Goal: Task Accomplishment & Management: Manage account settings

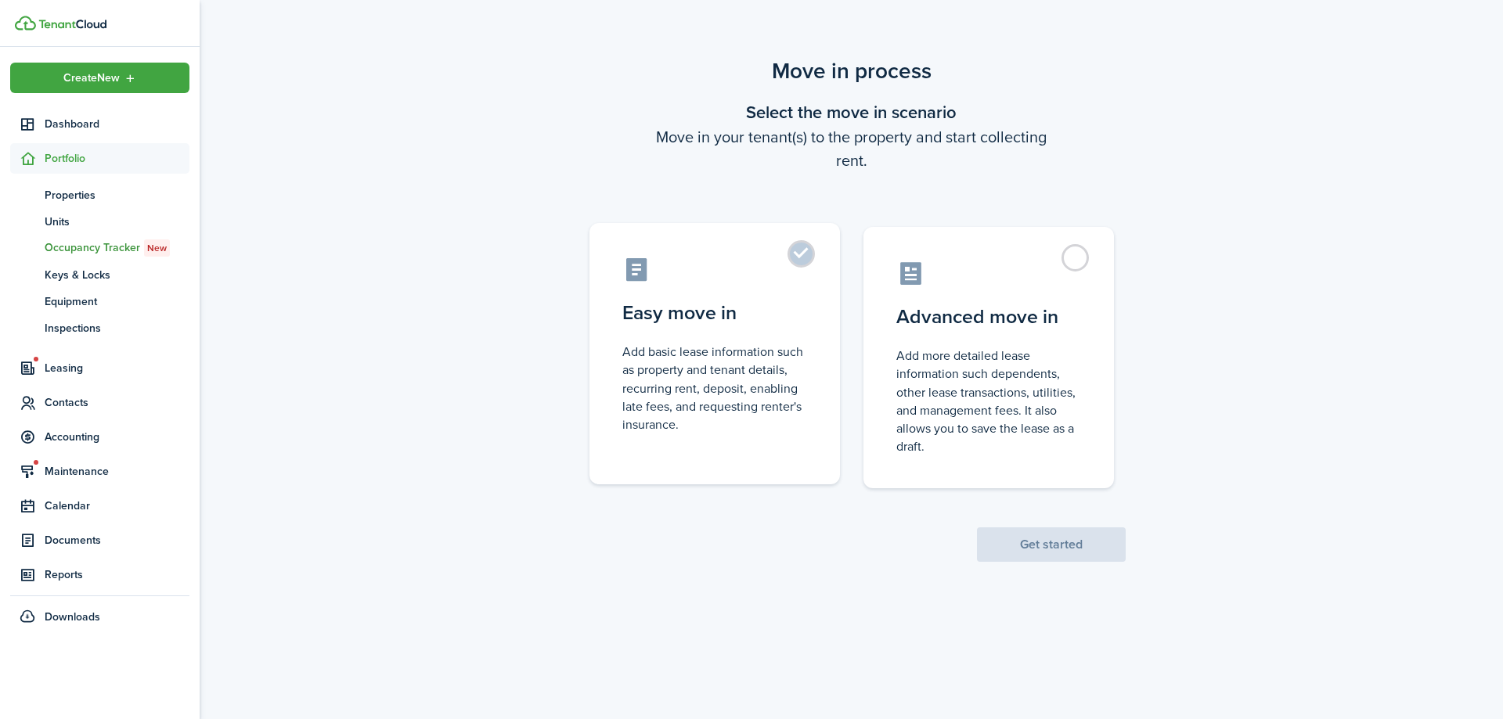
click at [791, 355] on control-radio-card-description "Add basic lease information such as property and tenant details, recurring rent…" at bounding box center [714, 388] width 185 height 91
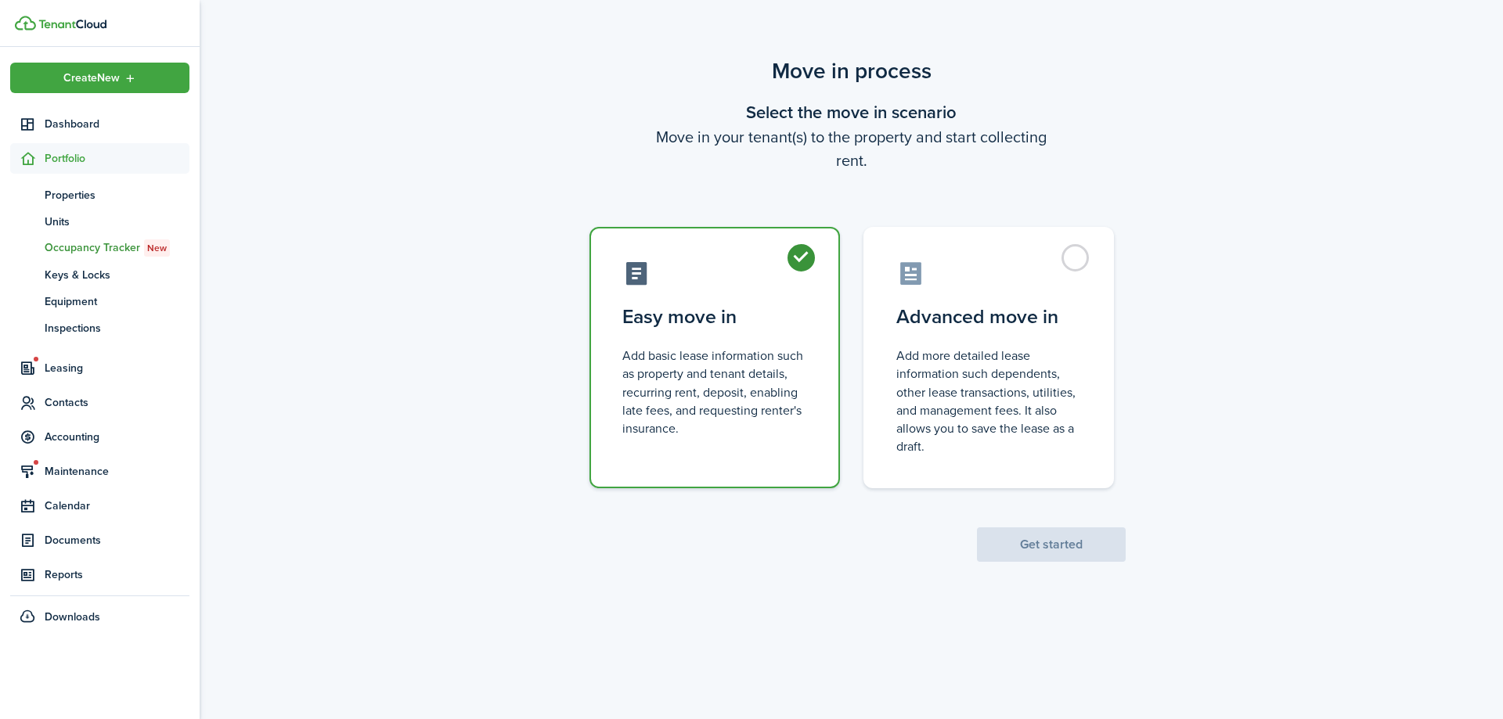
radio input "true"
click at [1014, 539] on button "Get started" at bounding box center [1051, 545] width 149 height 34
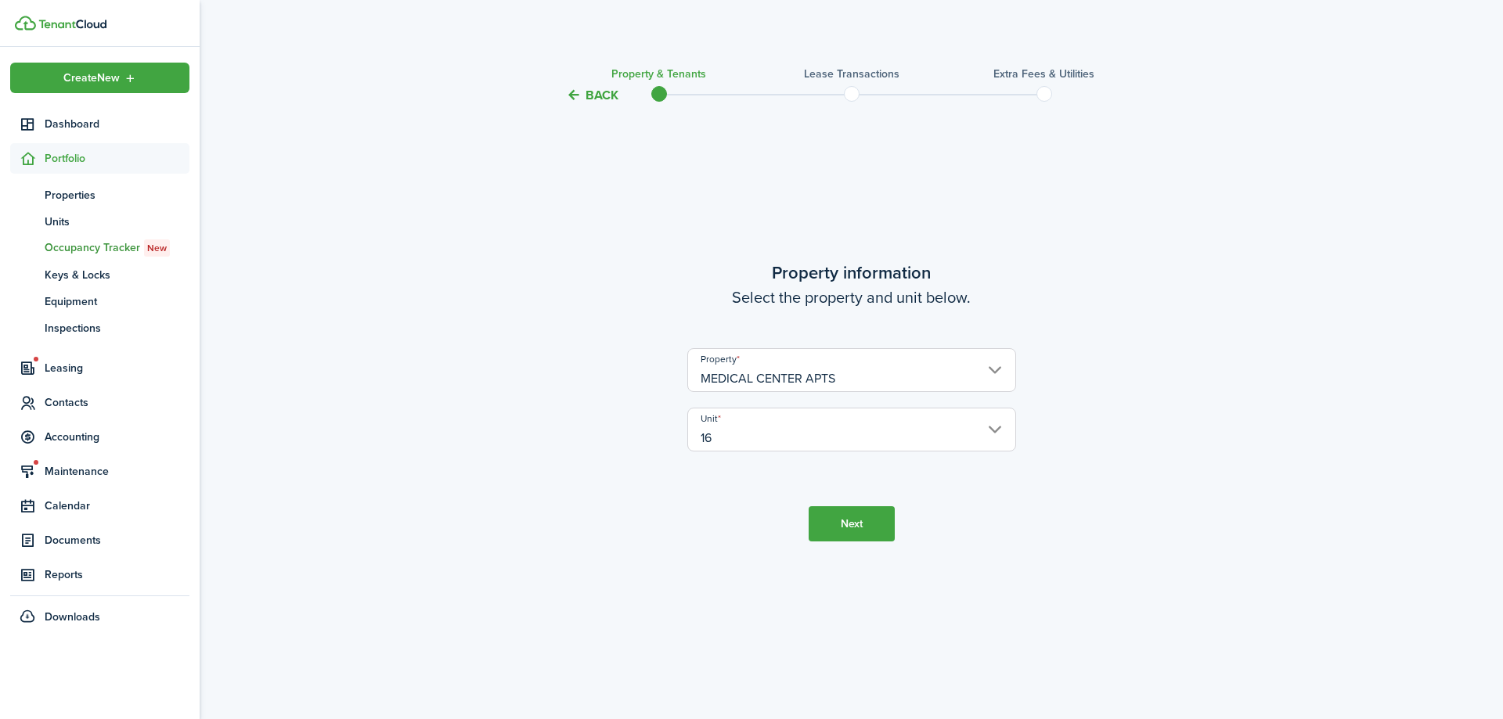
click at [841, 531] on button "Next" at bounding box center [852, 523] width 86 height 35
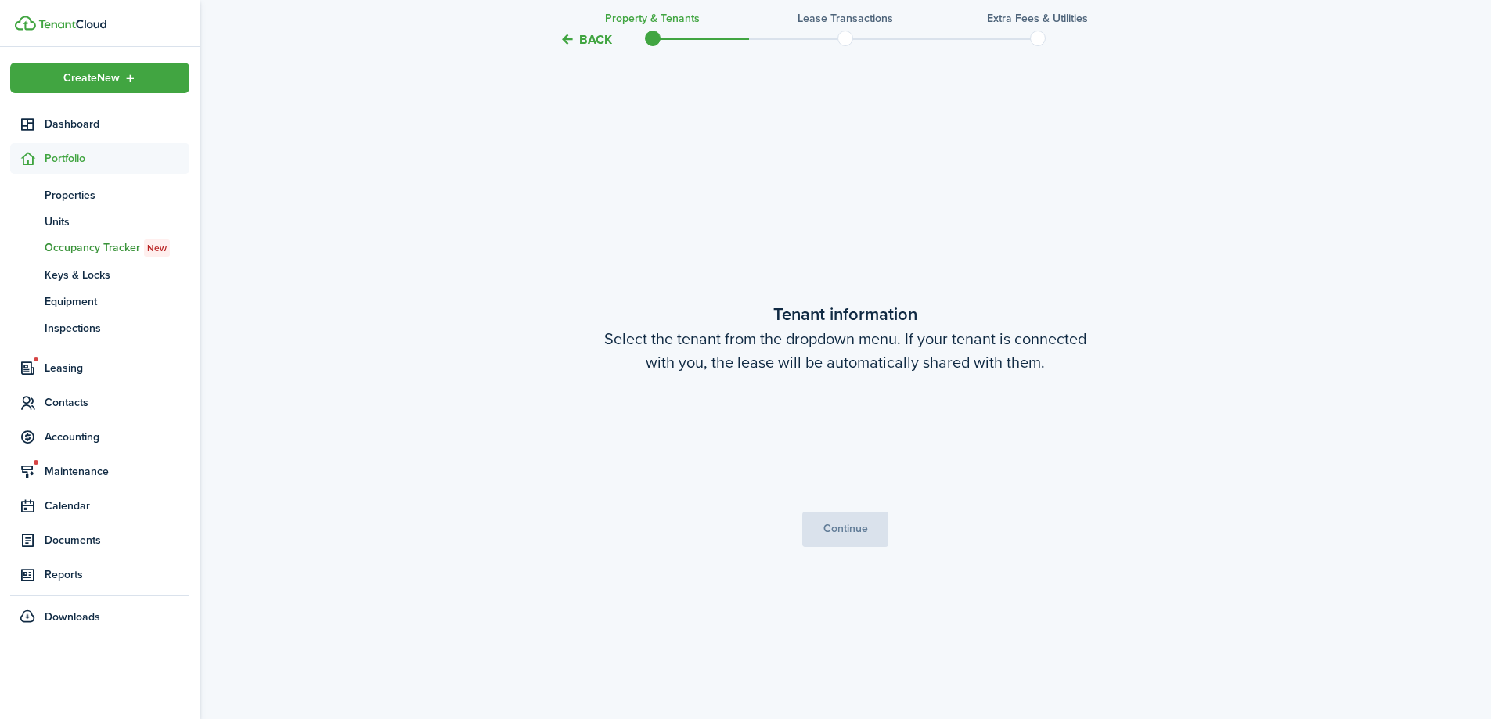
scroll to position [614, 0]
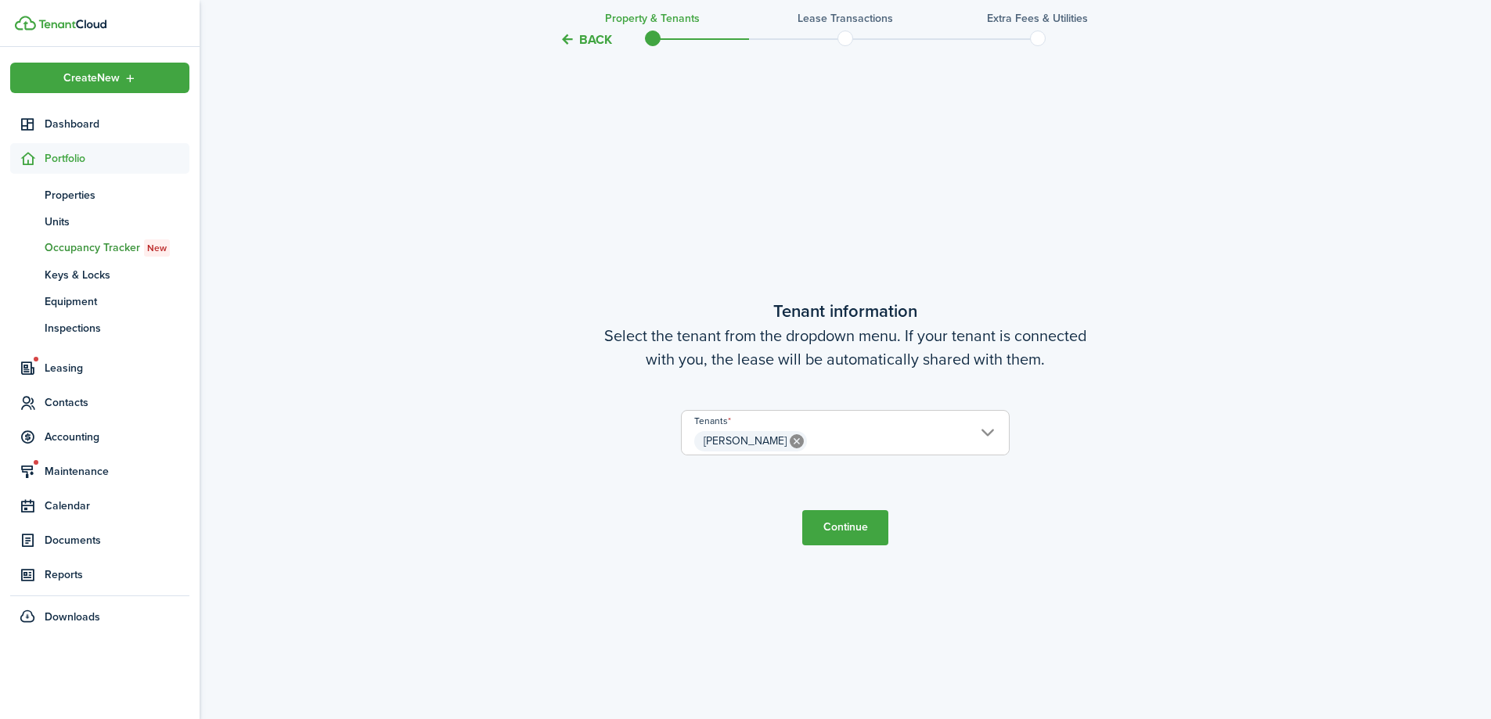
click at [844, 531] on button "Continue" at bounding box center [845, 527] width 86 height 35
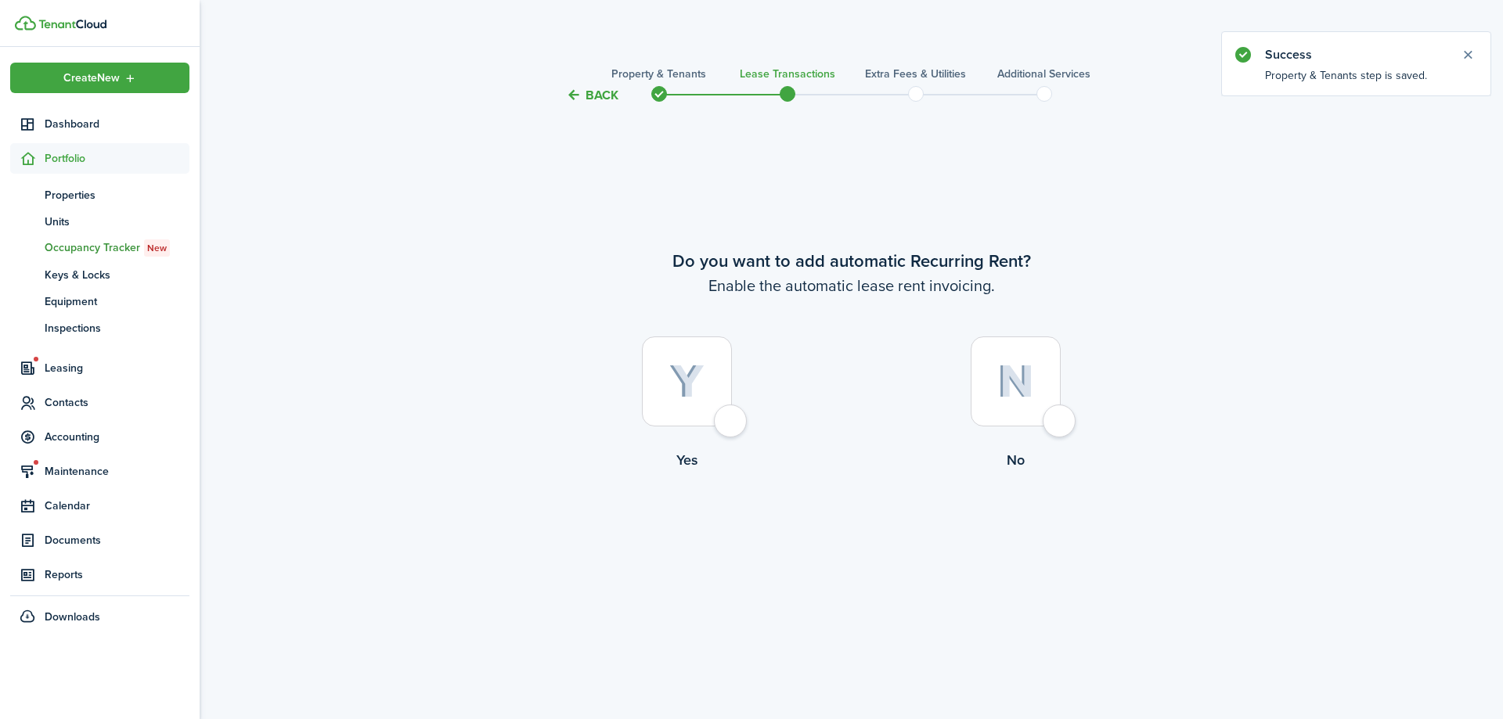
click at [728, 423] on div at bounding box center [687, 382] width 90 height 90
radio input "true"
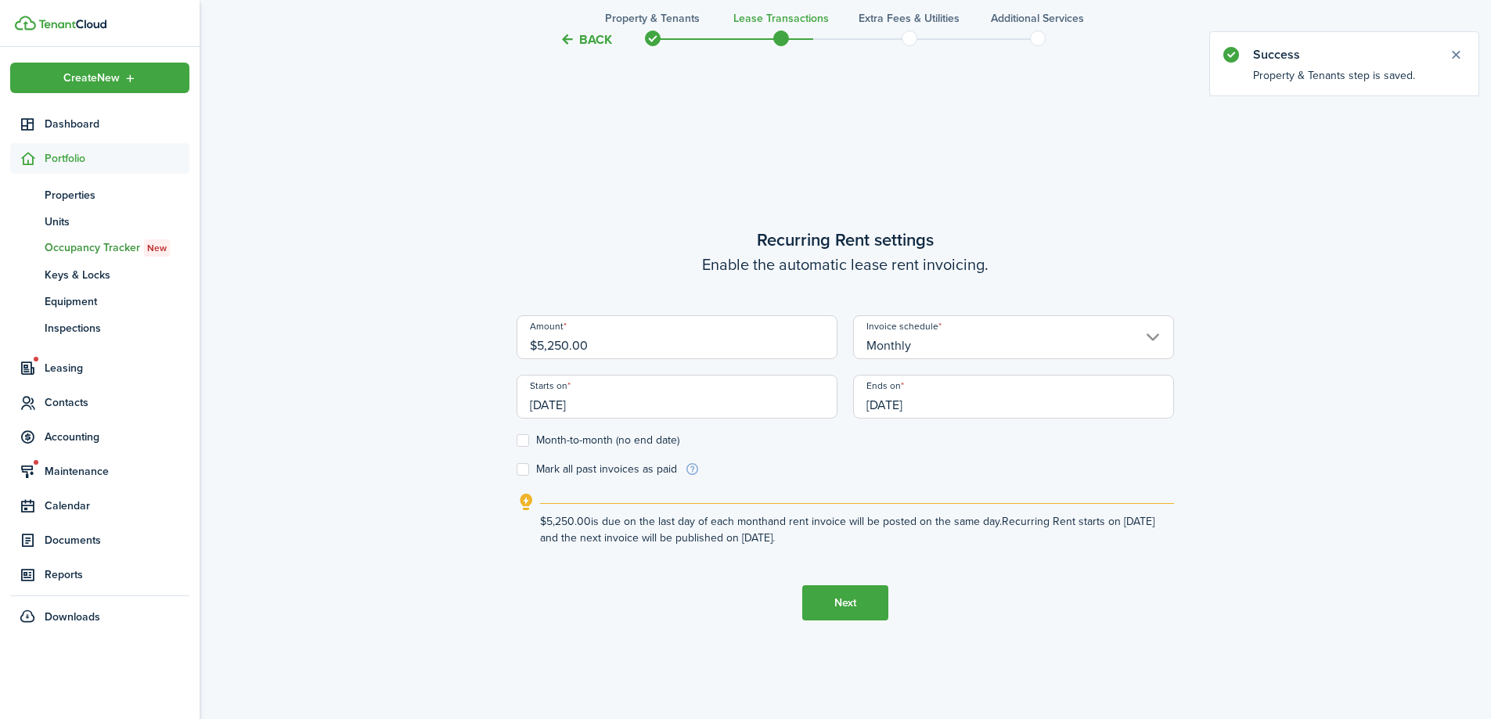
scroll to position [614, 0]
drag, startPoint x: 622, startPoint y: 348, endPoint x: 540, endPoint y: 345, distance: 82.2
click at [540, 345] on input "$5,250.00" at bounding box center [677, 335] width 321 height 44
click at [697, 386] on input "[DATE]" at bounding box center [677, 395] width 321 height 44
type input "$550.00"
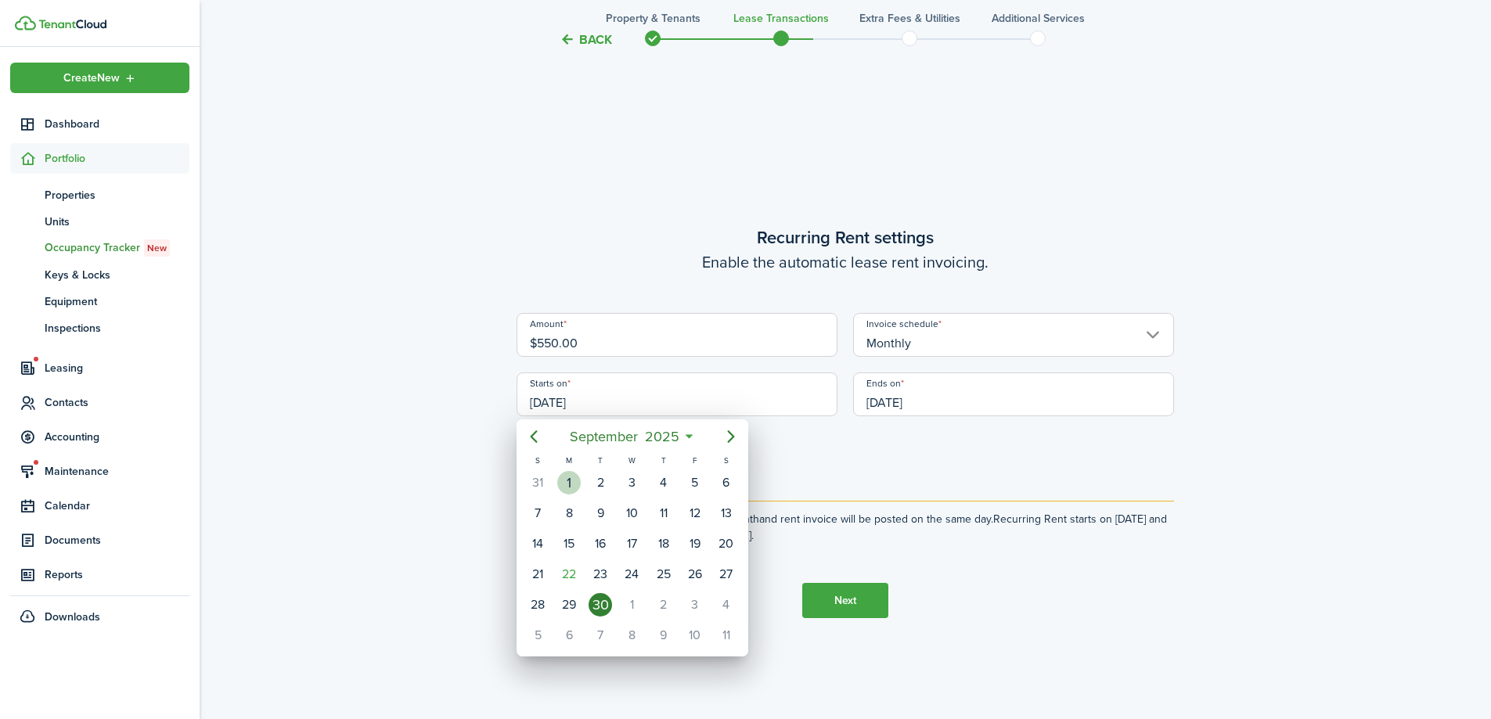
click at [573, 478] on div "1" at bounding box center [568, 482] width 23 height 23
type input "[DATE]"
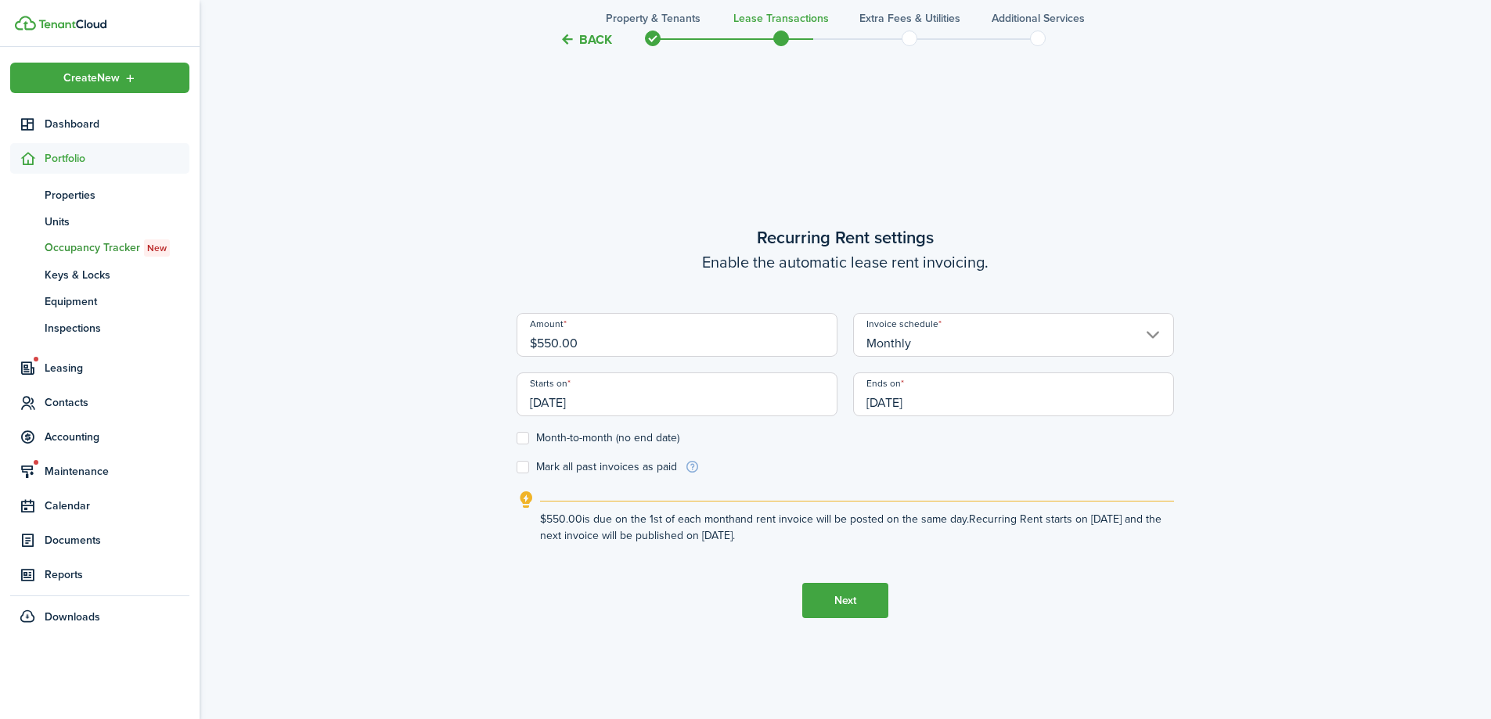
click at [993, 391] on input "[DATE]" at bounding box center [1013, 395] width 321 height 44
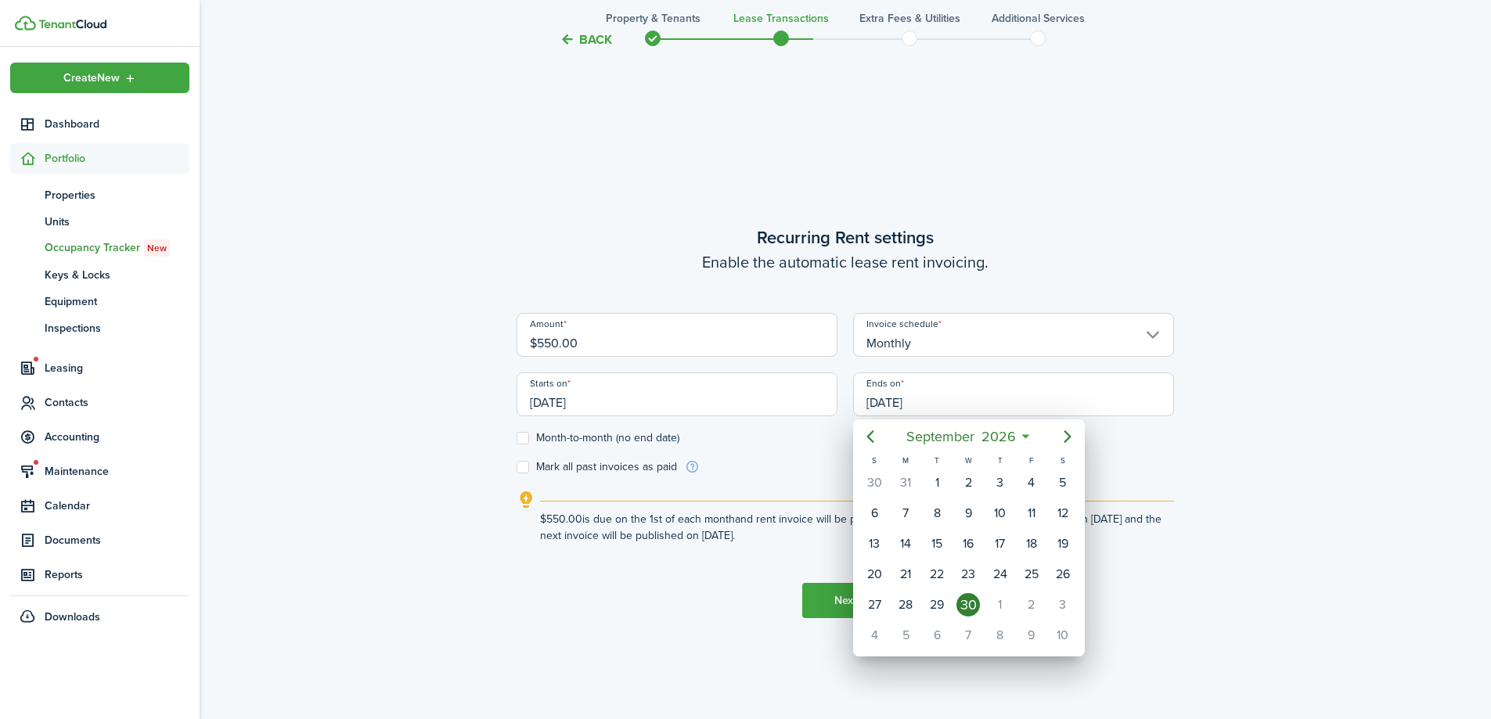
click at [1288, 451] on div at bounding box center [746, 360] width 1742 height 970
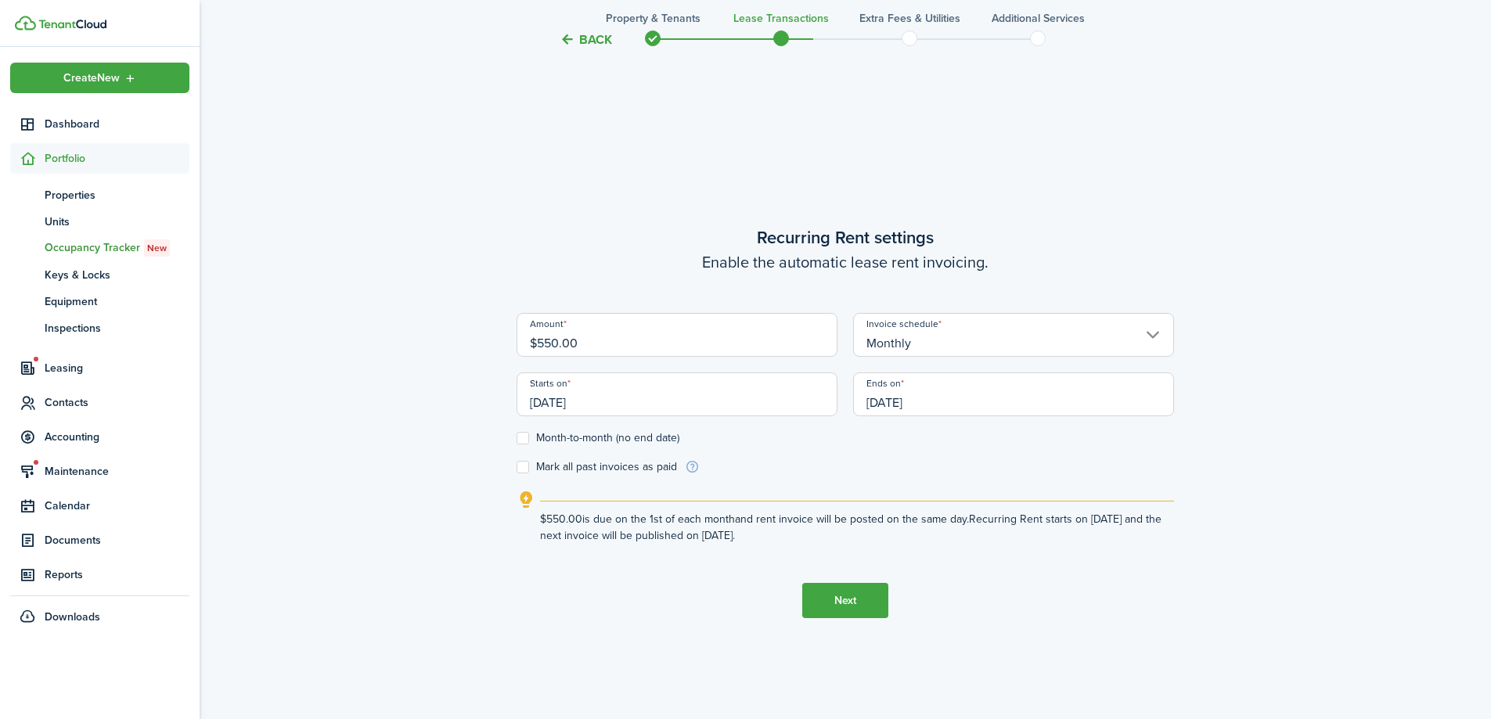
click at [849, 589] on button "Next" at bounding box center [845, 600] width 86 height 35
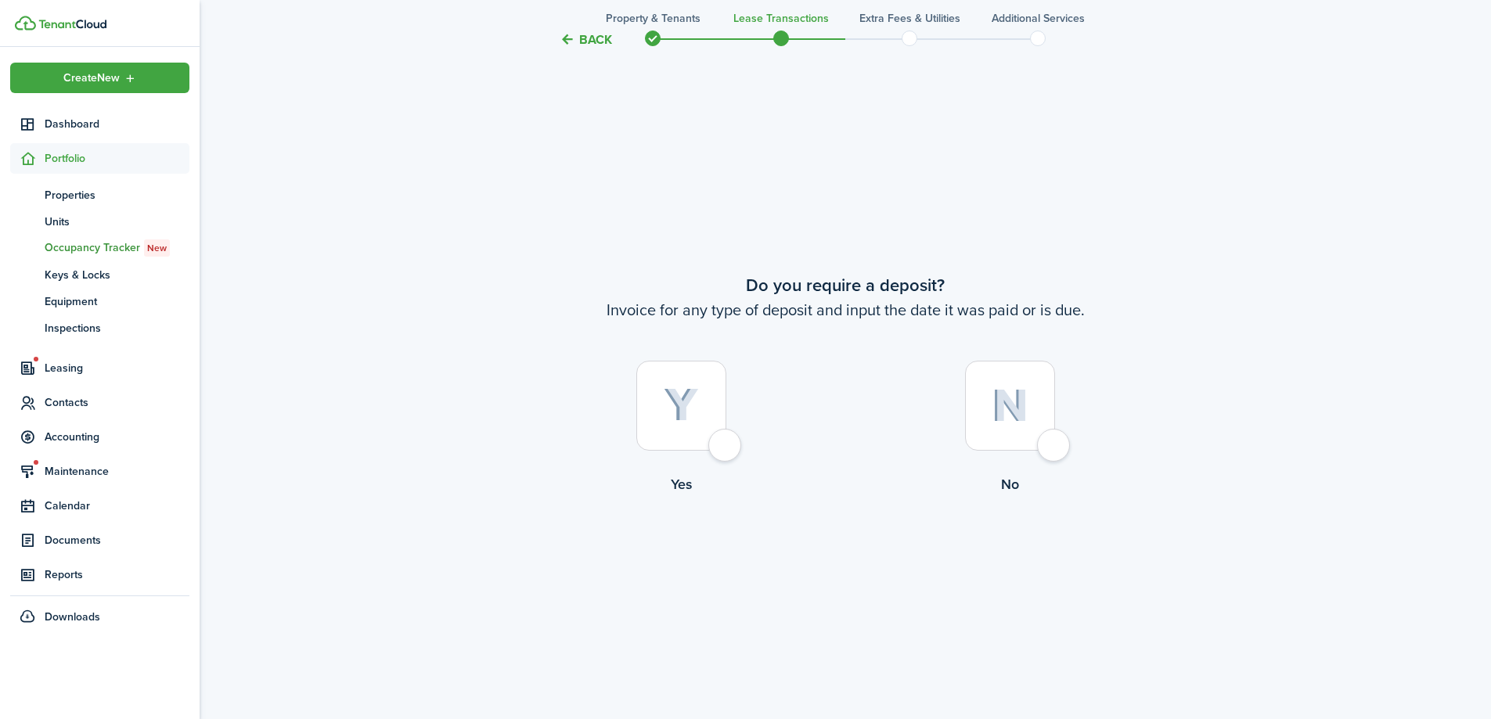
scroll to position [1334, 0]
click at [726, 439] on div at bounding box center [681, 403] width 90 height 90
radio input "true"
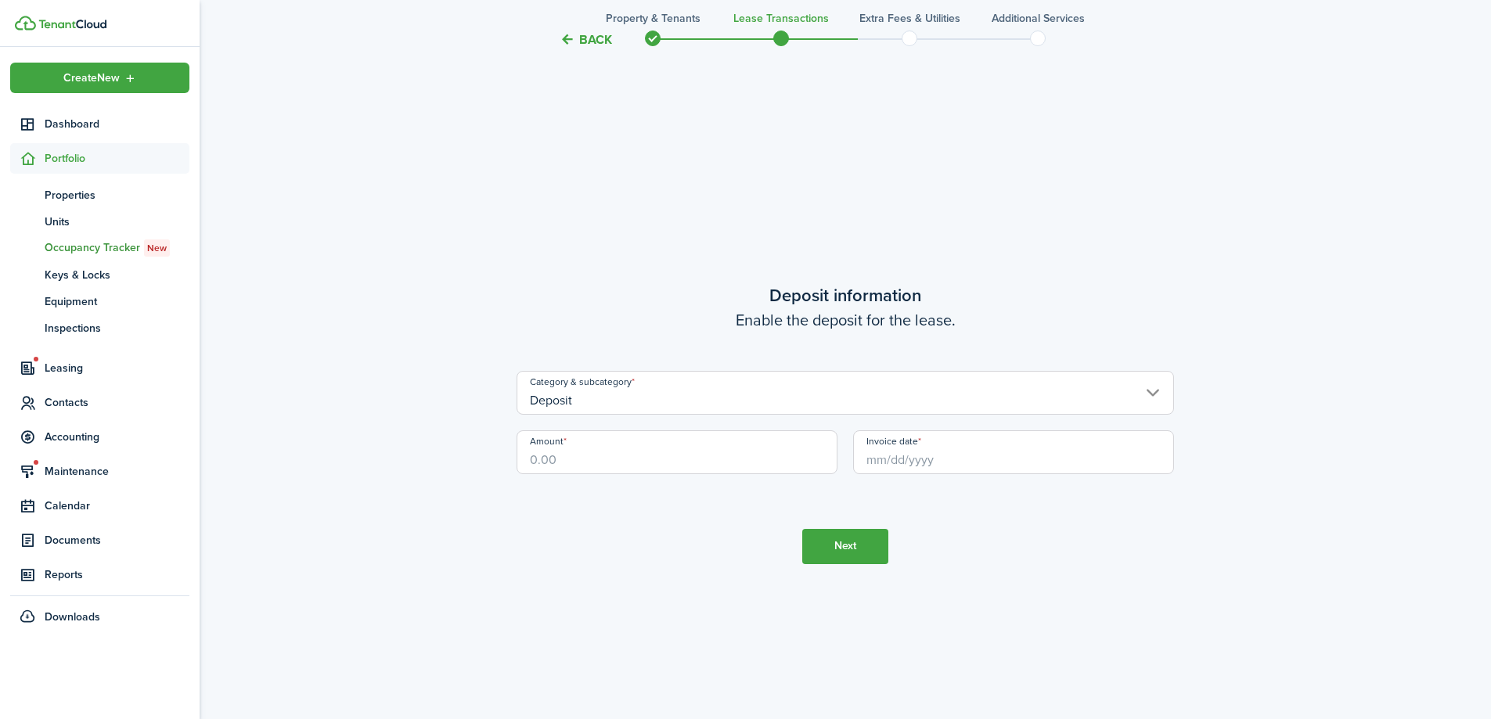
scroll to position [2053, 0]
click at [690, 457] on input "Amount" at bounding box center [677, 451] width 321 height 44
click at [944, 459] on input "Invoice date" at bounding box center [1013, 451] width 321 height 44
type input "$550.00"
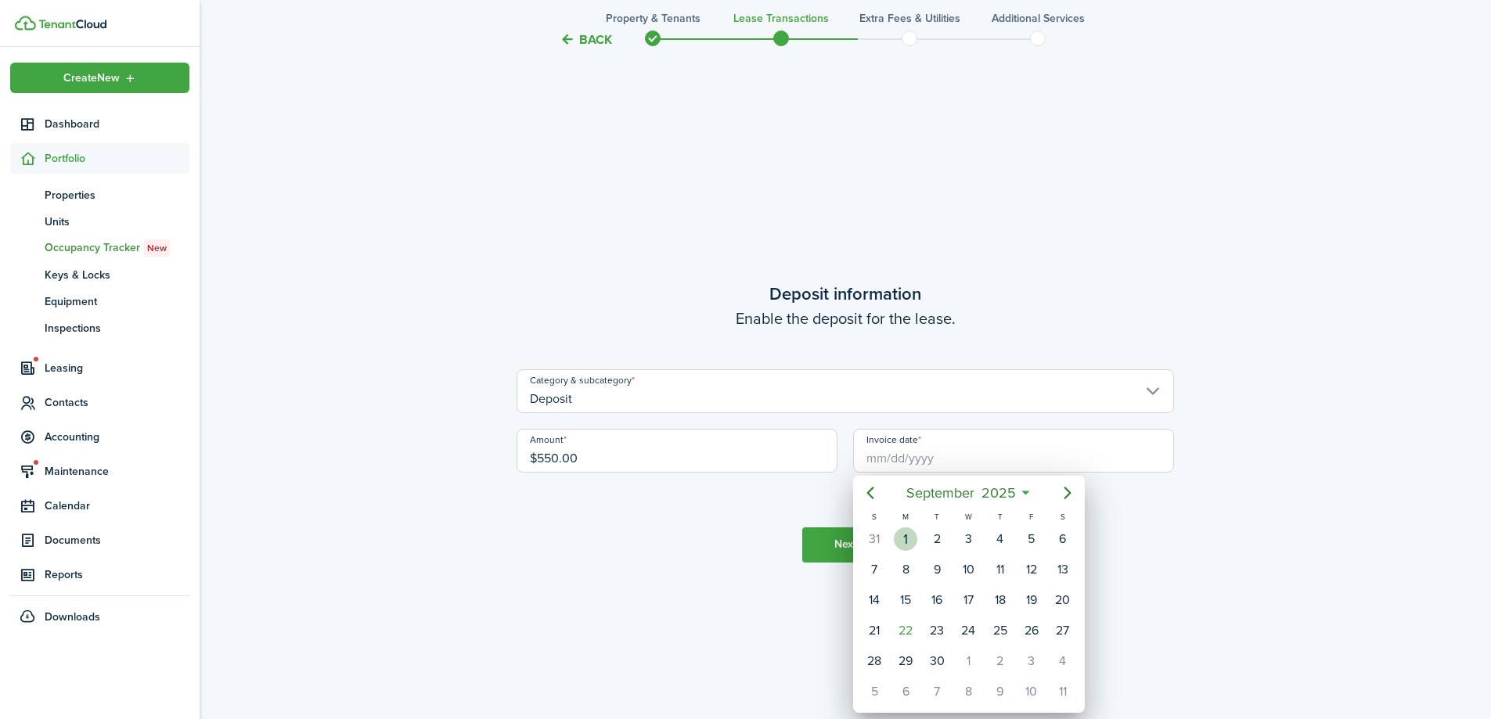
click at [910, 531] on div "1" at bounding box center [905, 539] width 23 height 23
type input "[DATE]"
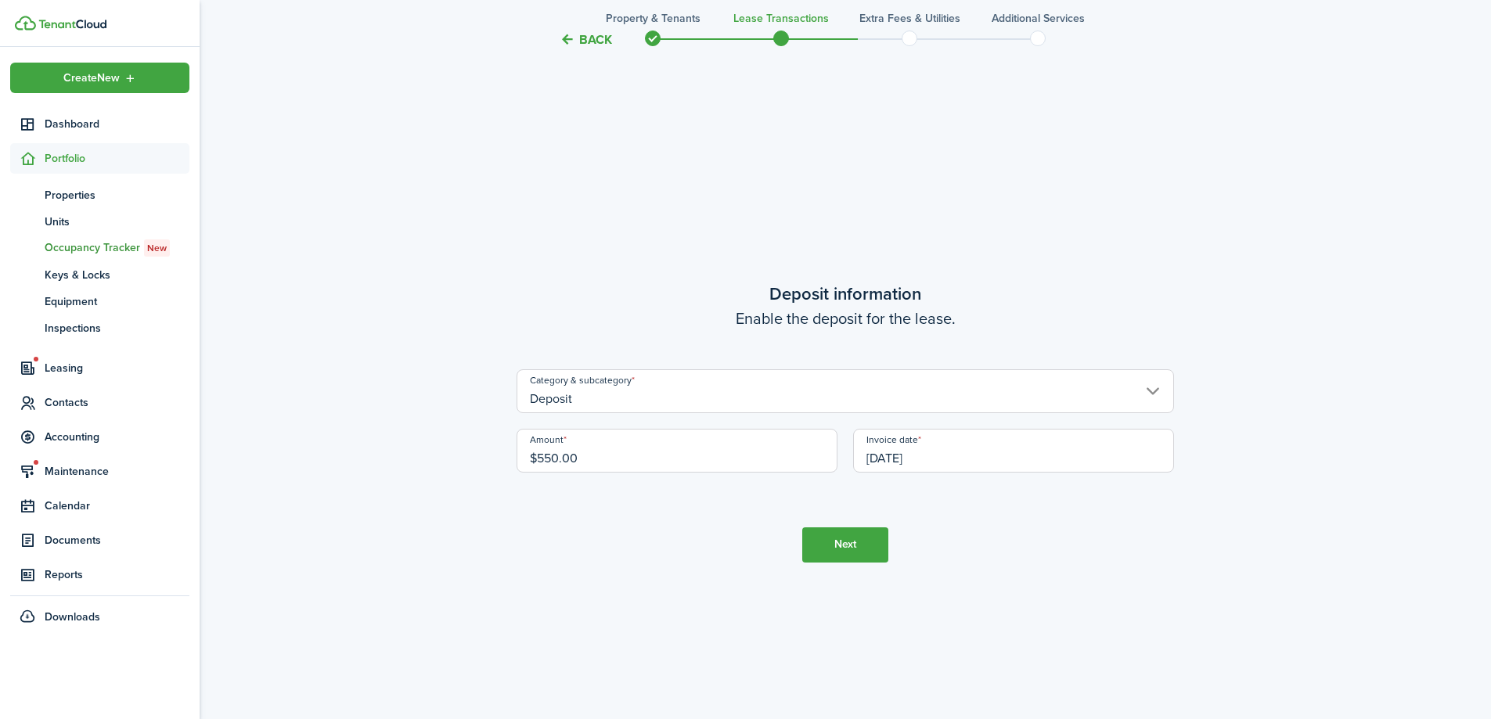
click at [854, 538] on button "Next" at bounding box center [845, 545] width 86 height 35
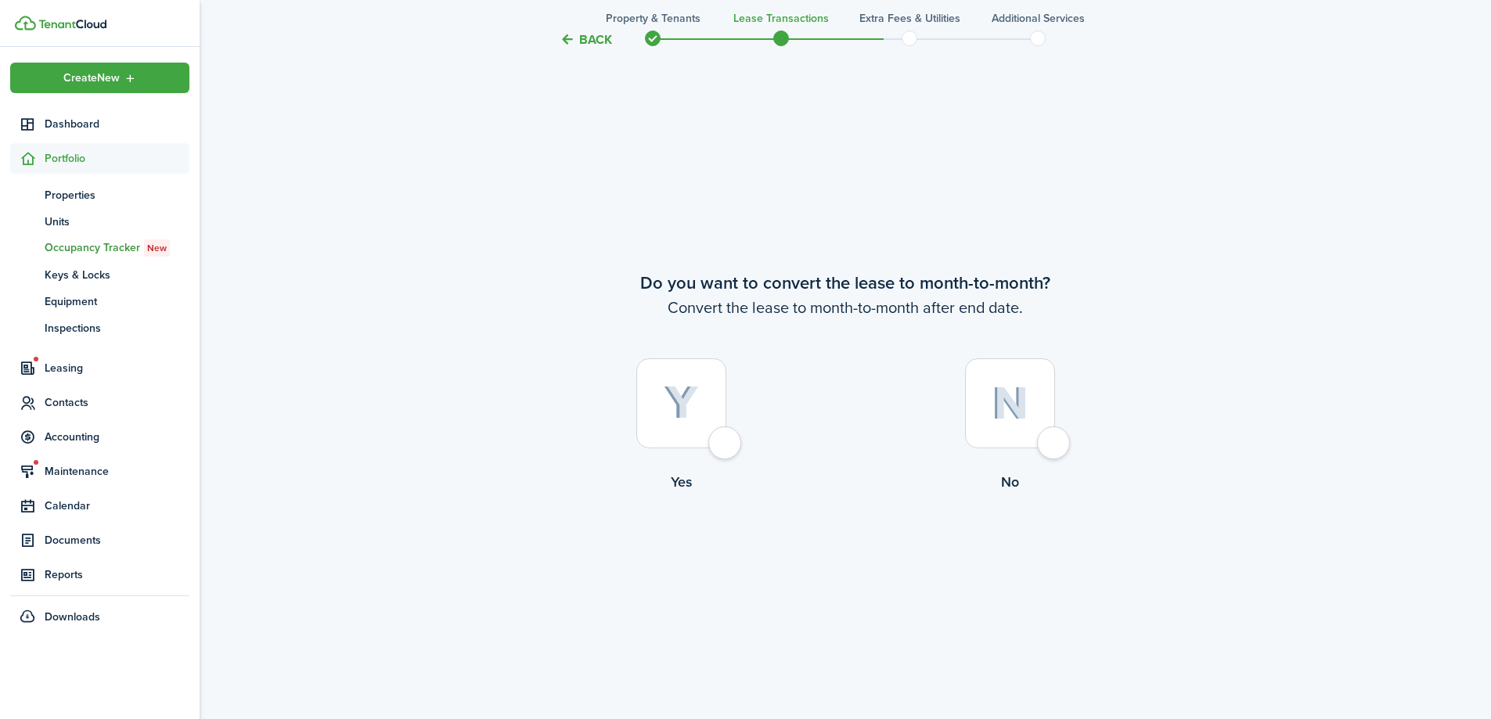
scroll to position [2773, 0]
click at [706, 438] on div at bounding box center [681, 403] width 90 height 90
radio input "true"
click at [832, 543] on button "Continue" at bounding box center [845, 556] width 86 height 35
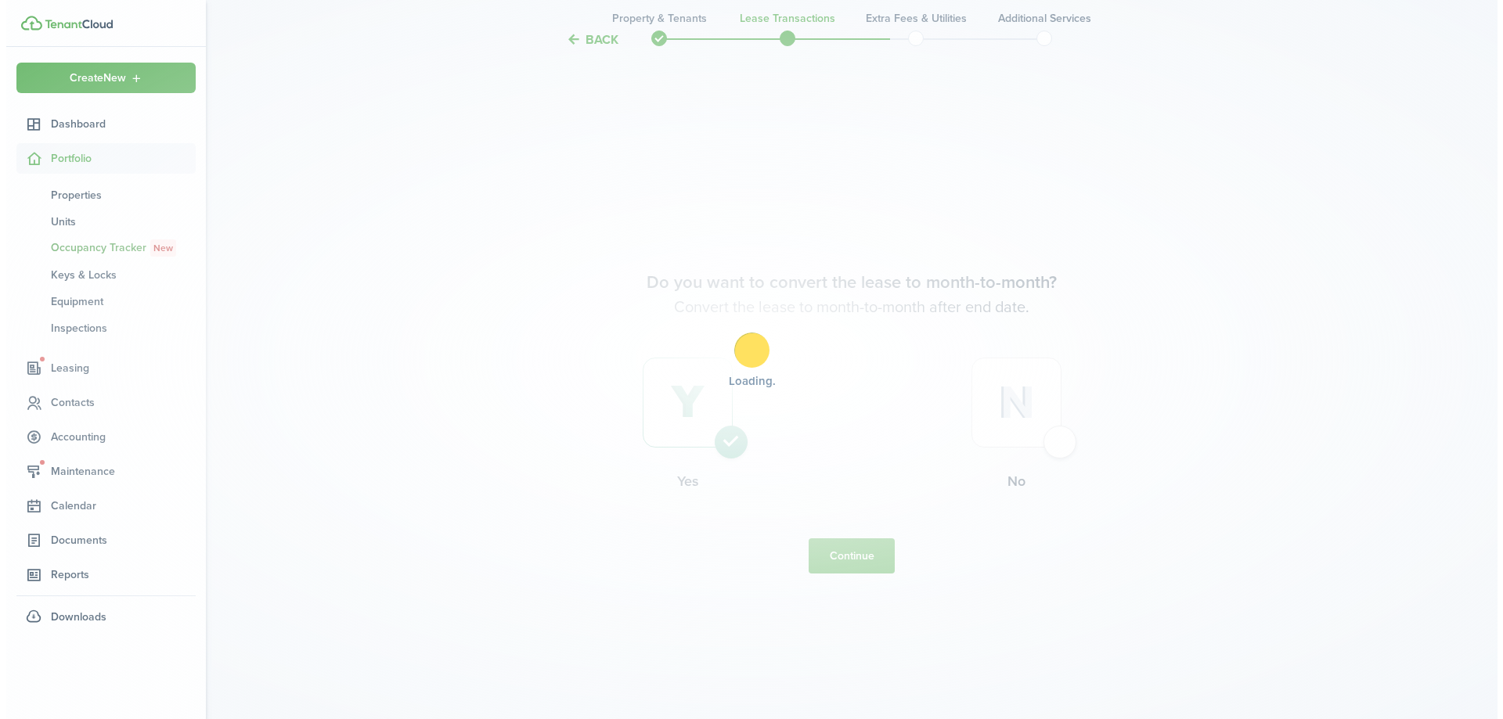
scroll to position [0, 0]
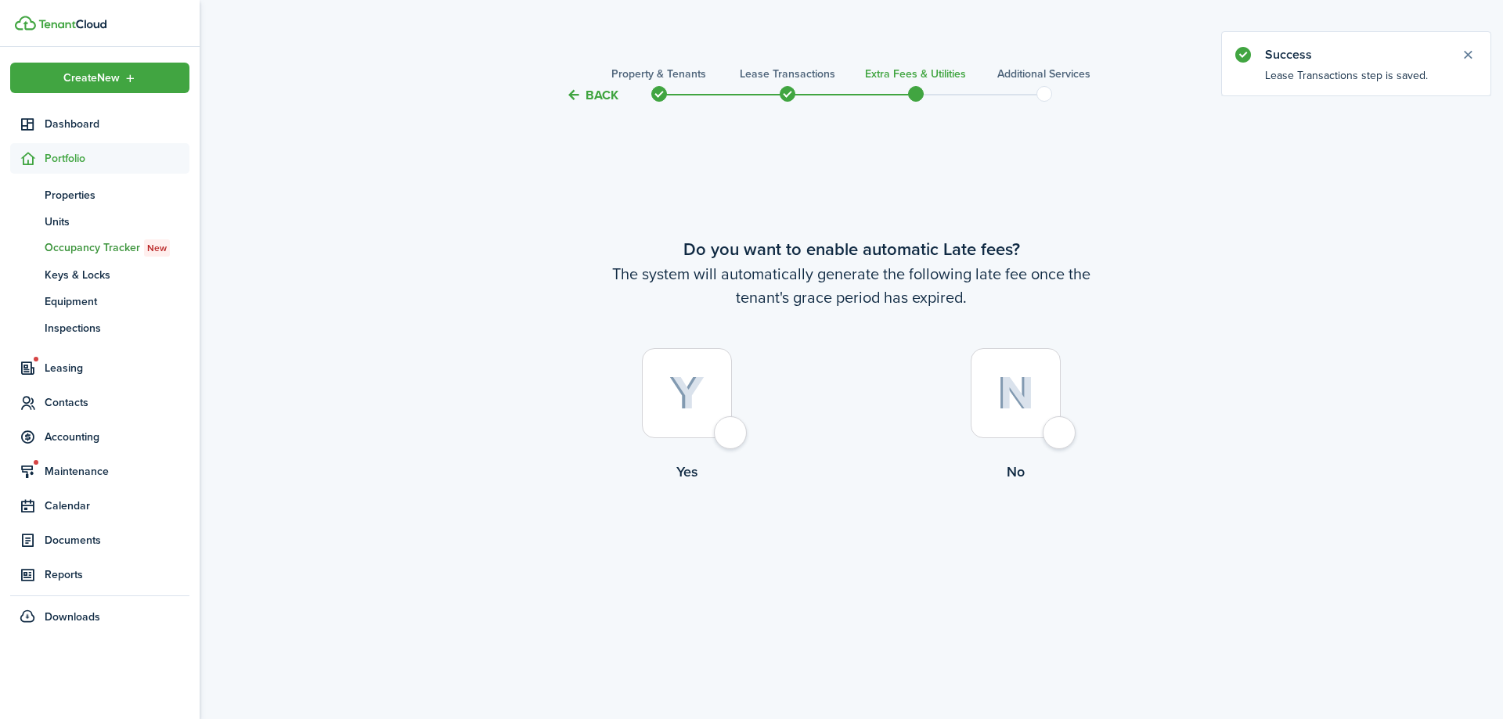
click at [721, 438] on div at bounding box center [687, 393] width 90 height 90
radio input "true"
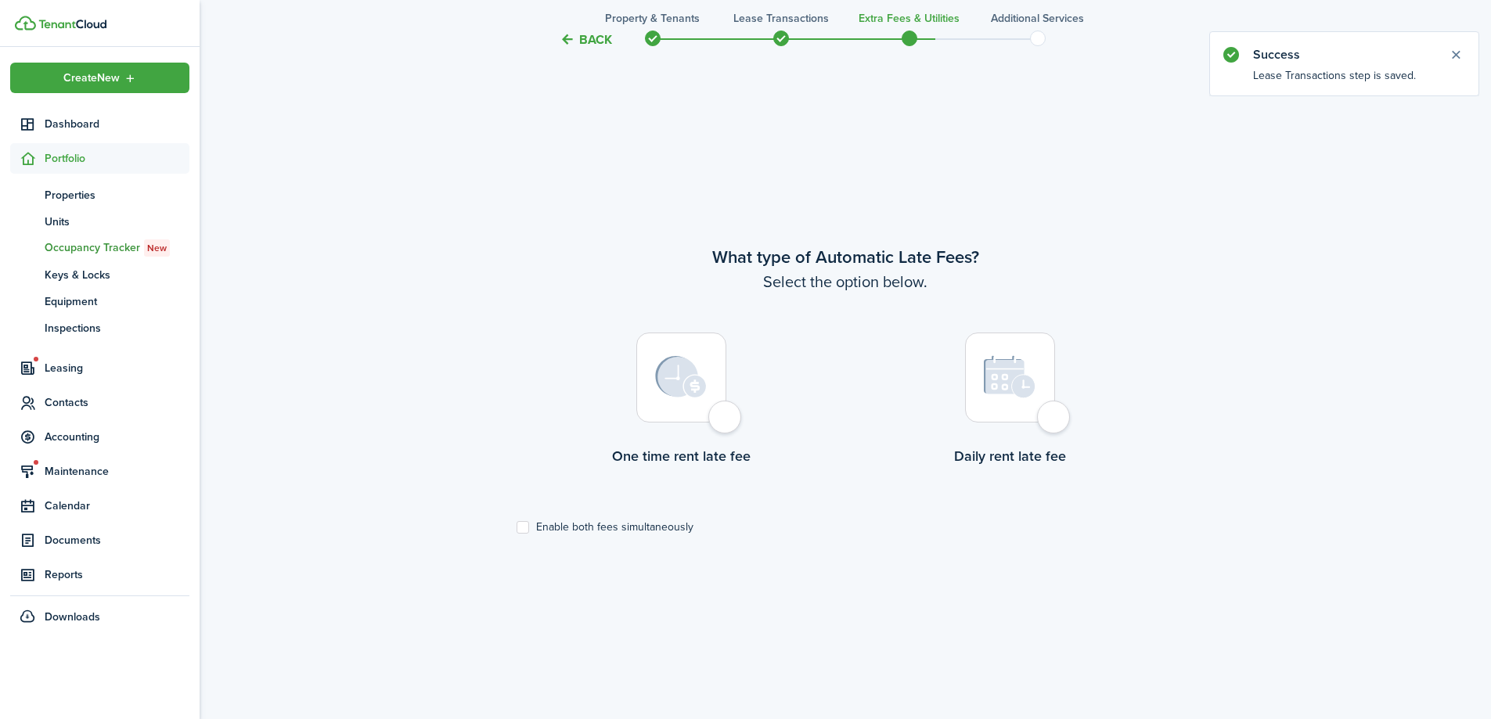
scroll to position [614, 0]
click at [640, 513] on lease-wizard-late-fee-type-choice "What type of Automatic Late Fees? Select the option below. One time rent late f…" at bounding box center [846, 385] width 658 height 290
click at [645, 521] on label "Enable both fees simultaneously" at bounding box center [605, 523] width 177 height 13
click at [517, 523] on input "Enable both fees simultaneously" at bounding box center [516, 523] width 1 height 1
checkbox input "true"
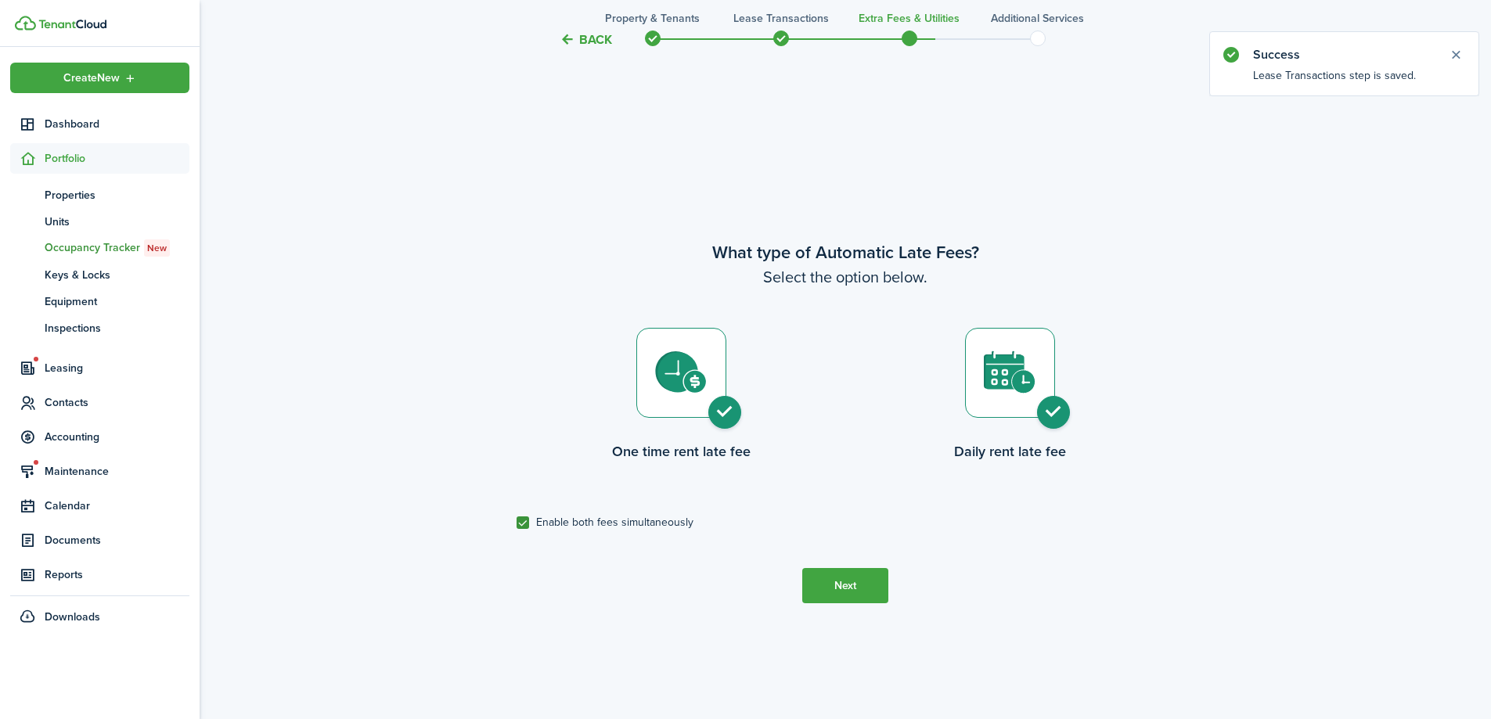
click at [840, 591] on button "Next" at bounding box center [845, 585] width 86 height 35
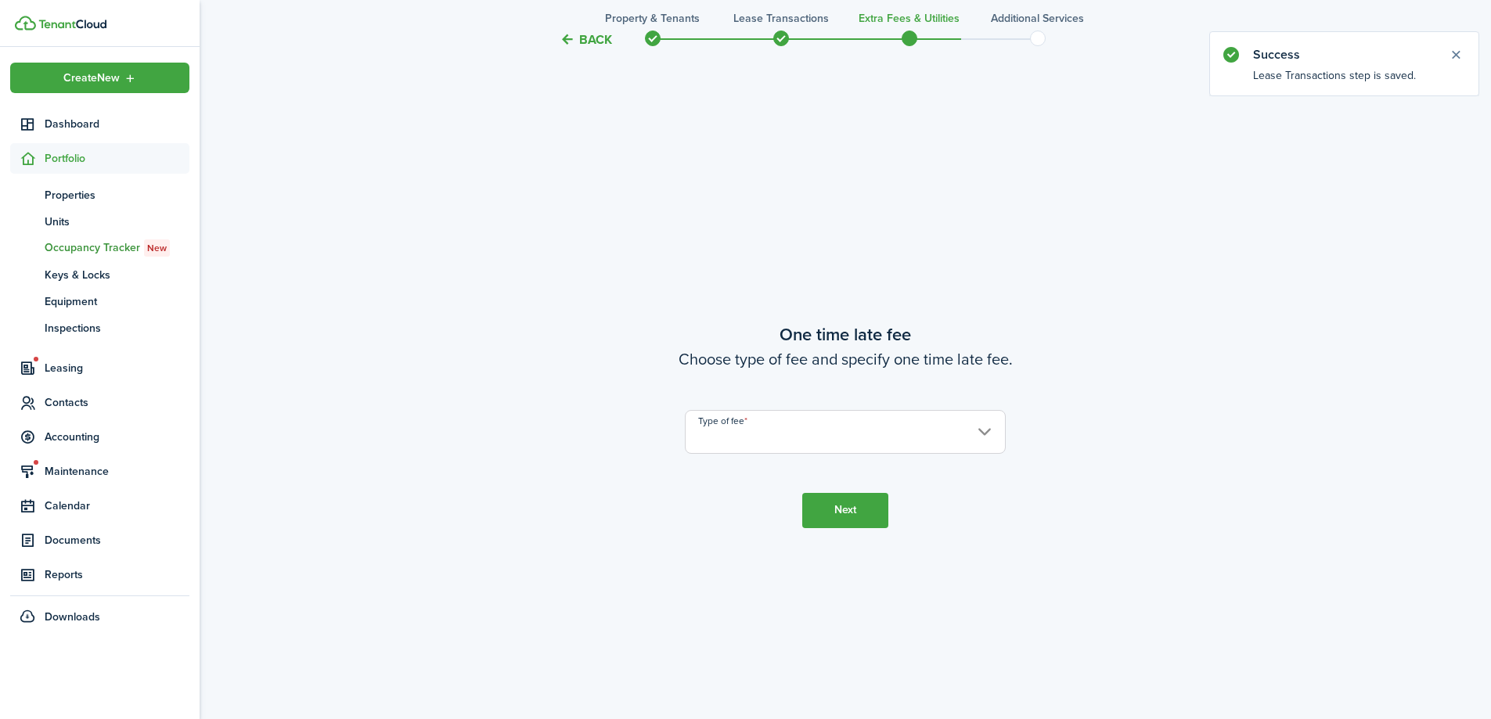
scroll to position [1334, 0]
click at [841, 435] on input "Type of fee" at bounding box center [845, 429] width 321 height 44
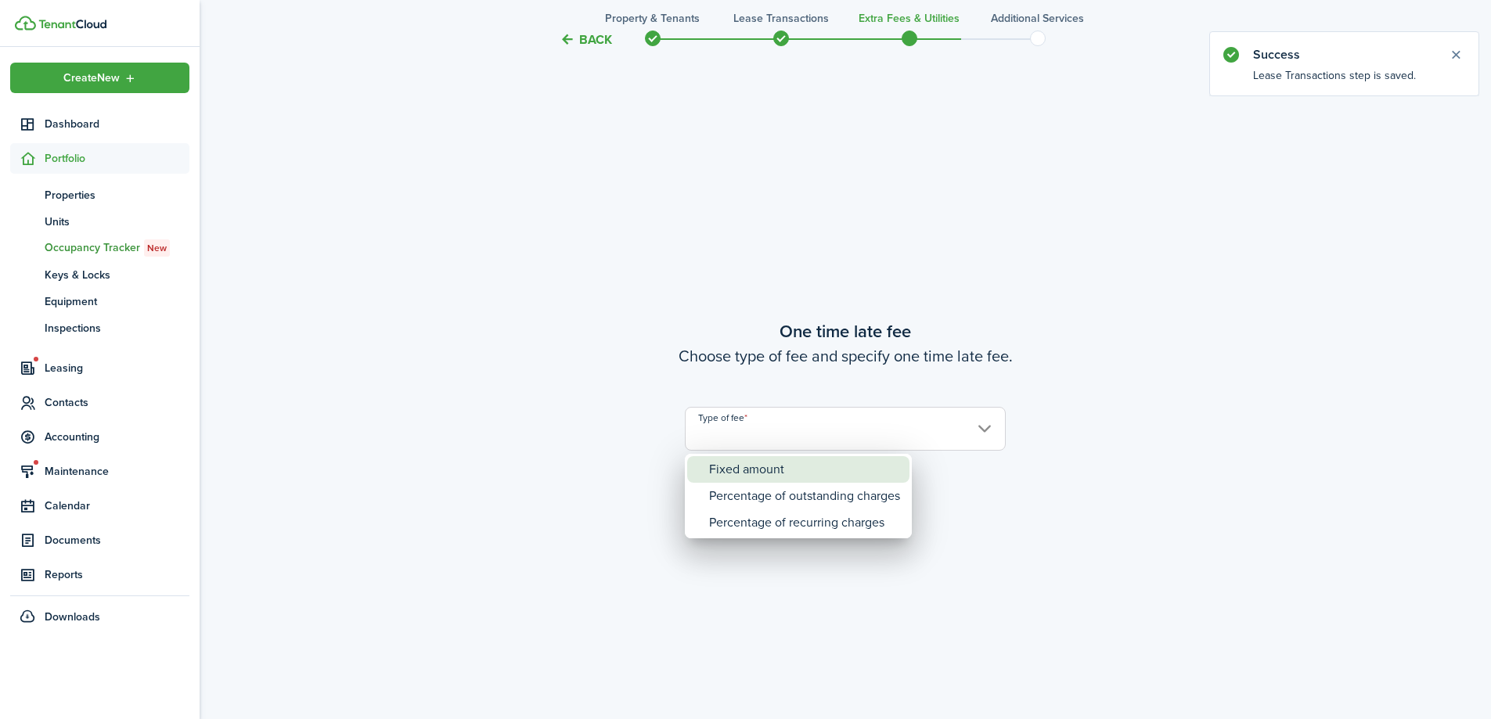
click at [834, 475] on div "Fixed amount" at bounding box center [804, 469] width 191 height 27
type input "Fixed amount"
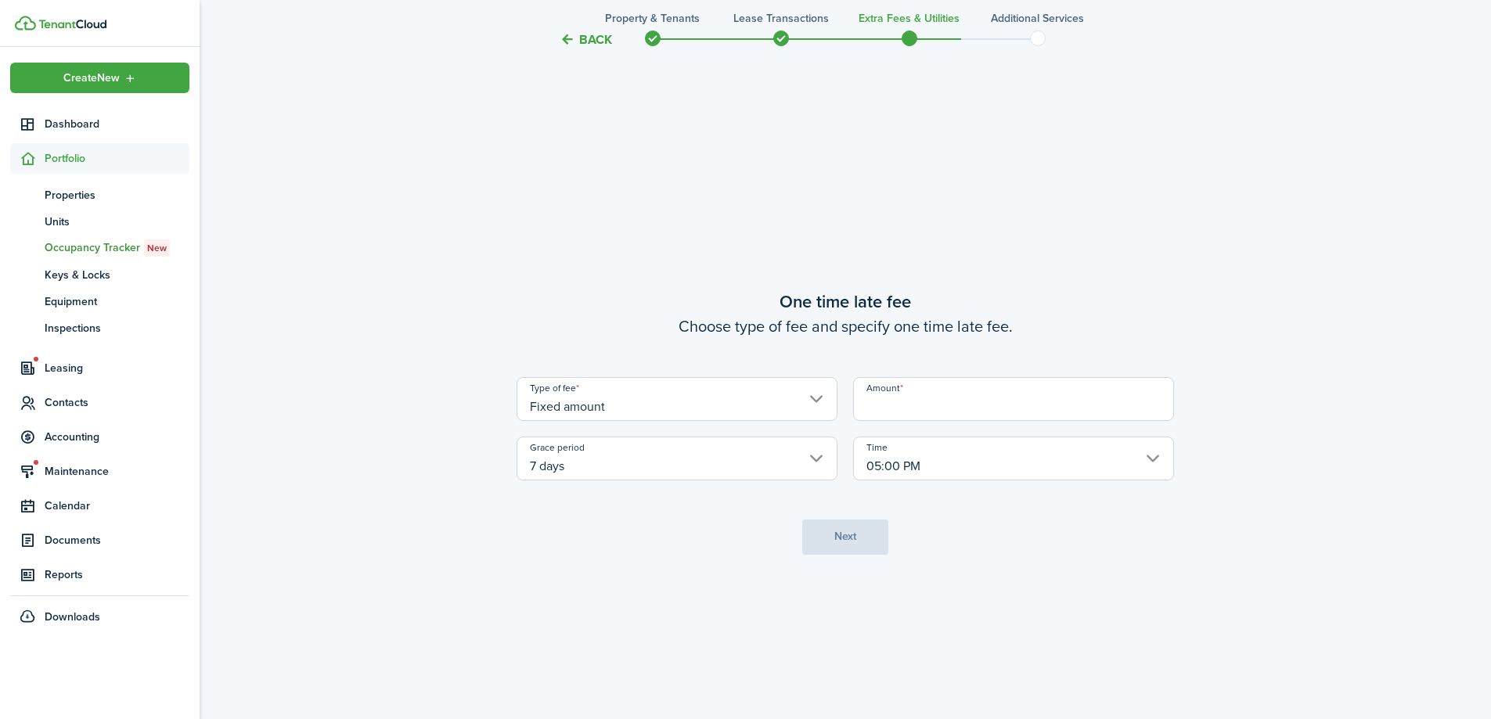
click at [978, 408] on input "Amount" at bounding box center [1013, 399] width 321 height 44
type input "$25.00"
click at [870, 543] on button "Next" at bounding box center [845, 537] width 86 height 35
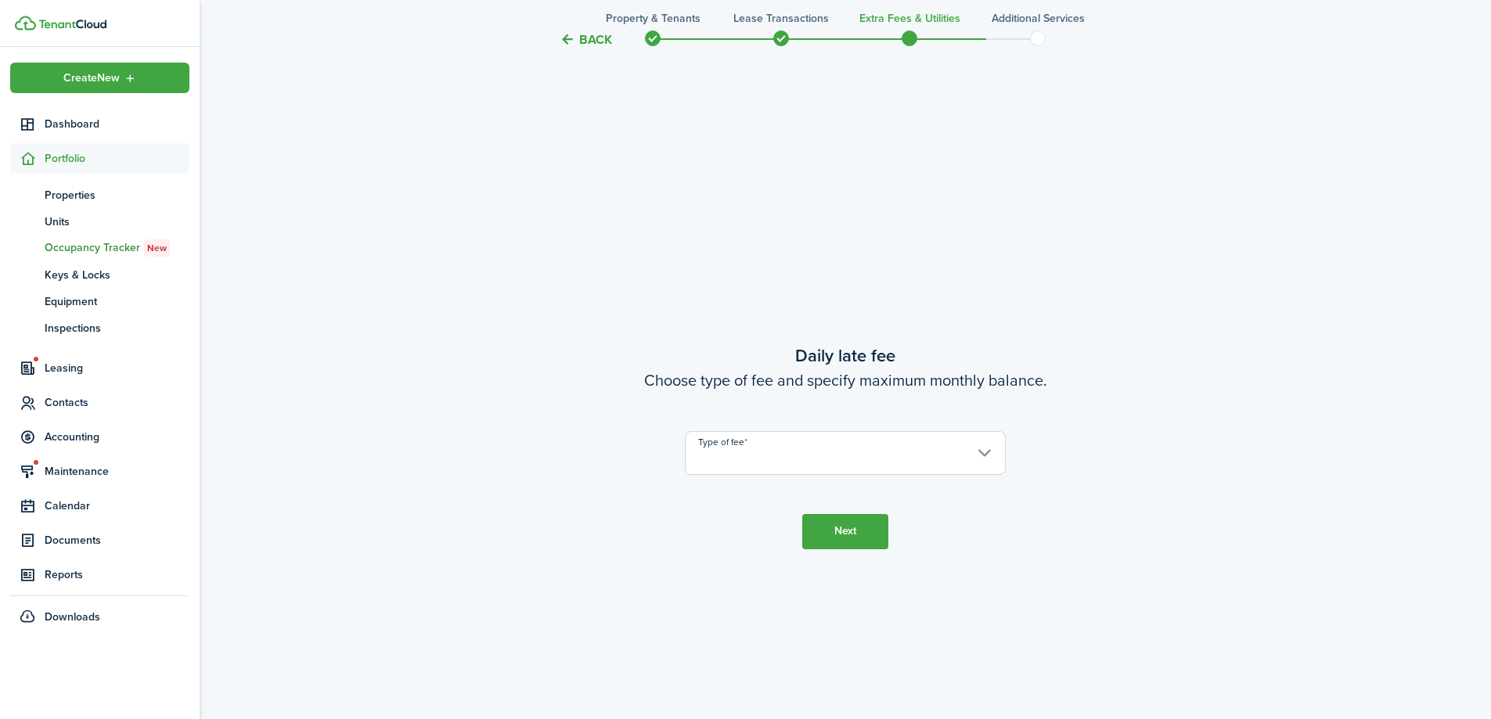
scroll to position [2053, 0]
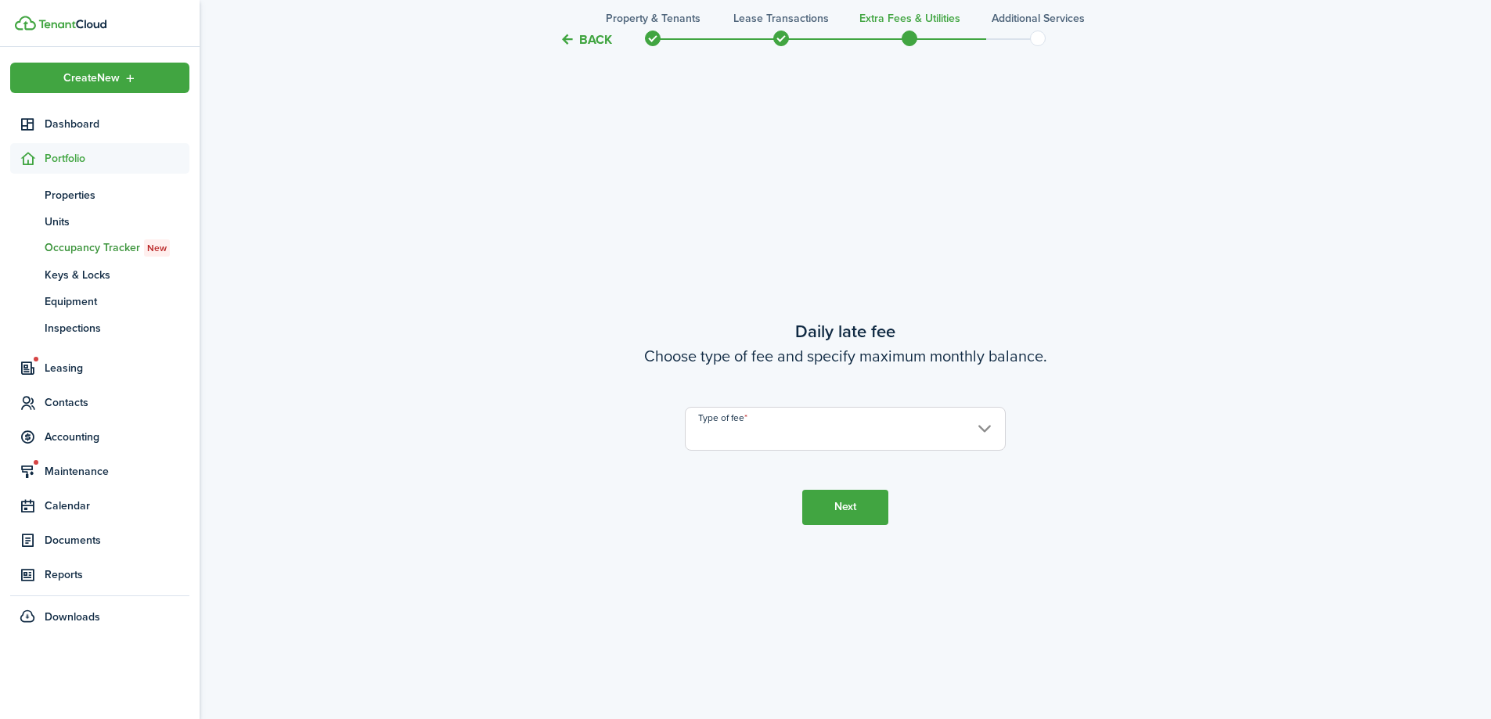
click at [877, 412] on input "Type of fee" at bounding box center [845, 429] width 321 height 44
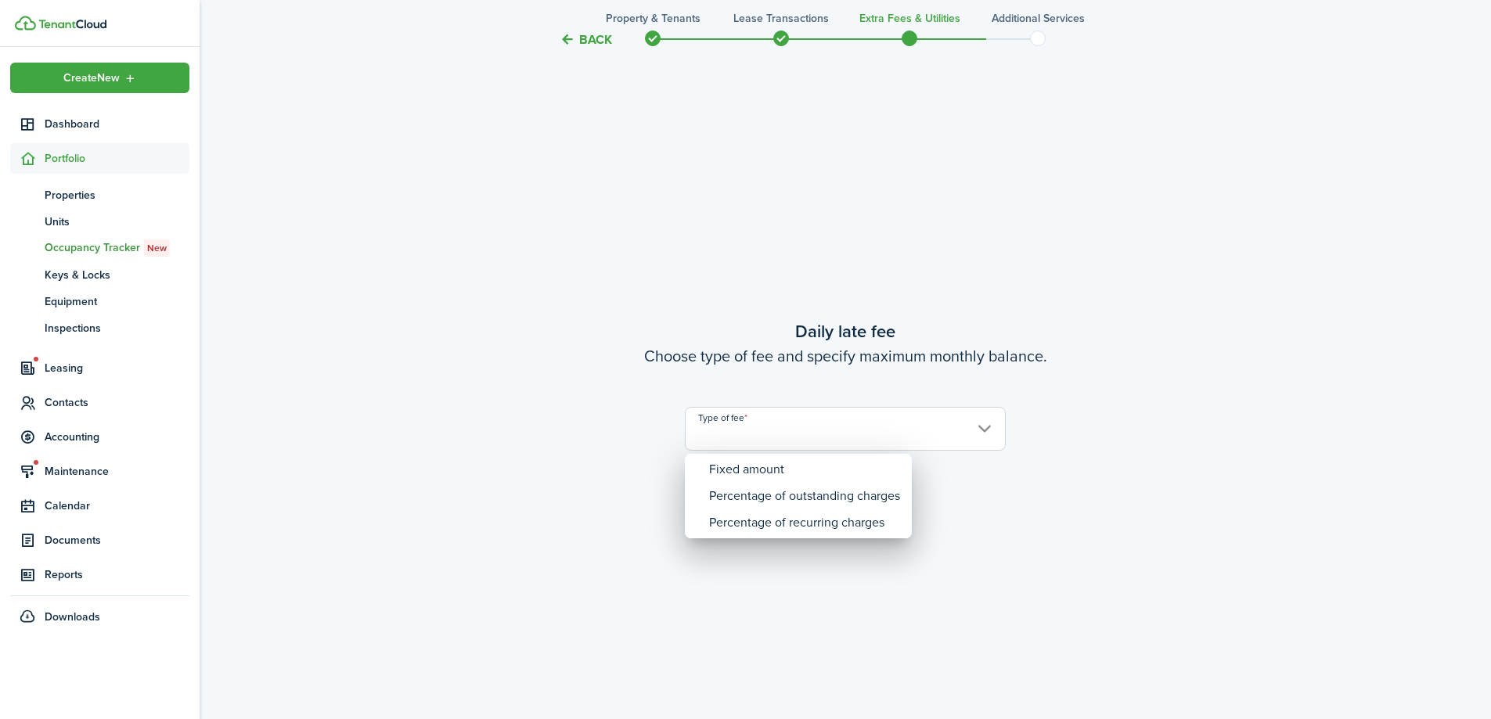
click at [876, 421] on div at bounding box center [746, 360] width 1742 height 970
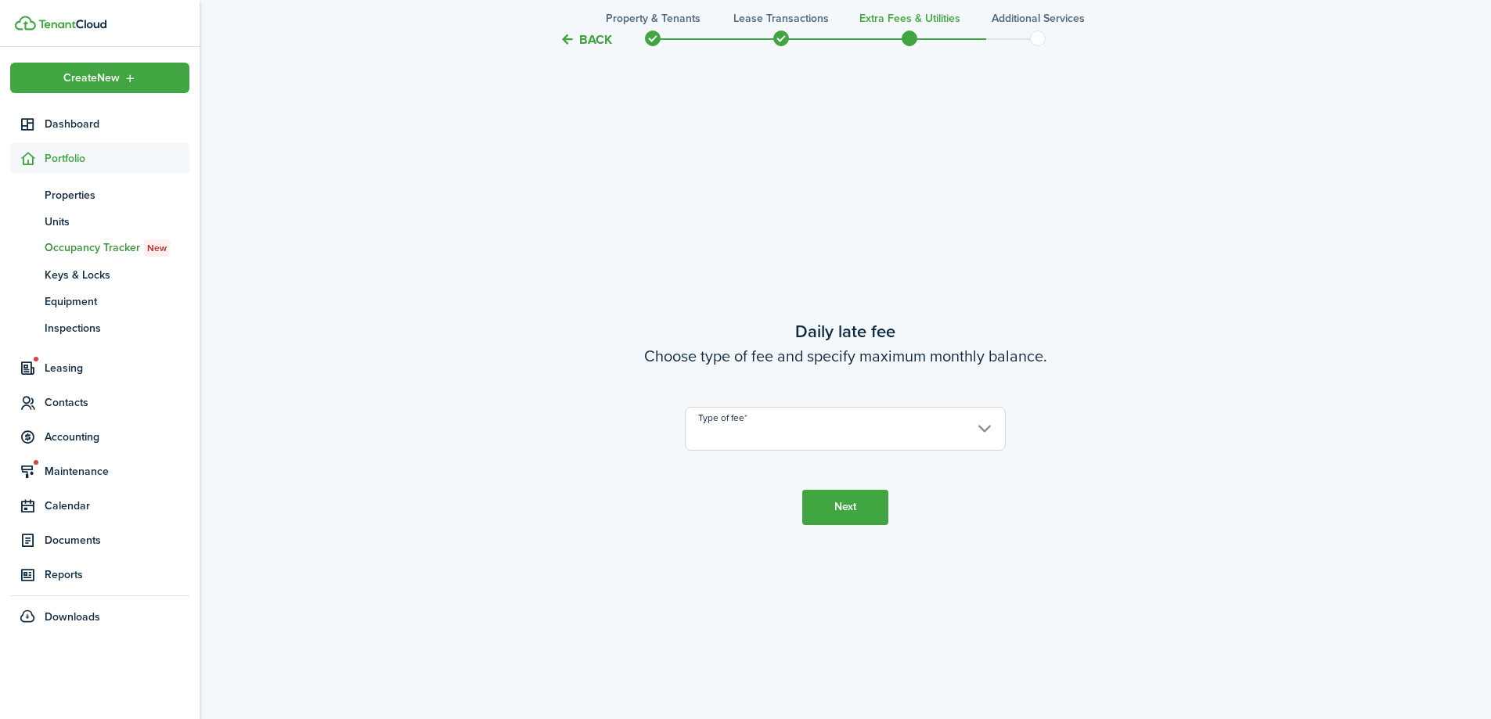
click at [874, 428] on input "Type of fee" at bounding box center [845, 429] width 321 height 44
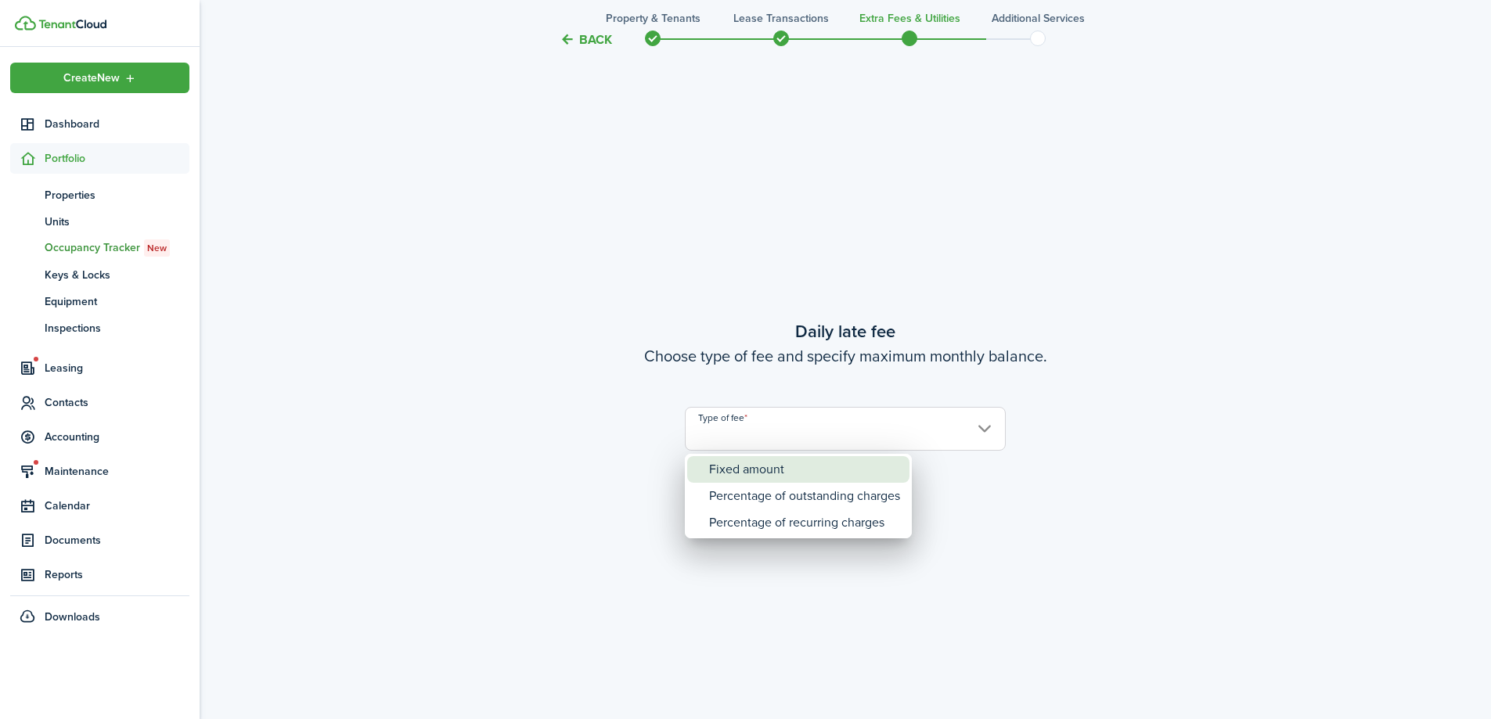
click at [850, 460] on div "Fixed amount" at bounding box center [804, 469] width 191 height 27
type input "Fixed amount"
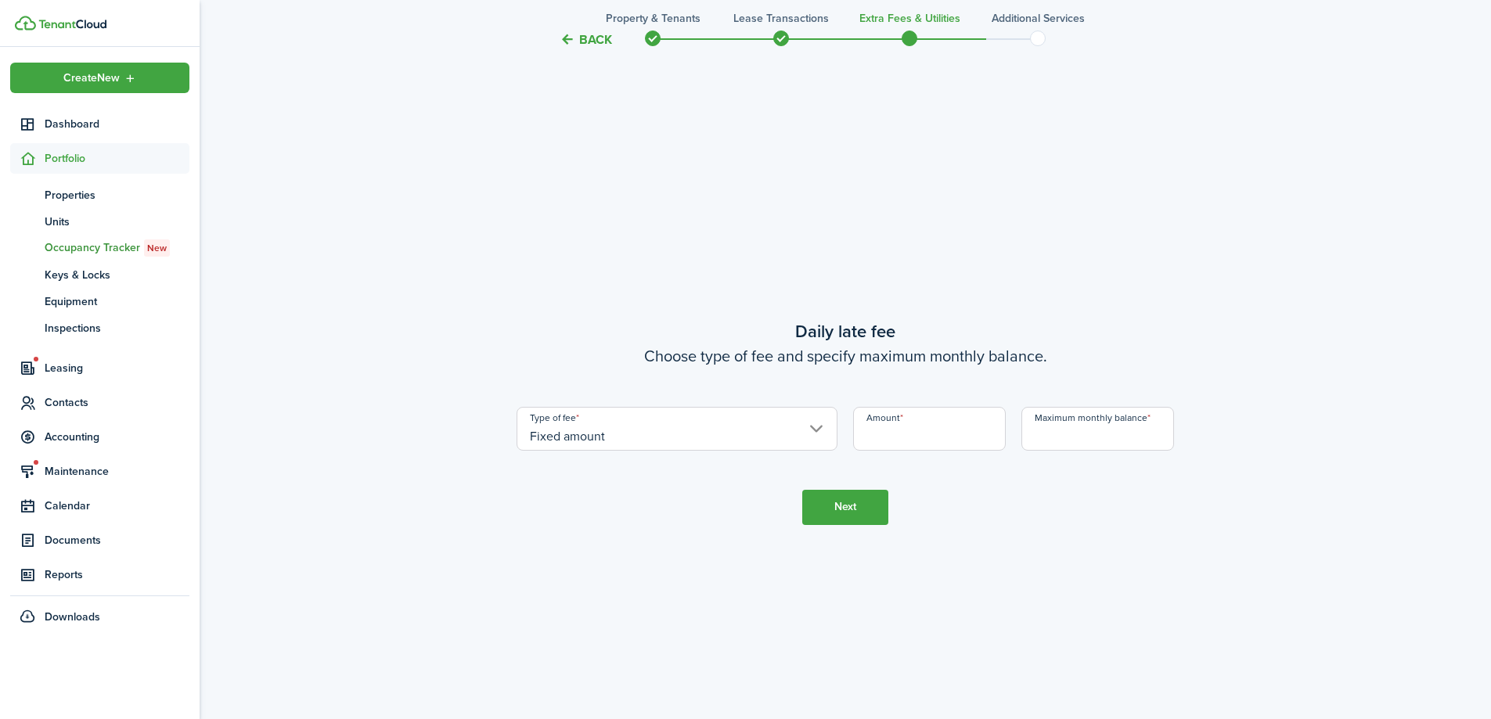
click at [902, 438] on input "Amount" at bounding box center [929, 429] width 153 height 44
type input "$5.00"
click at [1112, 449] on input "Maximum monthly balance" at bounding box center [1097, 429] width 153 height 44
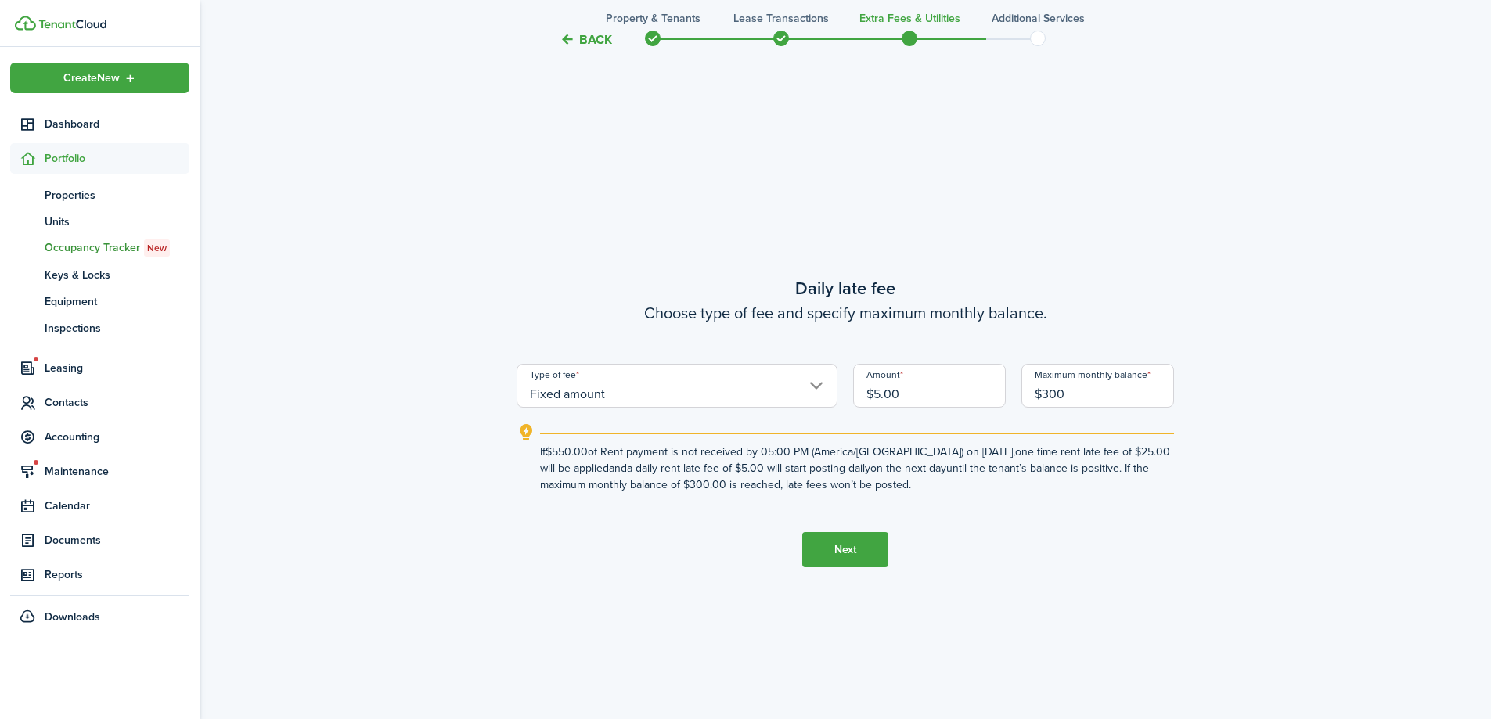
type input "$300.00"
click at [890, 564] on tc-wizard-step "Daily late fee Choose type of fee and specify maximum monthly balance. Type of …" at bounding box center [846, 421] width 658 height 719
click at [856, 553] on button "Next" at bounding box center [845, 549] width 86 height 35
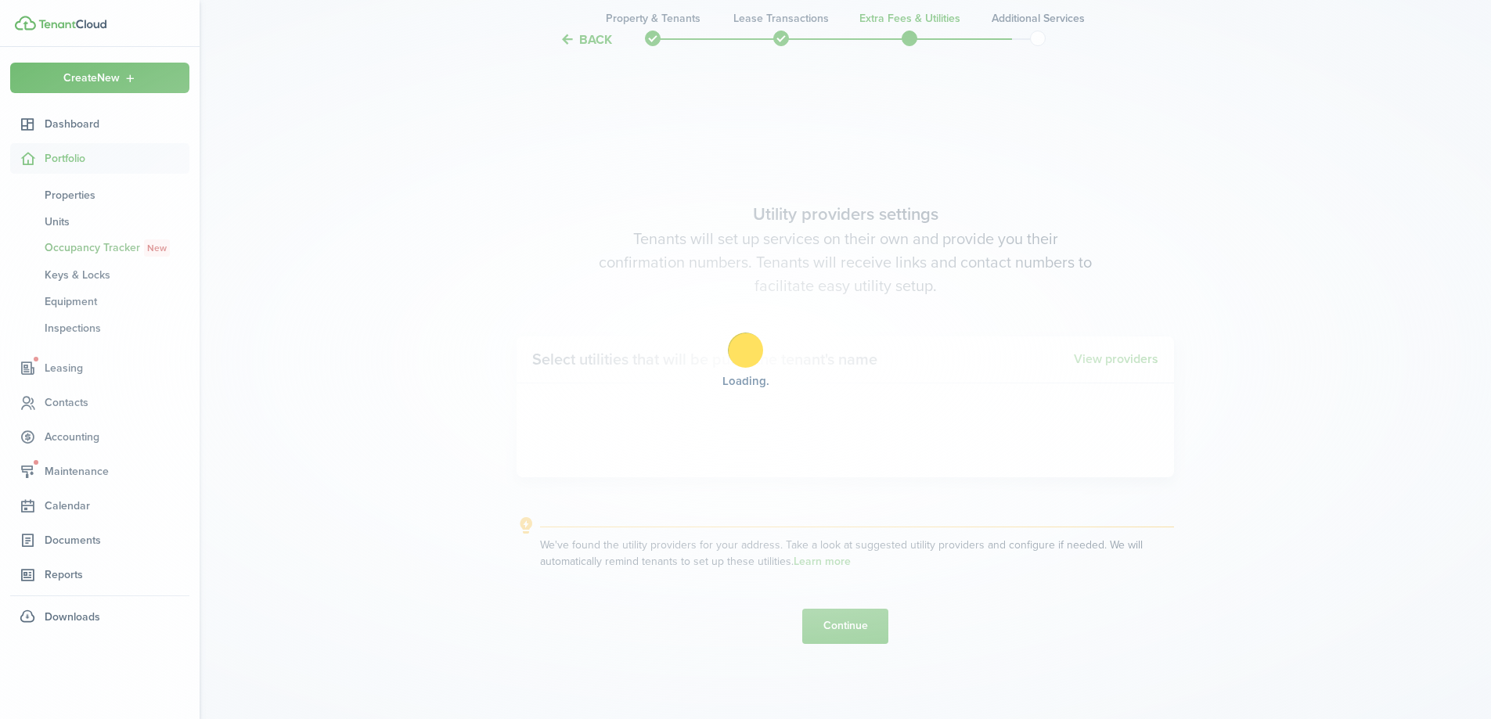
scroll to position [2773, 0]
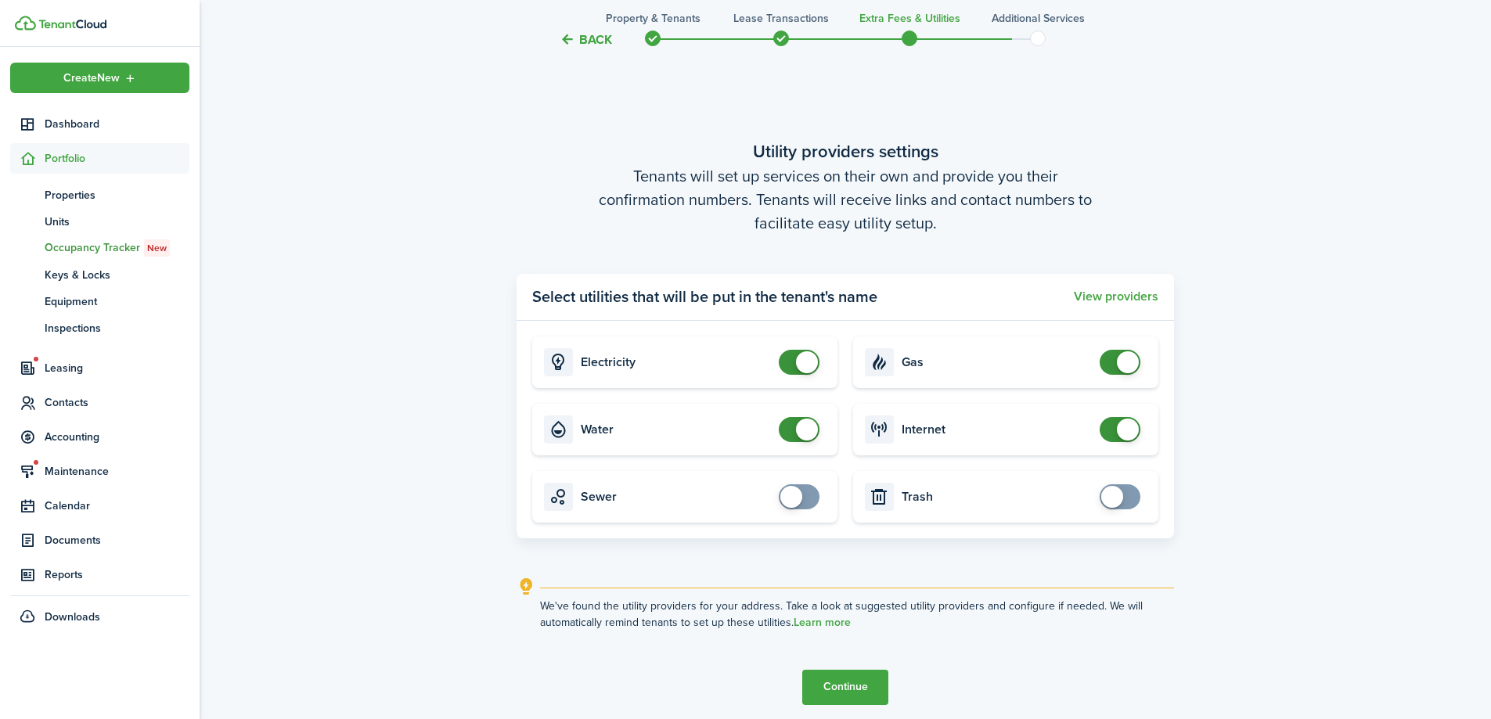
checkbox input "false"
click at [792, 432] on span at bounding box center [799, 429] width 16 height 25
checkbox input "false"
click at [1115, 362] on span at bounding box center [1120, 362] width 16 height 25
click at [862, 686] on button "Continue" at bounding box center [845, 687] width 86 height 35
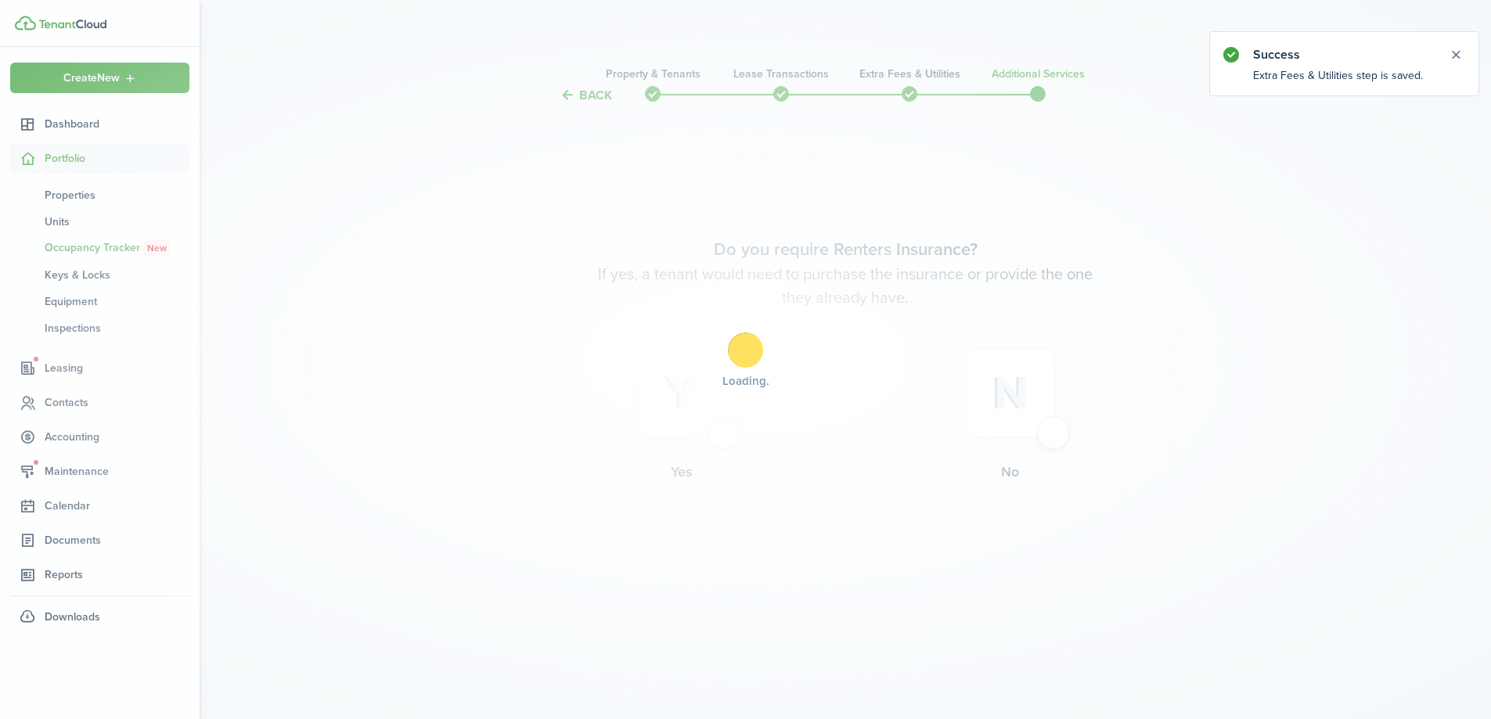
scroll to position [0, 0]
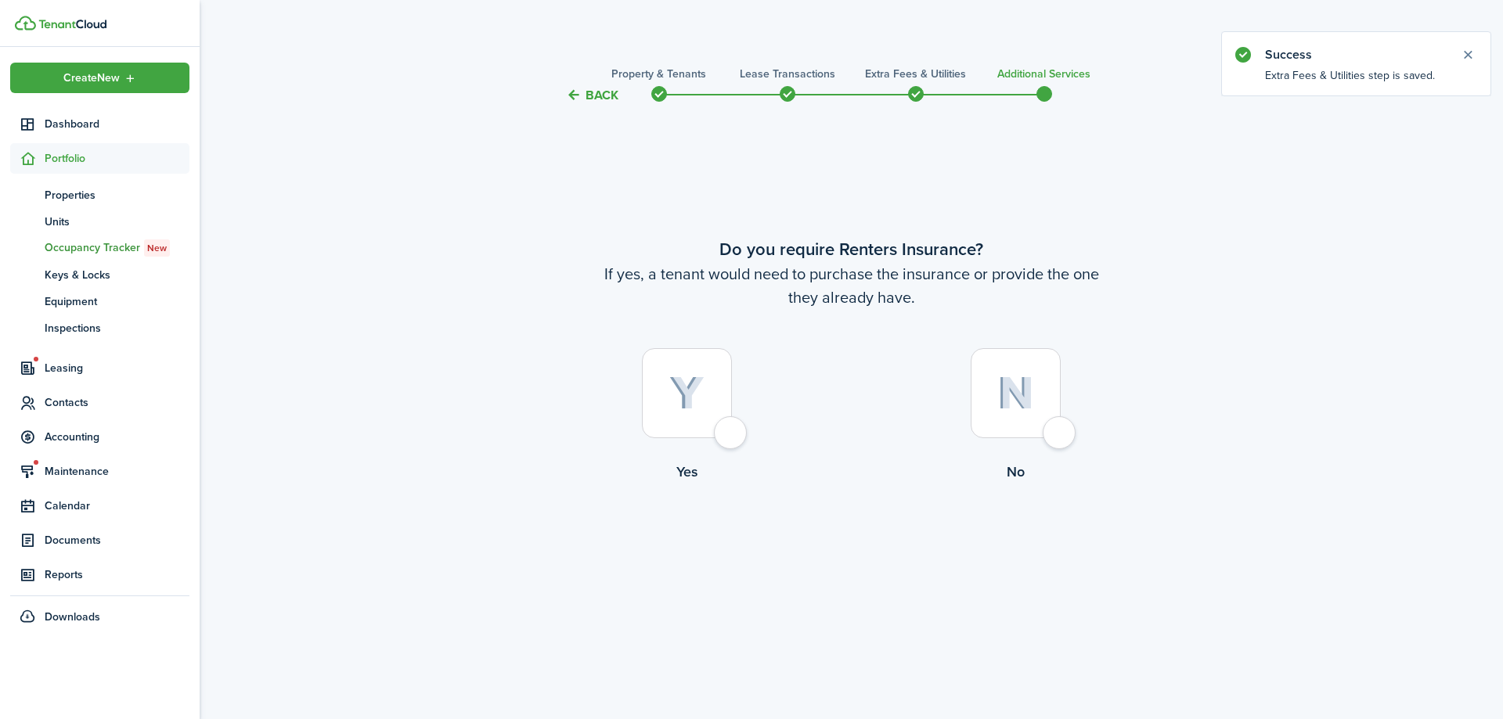
click at [1061, 429] on div at bounding box center [1016, 393] width 90 height 90
radio input "true"
click at [769, 562] on tc-wizard-step "Do you require Renters Insurance? If yes, a tenant would need to purchase the i…" at bounding box center [852, 400] width 658 height 551
click at [823, 551] on button "Complete move in" at bounding box center [851, 547] width 115 height 35
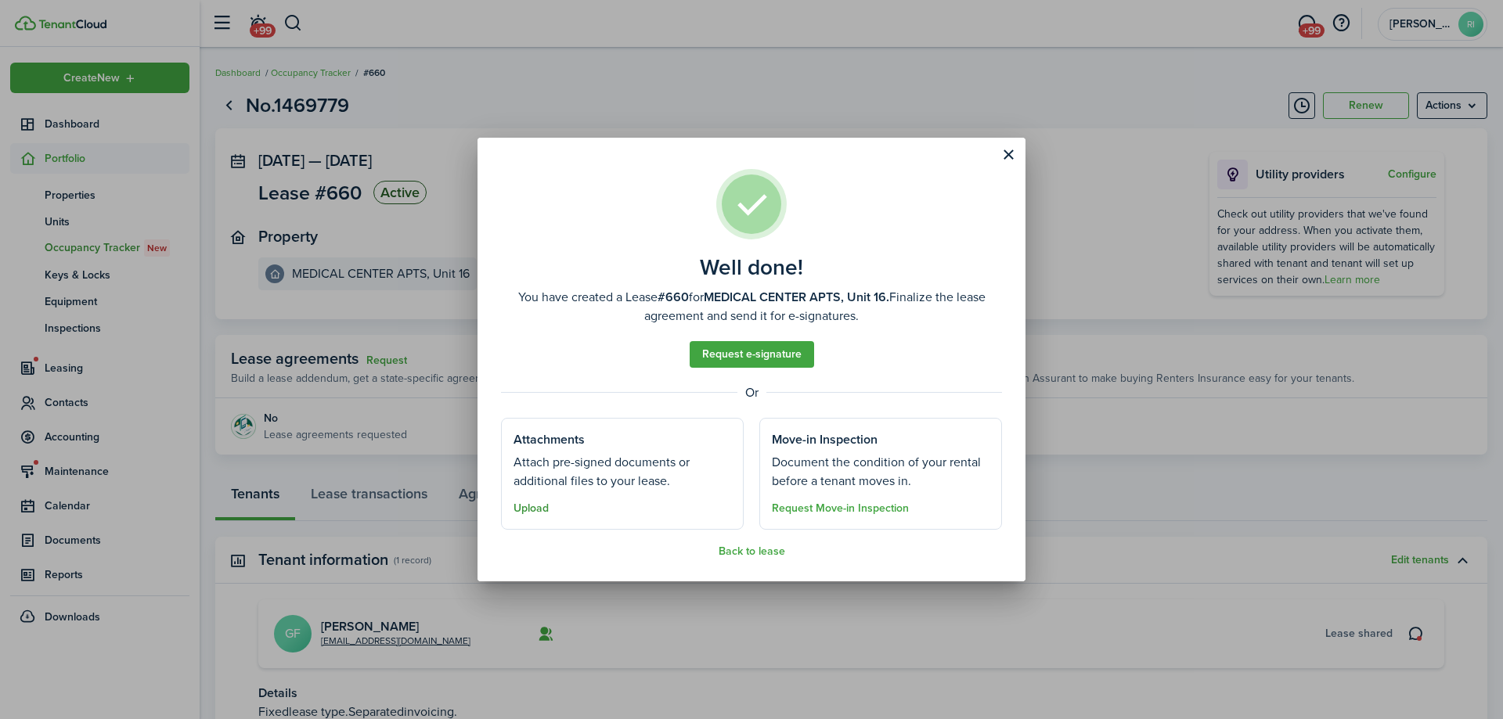
click at [534, 509] on button "Upload" at bounding box center [530, 509] width 35 height 13
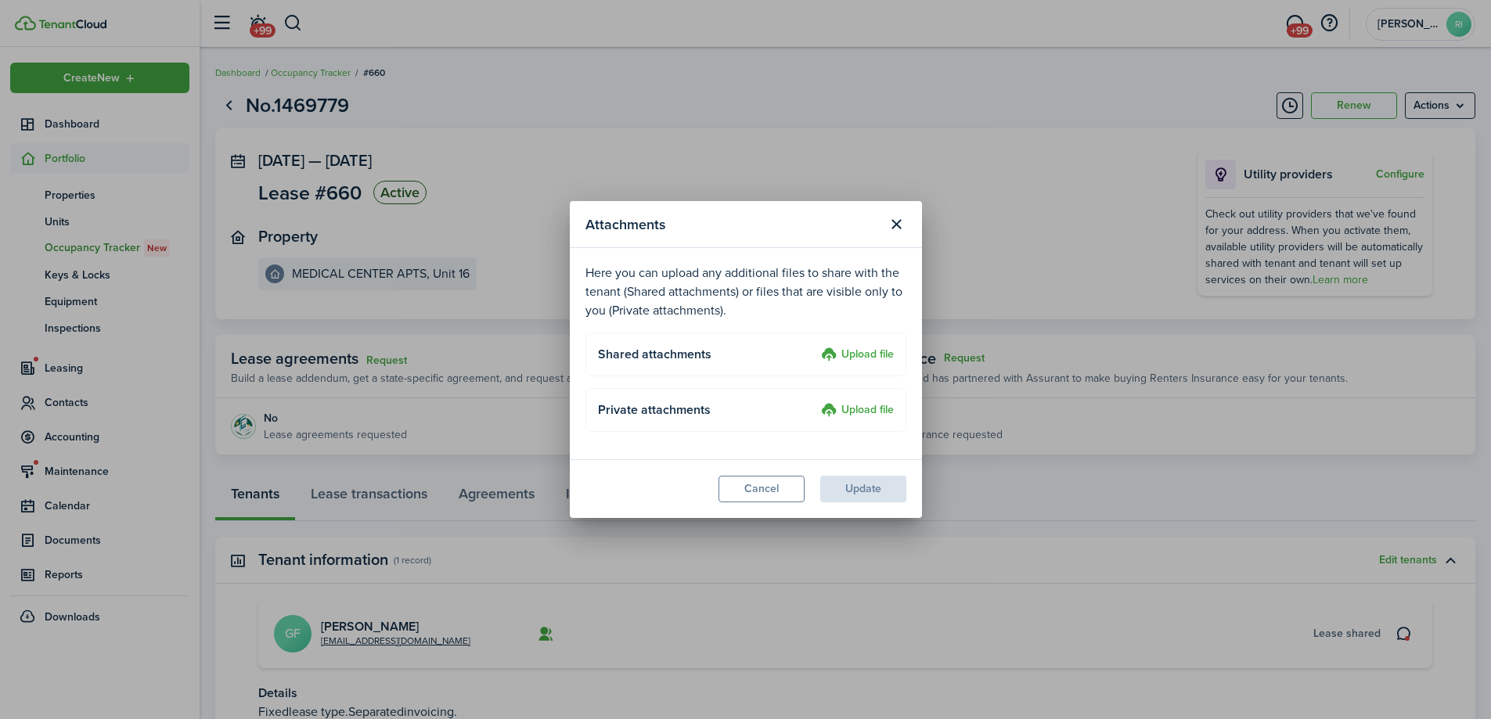
click at [853, 351] on label "Upload file" at bounding box center [857, 355] width 73 height 19
click at [816, 346] on input "Upload file" at bounding box center [816, 346] width 0 height 0
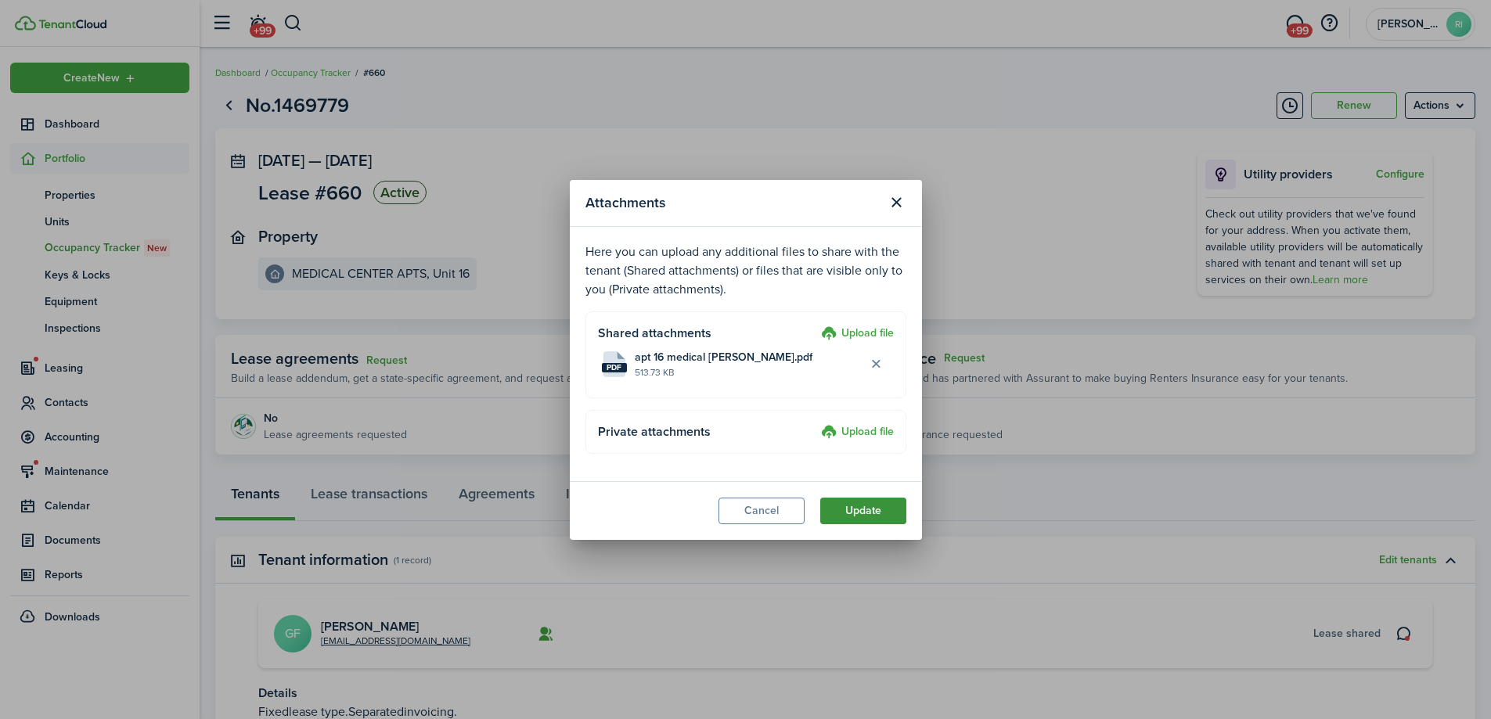
click at [865, 510] on button "Update" at bounding box center [863, 511] width 86 height 27
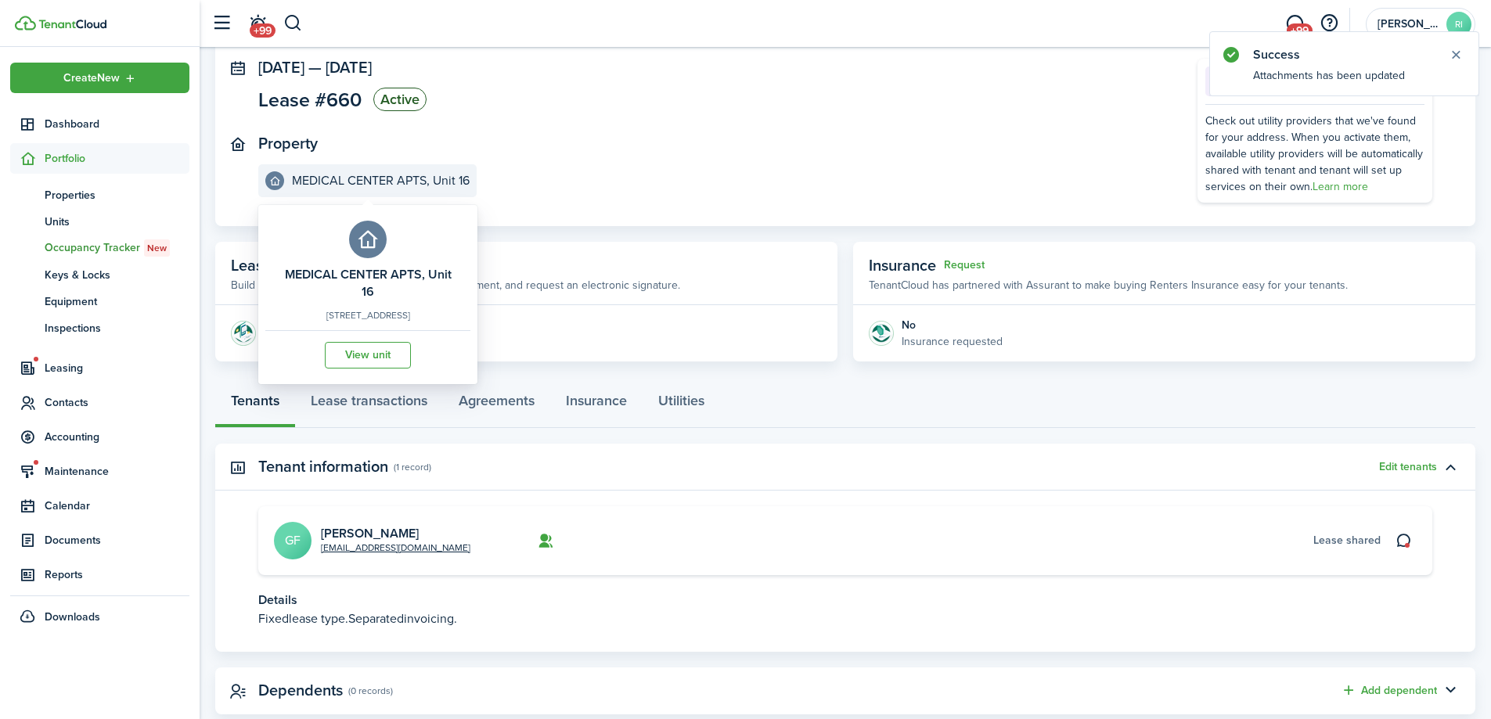
scroll to position [132, 0]
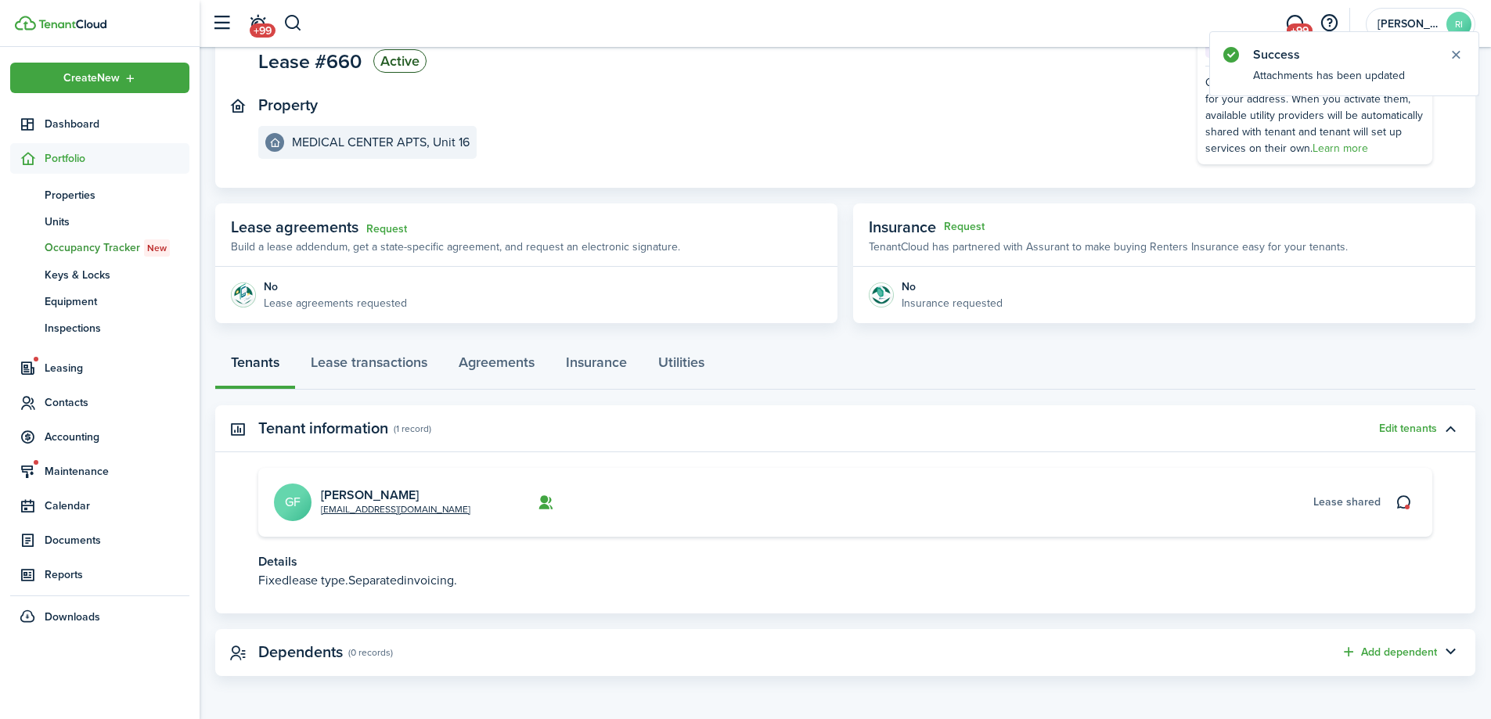
click at [374, 487] on card "[EMAIL_ADDRESS][DOMAIN_NAME] [PERSON_NAME] GF Lease shared" at bounding box center [845, 502] width 1174 height 69
click at [376, 490] on link "[PERSON_NAME]" at bounding box center [370, 495] width 98 height 18
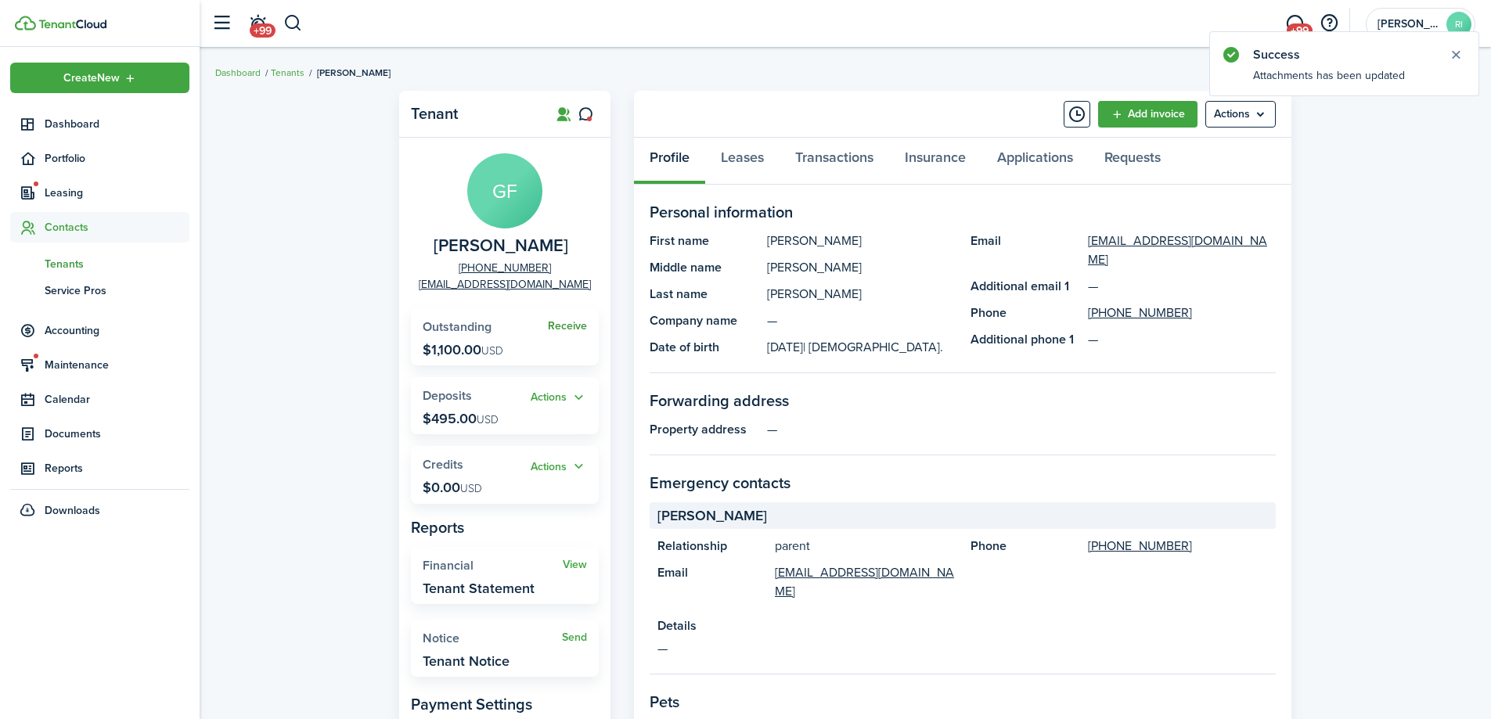
click at [589, 331] on widget-stats "Receive Outstanding $1,100.00 USD" at bounding box center [505, 336] width 188 height 57
click at [581, 328] on link "Receive" at bounding box center [567, 326] width 39 height 13
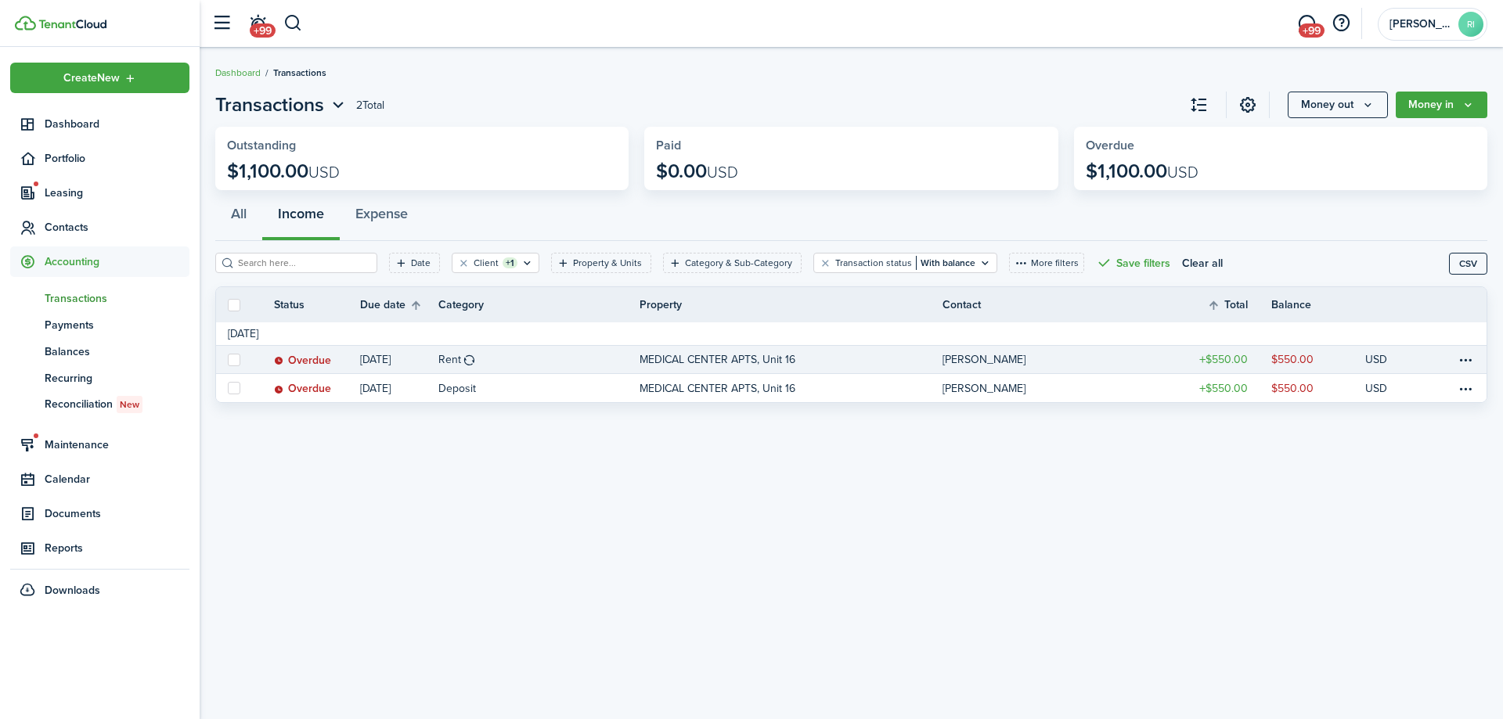
click at [586, 354] on link "Rent" at bounding box center [538, 359] width 201 height 27
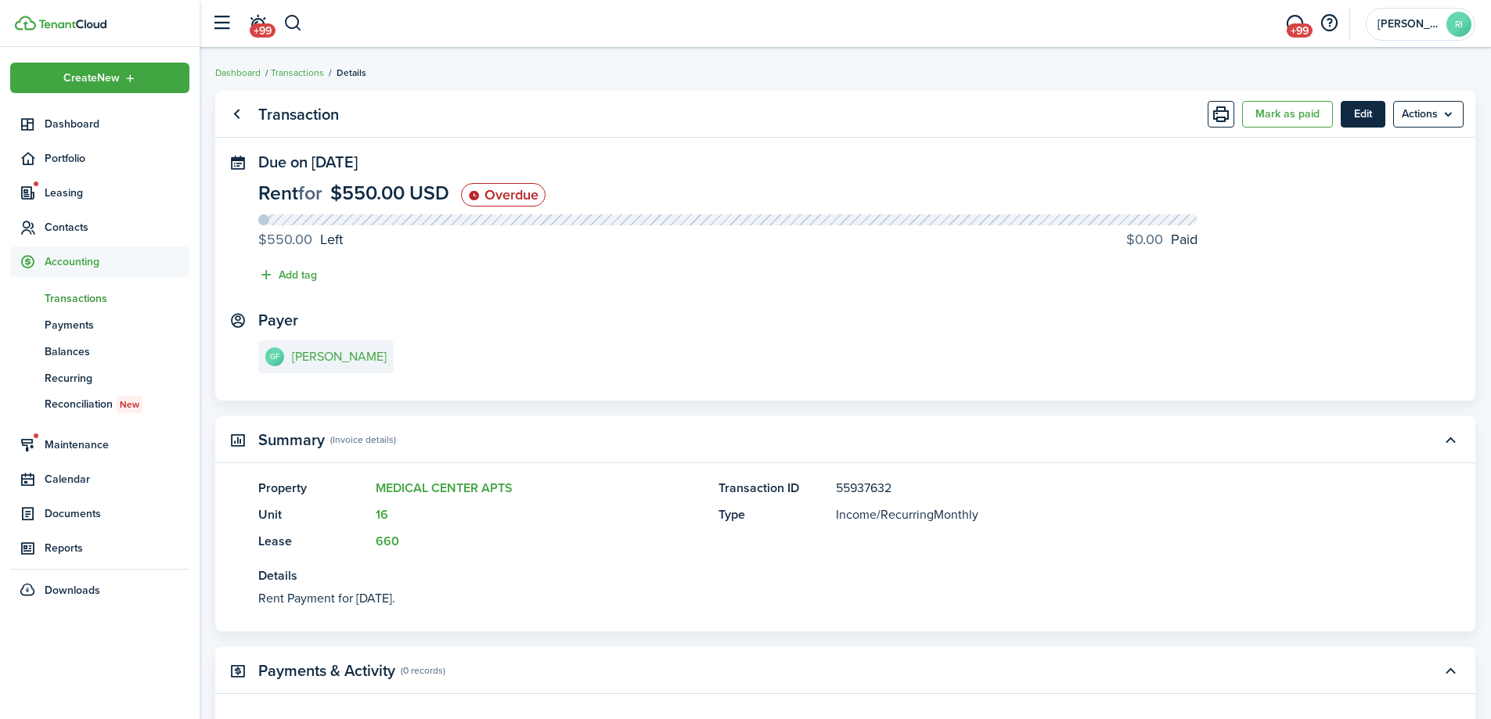
click at [1378, 110] on button "Edit" at bounding box center [1363, 114] width 45 height 27
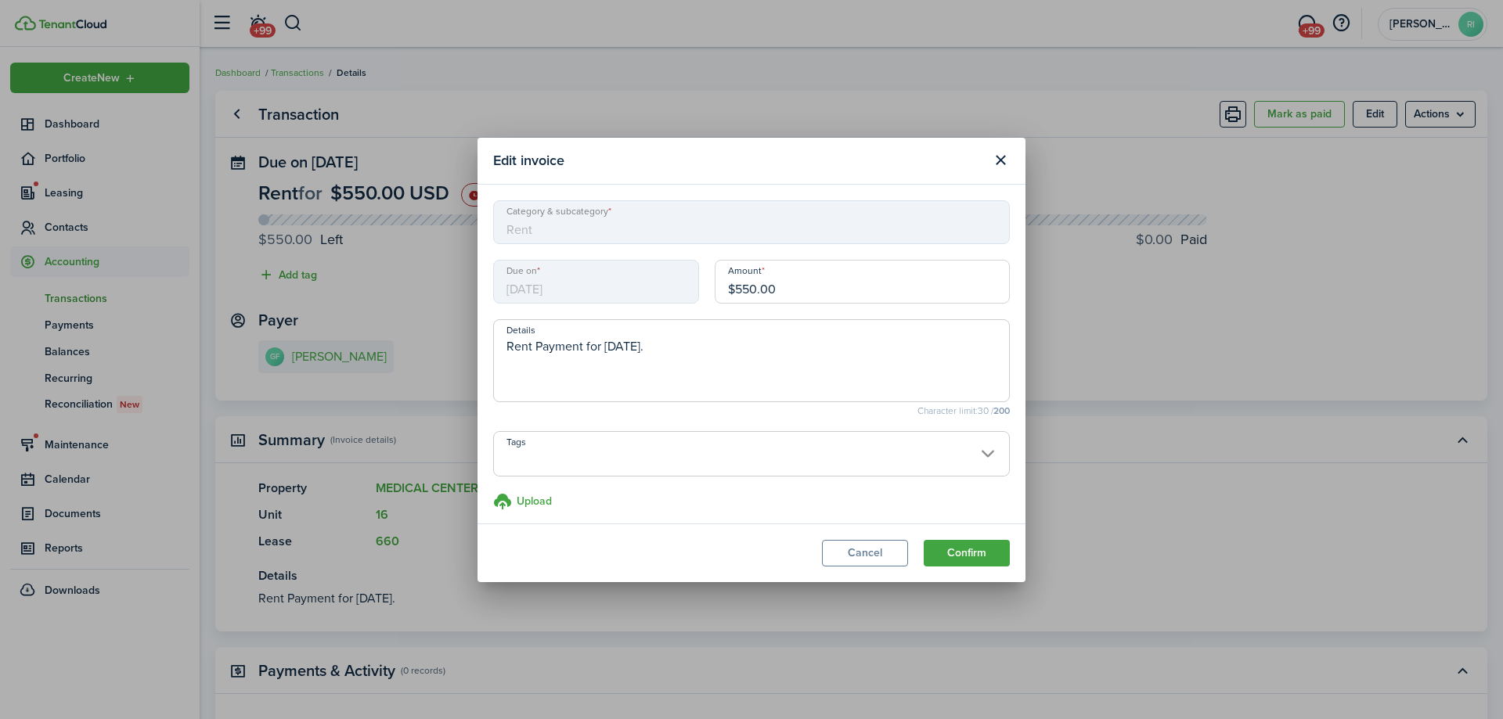
click at [504, 348] on textarea "Rent Payment for [DATE]." at bounding box center [751, 365] width 515 height 56
drag, startPoint x: 680, startPoint y: 344, endPoint x: 691, endPoint y: 345, distance: 11.1
click at [691, 345] on textarea "Prorated Rent Payment for [DATE]." at bounding box center [751, 365] width 515 height 56
type textarea "Prorated Rent Payment for [DATE]."
click at [807, 290] on input "$550.00" at bounding box center [862, 282] width 295 height 44
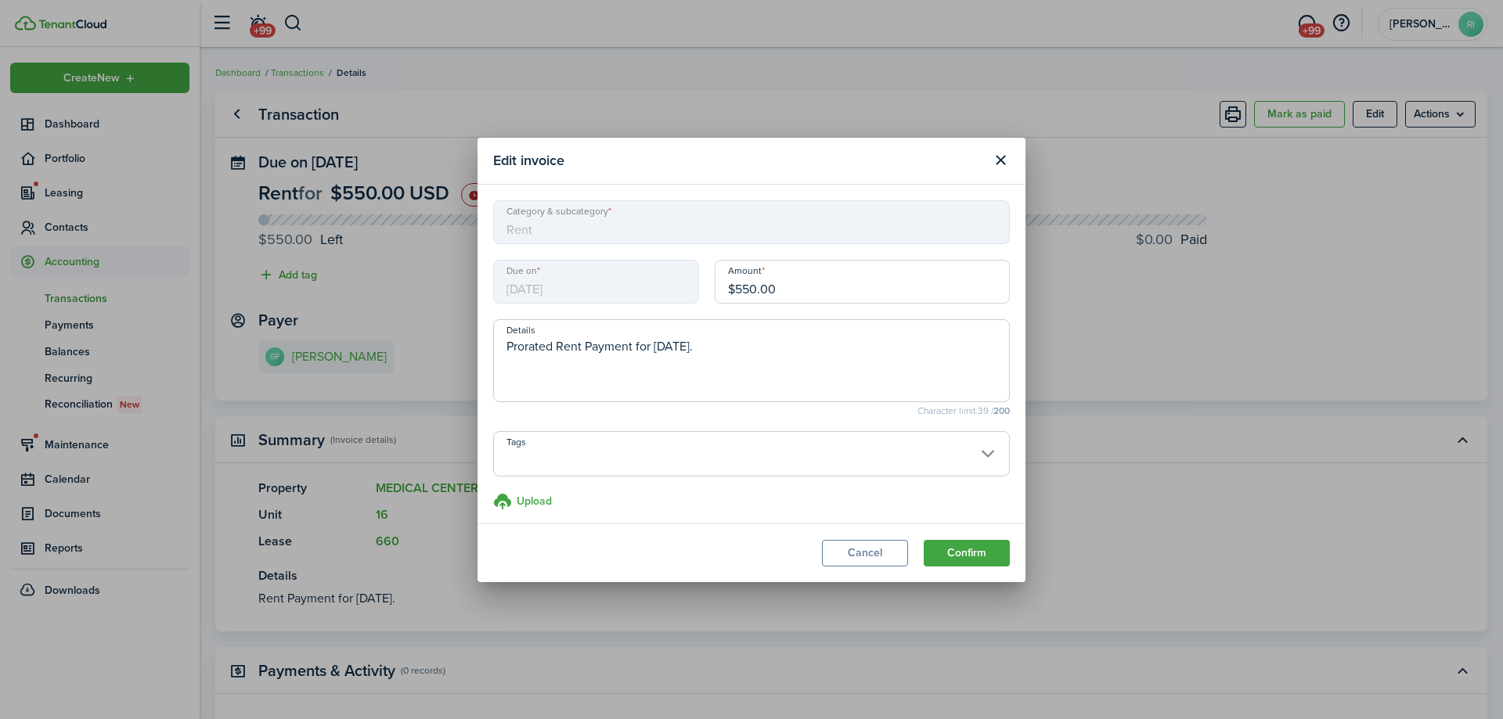
drag, startPoint x: 820, startPoint y: 289, endPoint x: 733, endPoint y: 289, distance: 86.9
click at [733, 289] on input "$550.00" at bounding box center [862, 282] width 295 height 44
type input "$200.00"
click at [945, 547] on button "Confirm" at bounding box center [967, 553] width 86 height 27
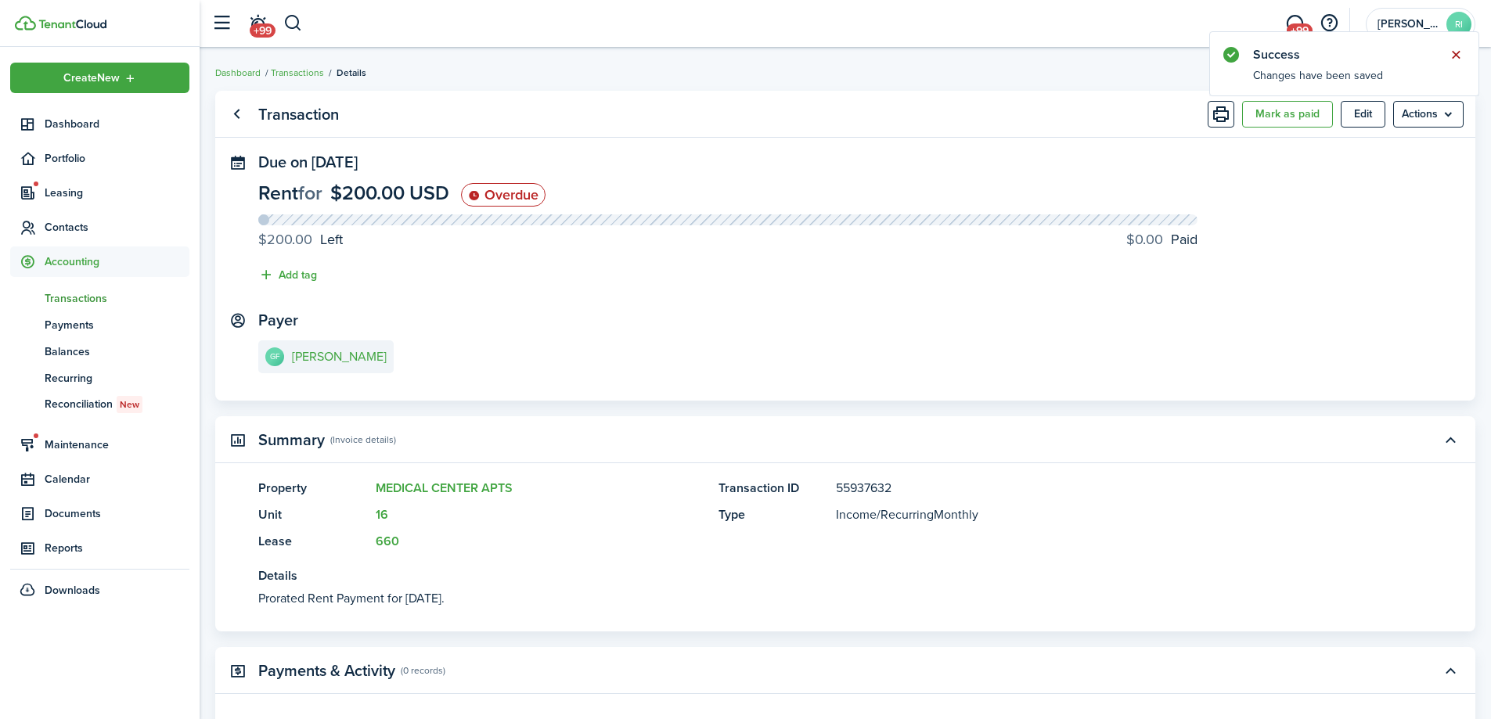
click at [1457, 55] on button "Close notify" at bounding box center [1456, 55] width 22 height 22
click at [1309, 110] on button "Mark as paid" at bounding box center [1287, 114] width 91 height 27
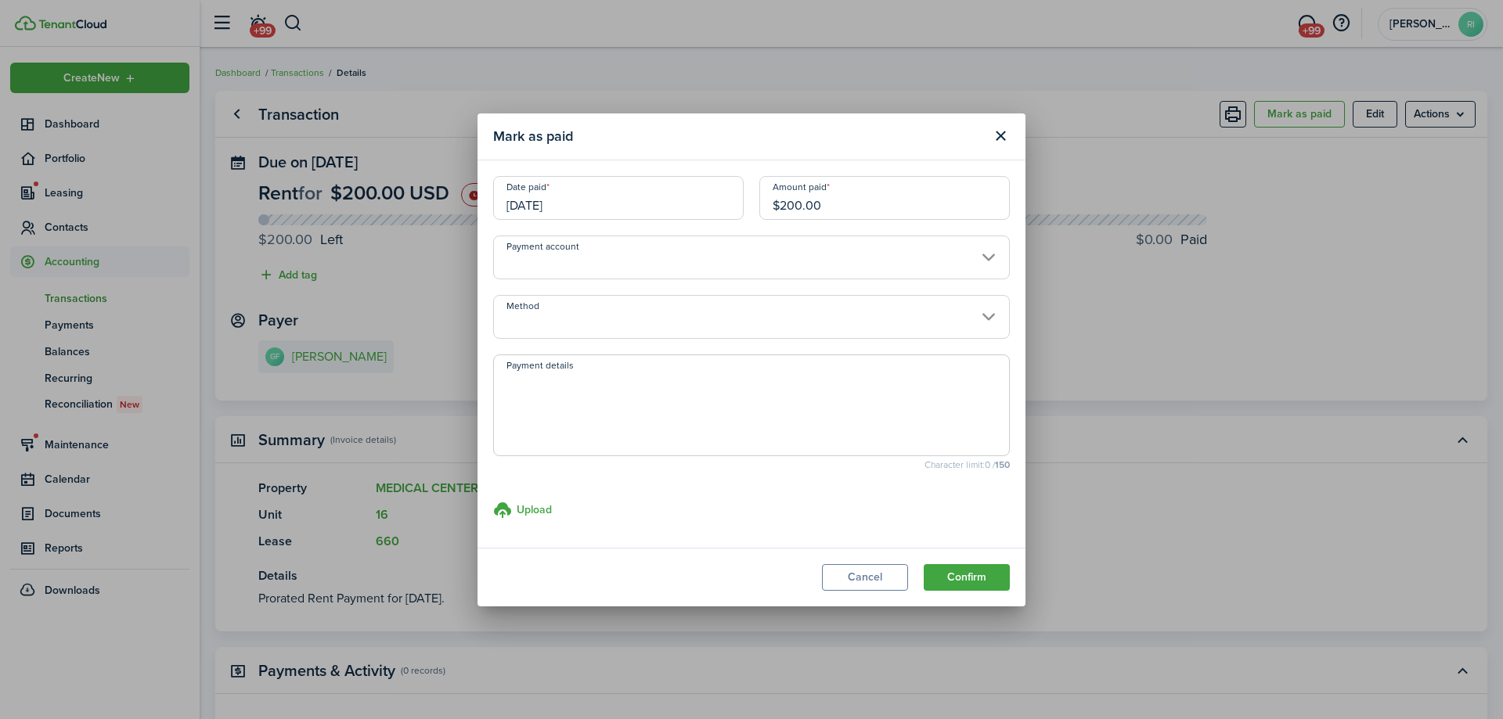
click at [749, 260] on input "Payment account" at bounding box center [751, 258] width 517 height 44
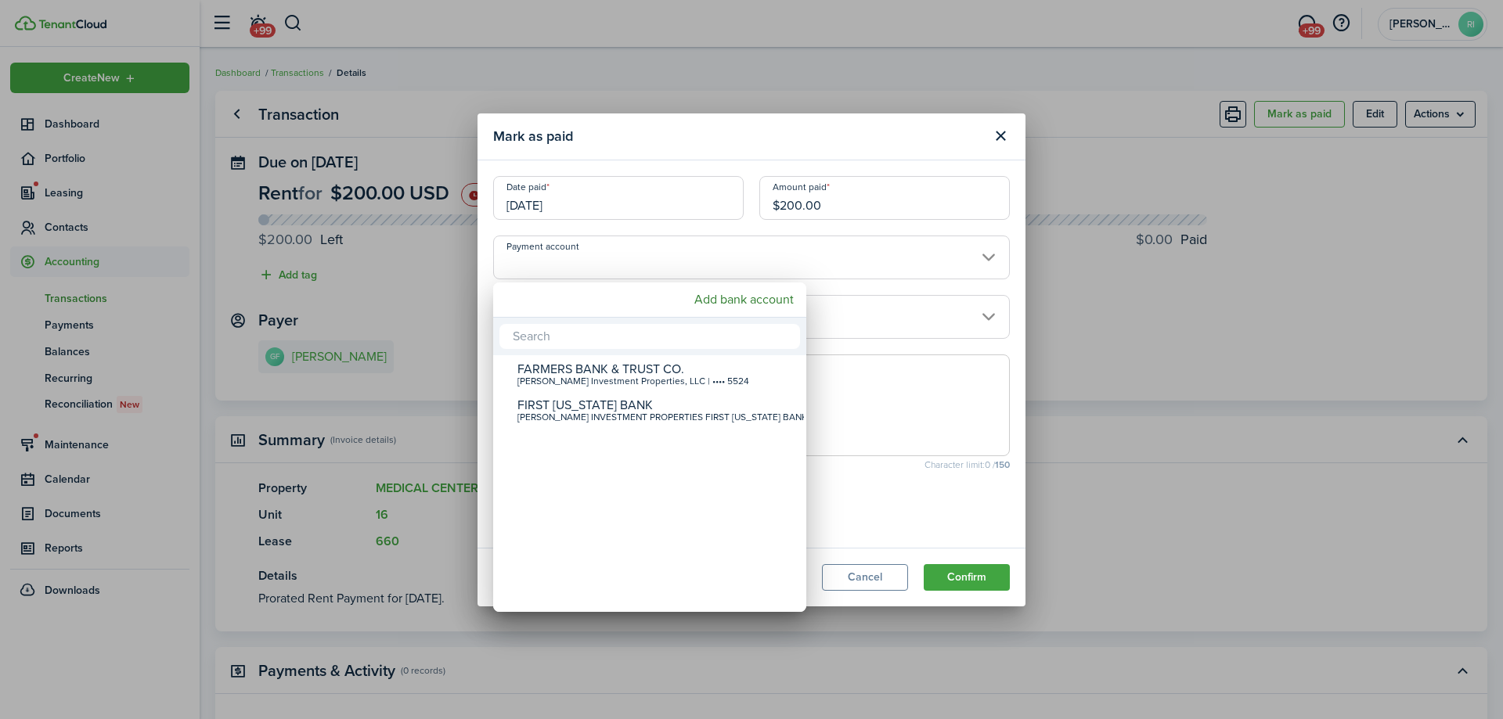
click at [932, 246] on div at bounding box center [751, 360] width 1753 height 970
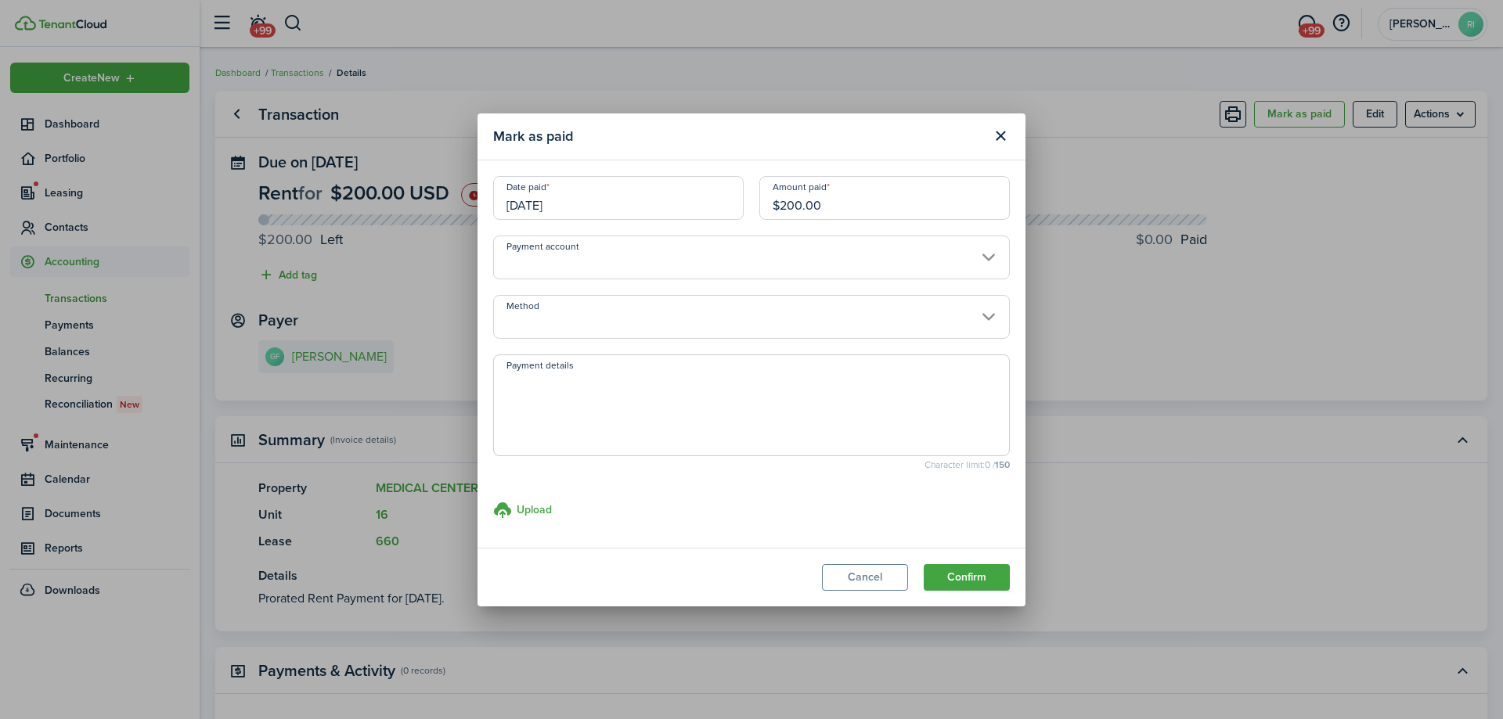
click at [830, 319] on input "Method" at bounding box center [751, 317] width 517 height 44
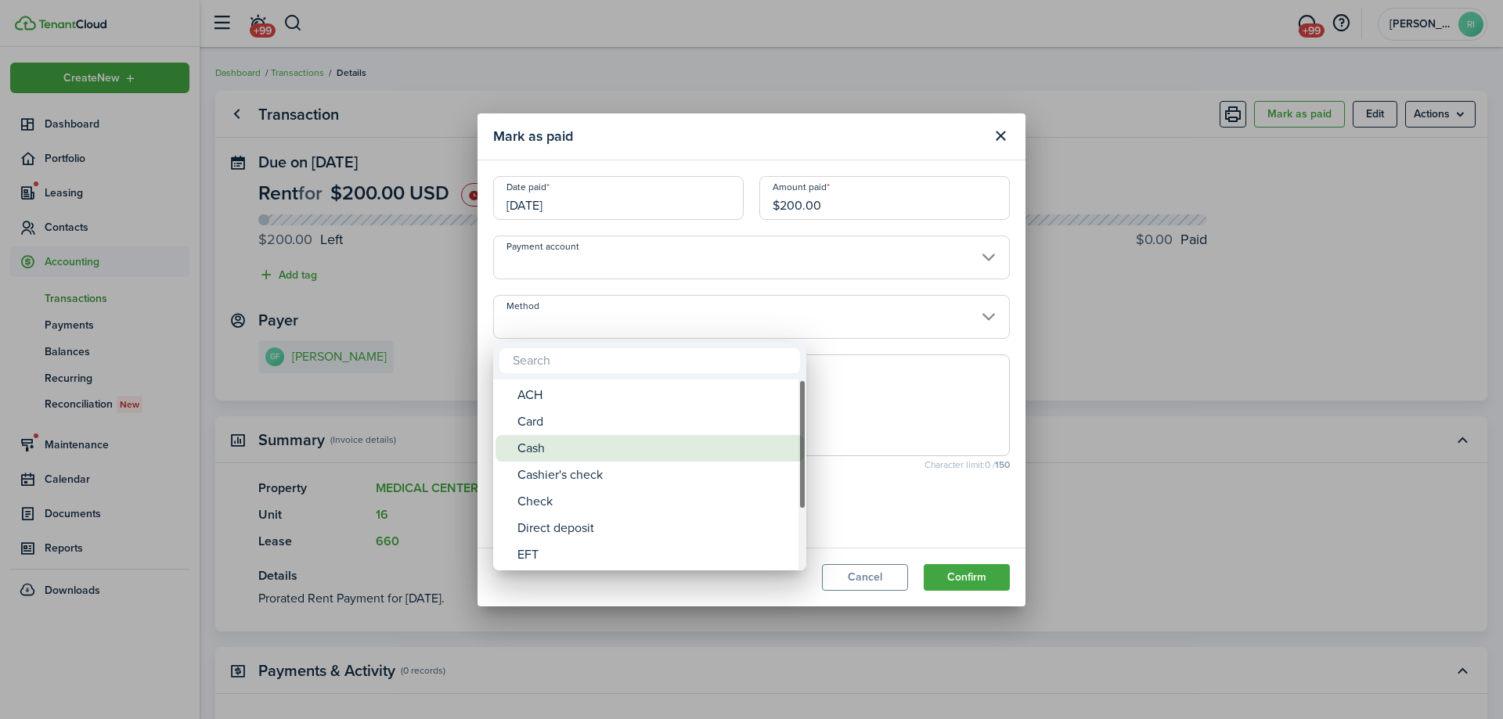
click at [579, 445] on div "Cash" at bounding box center [655, 448] width 277 height 27
type input "Cash"
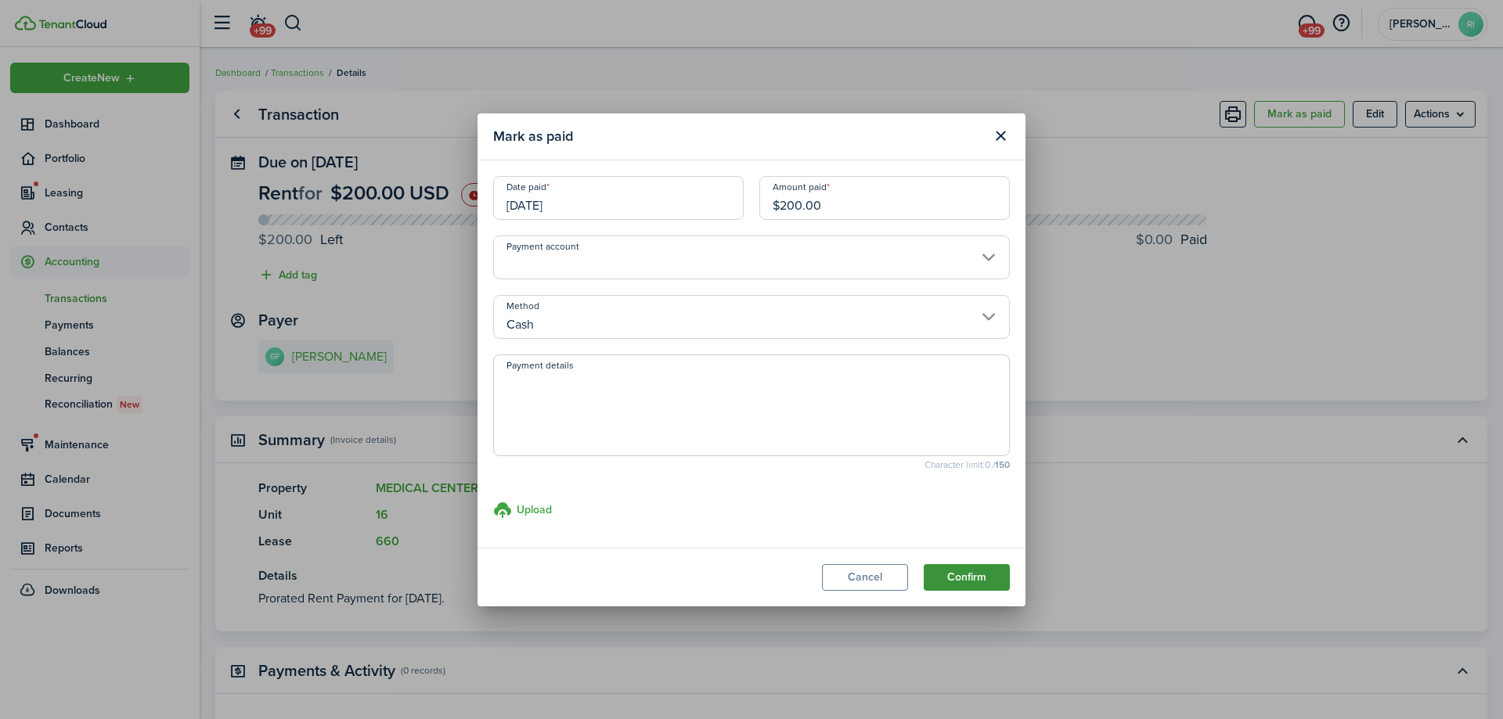
click at [981, 577] on button "Confirm" at bounding box center [967, 577] width 86 height 27
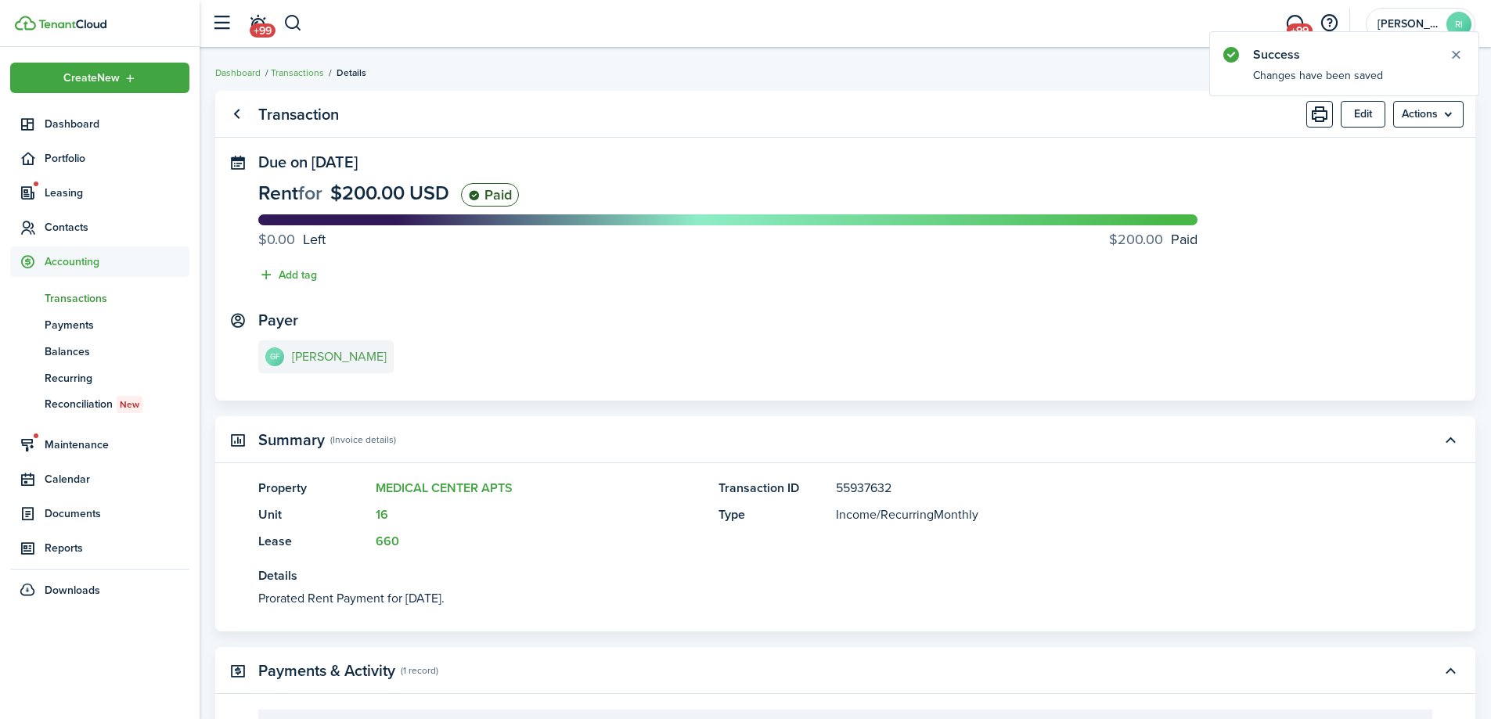
click at [344, 351] on e-details-info-title "[PERSON_NAME]" at bounding box center [339, 357] width 95 height 14
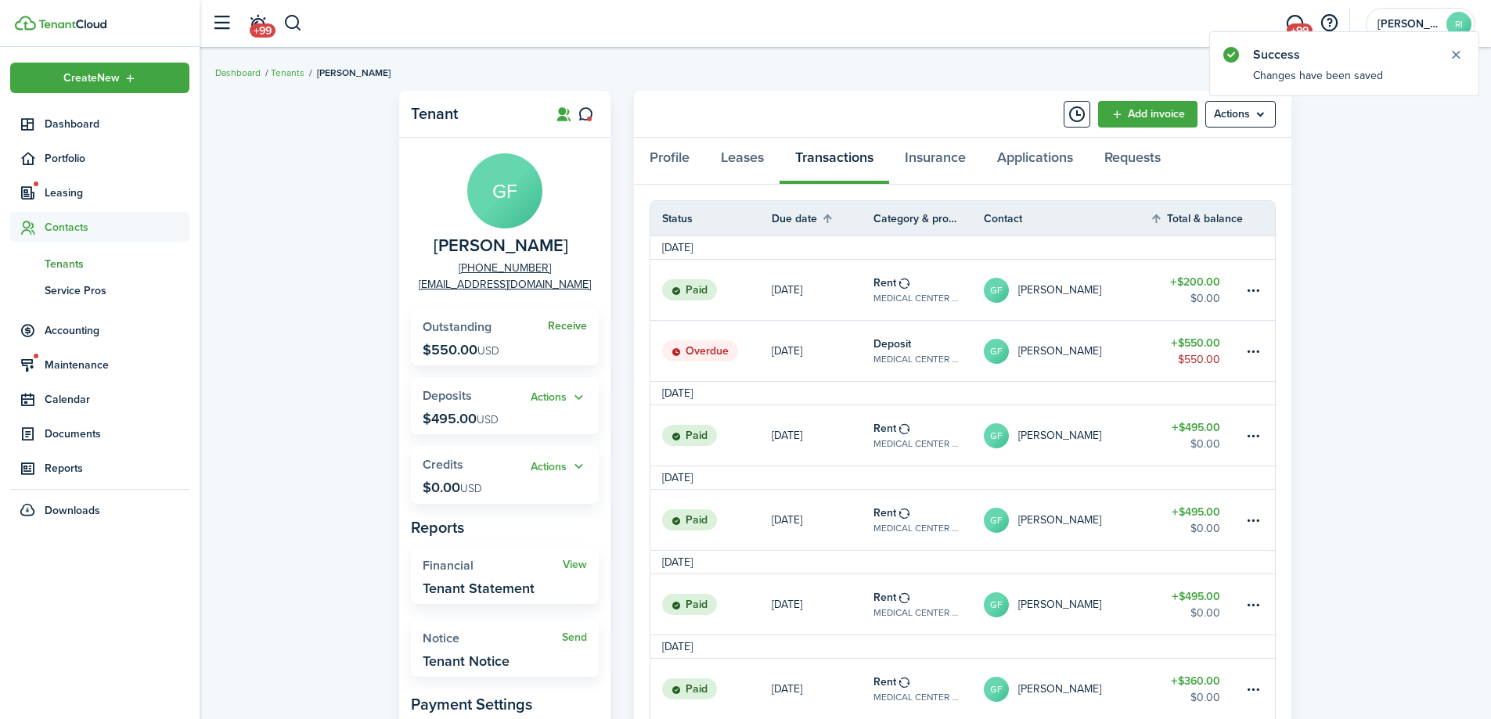
click at [567, 331] on link "Receive" at bounding box center [567, 326] width 39 height 13
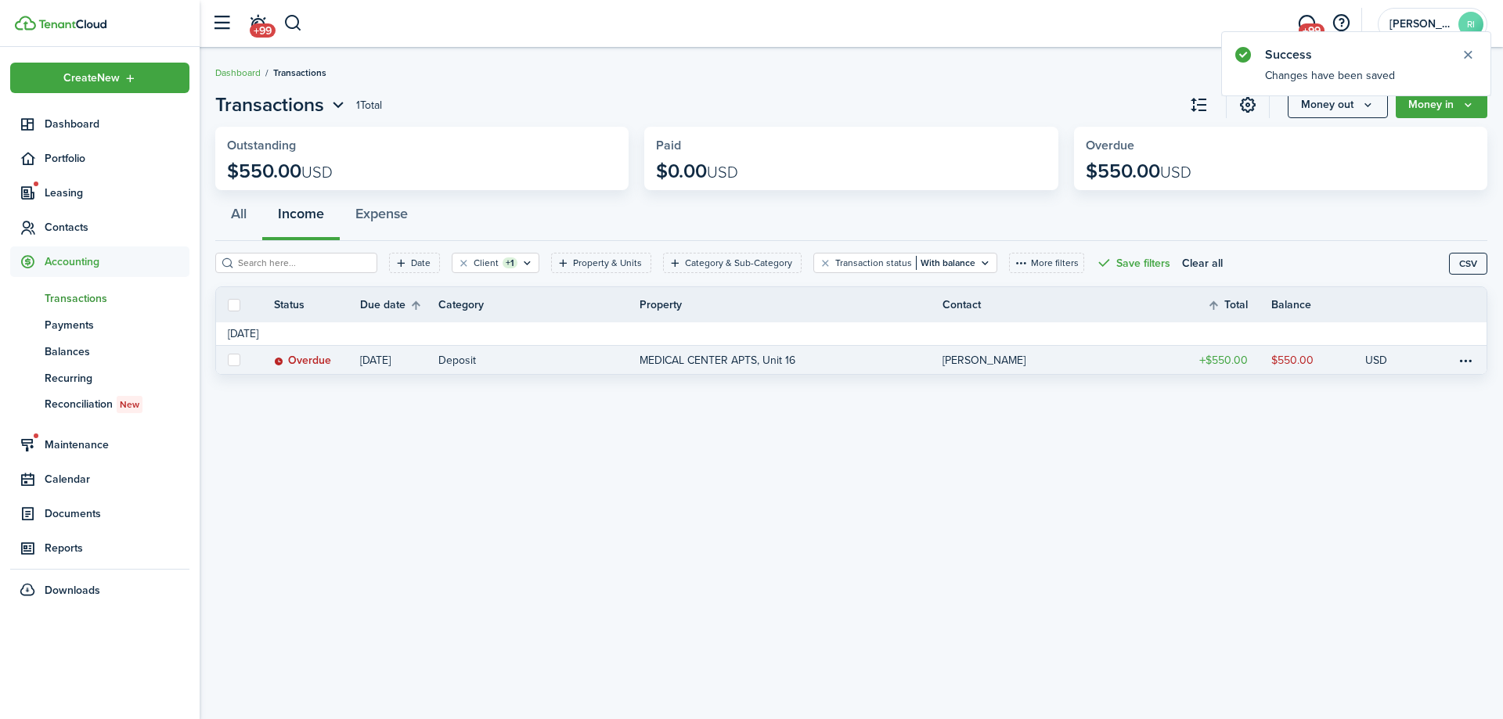
click at [232, 359] on label at bounding box center [234, 360] width 13 height 13
click at [228, 360] on input "checkbox" at bounding box center [227, 360] width 1 height 1
checkbox input "true"
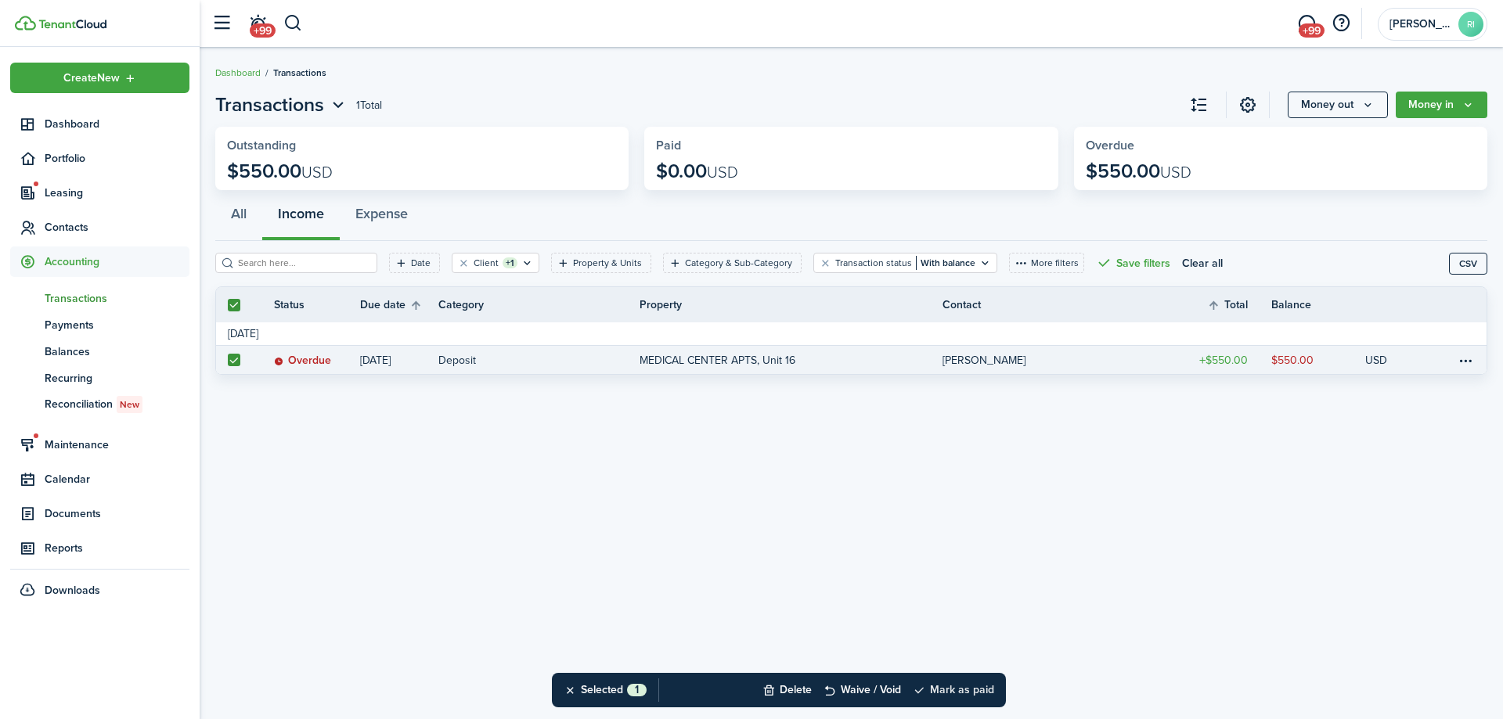
click at [977, 697] on button "Mark as paid" at bounding box center [953, 690] width 81 height 34
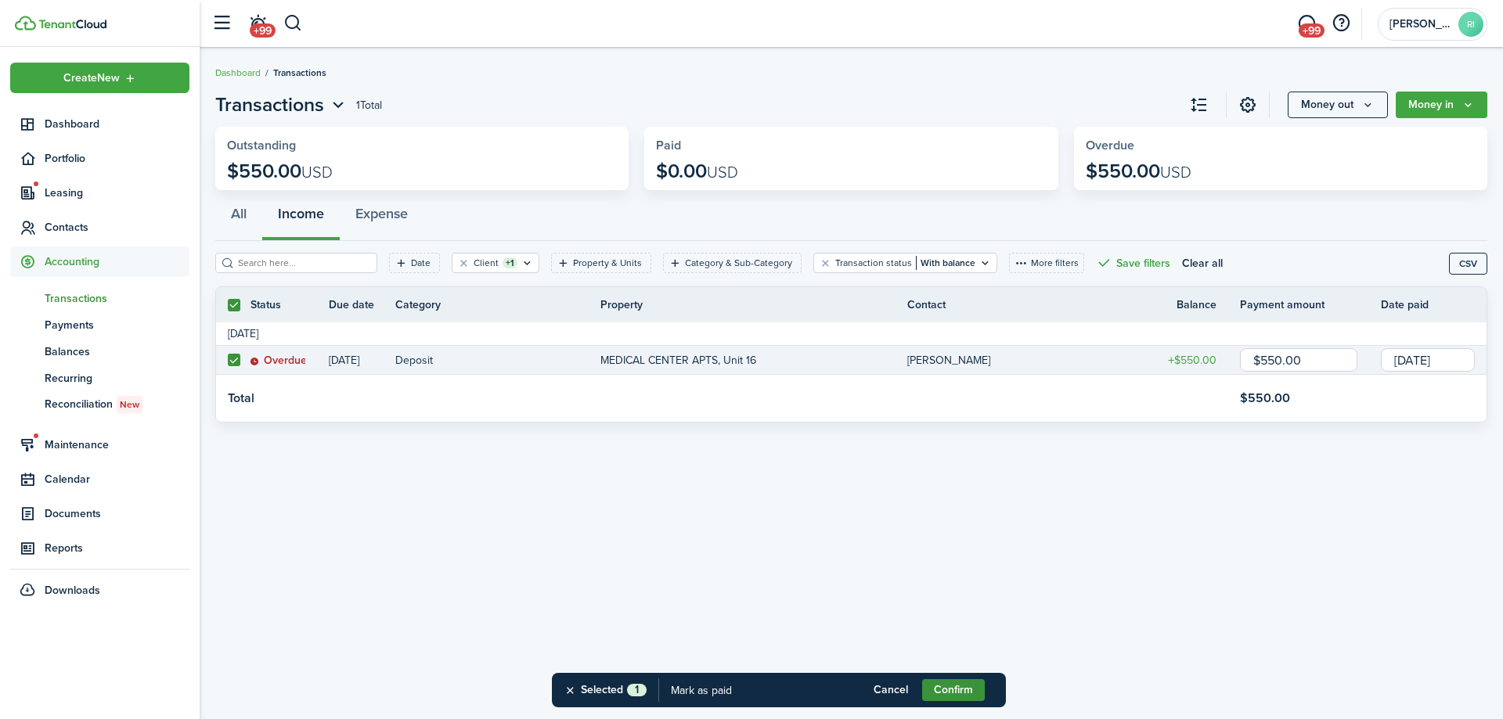
click at [943, 679] on div "Confirm" at bounding box center [958, 690] width 73 height 34
click at [950, 688] on button "Confirm" at bounding box center [953, 690] width 63 height 22
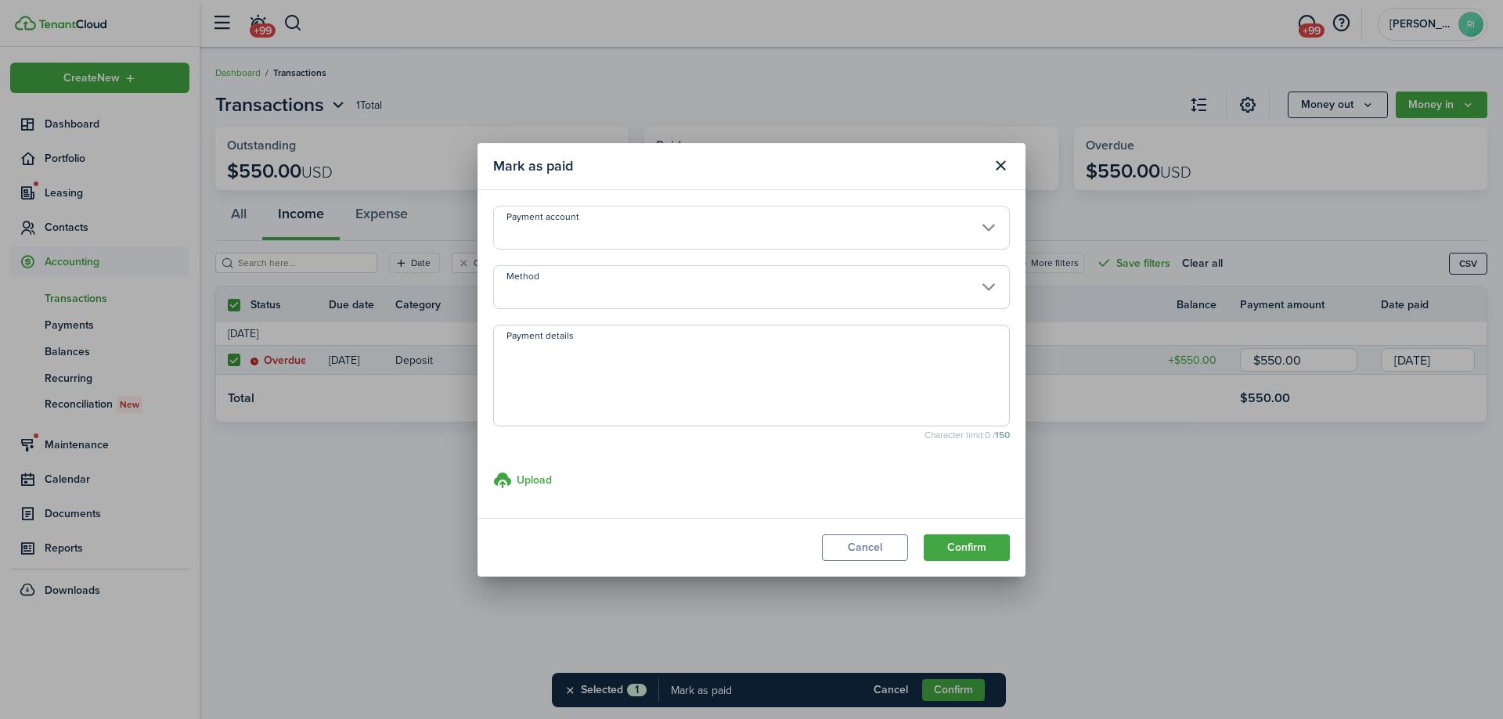
click at [640, 279] on input "Method" at bounding box center [751, 287] width 517 height 44
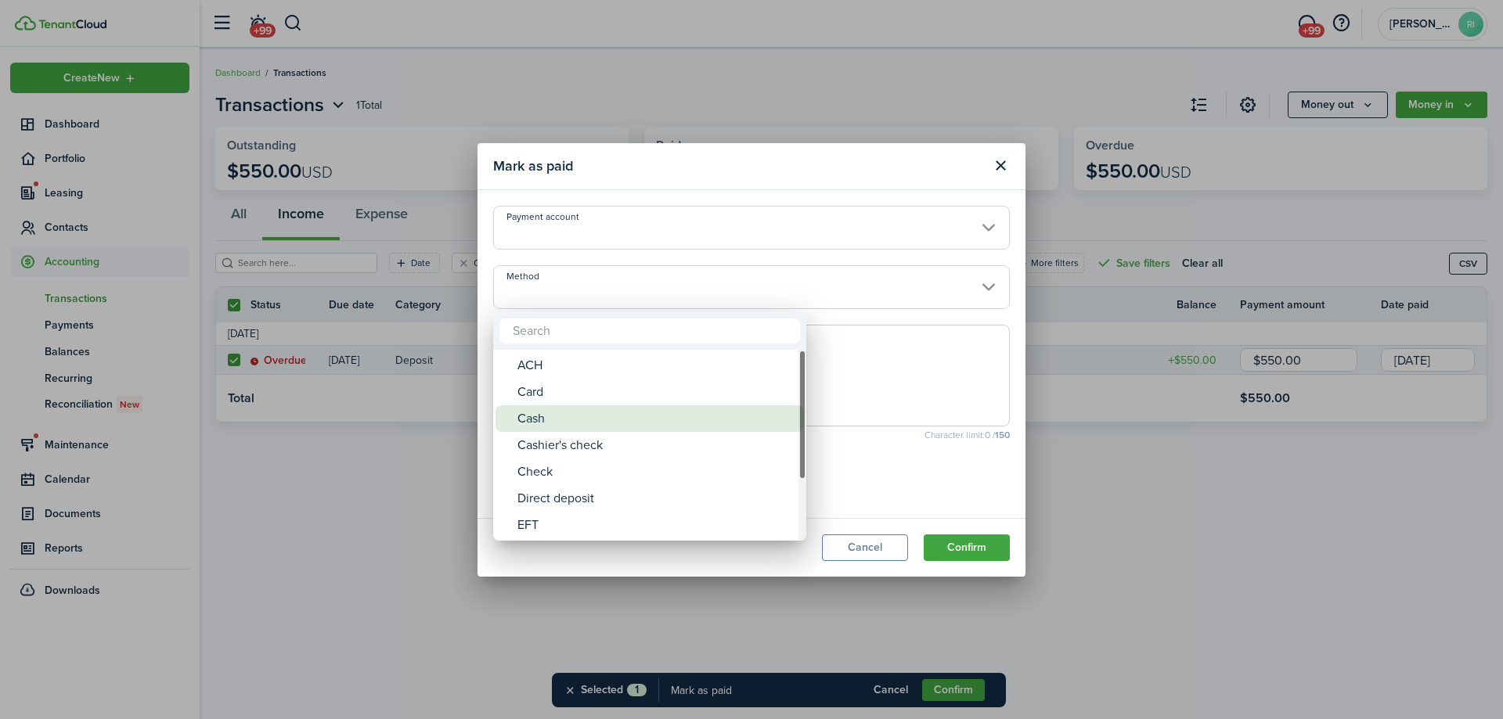
click at [604, 408] on div "Cash" at bounding box center [655, 418] width 277 height 27
type input "Cash"
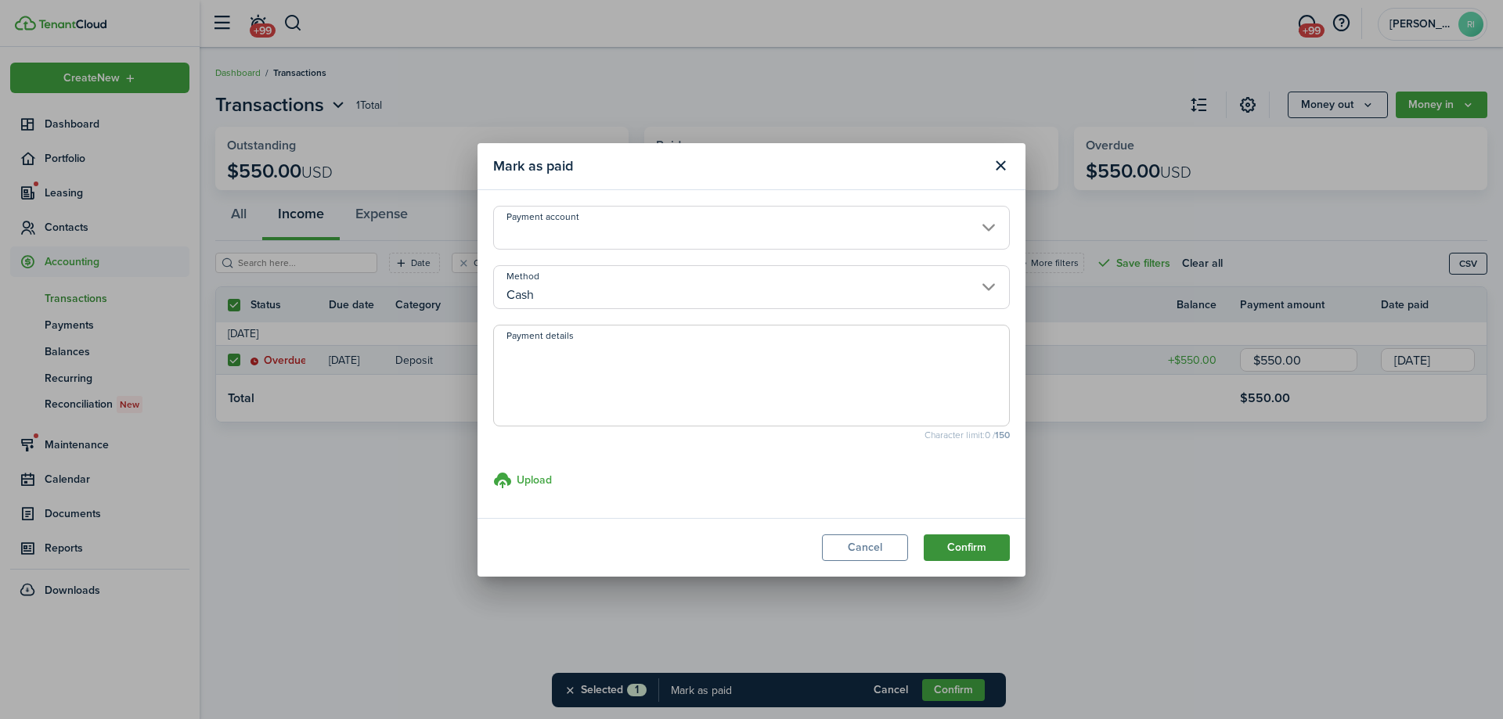
click at [976, 553] on button "Confirm" at bounding box center [967, 548] width 86 height 27
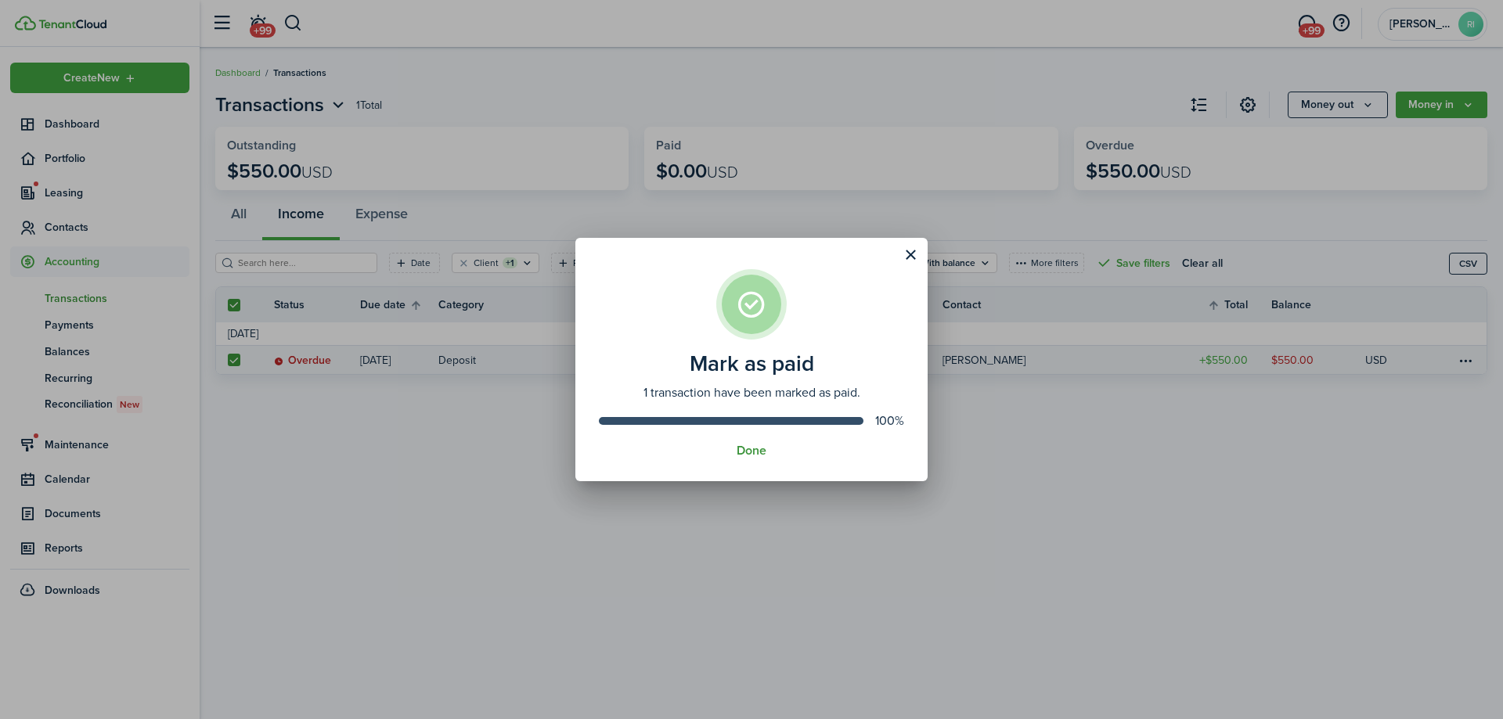
click at [757, 446] on button "Done" at bounding box center [752, 451] width 30 height 14
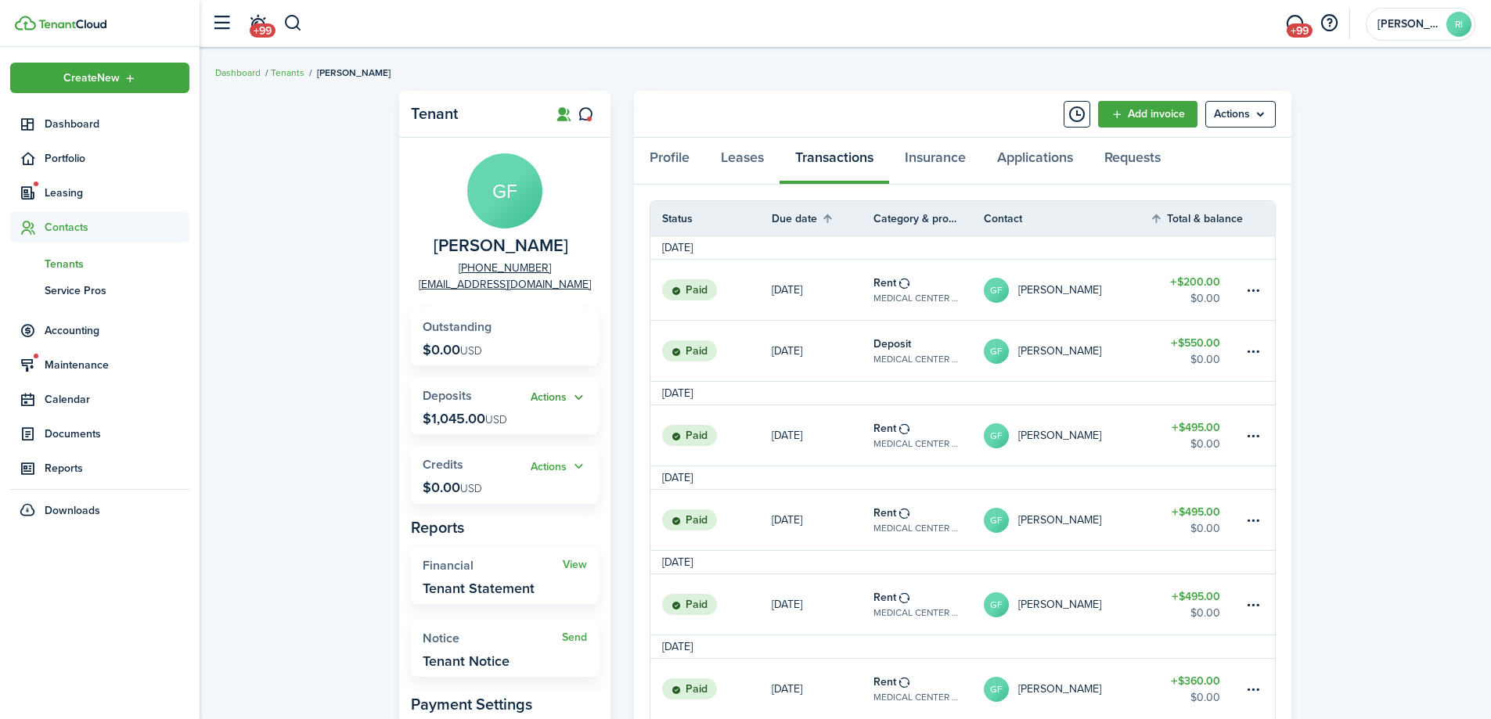
click at [554, 398] on button "Actions" at bounding box center [559, 398] width 56 height 18
click at [510, 476] on link "Return" at bounding box center [518, 483] width 137 height 27
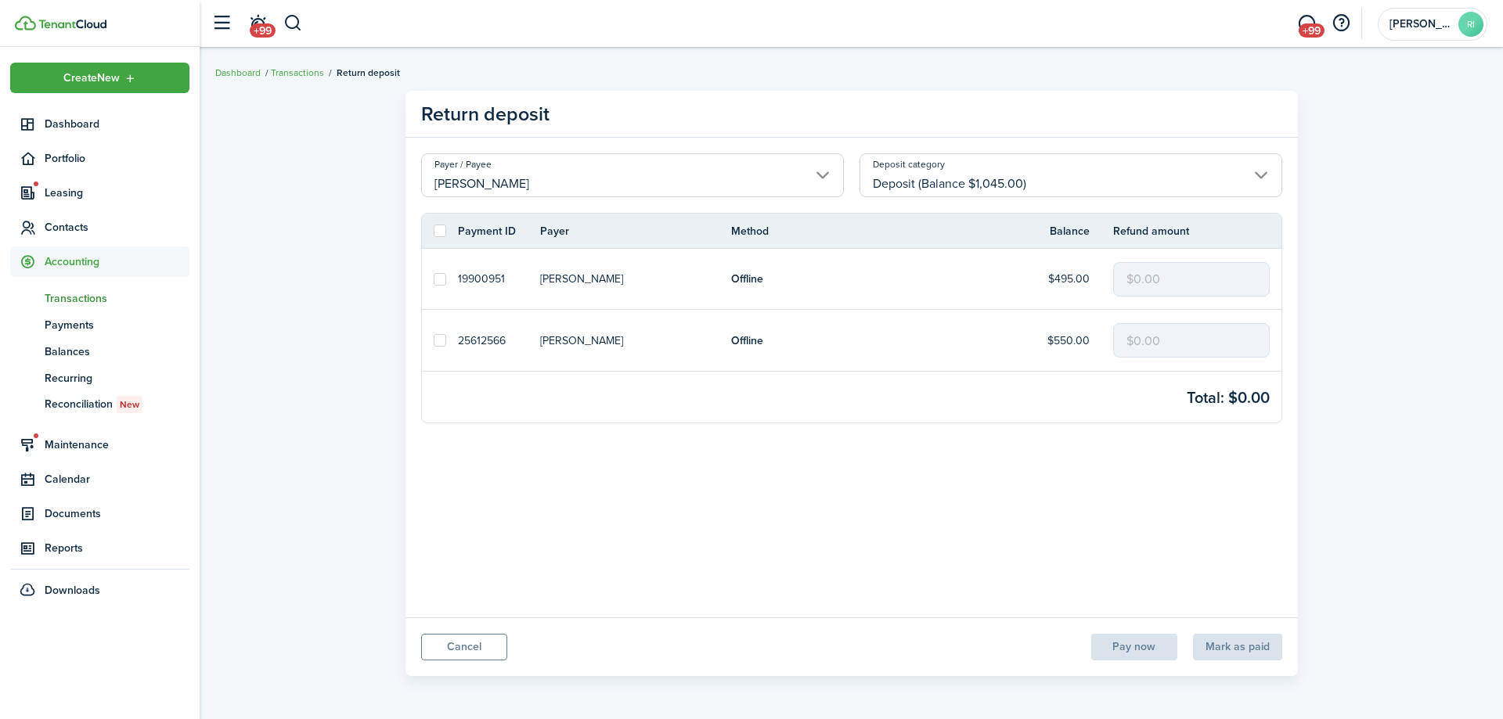
click at [440, 277] on label at bounding box center [440, 279] width 13 height 13
click at [434, 279] on input "checkbox" at bounding box center [433, 279] width 1 height 1
checkbox input "true"
click at [1224, 647] on button "Mark as paid" at bounding box center [1236, 647] width 91 height 27
drag, startPoint x: 1200, startPoint y: 277, endPoint x: 1112, endPoint y: 277, distance: 87.7
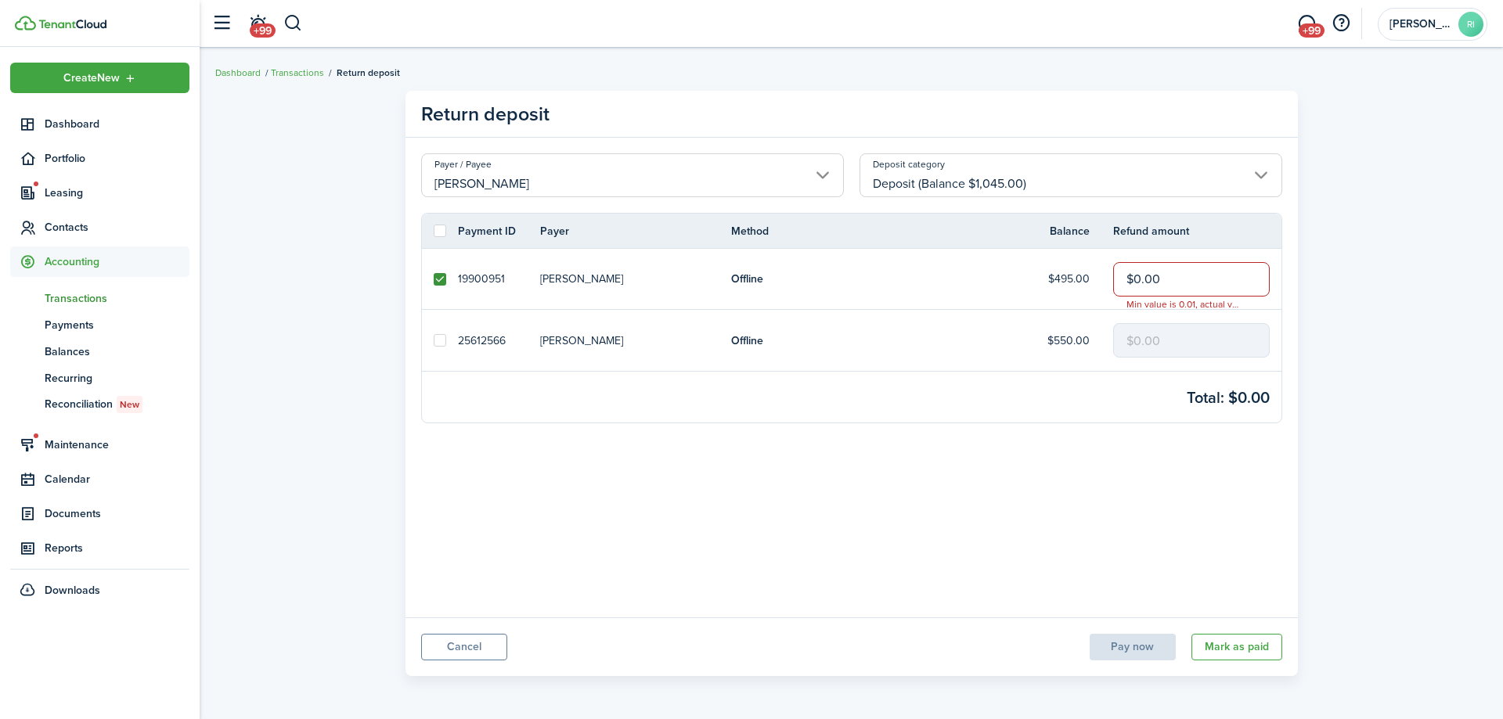
click at [1113, 277] on input "$0.00" at bounding box center [1191, 279] width 157 height 34
type input "$495.00"
click at [1237, 636] on button "Mark as paid" at bounding box center [1236, 647] width 91 height 27
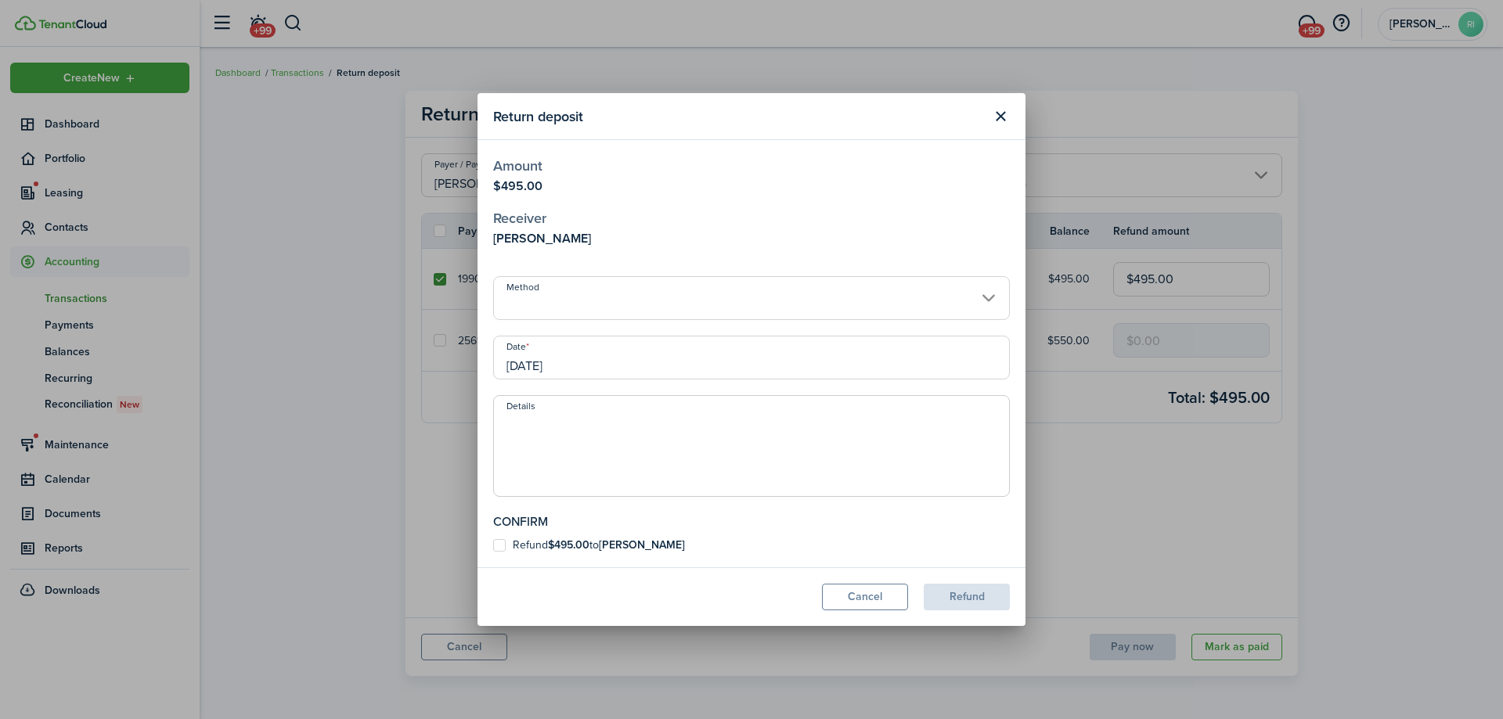
click at [640, 335] on modal-body "Amount $495.00 Receiver [PERSON_NAME] Method Date [DATE] Details Confirm Refund…" at bounding box center [751, 353] width 548 height 427
click at [644, 298] on input "Method" at bounding box center [751, 298] width 517 height 44
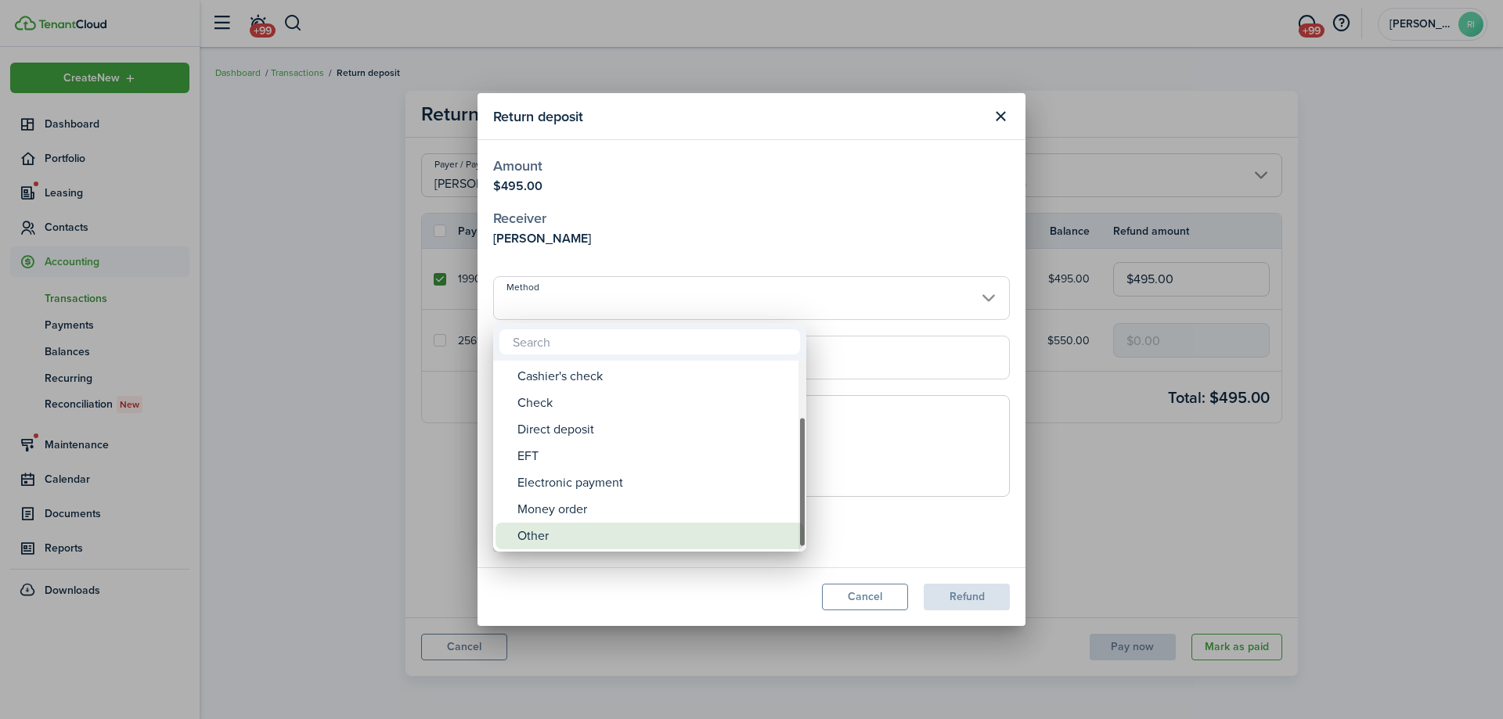
click at [593, 533] on div "Other" at bounding box center [655, 536] width 277 height 27
type input "Other"
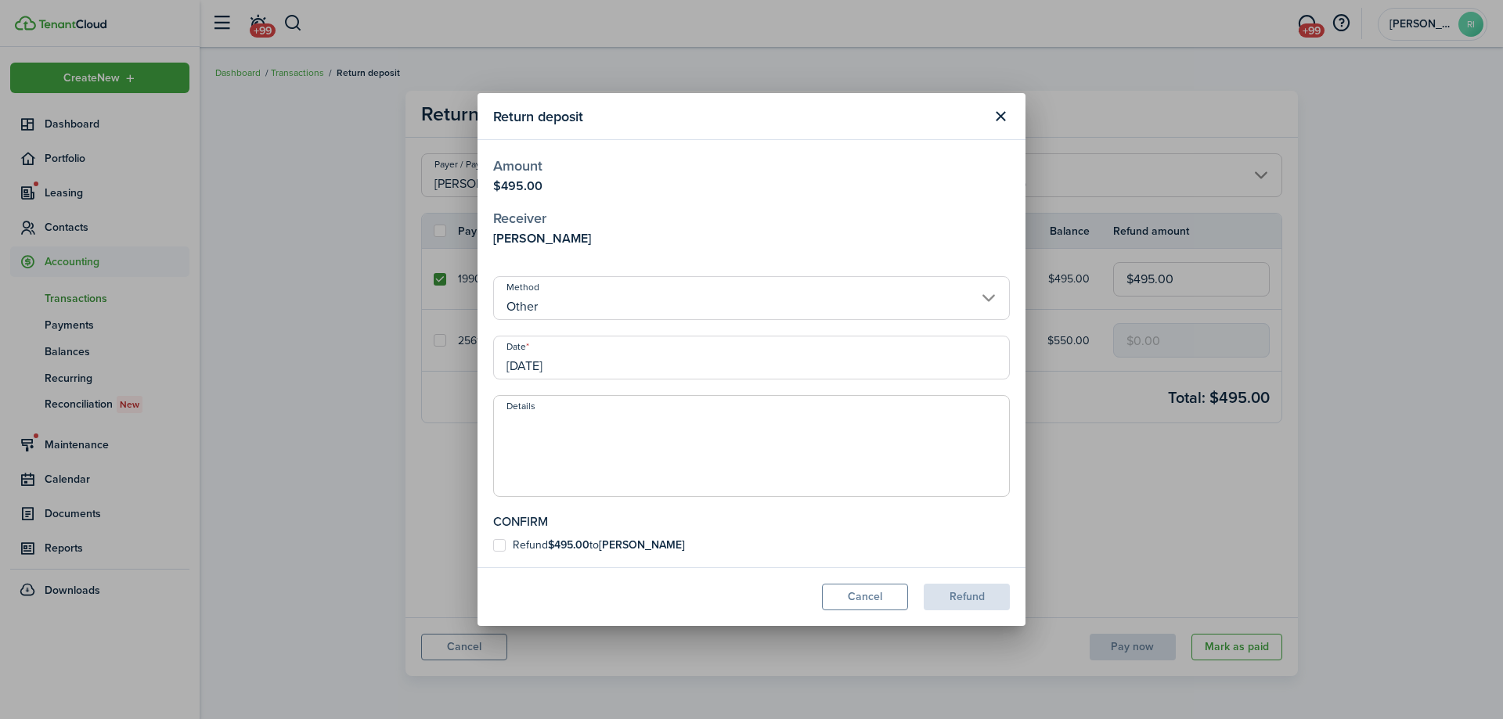
drag, startPoint x: 515, startPoint y: 546, endPoint x: 498, endPoint y: 549, distance: 17.7
click at [506, 548] on label "Refund $495.00 to [PERSON_NAME]" at bounding box center [589, 545] width 192 height 13
click at [493, 546] on input "Refund $495.00 to [PERSON_NAME]" at bounding box center [492, 546] width 1 height 1
checkbox input "true"
click at [997, 602] on button "Refund" at bounding box center [967, 597] width 86 height 27
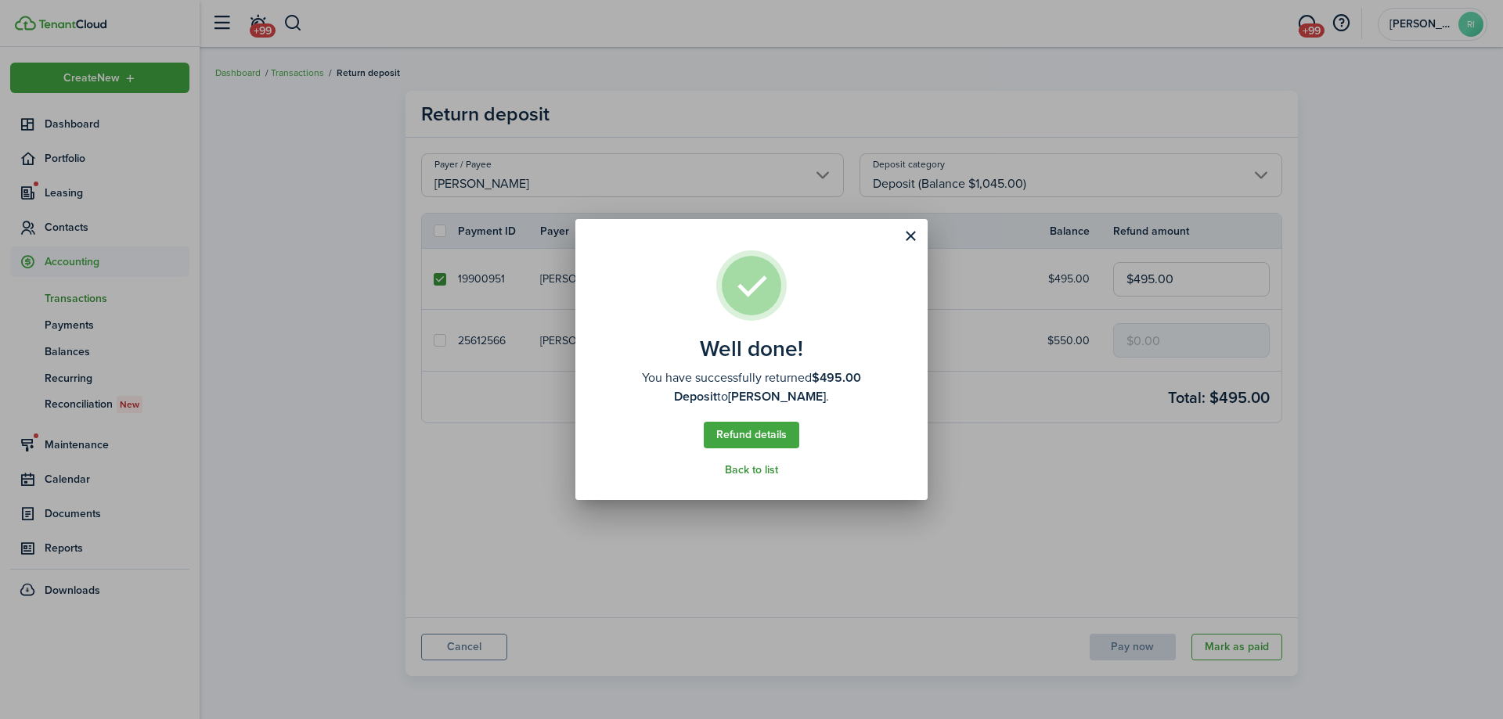
click at [754, 477] on link "Back to list" at bounding box center [751, 470] width 53 height 13
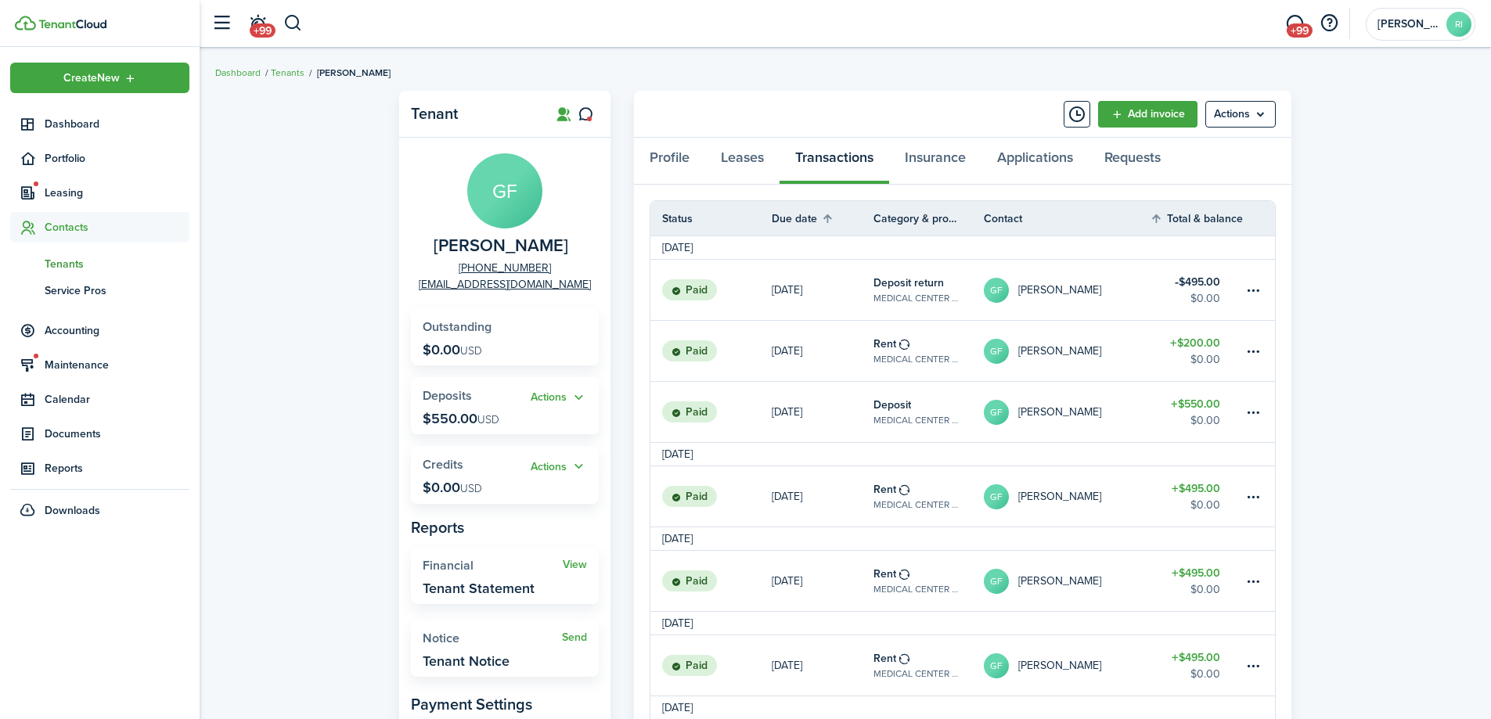
click at [1460, 262] on div "Tenant GF [PERSON_NAME] [PHONE_NUMBER] [EMAIL_ADDRESS][DOMAIN_NAME] Outstanding…" at bounding box center [846, 497] width 1292 height 828
click at [69, 163] on span "Portfolio" at bounding box center [117, 158] width 145 height 16
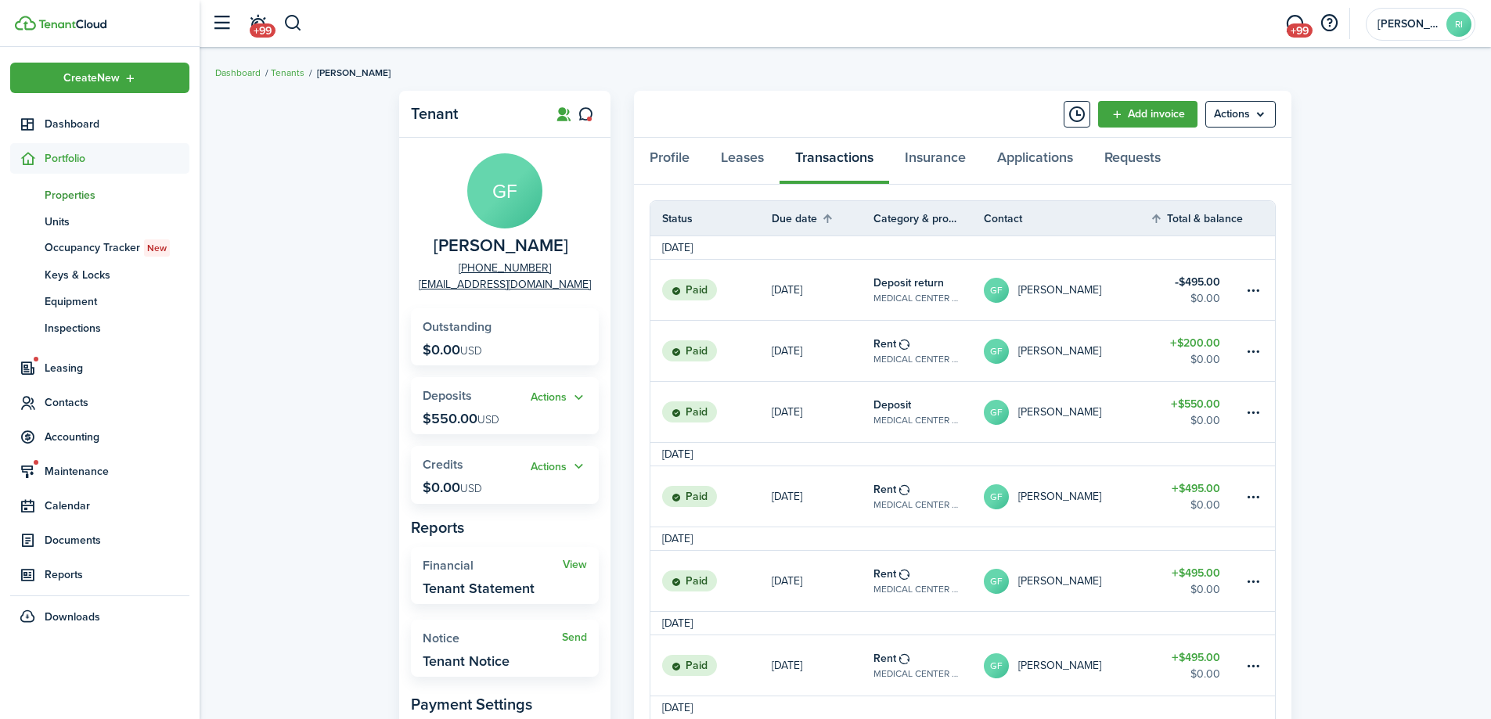
click at [77, 188] on span "Properties" at bounding box center [117, 195] width 145 height 16
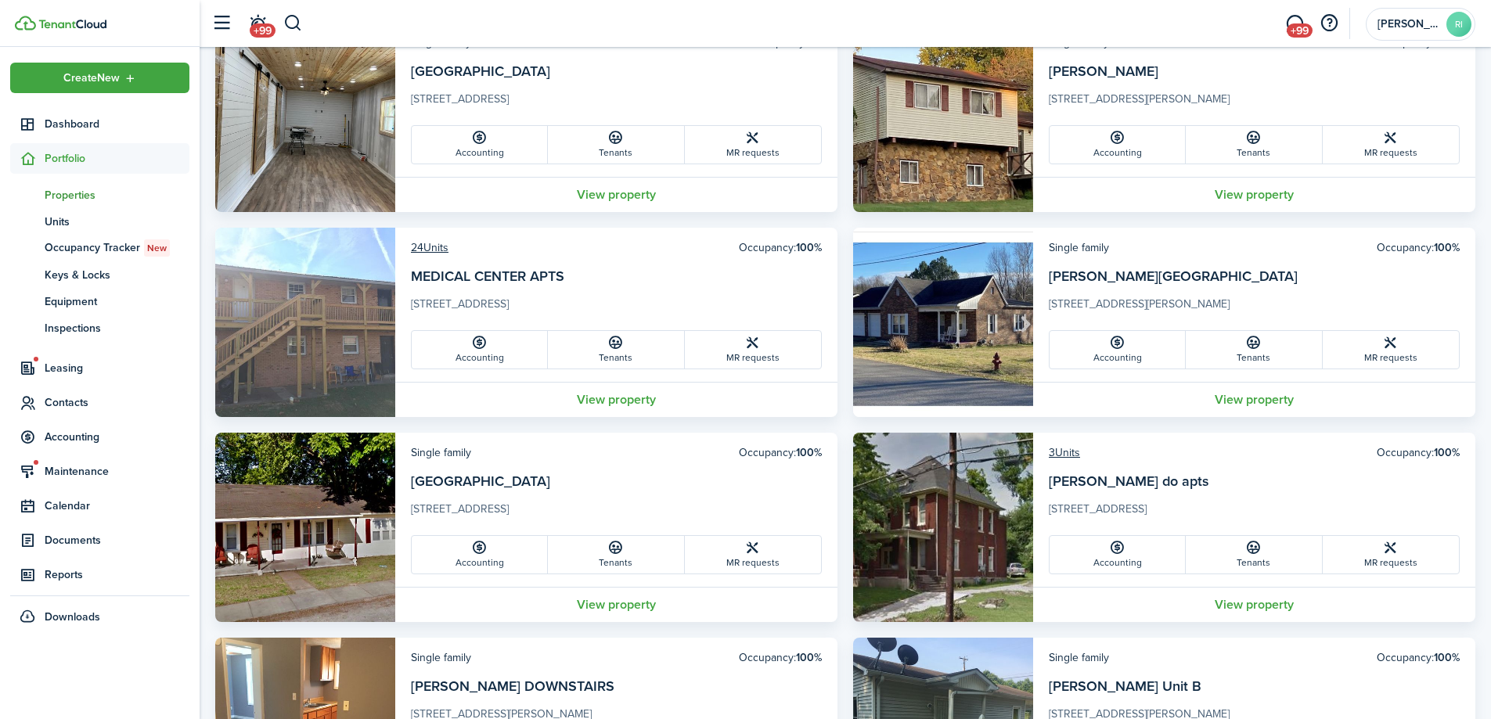
scroll to position [783, 0]
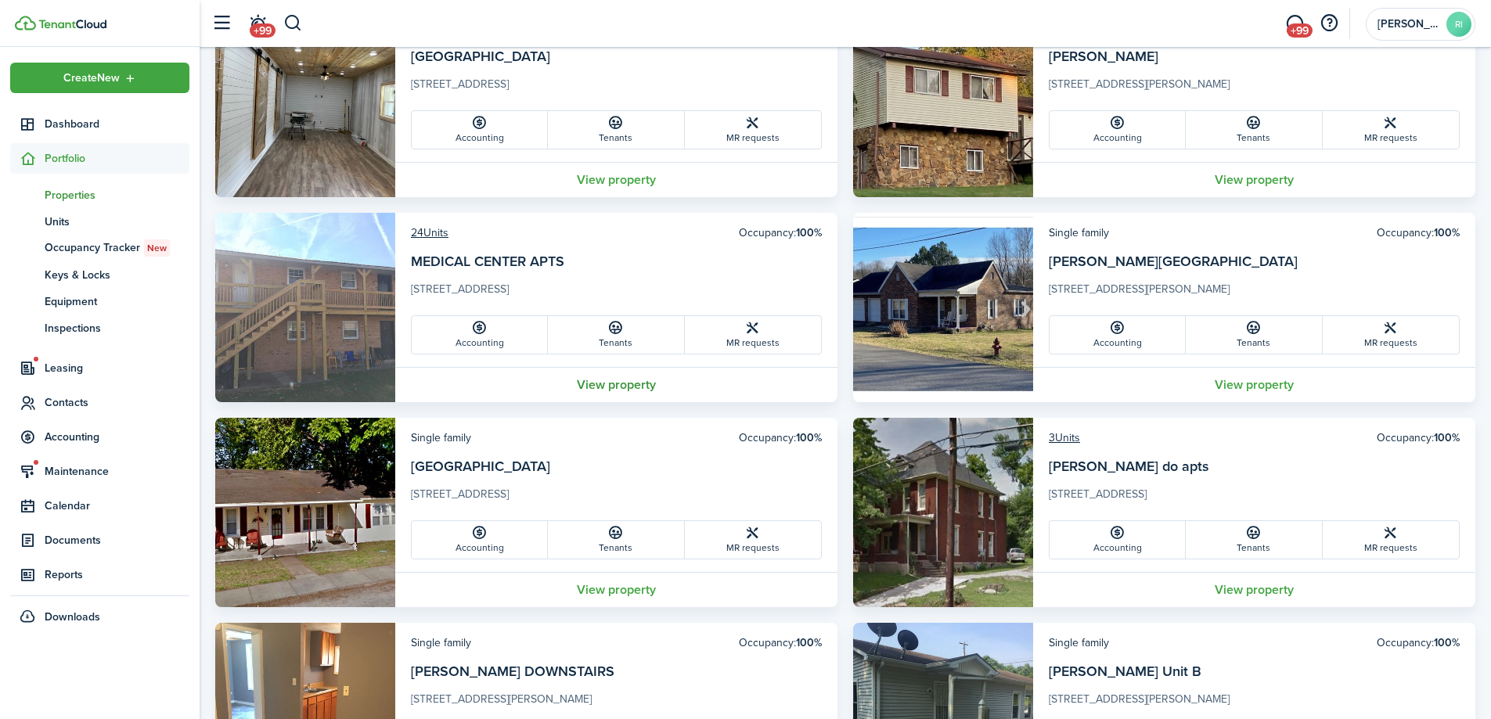
click at [632, 384] on link "View property" at bounding box center [616, 384] width 442 height 35
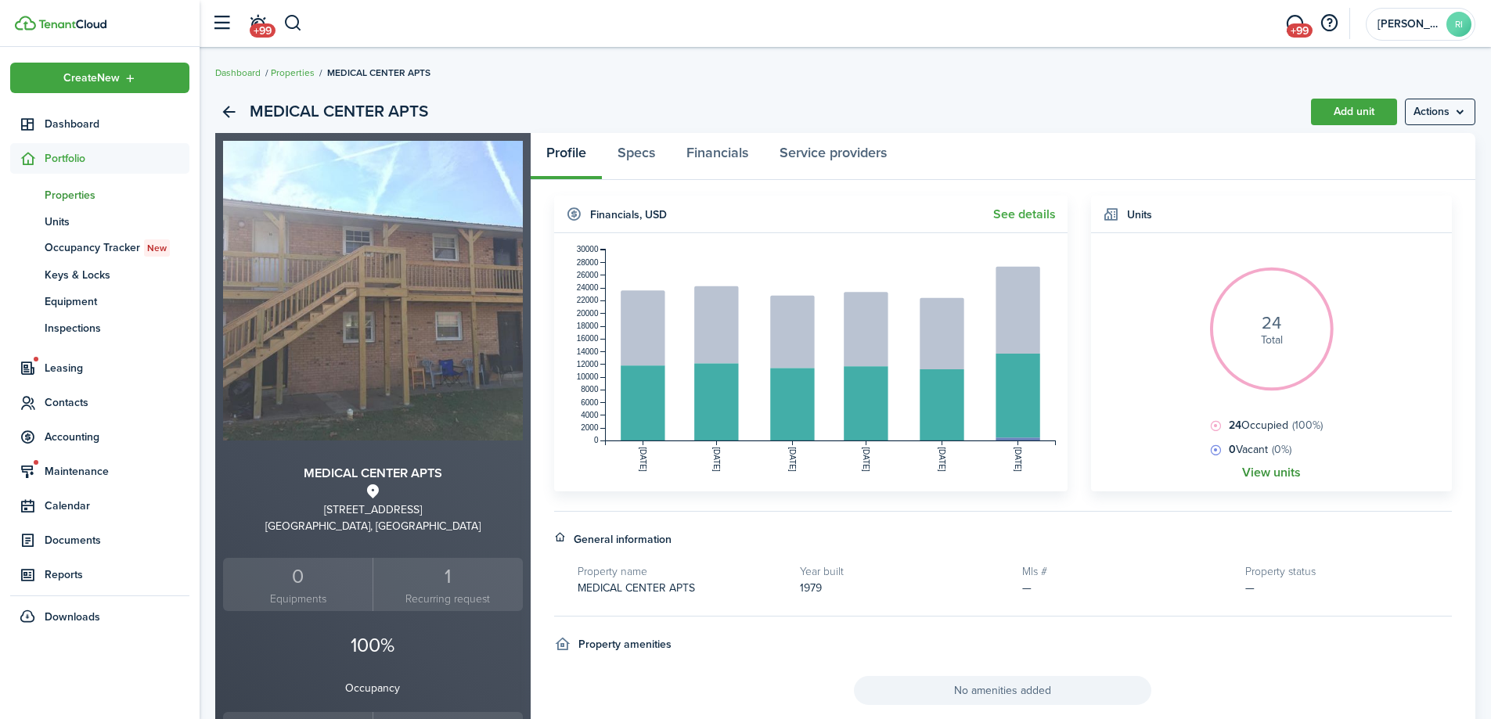
click at [1270, 474] on link "View units" at bounding box center [1271, 473] width 59 height 14
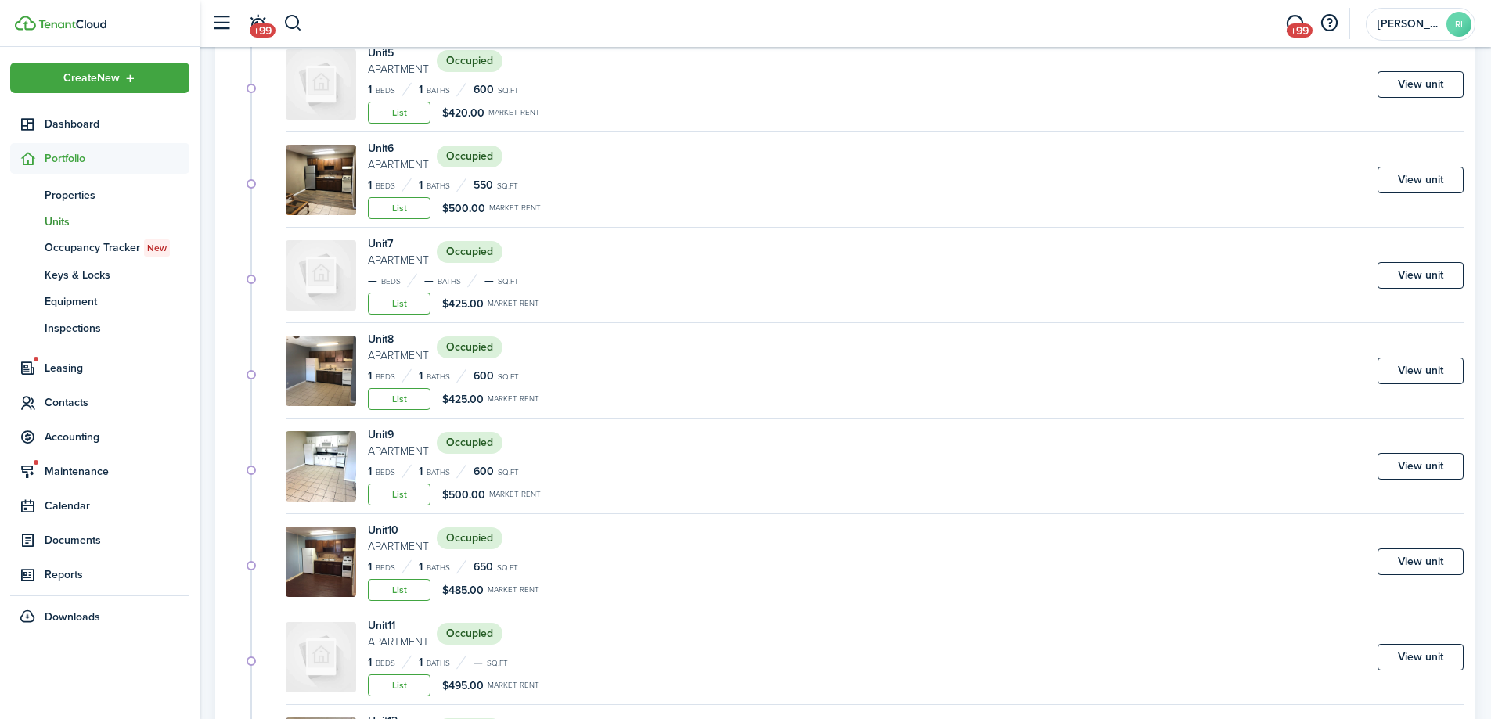
scroll to position [780, 0]
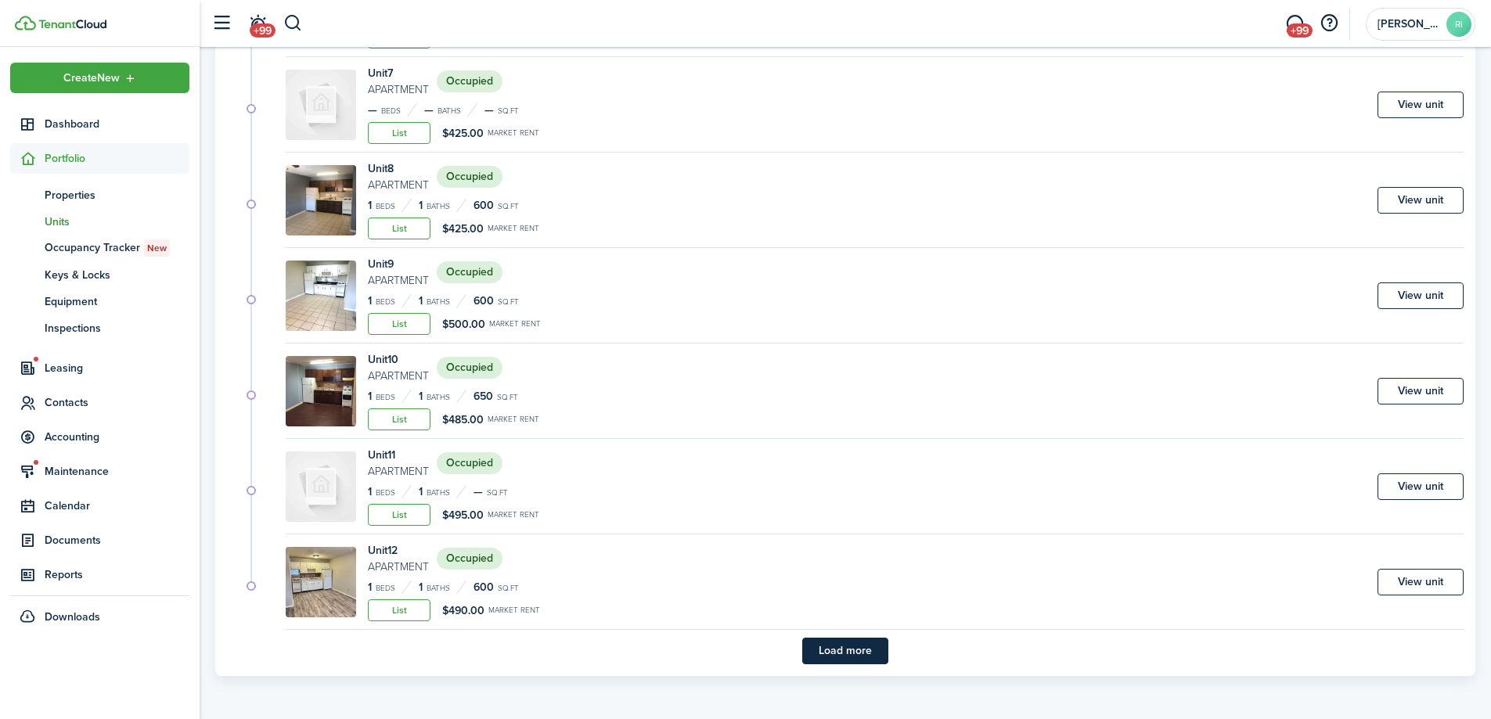
click at [847, 642] on button "Load more" at bounding box center [845, 651] width 86 height 27
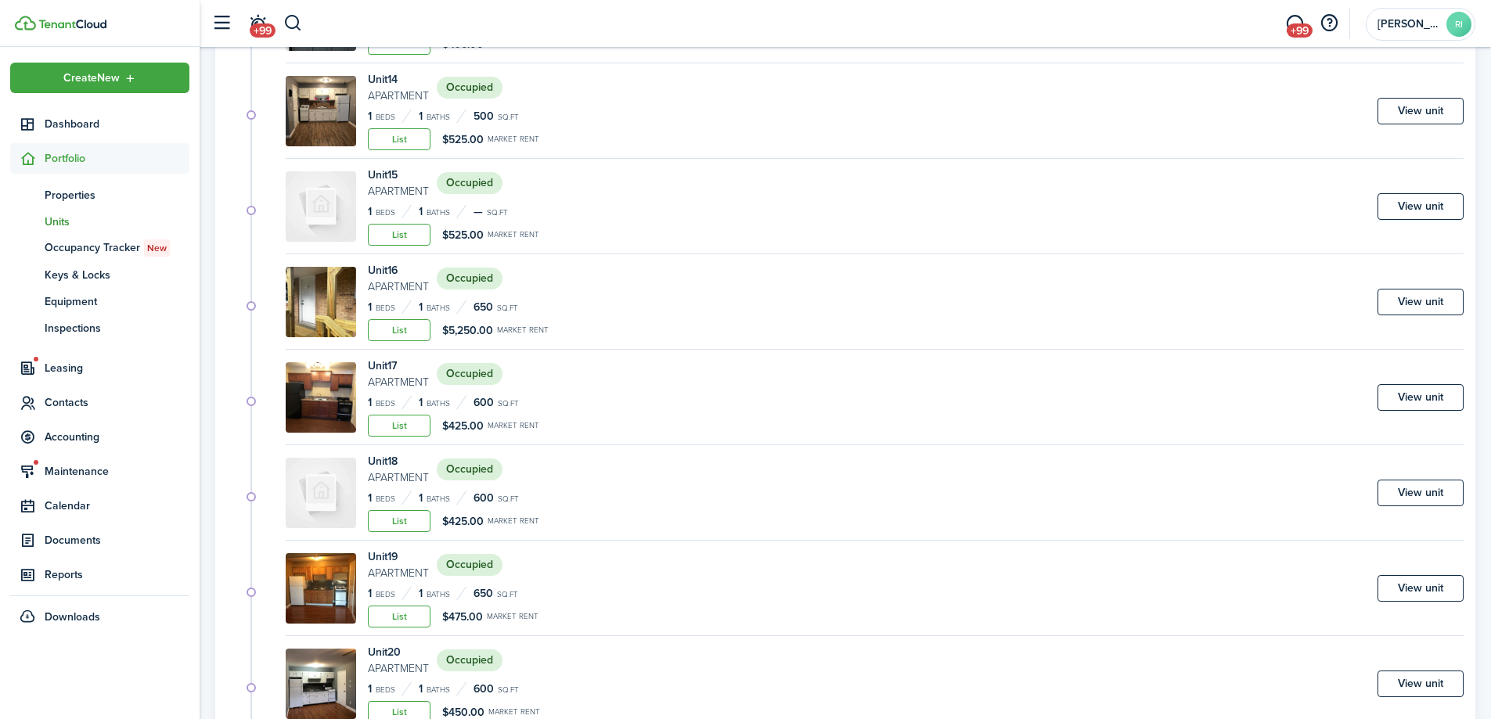
scroll to position [1633, 0]
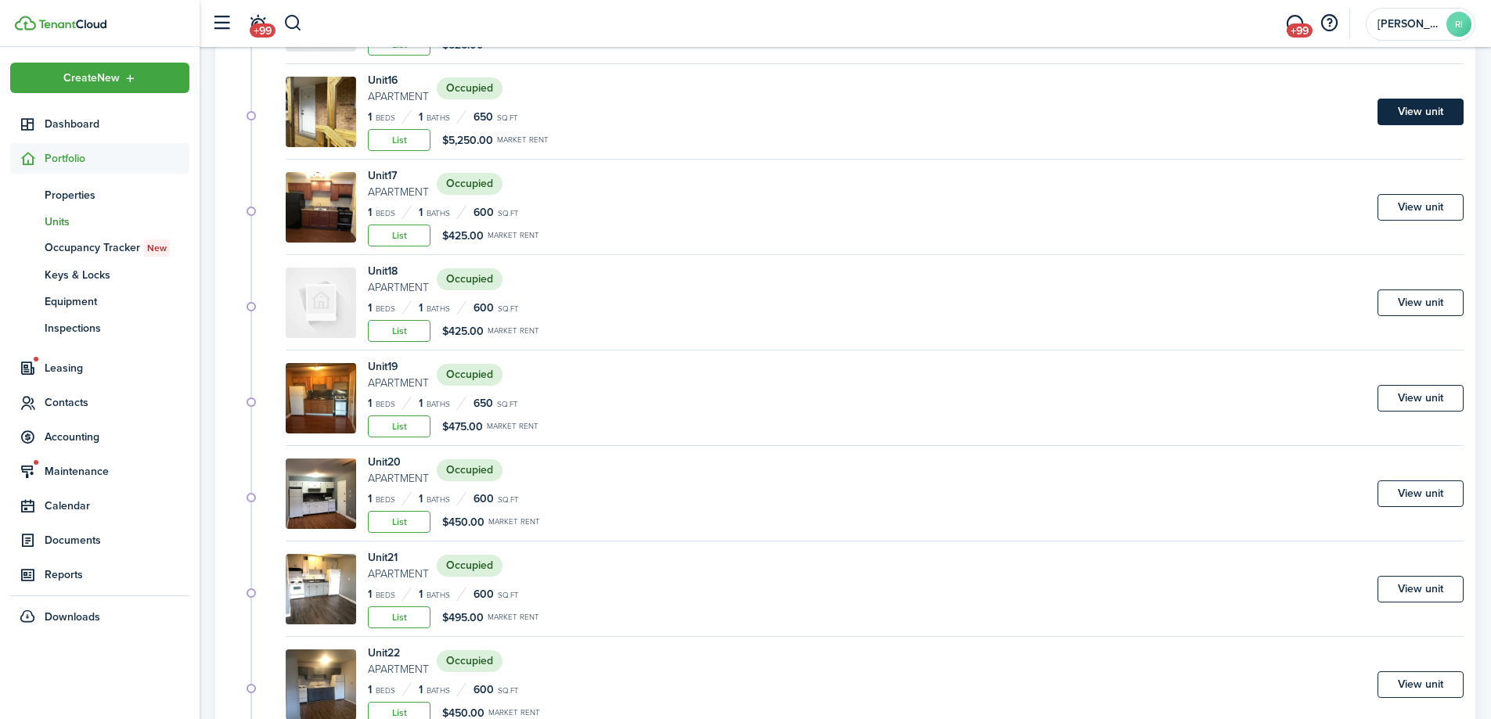
click at [1427, 110] on link "View unit" at bounding box center [1421, 112] width 86 height 27
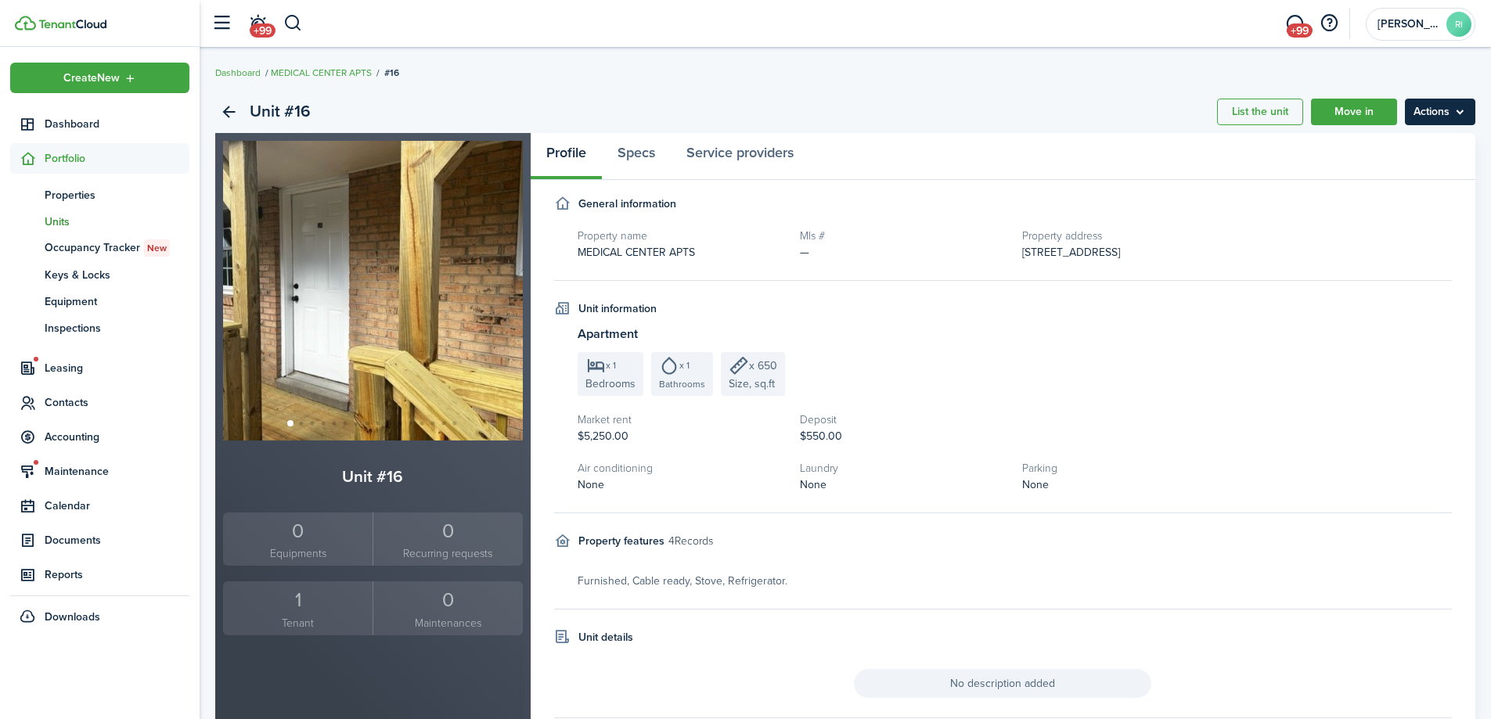
click at [1422, 123] on menu-btn "Actions" at bounding box center [1440, 112] width 70 height 27
click at [1411, 153] on link "Edit unit" at bounding box center [1407, 146] width 137 height 27
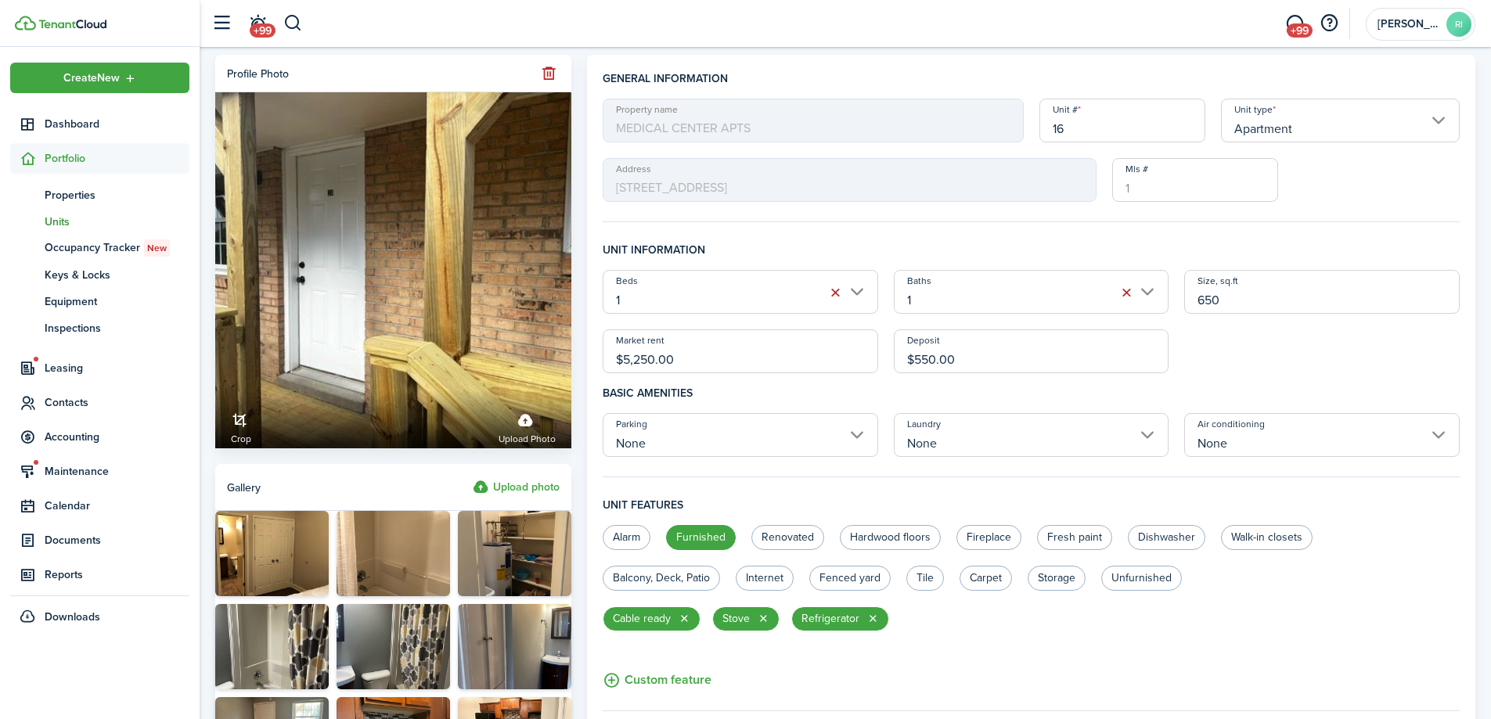
drag, startPoint x: 647, startPoint y: 355, endPoint x: 623, endPoint y: 354, distance: 24.3
click at [623, 354] on input "$5,250.00" at bounding box center [741, 352] width 276 height 44
type input "$550.00"
click at [732, 387] on h4 "Basic amenities" at bounding box center [1031, 393] width 857 height 40
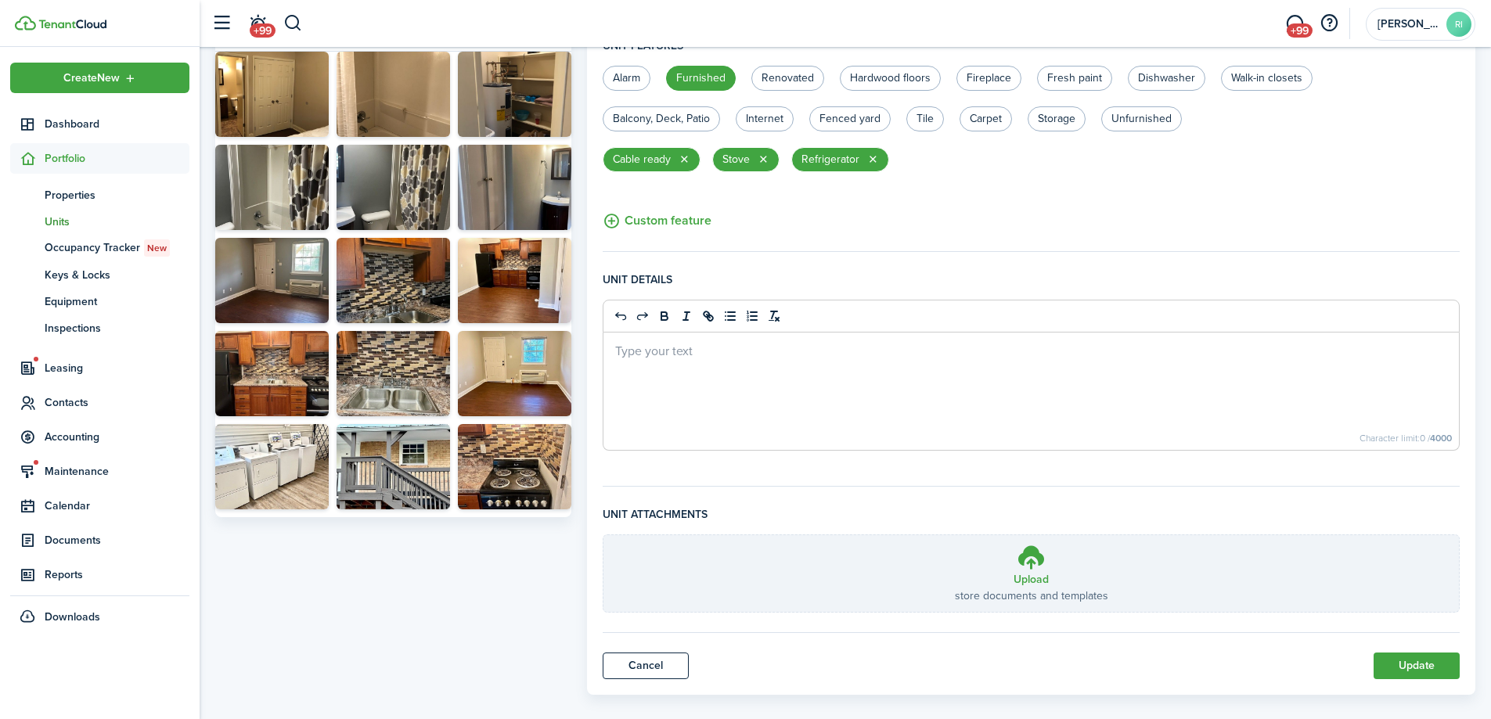
scroll to position [478, 0]
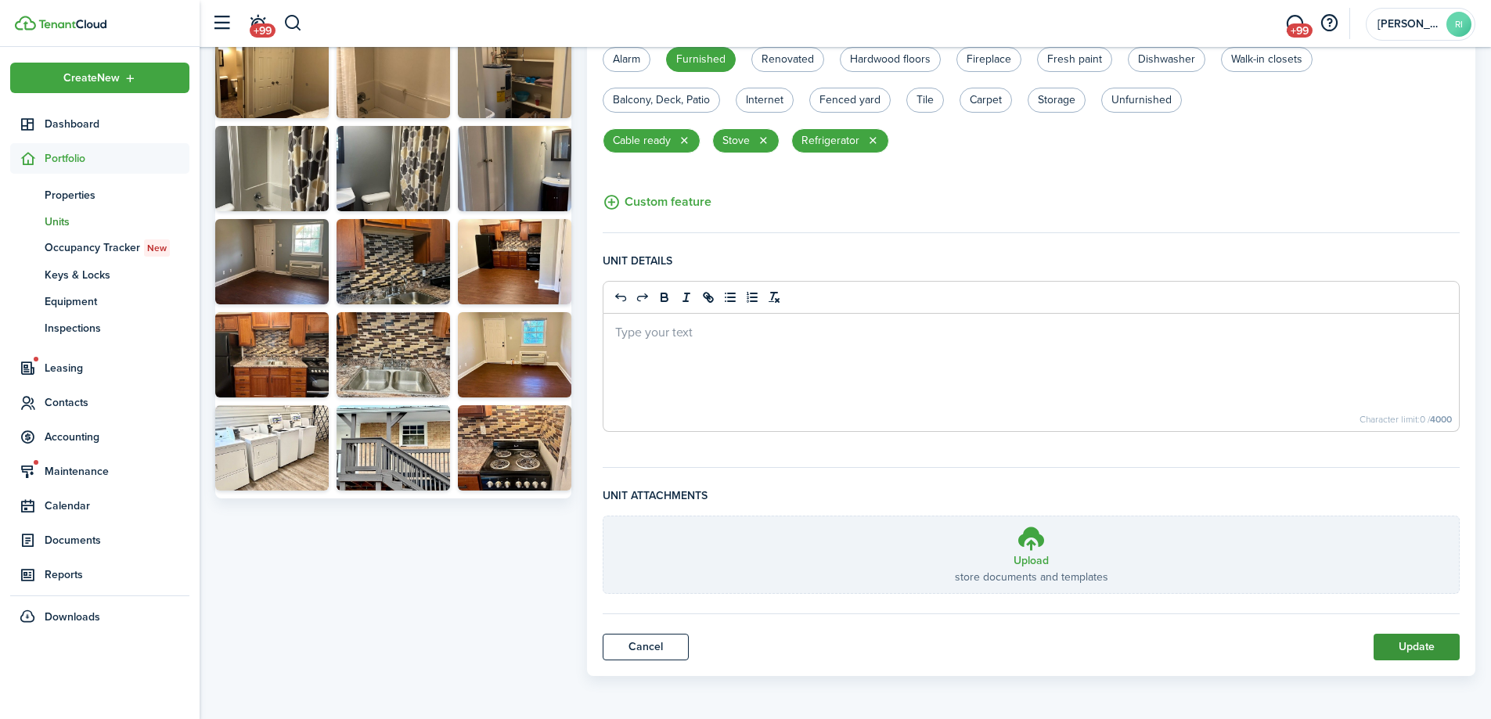
click at [1413, 646] on button "Update" at bounding box center [1417, 647] width 86 height 27
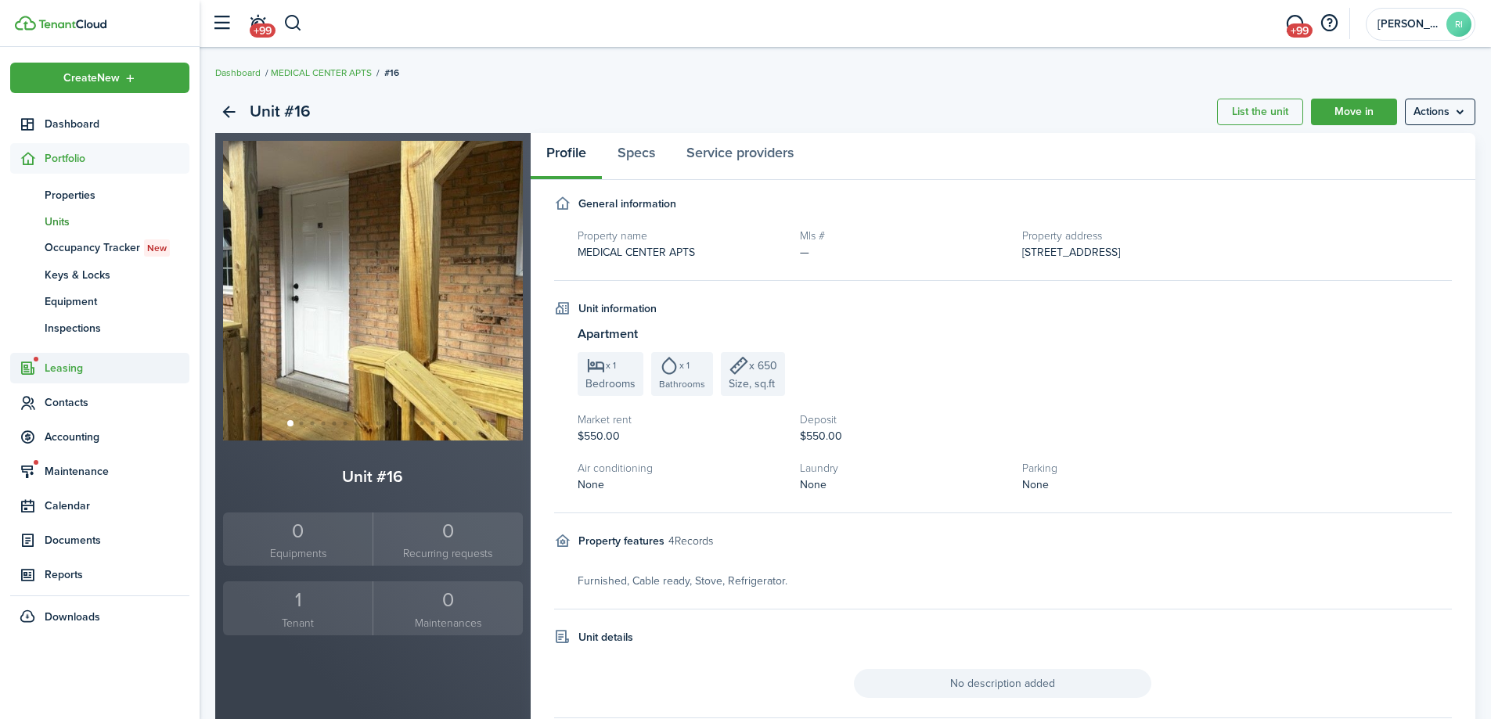
click at [71, 366] on span "Leasing" at bounding box center [117, 368] width 145 height 16
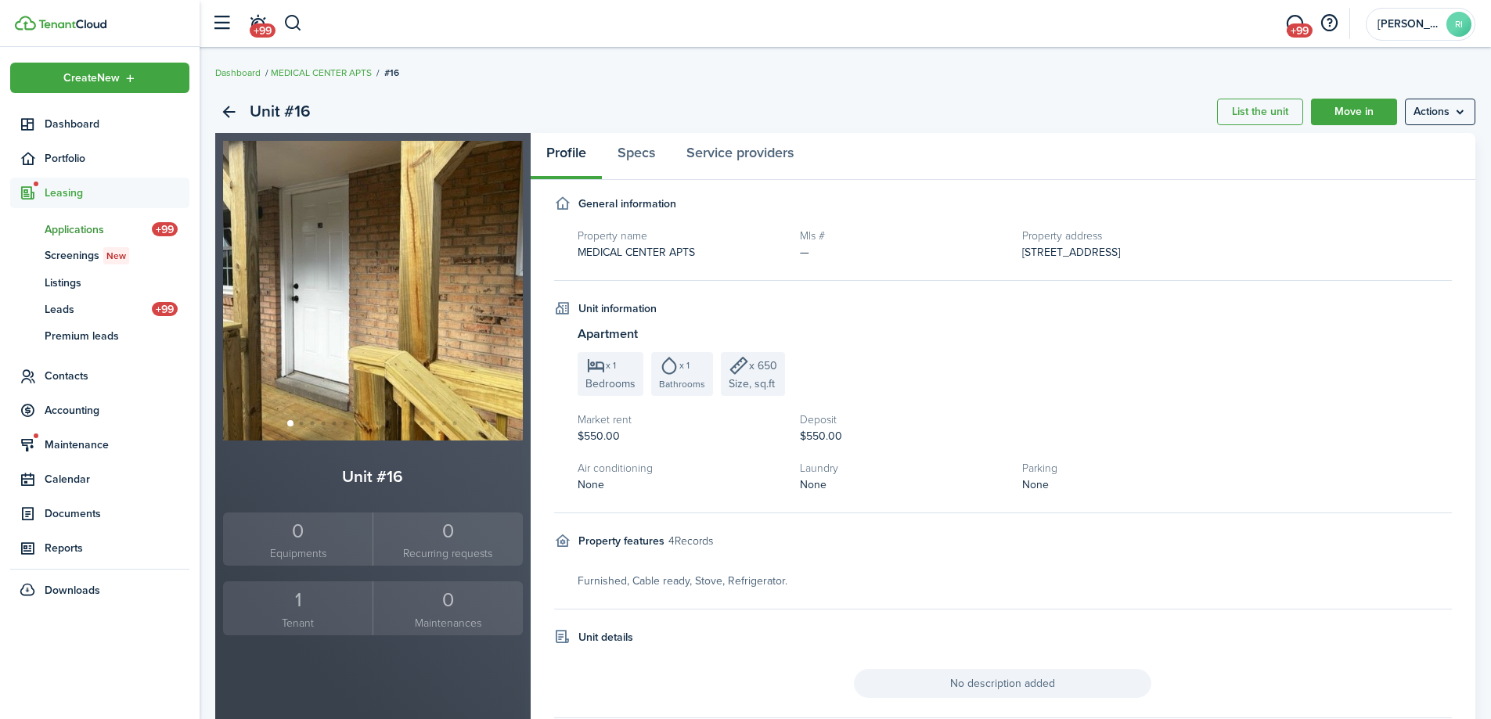
click at [74, 225] on span "Applications" at bounding box center [98, 230] width 107 height 16
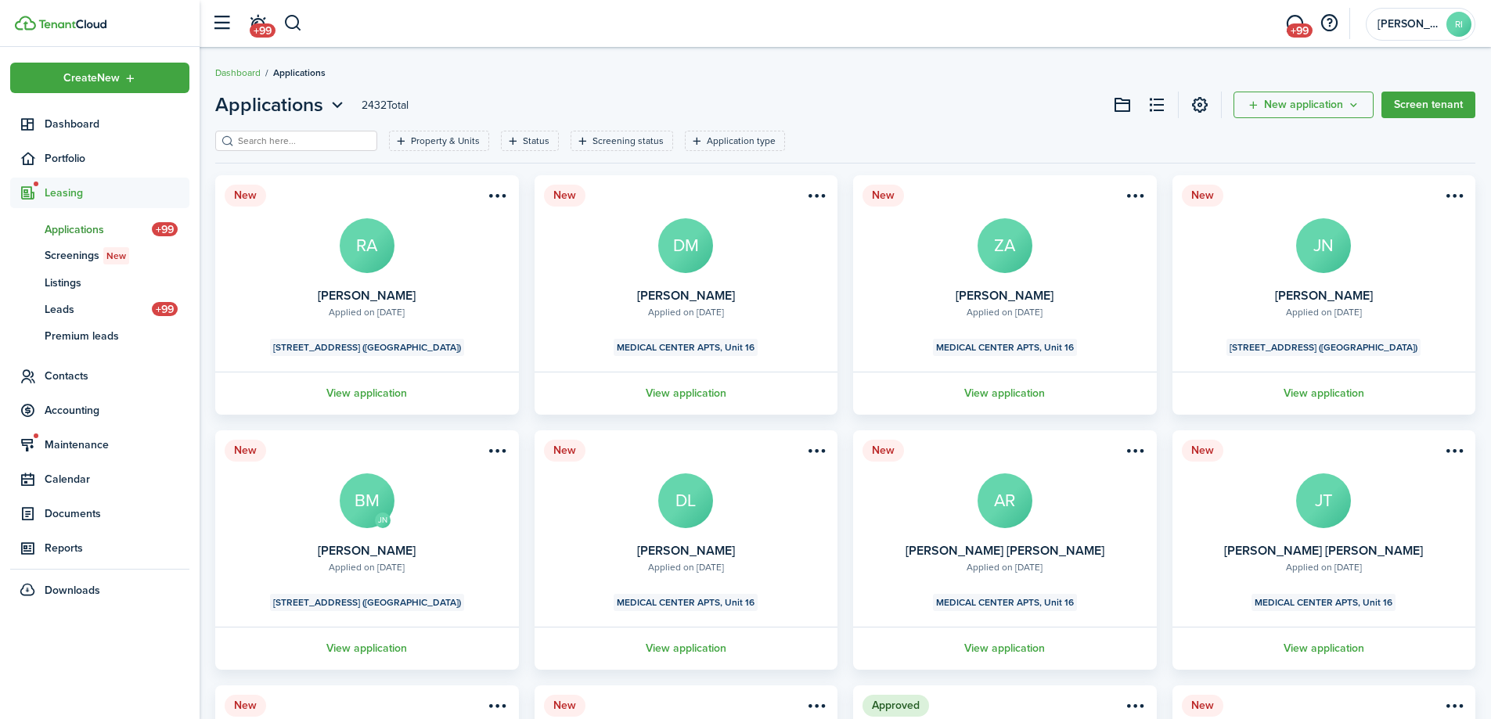
click at [342, 142] on input "search" at bounding box center [303, 141] width 138 height 15
type input "[PERSON_NAME]"
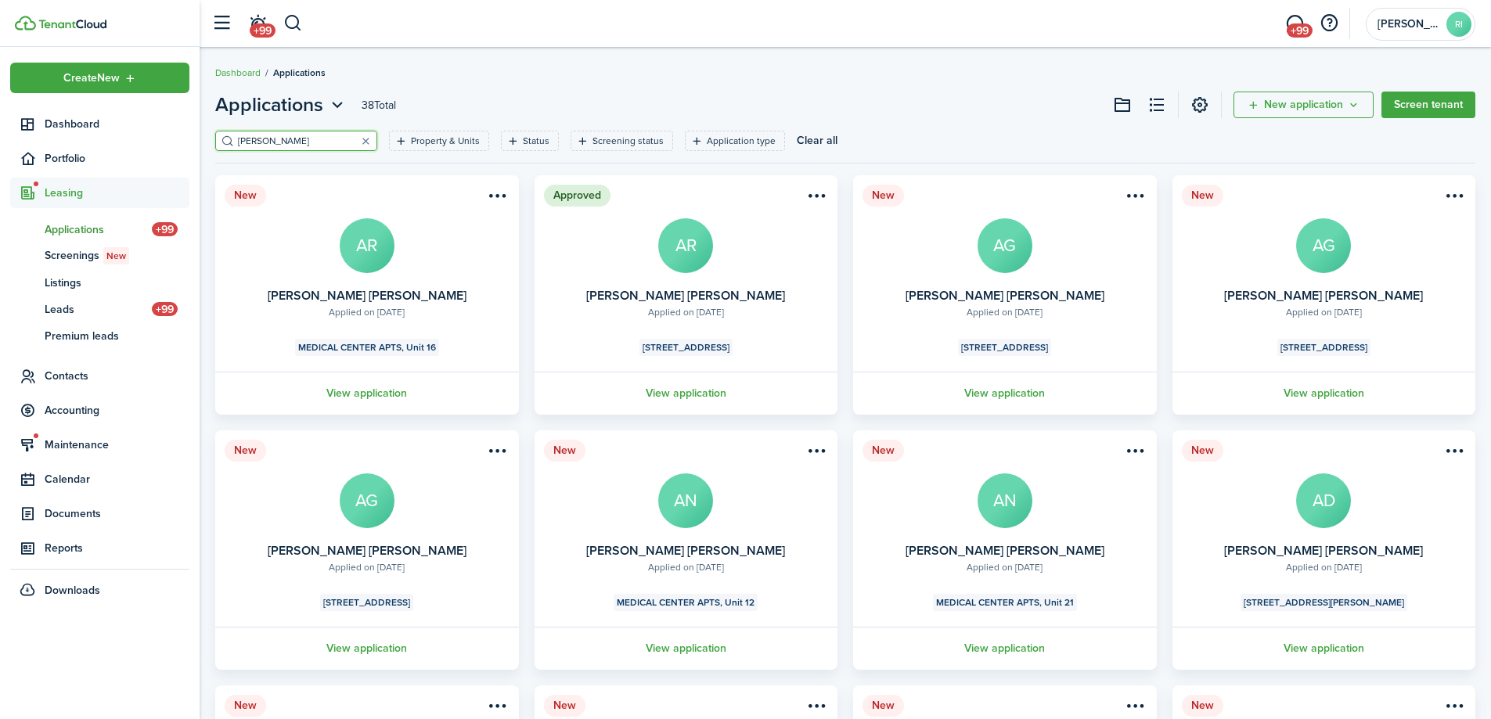
click at [389, 387] on link "View application" at bounding box center [367, 393] width 308 height 43
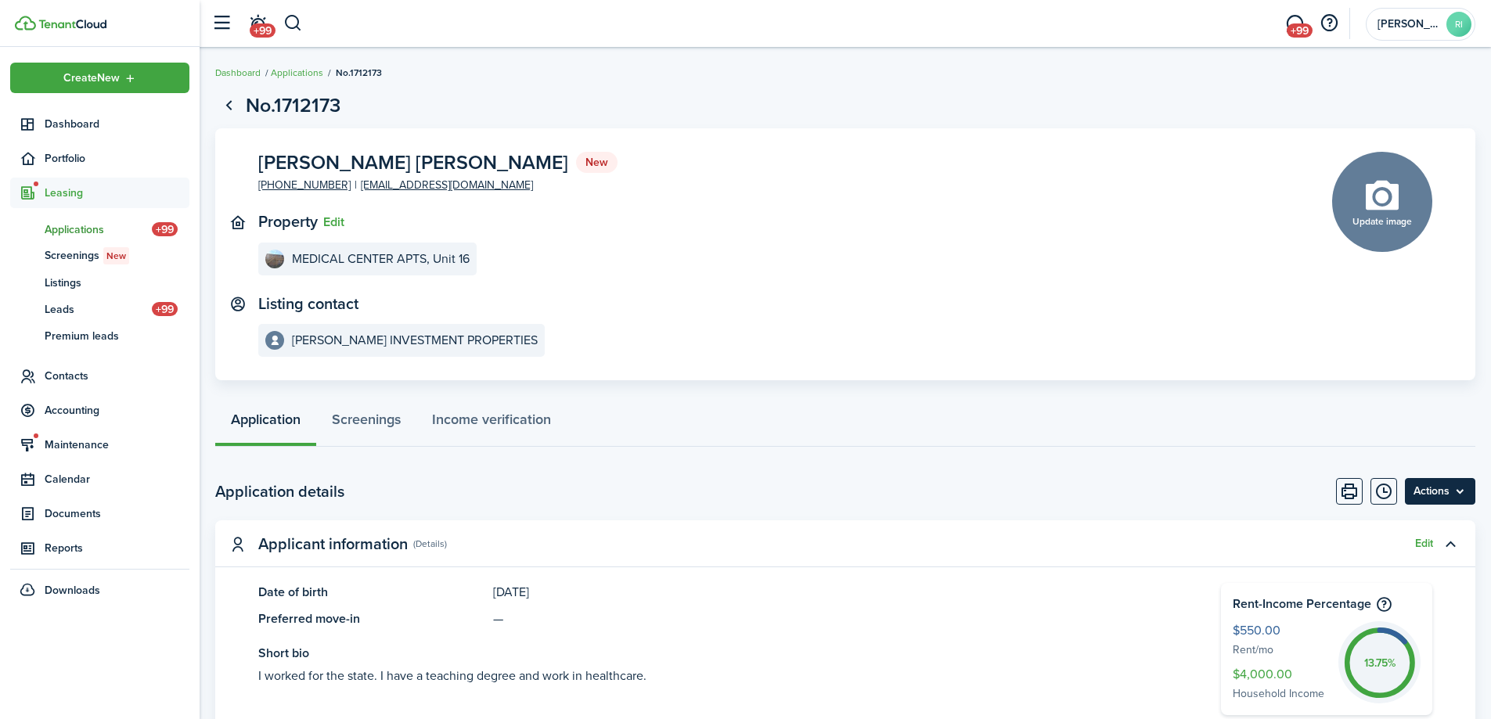
click at [1443, 492] on menu-btn "Actions" at bounding box center [1440, 491] width 70 height 27
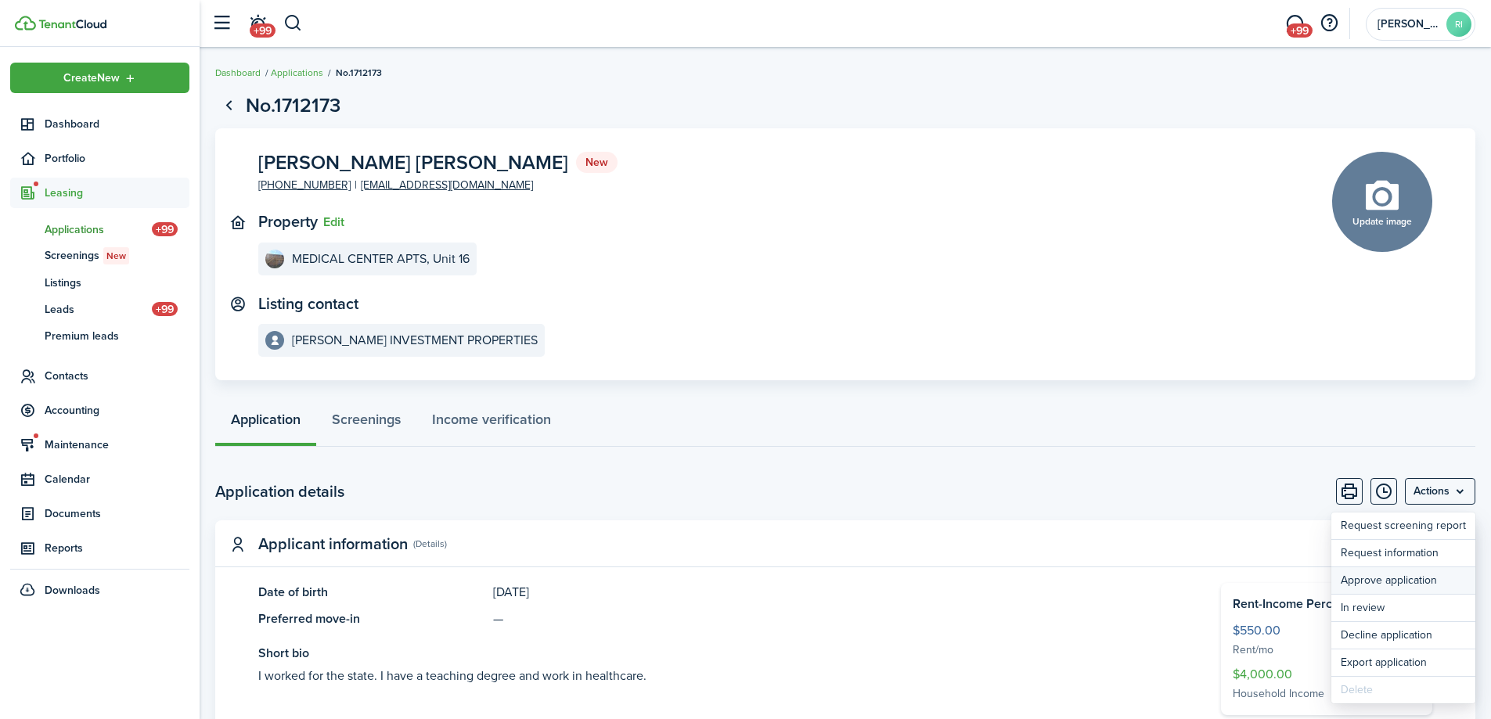
click at [1393, 579] on button "Approve application" at bounding box center [1403, 580] width 144 height 27
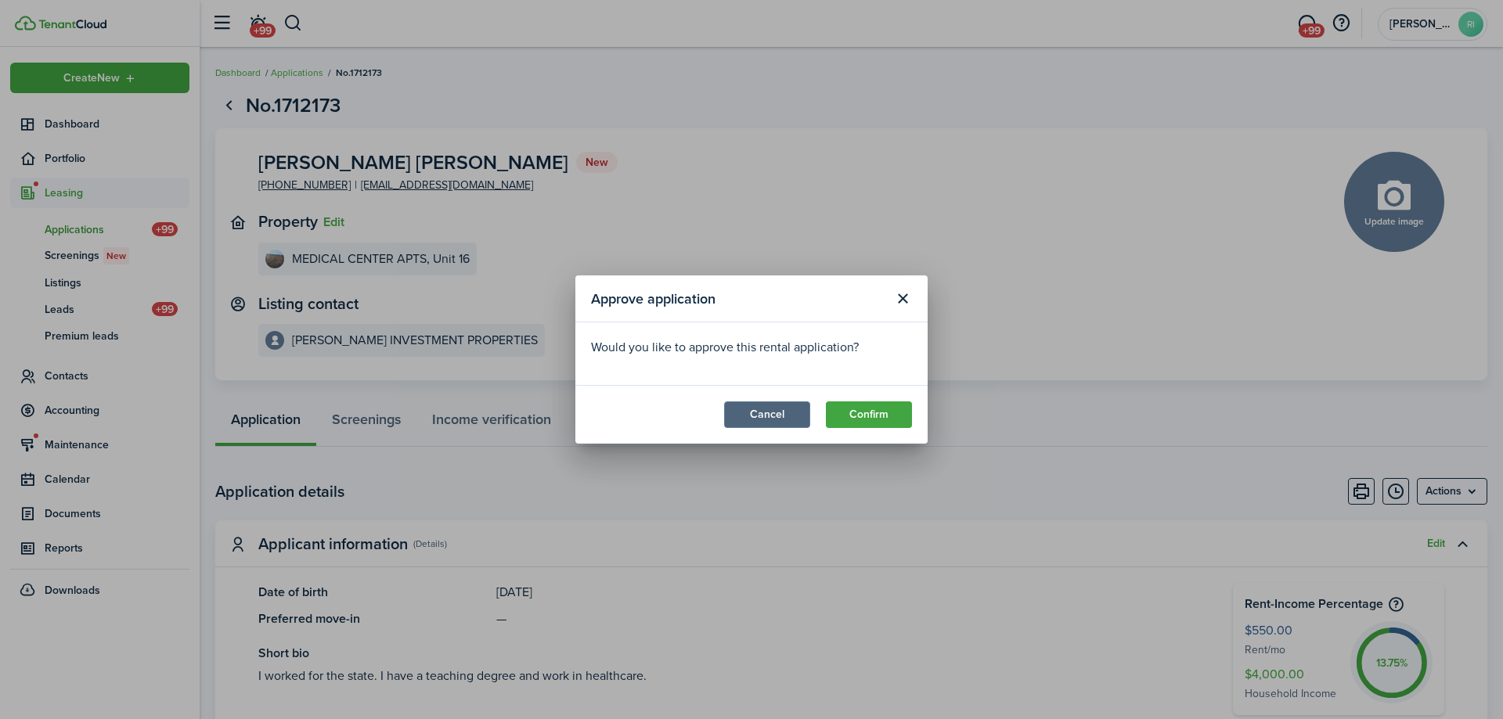
click at [784, 421] on button "Cancel" at bounding box center [767, 415] width 86 height 27
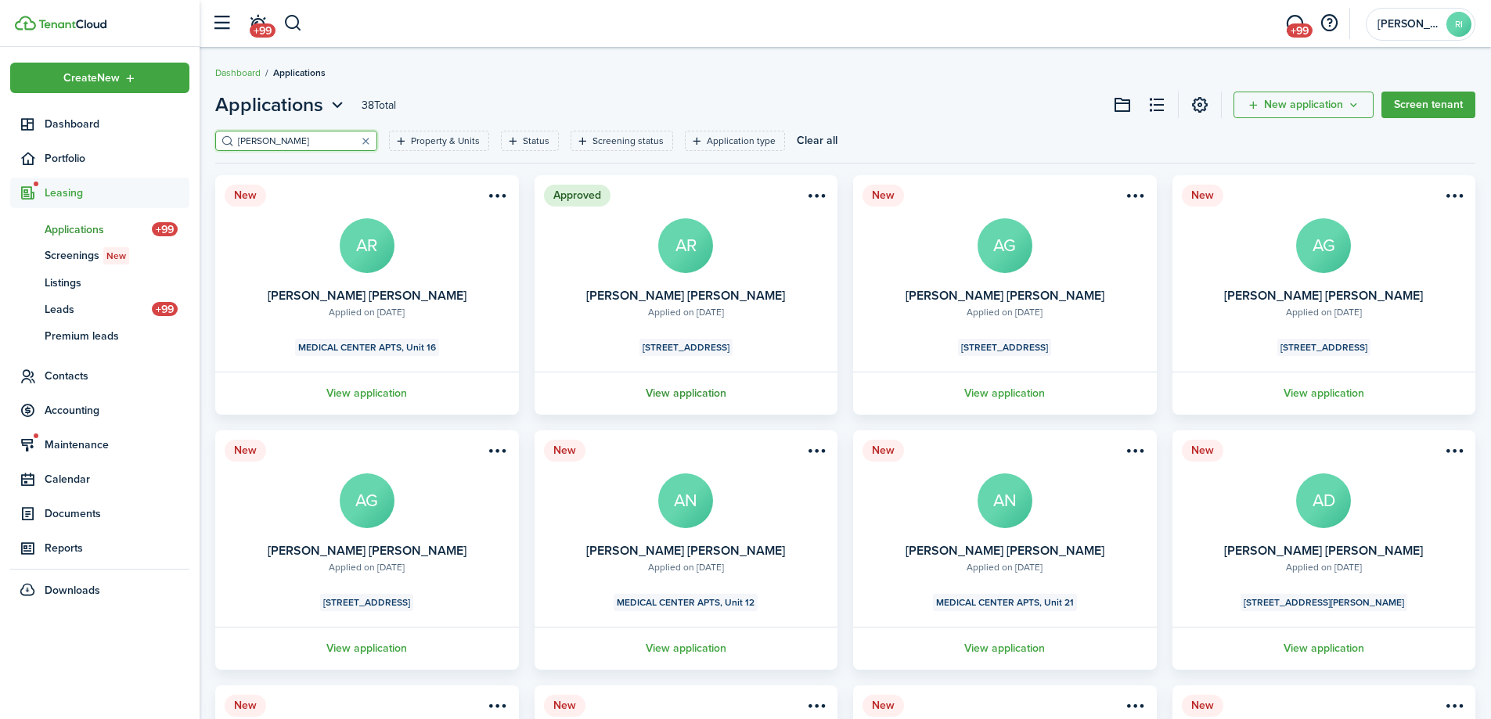
click at [698, 388] on link "View application" at bounding box center [686, 393] width 308 height 43
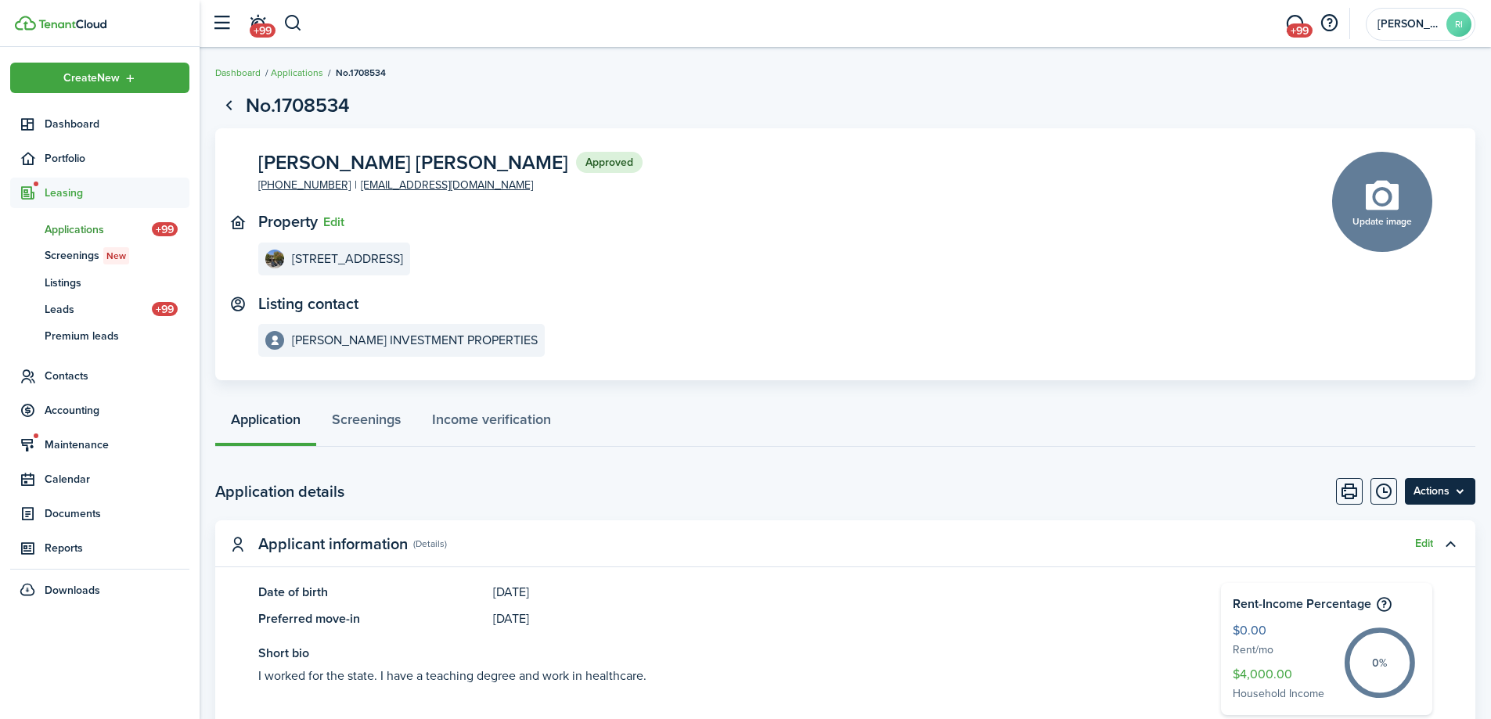
click at [1462, 499] on menu-btn "Actions" at bounding box center [1440, 491] width 70 height 27
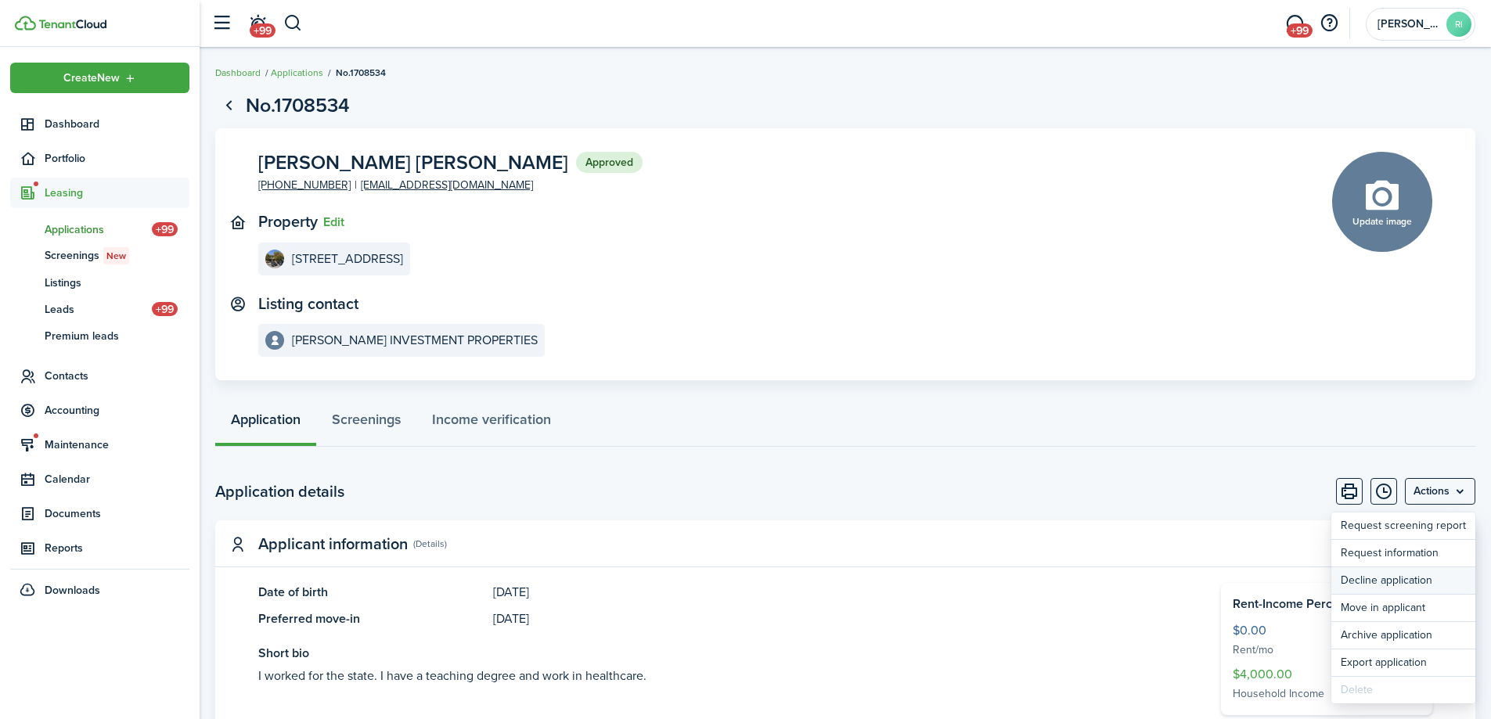
click at [1408, 585] on button "Decline application" at bounding box center [1403, 580] width 144 height 27
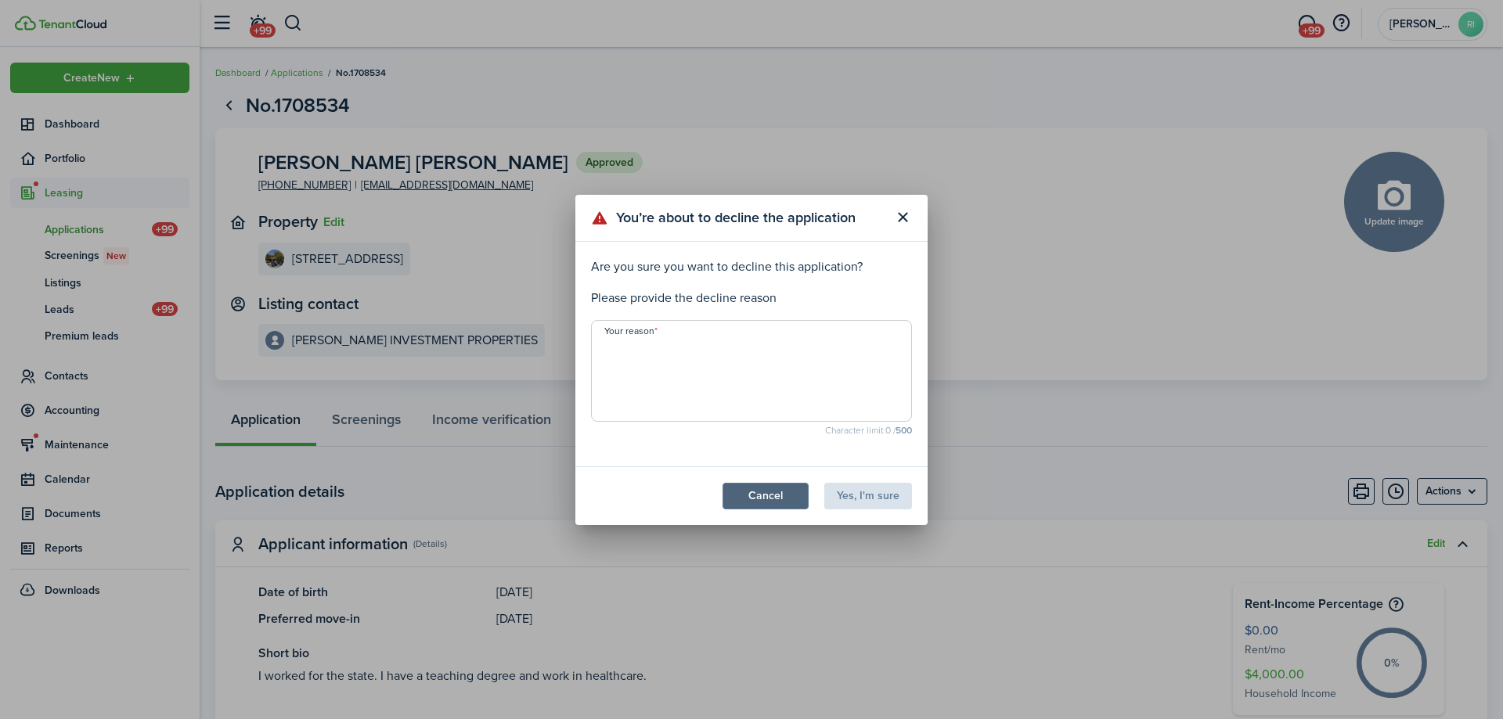
click at [778, 487] on button "Cancel" at bounding box center [765, 496] width 86 height 27
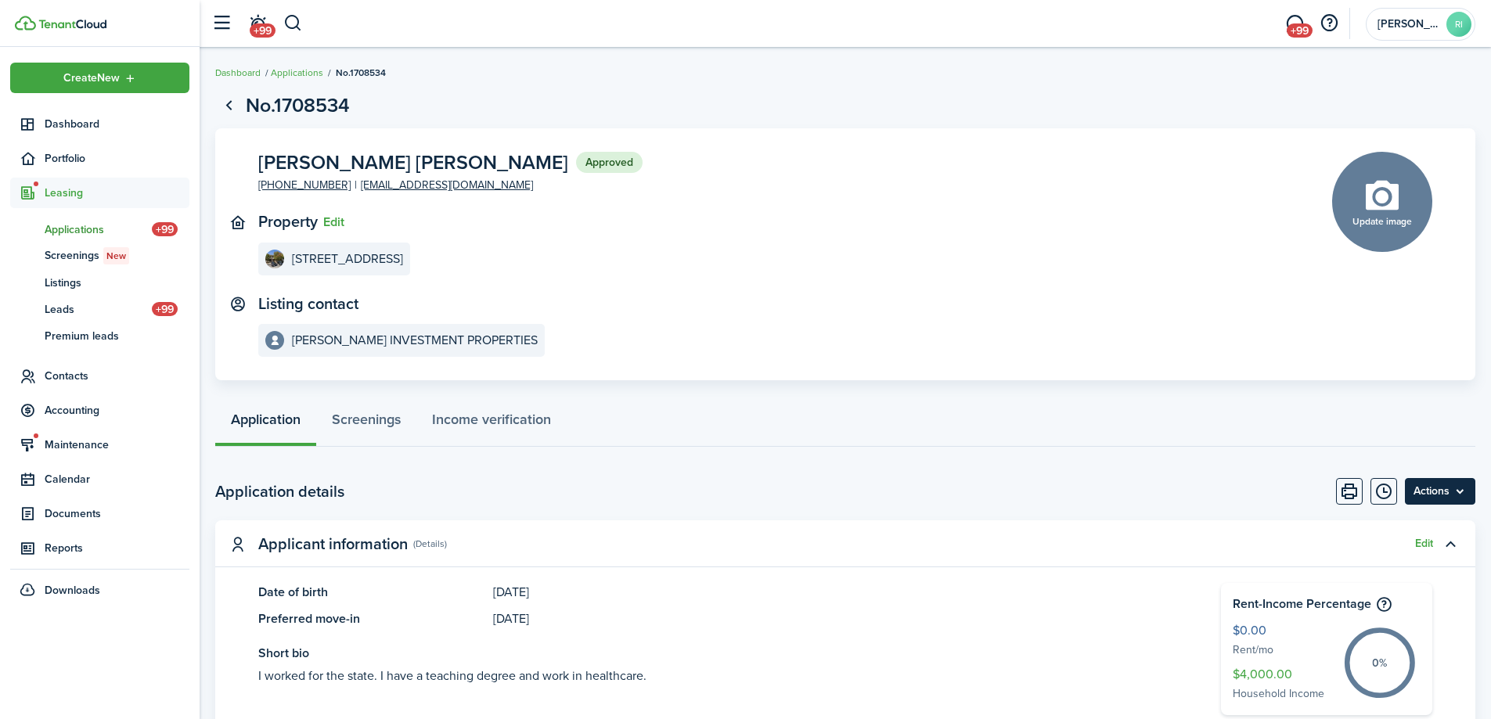
click at [1457, 494] on menu-btn "Actions" at bounding box center [1440, 491] width 70 height 27
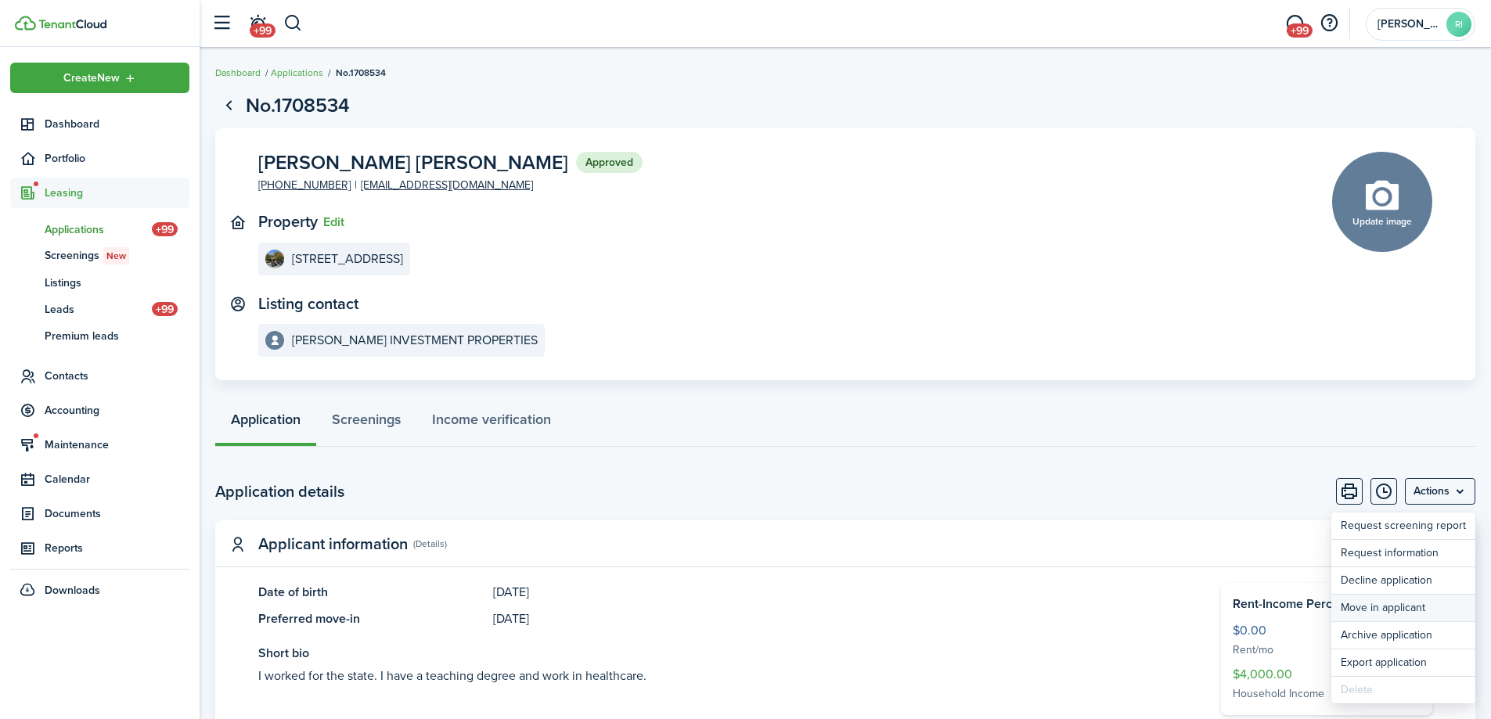
click at [1382, 616] on button "Move in applicant" at bounding box center [1403, 608] width 144 height 27
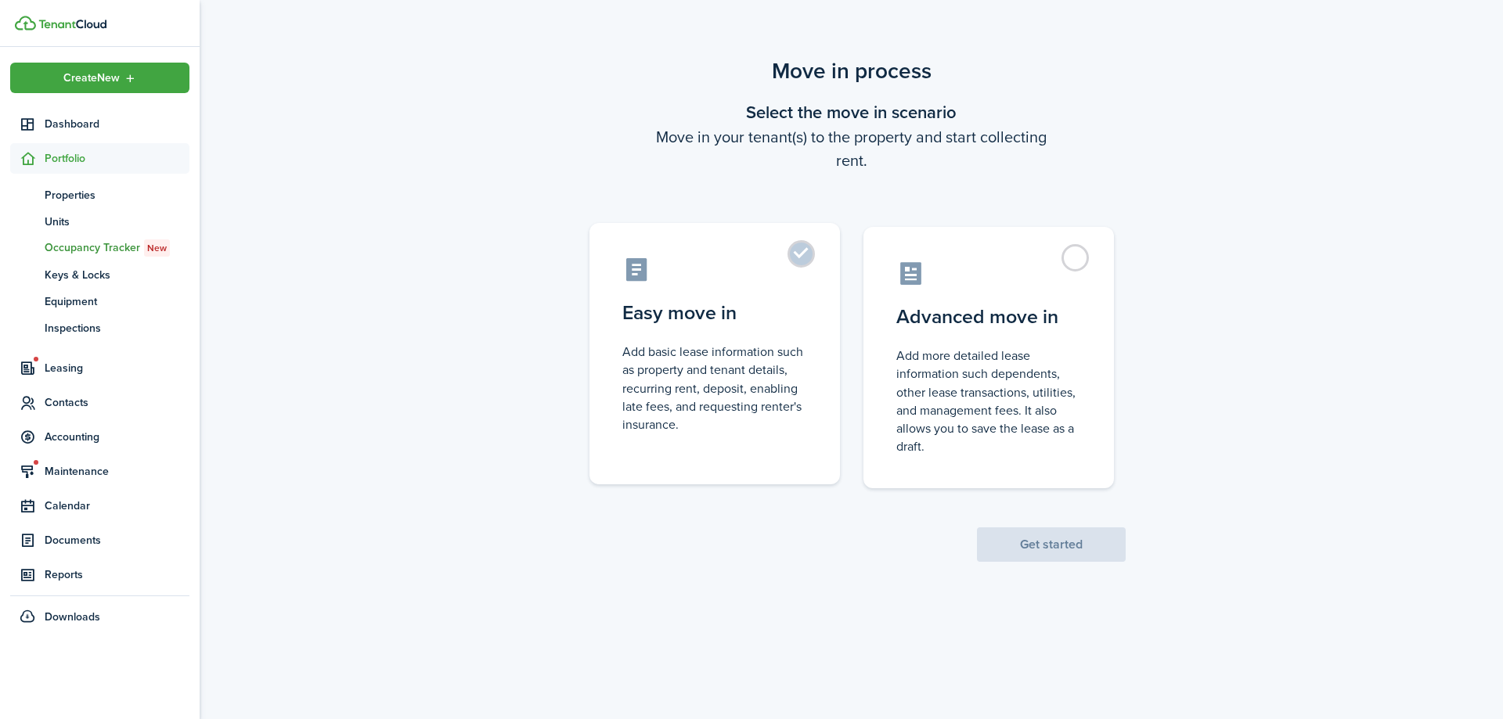
click at [658, 324] on control-radio-card-title "Easy move in" at bounding box center [714, 313] width 185 height 28
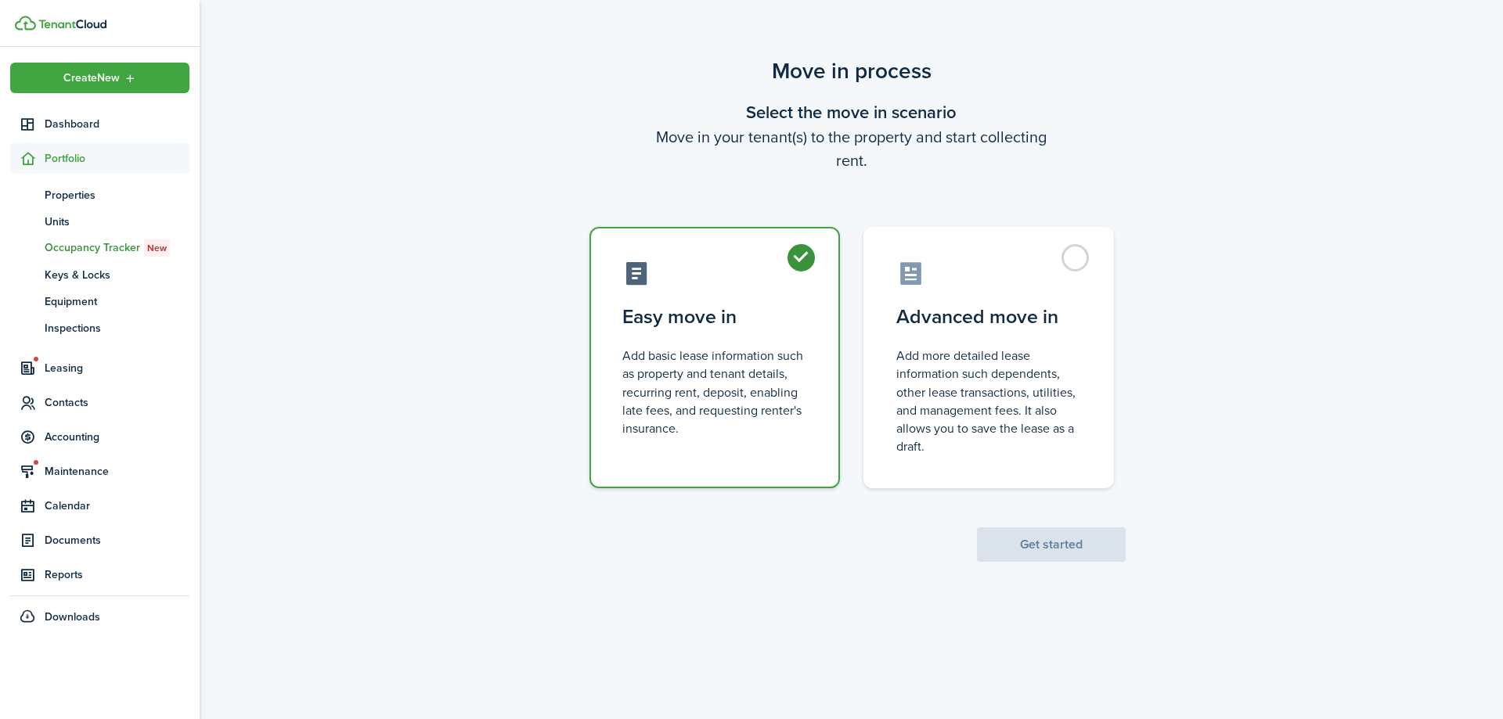
radio input "true"
click at [1007, 531] on button "Get started" at bounding box center [1051, 545] width 149 height 34
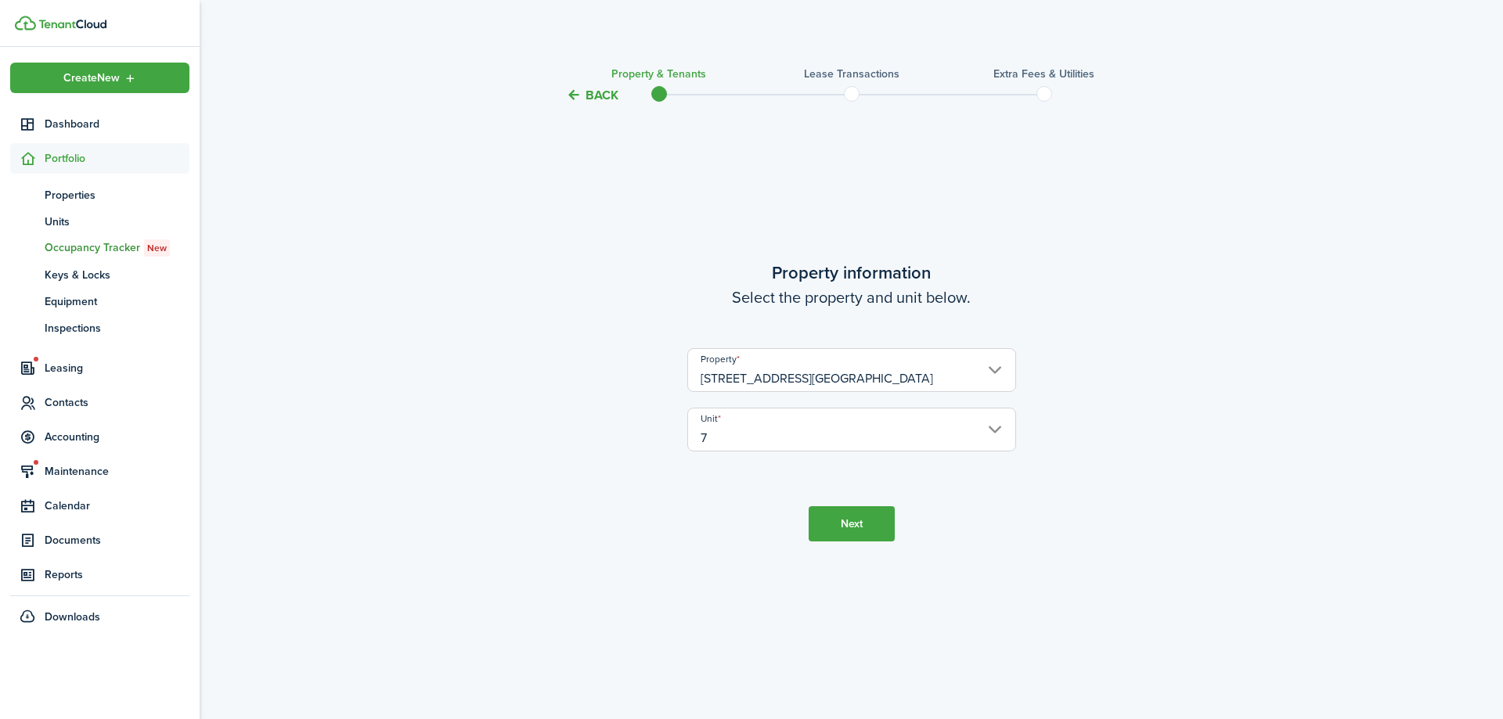
click at [825, 519] on button "Next" at bounding box center [852, 523] width 86 height 35
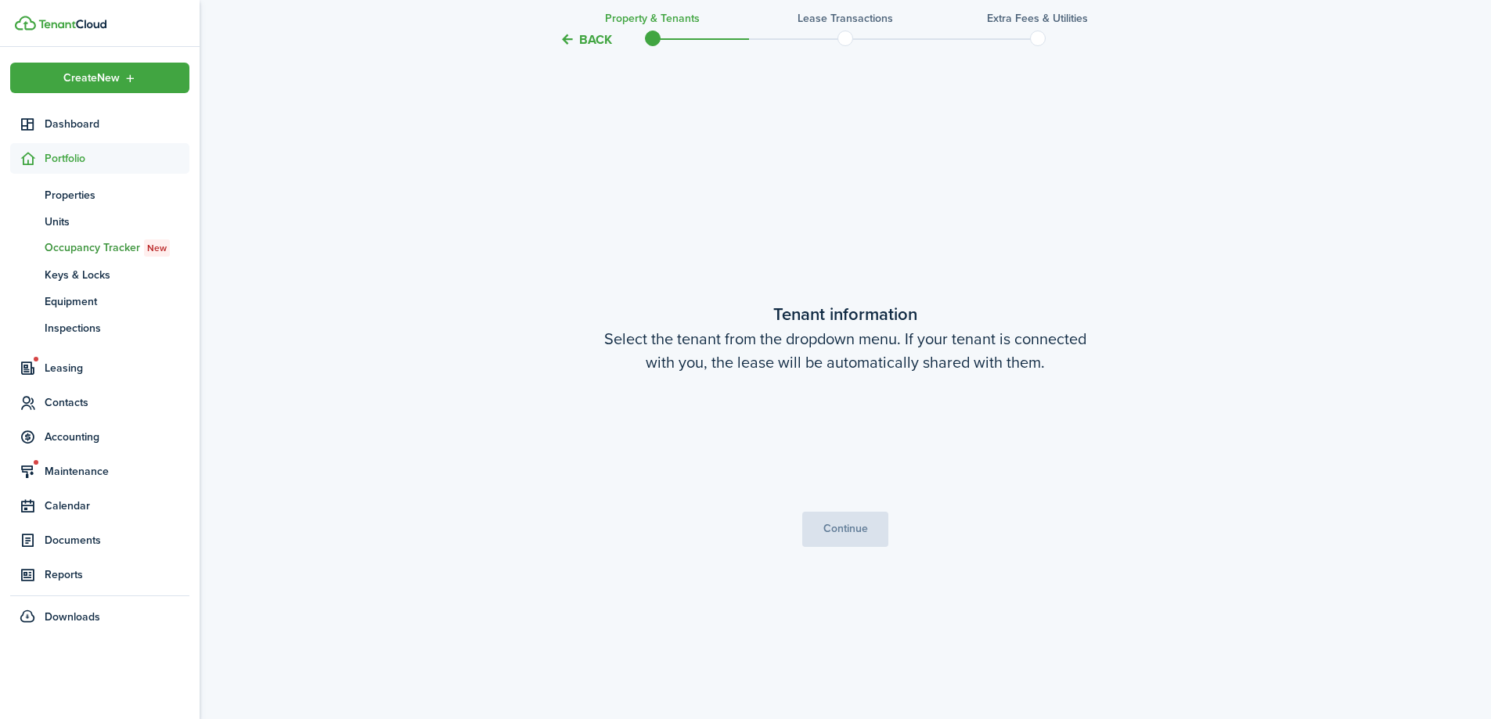
scroll to position [614, 0]
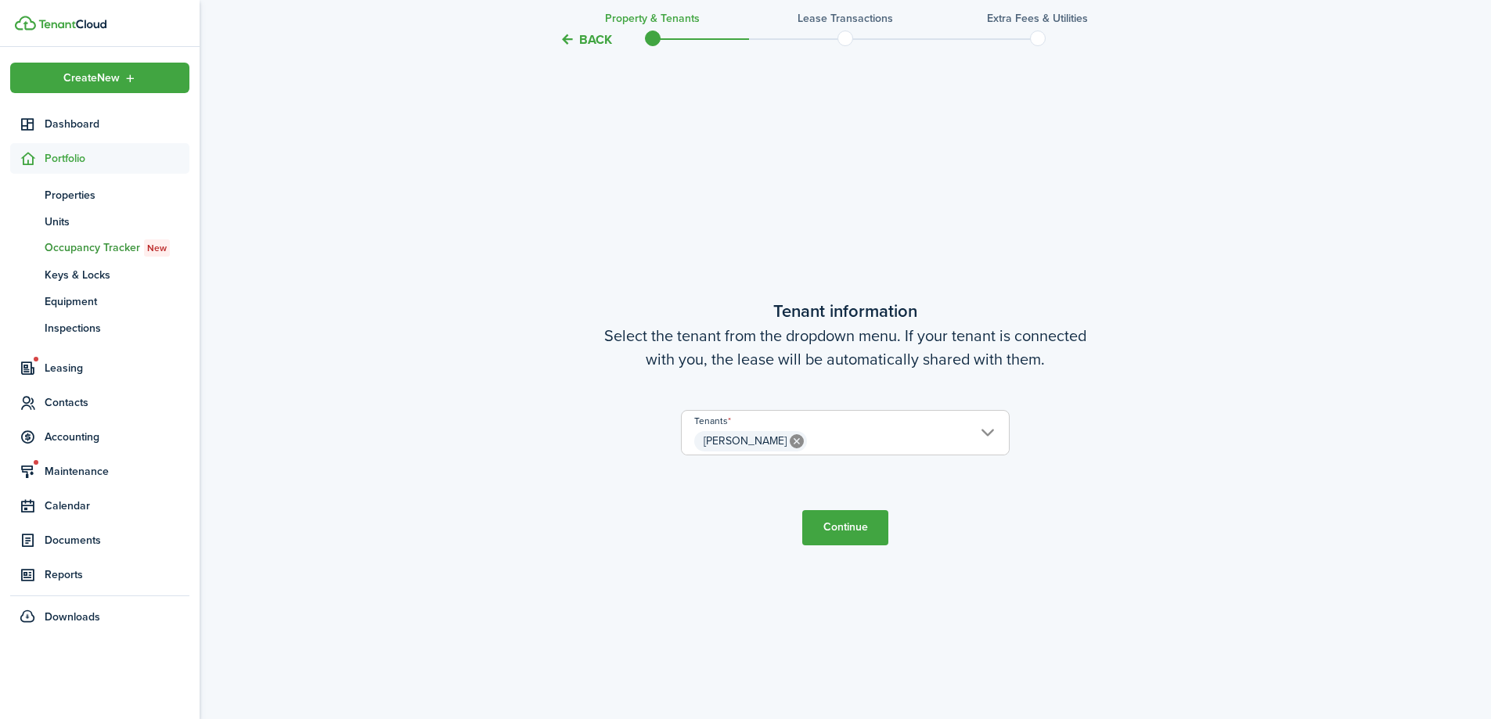
click at [845, 528] on button "Continue" at bounding box center [845, 527] width 86 height 35
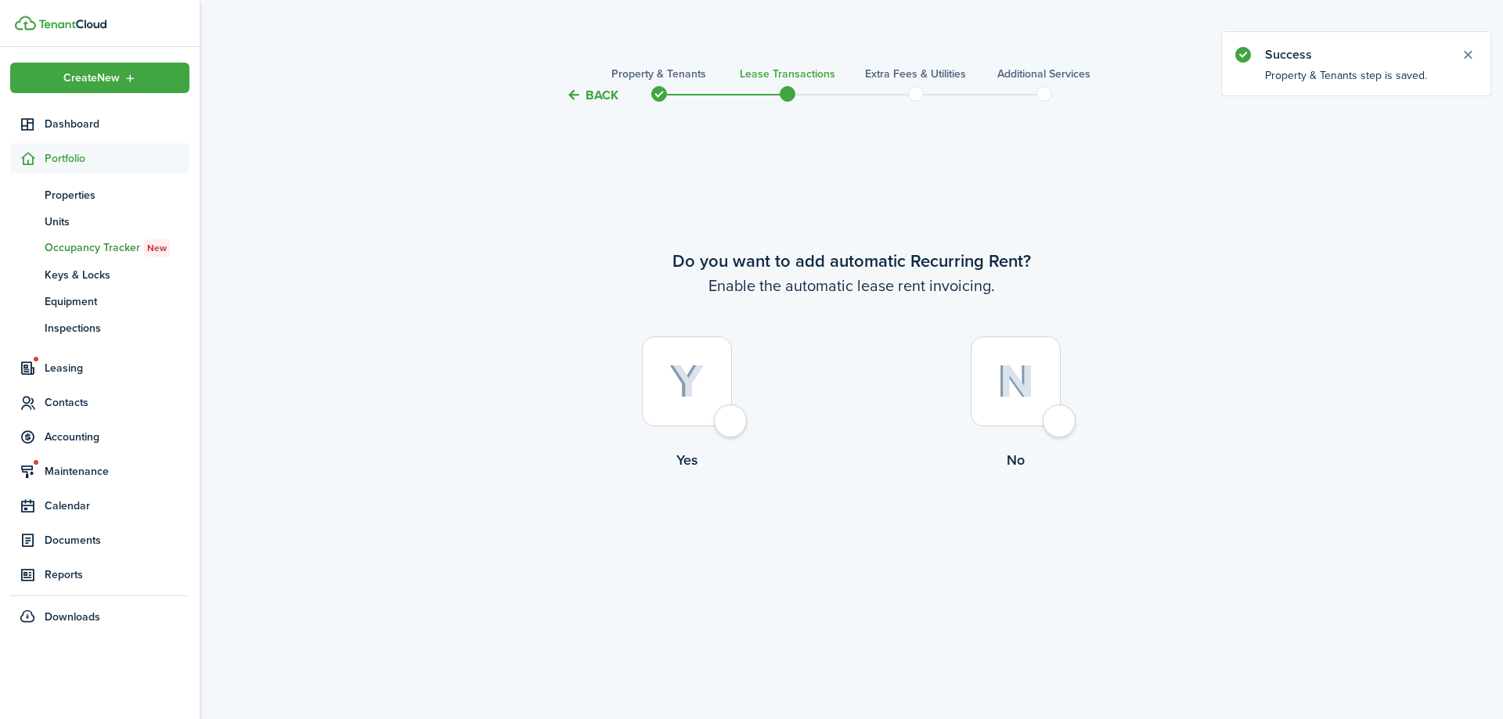
click at [722, 420] on div at bounding box center [687, 382] width 90 height 90
radio input "true"
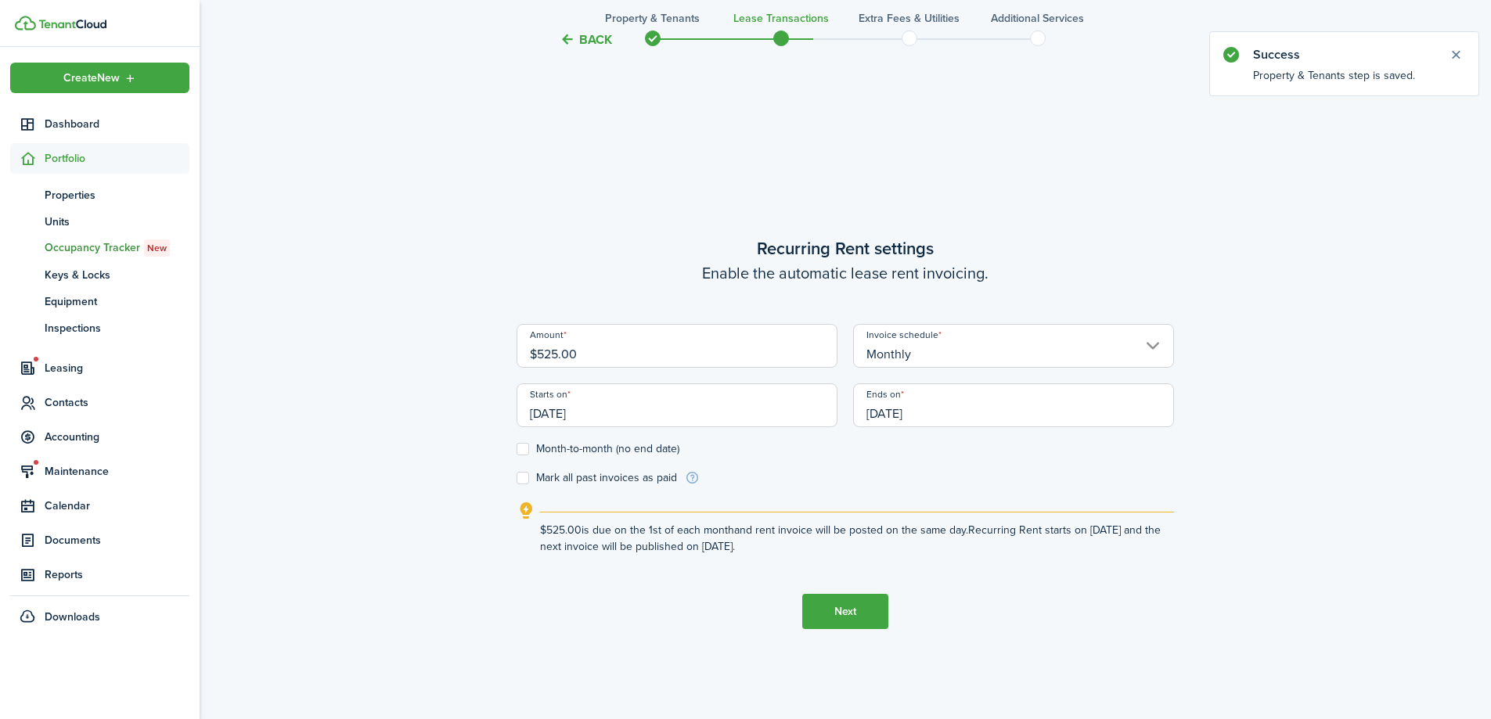
scroll to position [614, 0]
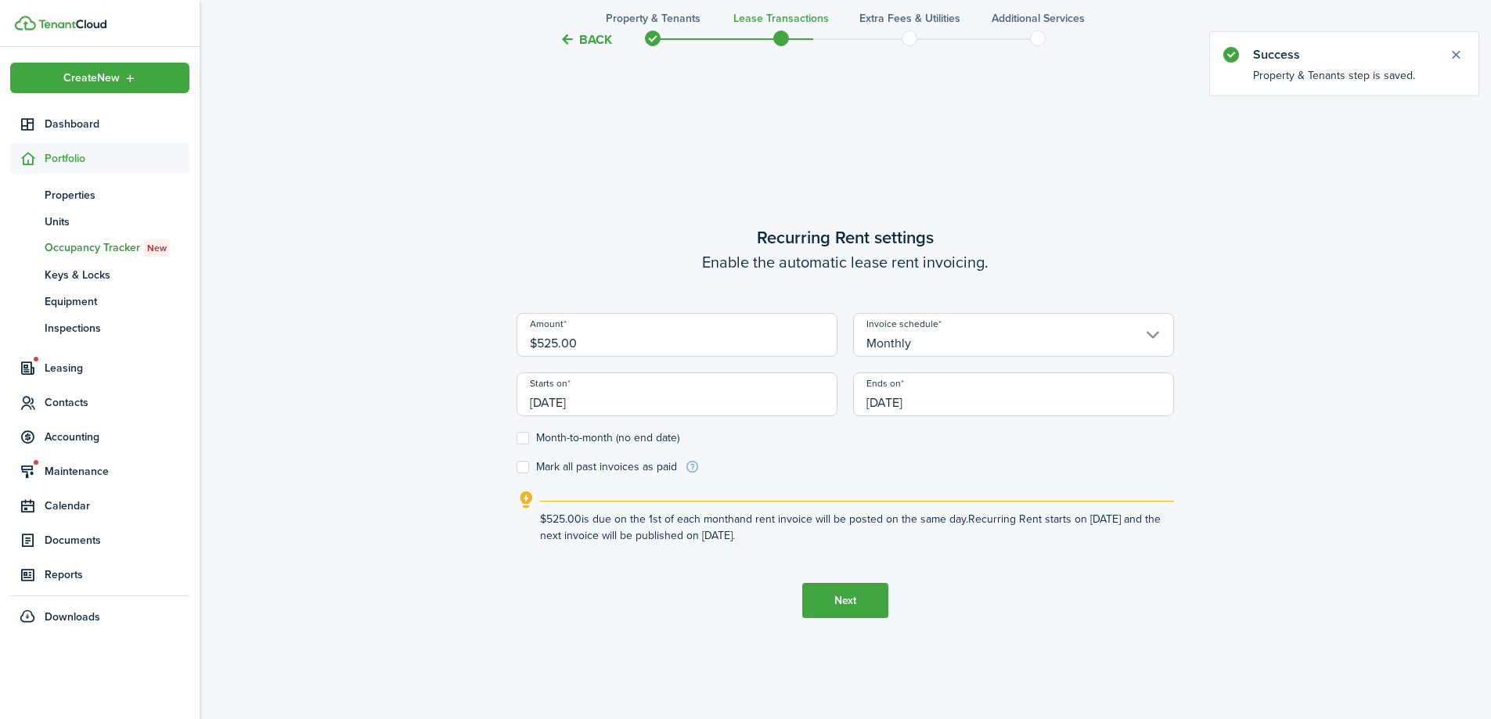
drag, startPoint x: 643, startPoint y: 338, endPoint x: 546, endPoint y: 338, distance: 96.3
click at [546, 338] on input "$525.00" at bounding box center [677, 335] width 321 height 44
click at [732, 398] on input "[DATE]" at bounding box center [677, 395] width 321 height 44
type input "$550.00"
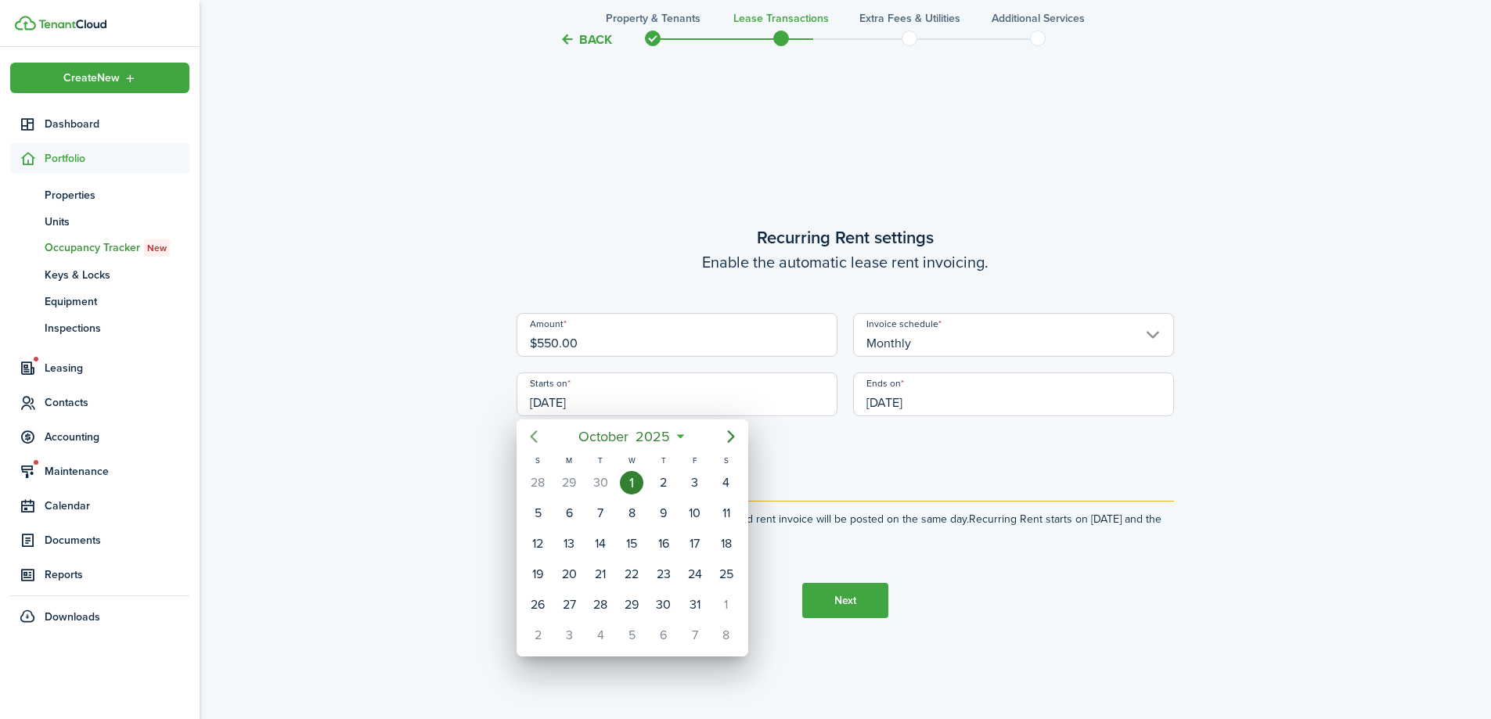
click at [529, 434] on icon "Previous page" at bounding box center [533, 436] width 19 height 19
click at [575, 481] on div "1" at bounding box center [568, 482] width 23 height 23
type input "[DATE]"
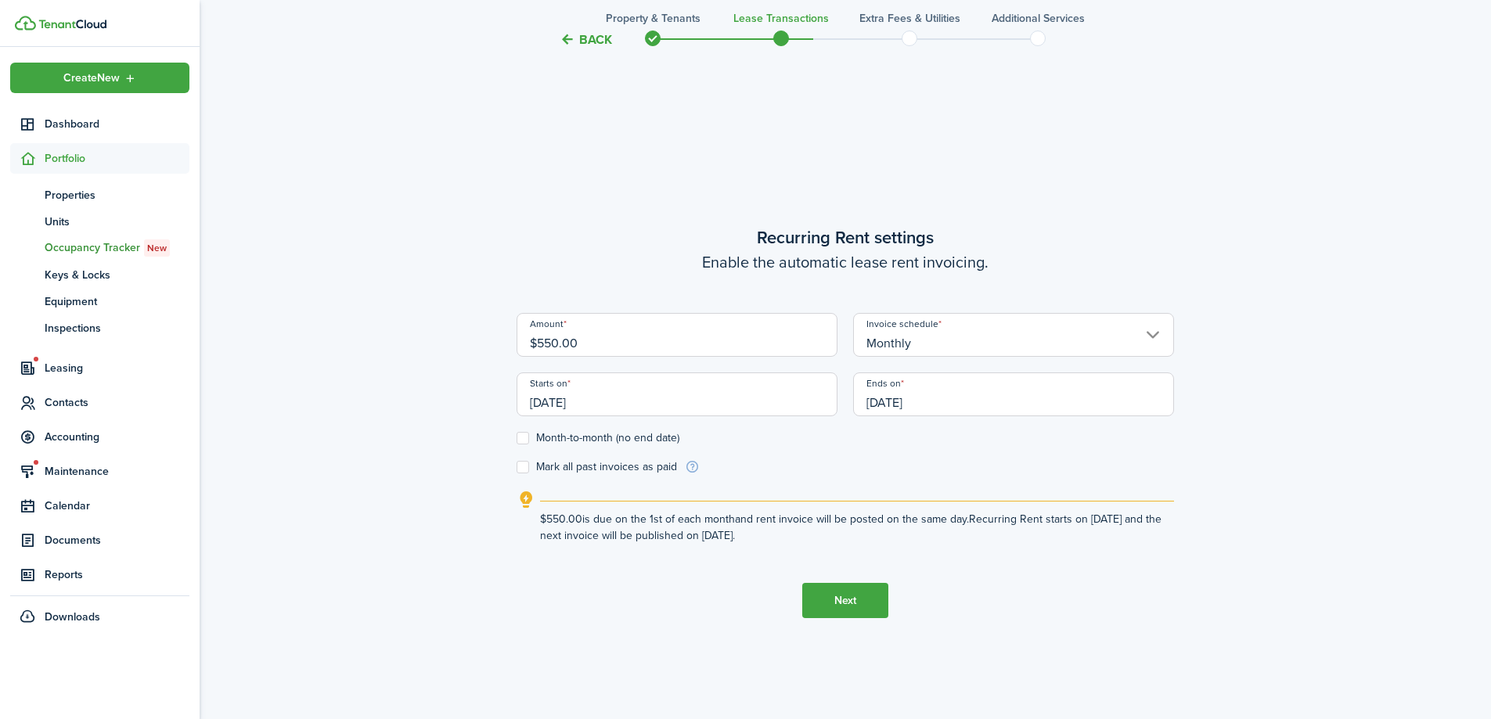
click at [1068, 387] on input "[DATE]" at bounding box center [1013, 395] width 321 height 44
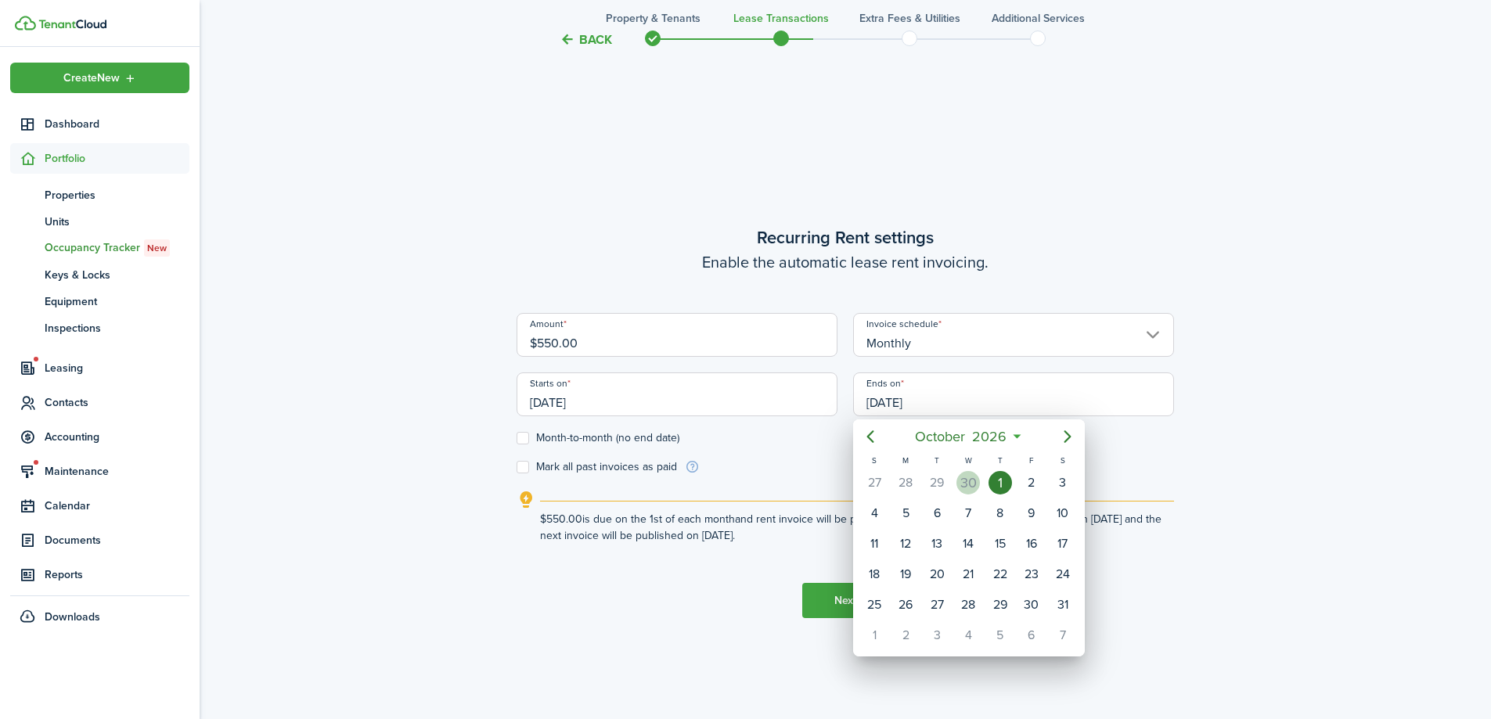
click at [962, 479] on div "30" at bounding box center [968, 482] width 23 height 23
type input "[DATE]"
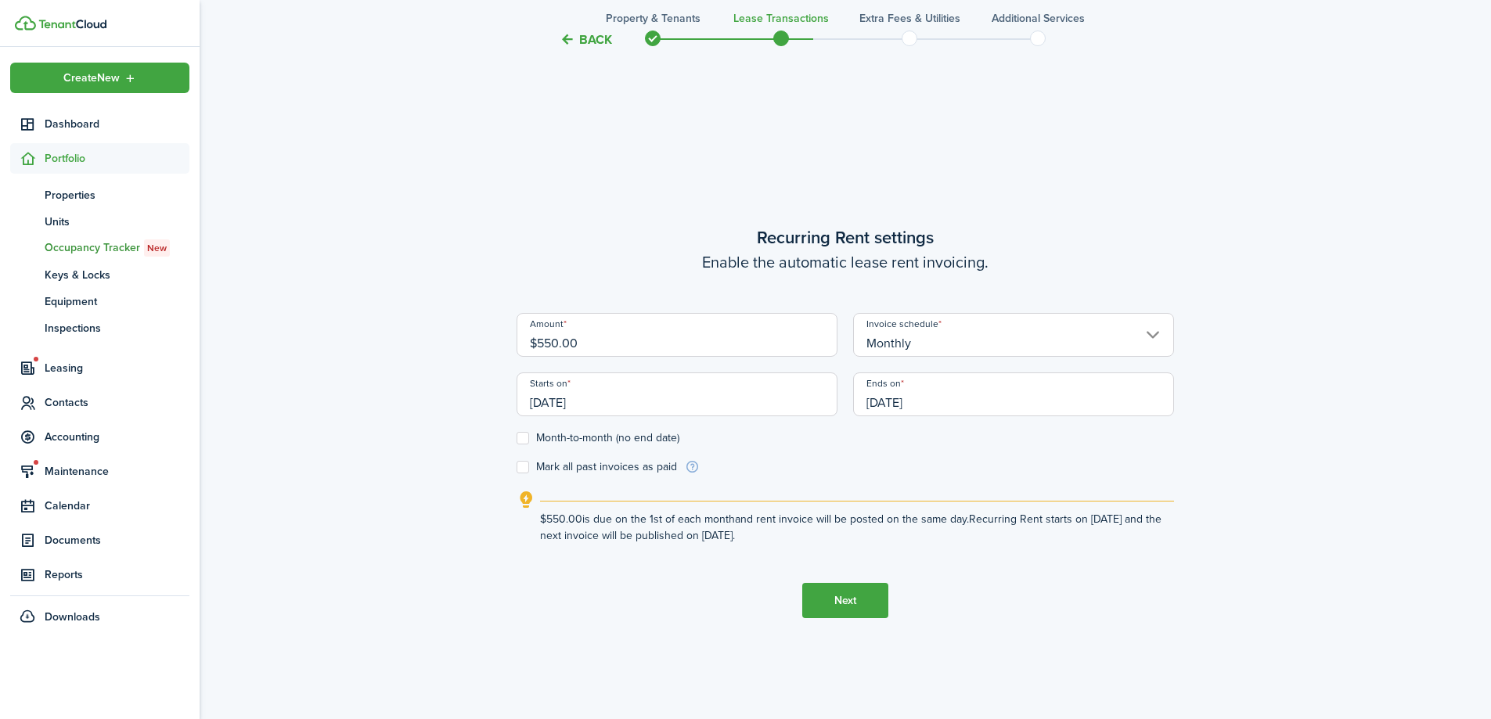
click at [865, 596] on button "Next" at bounding box center [845, 600] width 86 height 35
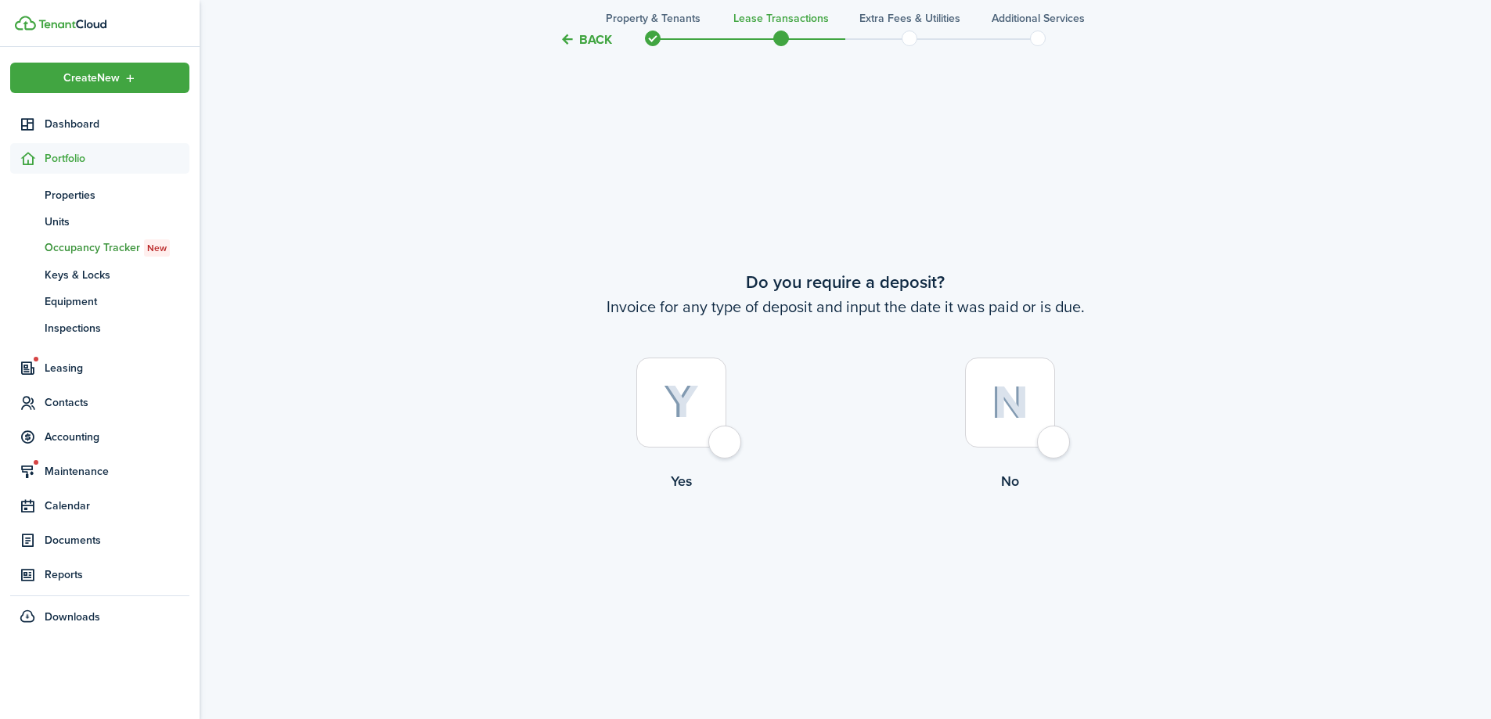
click at [721, 446] on div at bounding box center [681, 403] width 90 height 90
radio input "true"
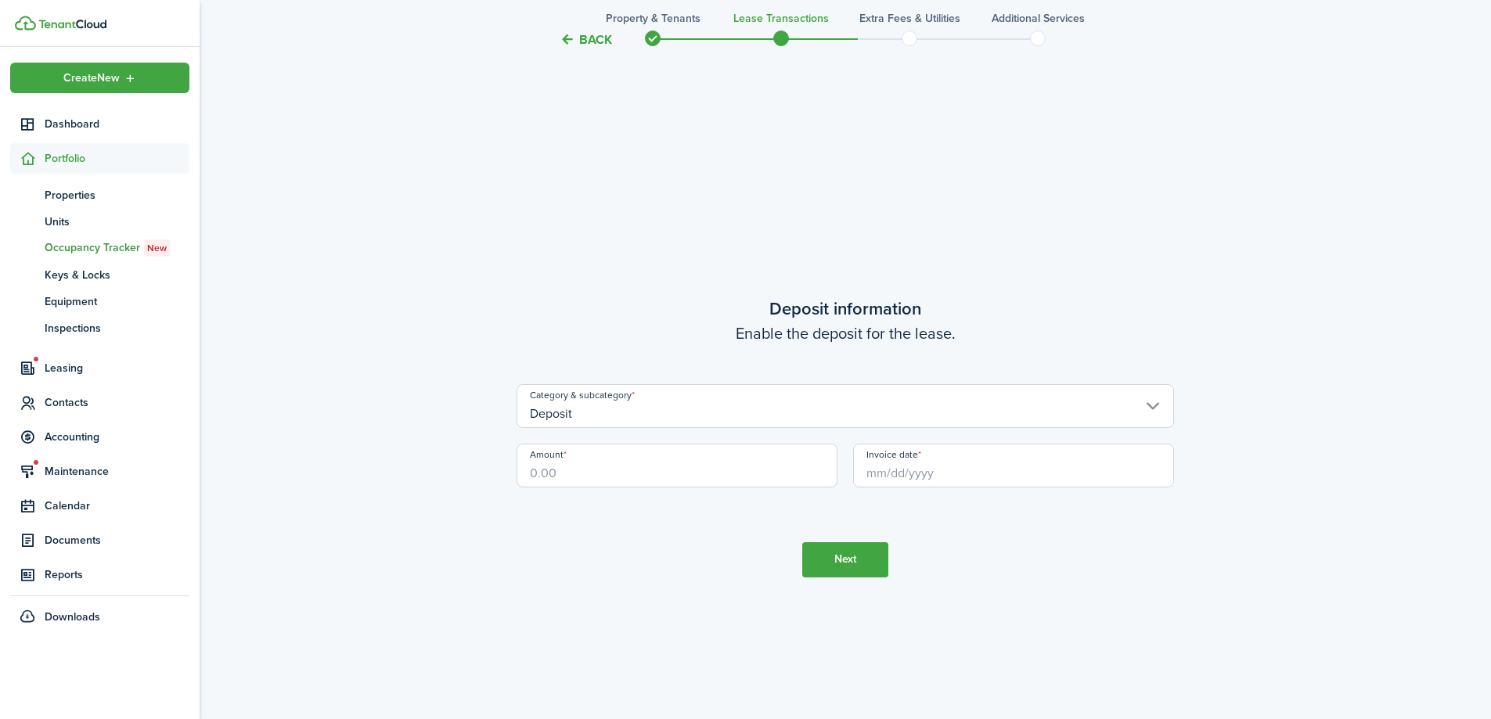
scroll to position [2053, 0]
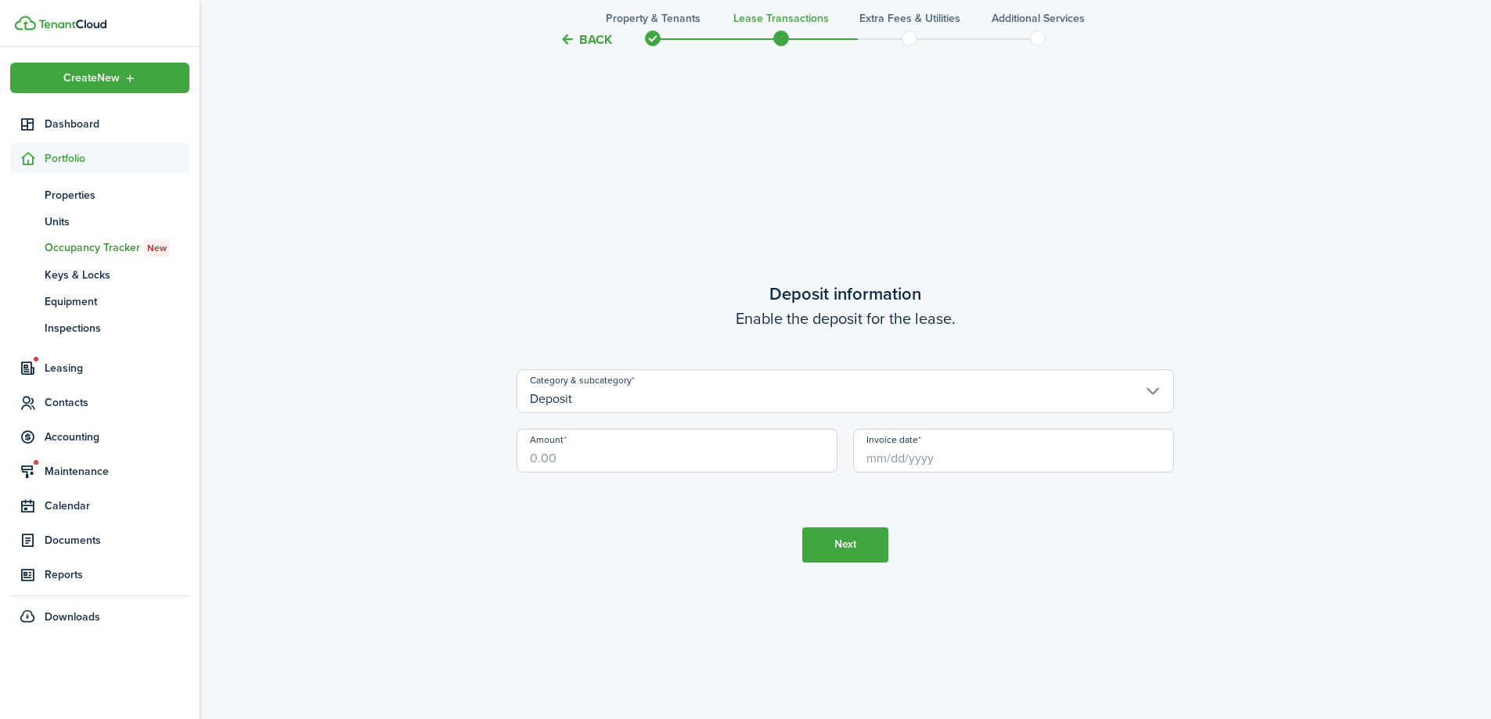
click at [683, 457] on input "Amount" at bounding box center [677, 451] width 321 height 44
click at [954, 460] on input "Invoice date" at bounding box center [1013, 451] width 321 height 44
type input "$550.00"
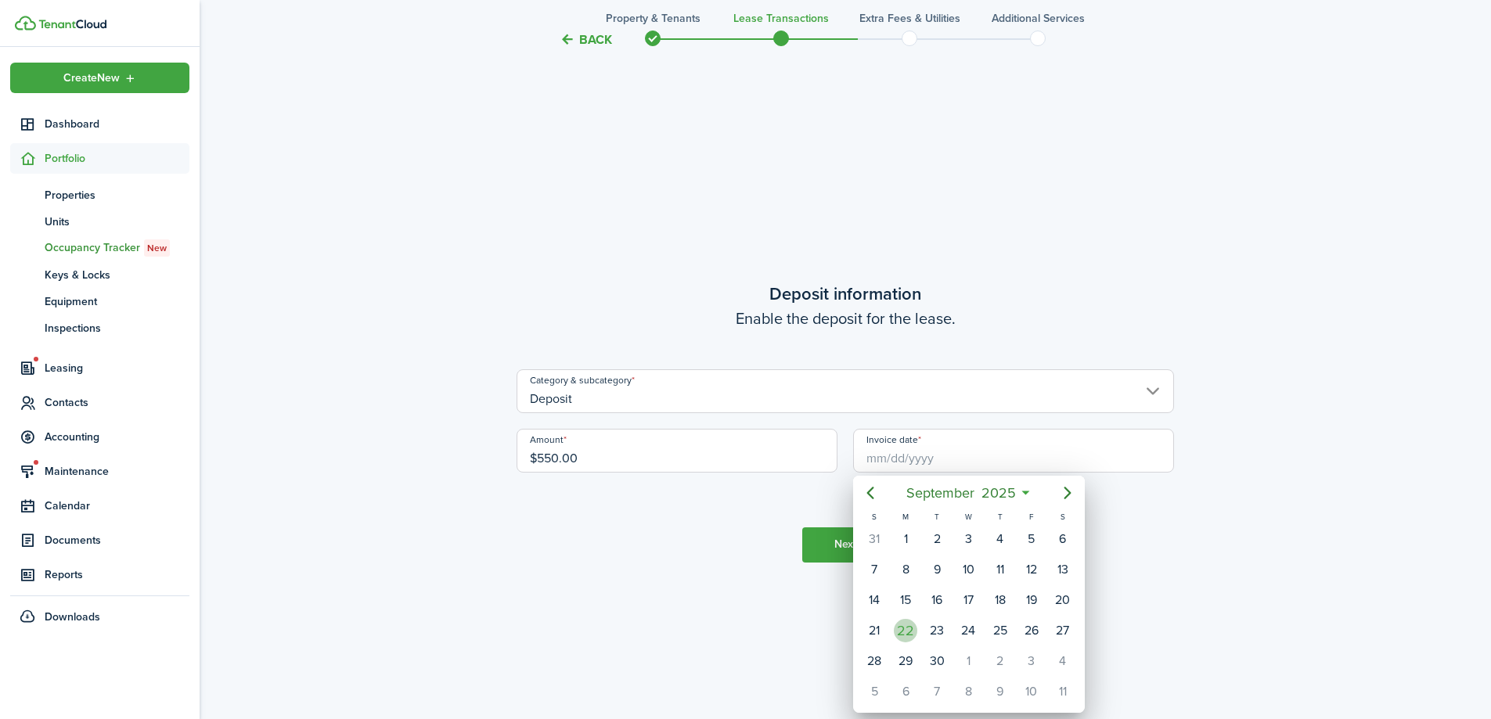
click at [906, 626] on div "22" at bounding box center [905, 630] width 23 height 23
type input "[DATE]"
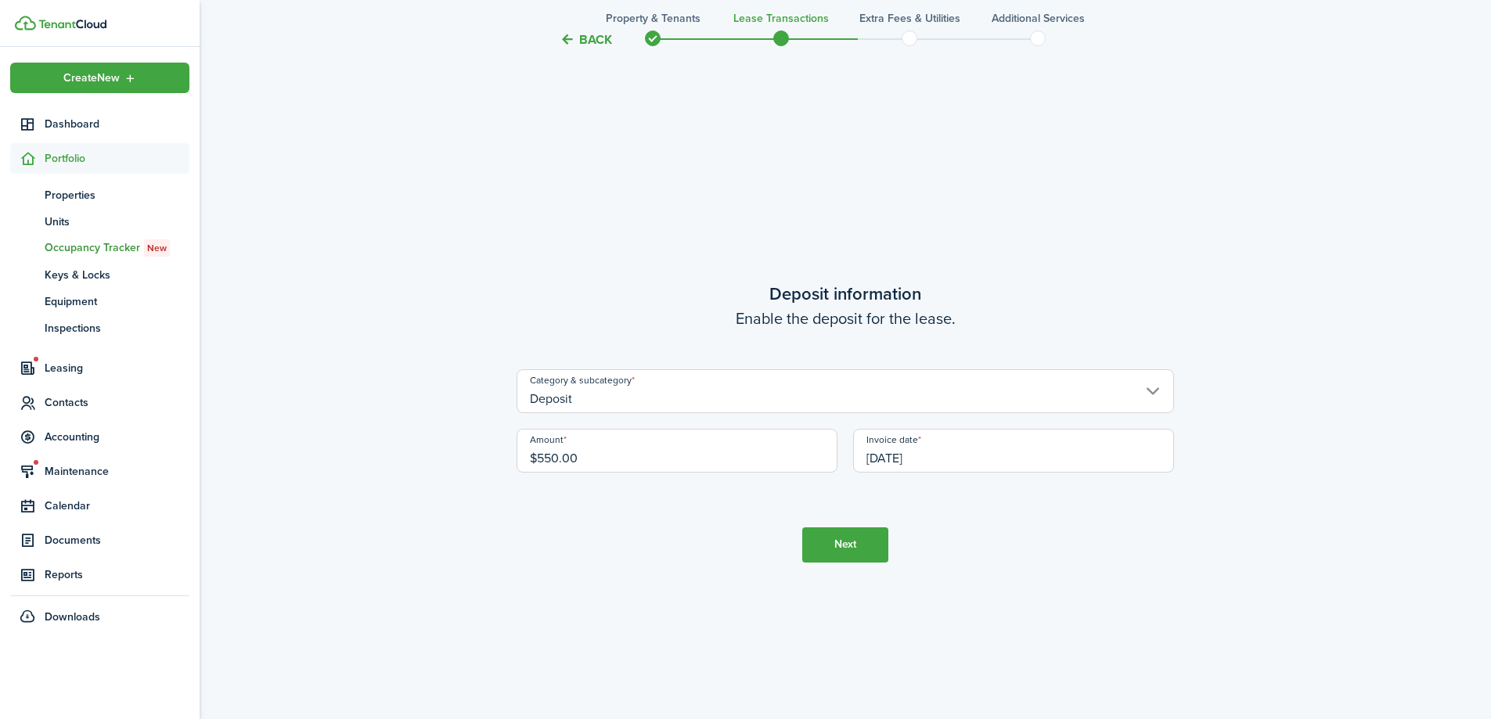
click at [920, 469] on input "[DATE]" at bounding box center [1013, 451] width 321 height 44
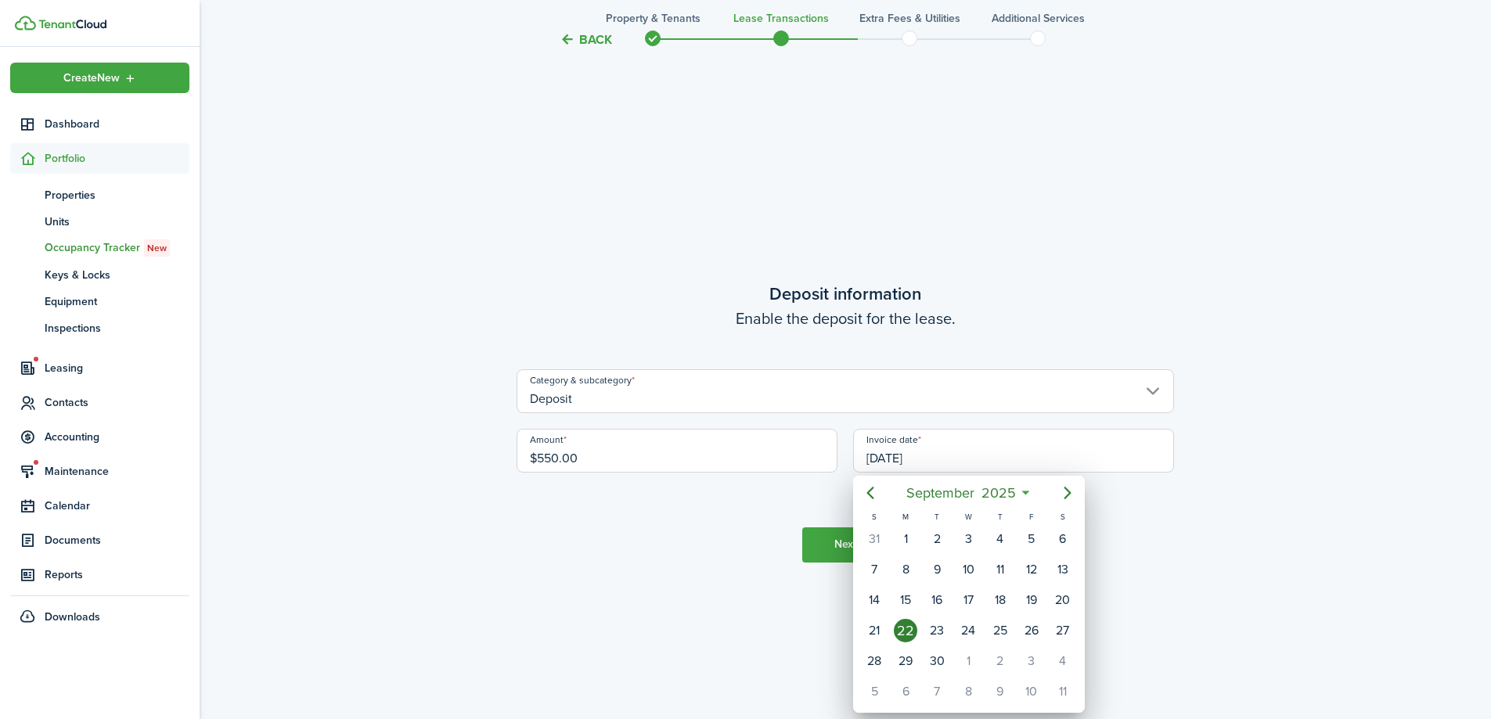
click at [906, 629] on div "22" at bounding box center [905, 630] width 23 height 23
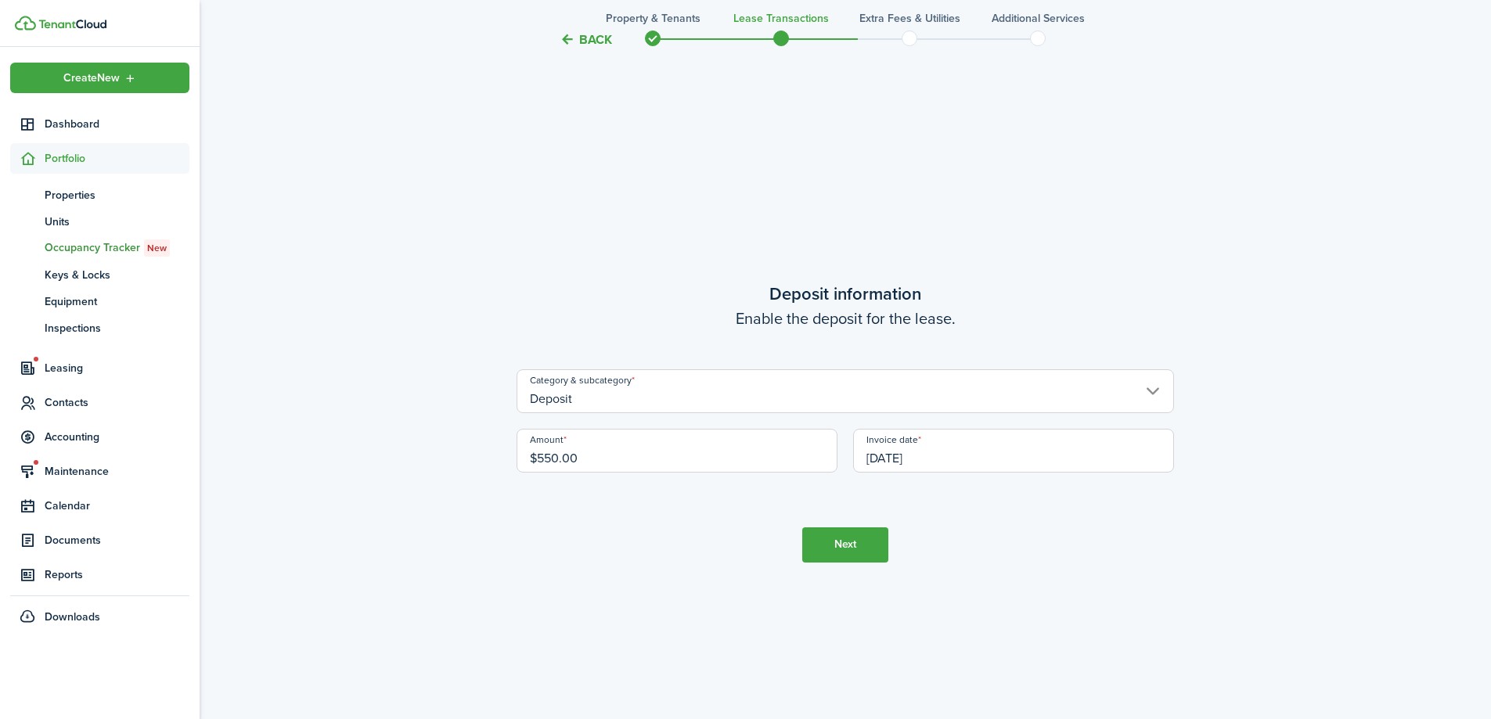
click at [859, 554] on button "Next" at bounding box center [845, 545] width 86 height 35
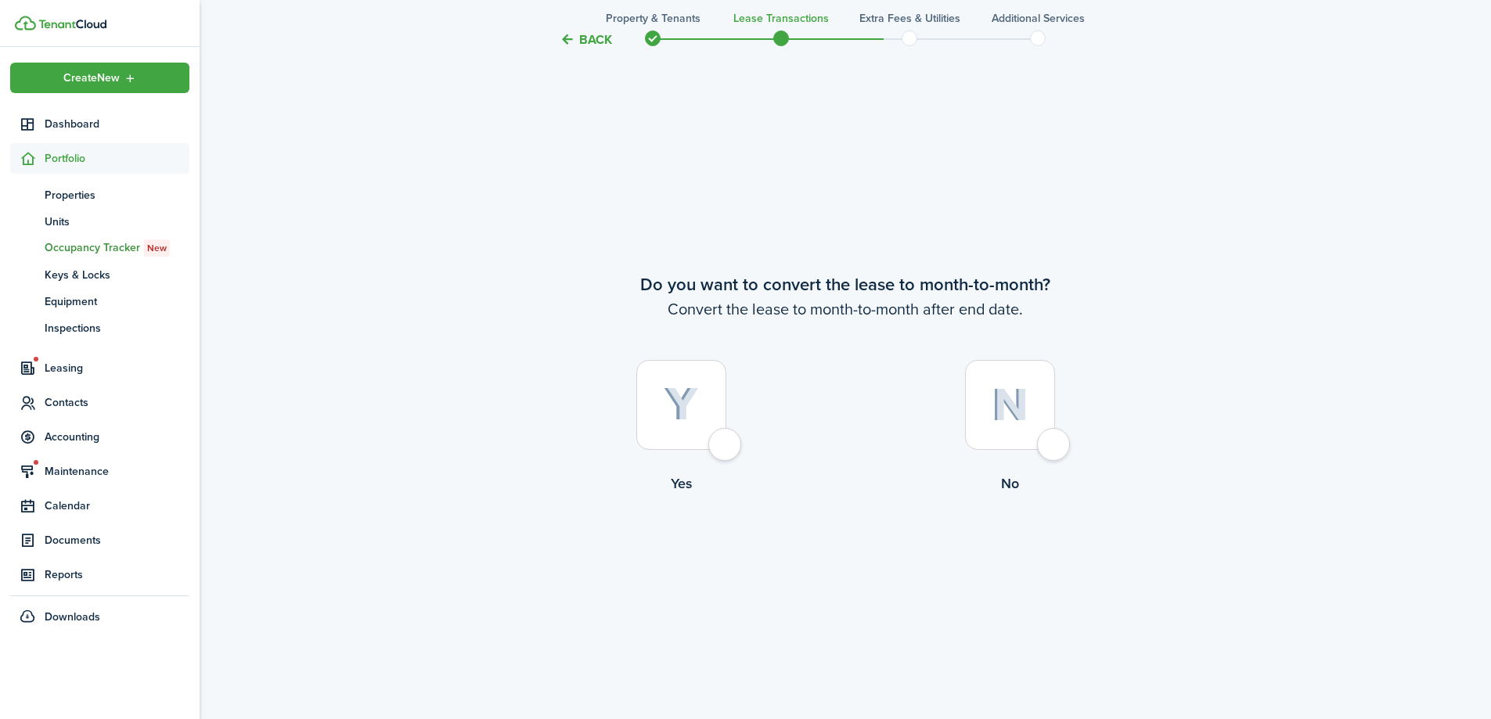
scroll to position [2773, 0]
click at [724, 440] on div at bounding box center [681, 403] width 90 height 90
radio input "true"
click at [827, 558] on button "Continue" at bounding box center [845, 556] width 86 height 35
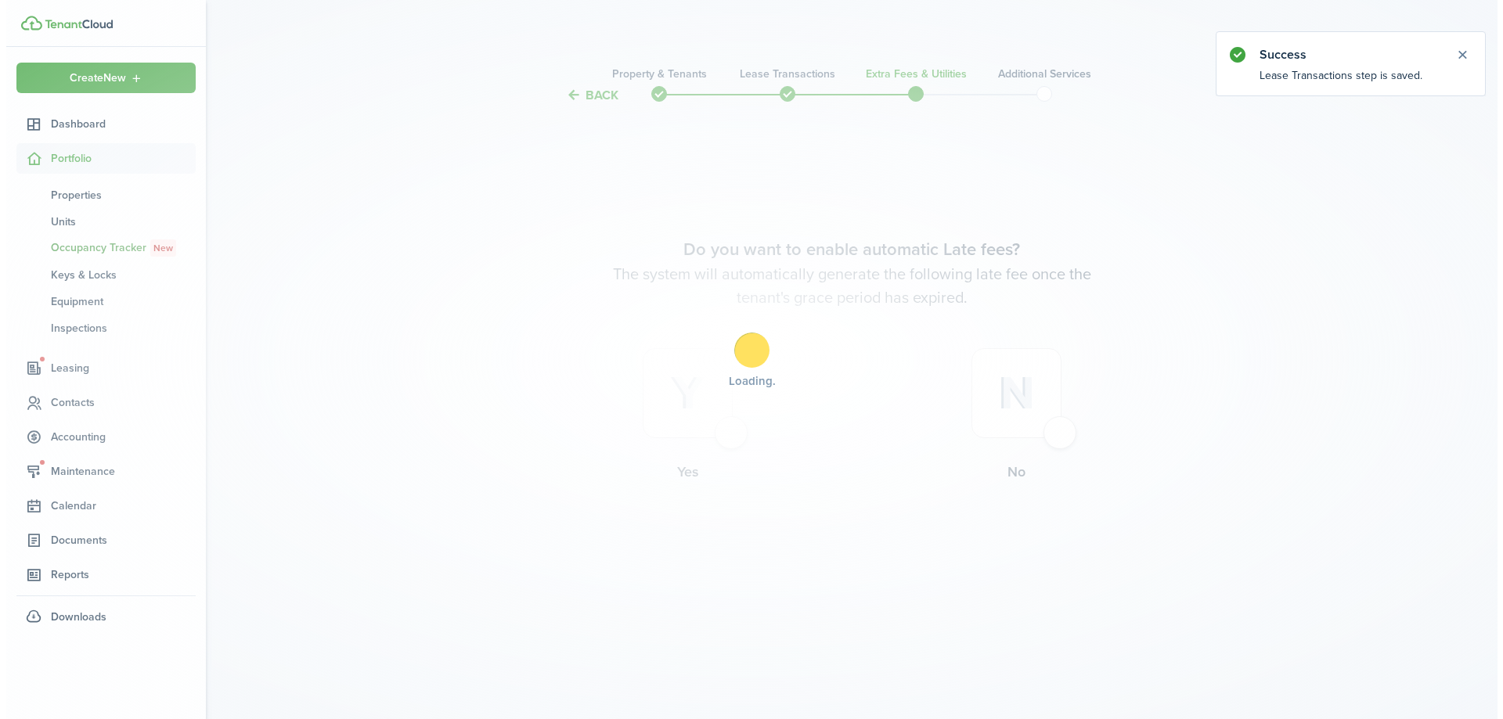
scroll to position [0, 0]
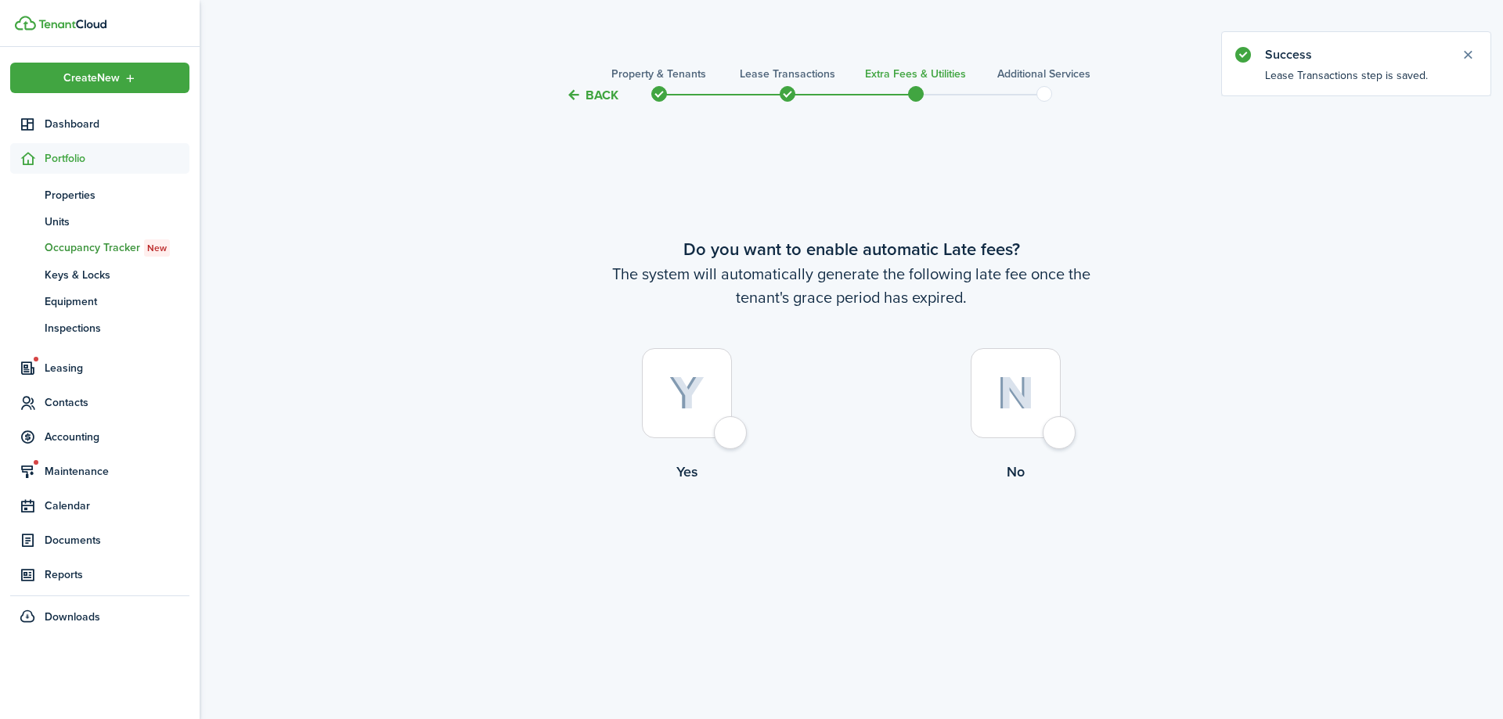
click at [732, 434] on div at bounding box center [687, 393] width 90 height 90
radio input "true"
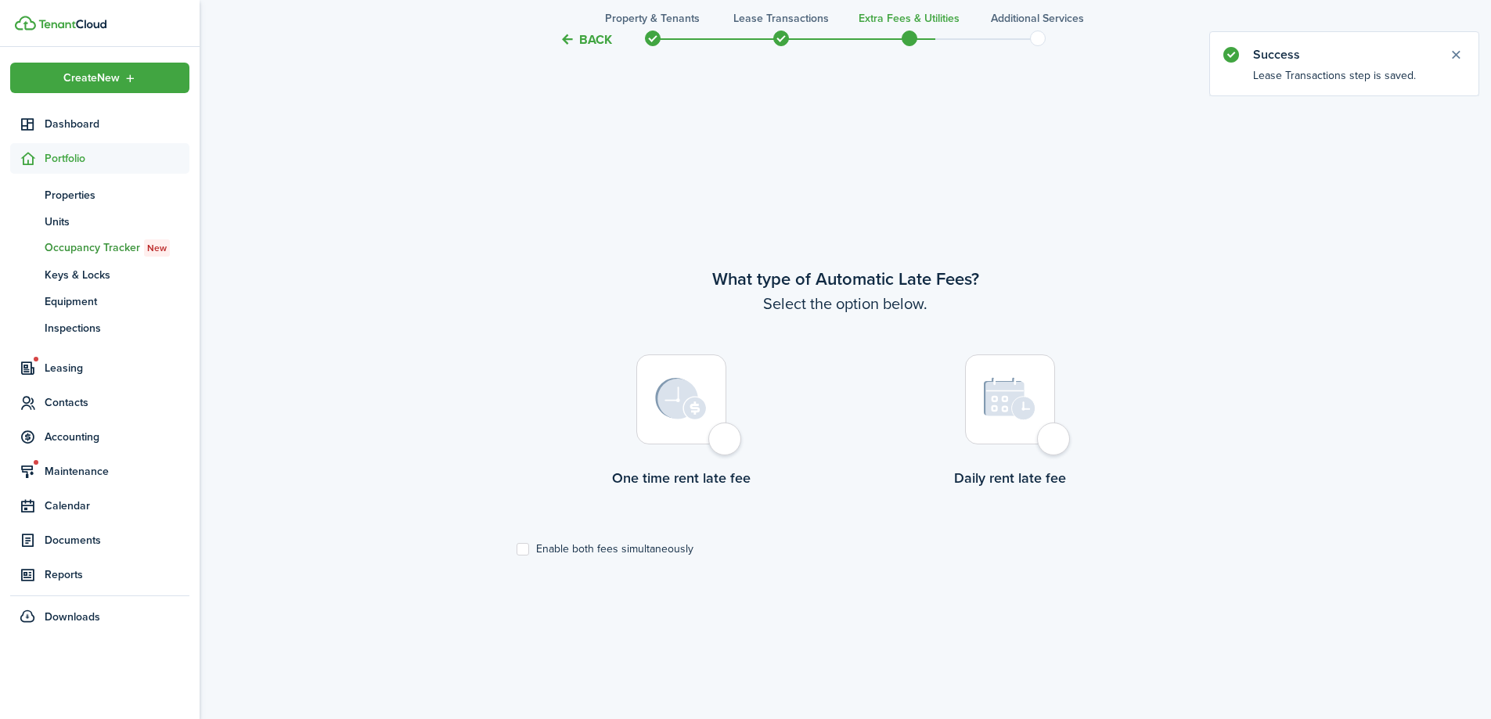
scroll to position [614, 0]
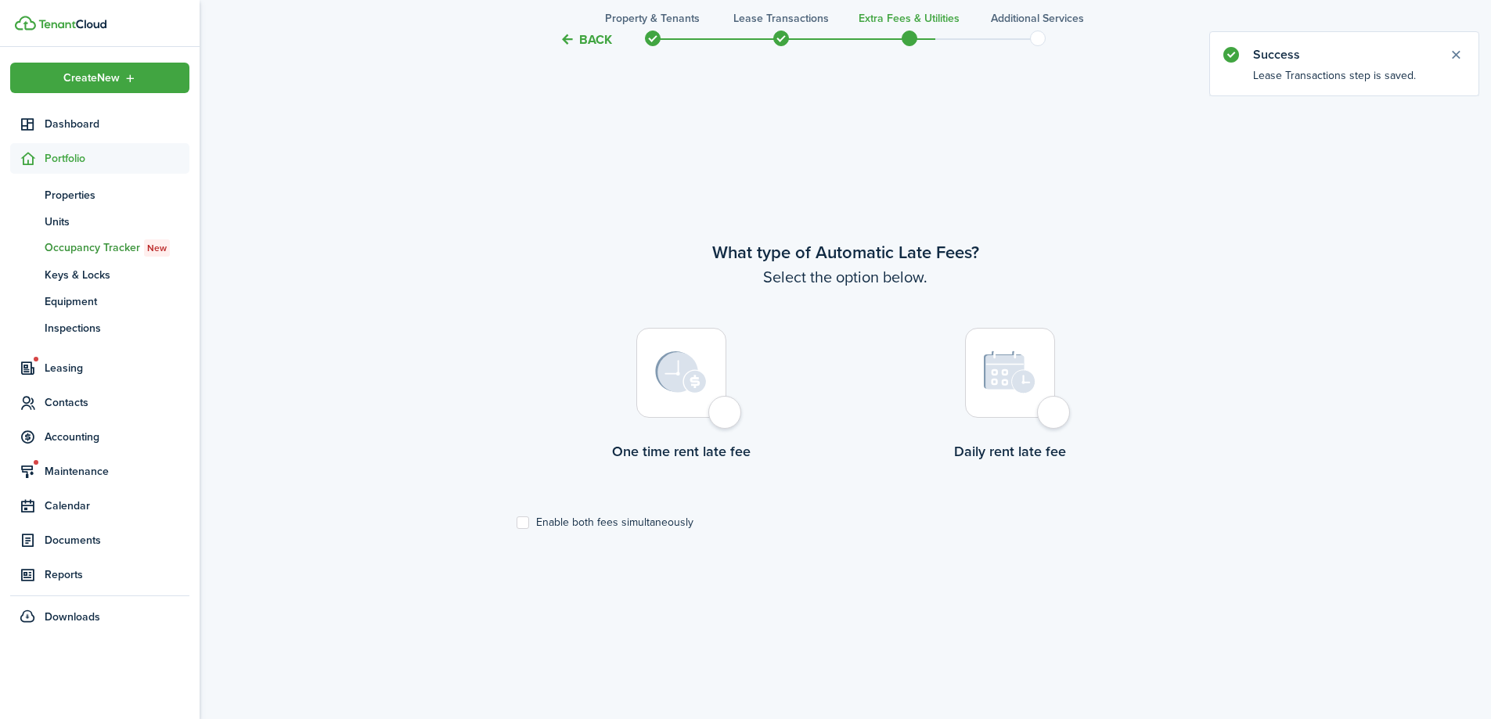
click at [633, 522] on label "Enable both fees simultaneously" at bounding box center [605, 523] width 177 height 13
click at [517, 523] on input "Enable both fees simultaneously" at bounding box center [516, 523] width 1 height 1
checkbox input "true"
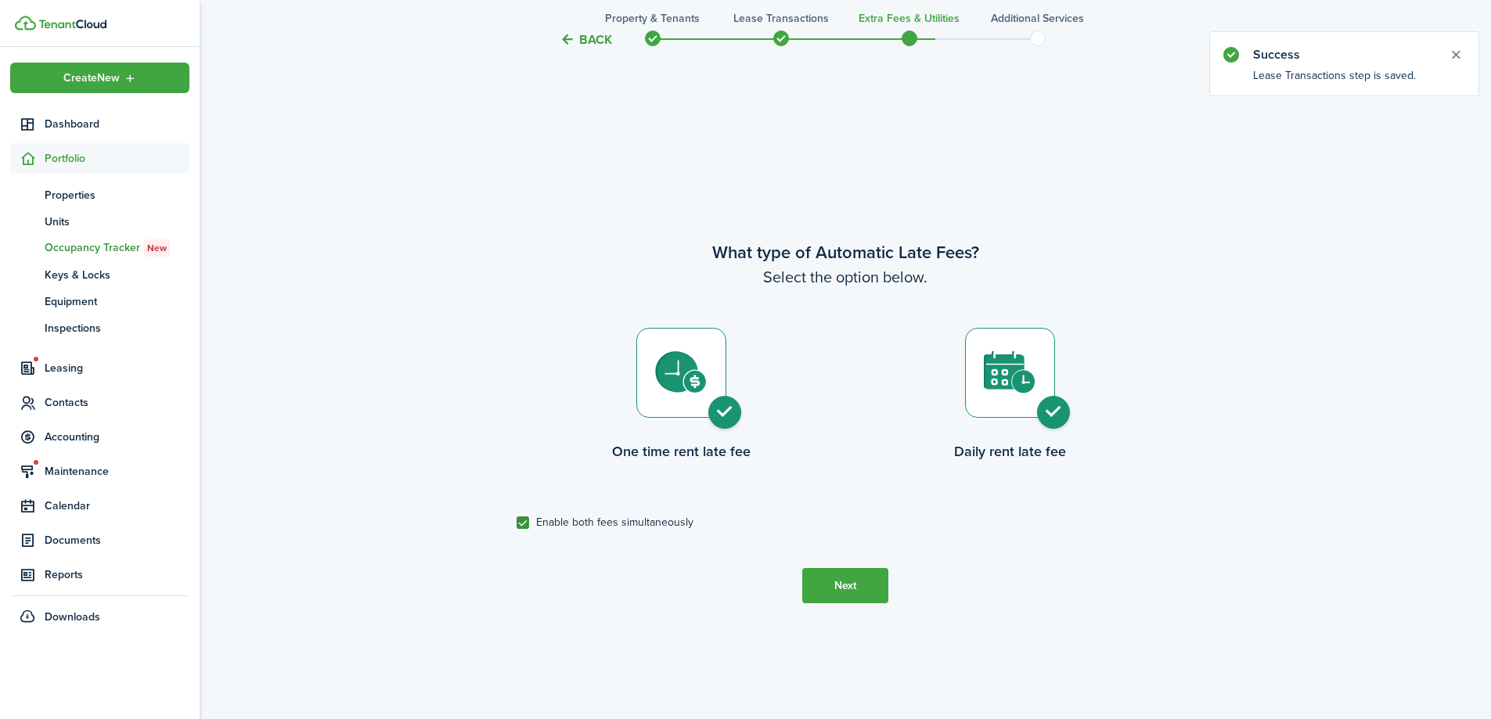
click at [864, 587] on button "Next" at bounding box center [845, 585] width 86 height 35
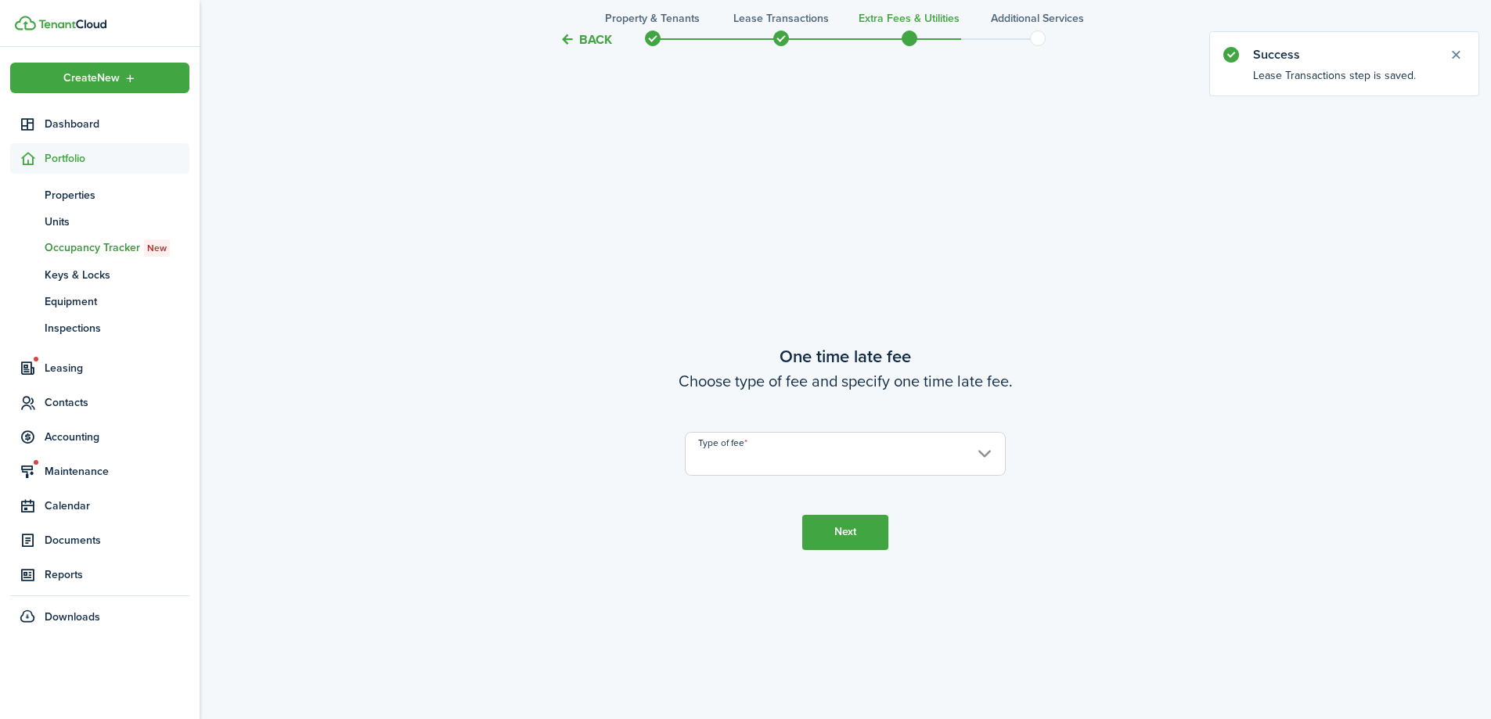
scroll to position [1334, 0]
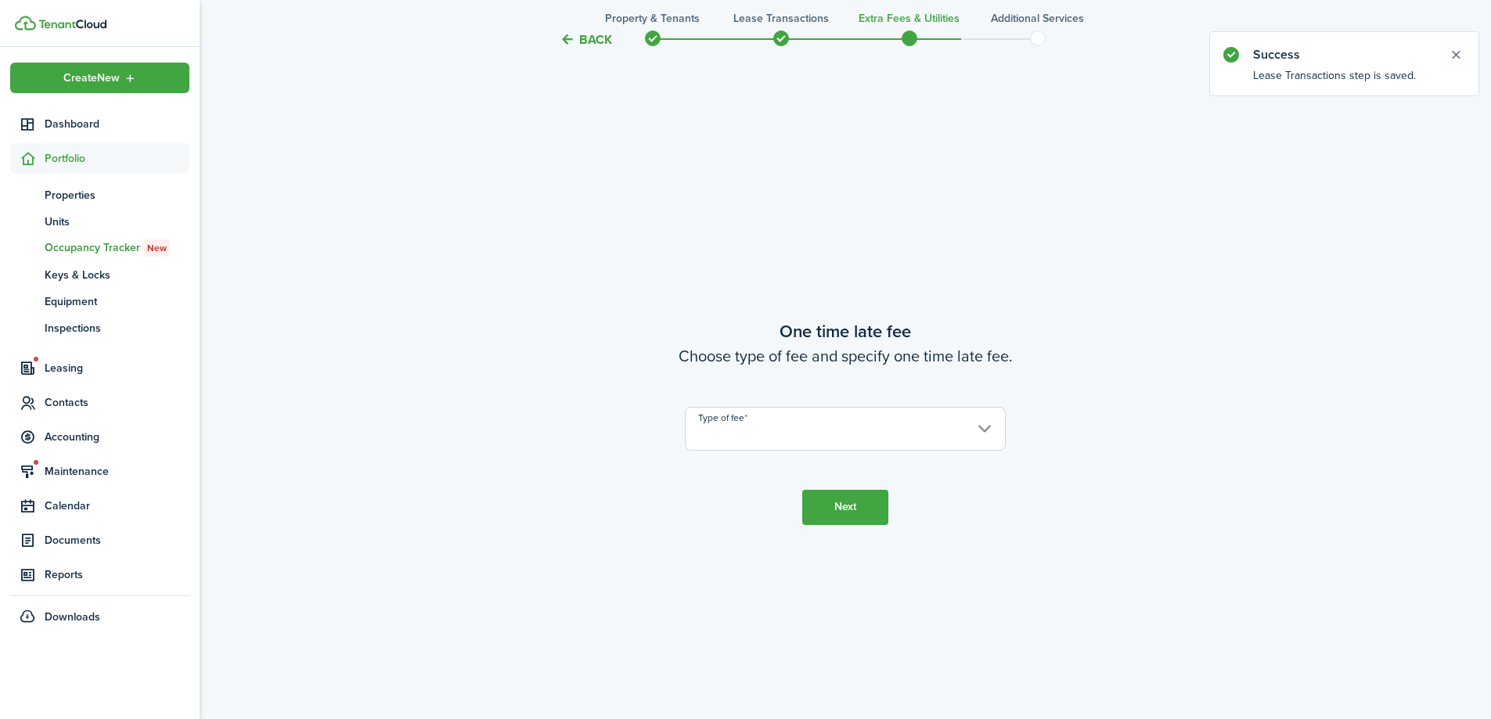
click at [826, 440] on input "Type of fee" at bounding box center [845, 429] width 321 height 44
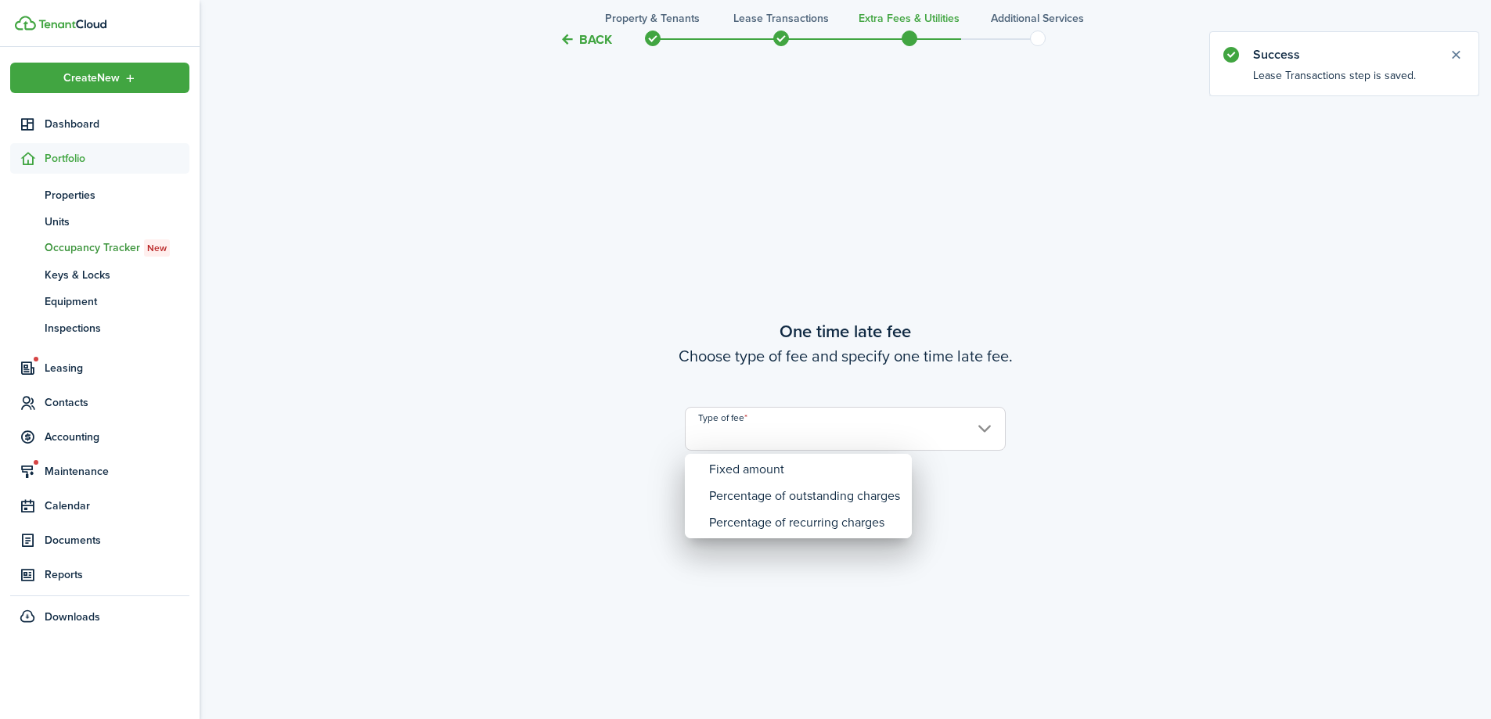
click at [808, 467] on div "Fixed amount" at bounding box center [804, 469] width 191 height 27
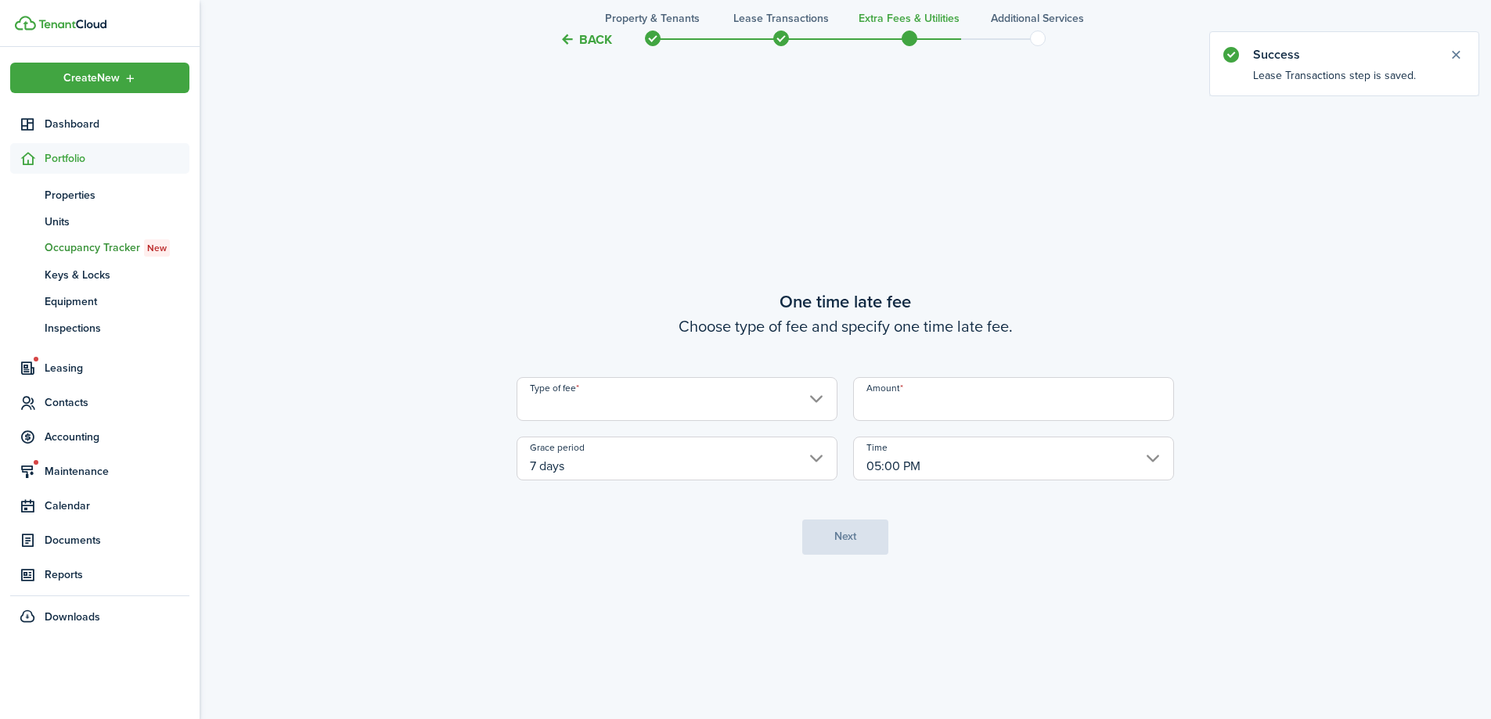
type input "Fixed amount"
click at [989, 415] on input "Amount" at bounding box center [1013, 399] width 321 height 44
type input "$25.00"
click at [859, 521] on button "Next" at bounding box center [845, 537] width 86 height 35
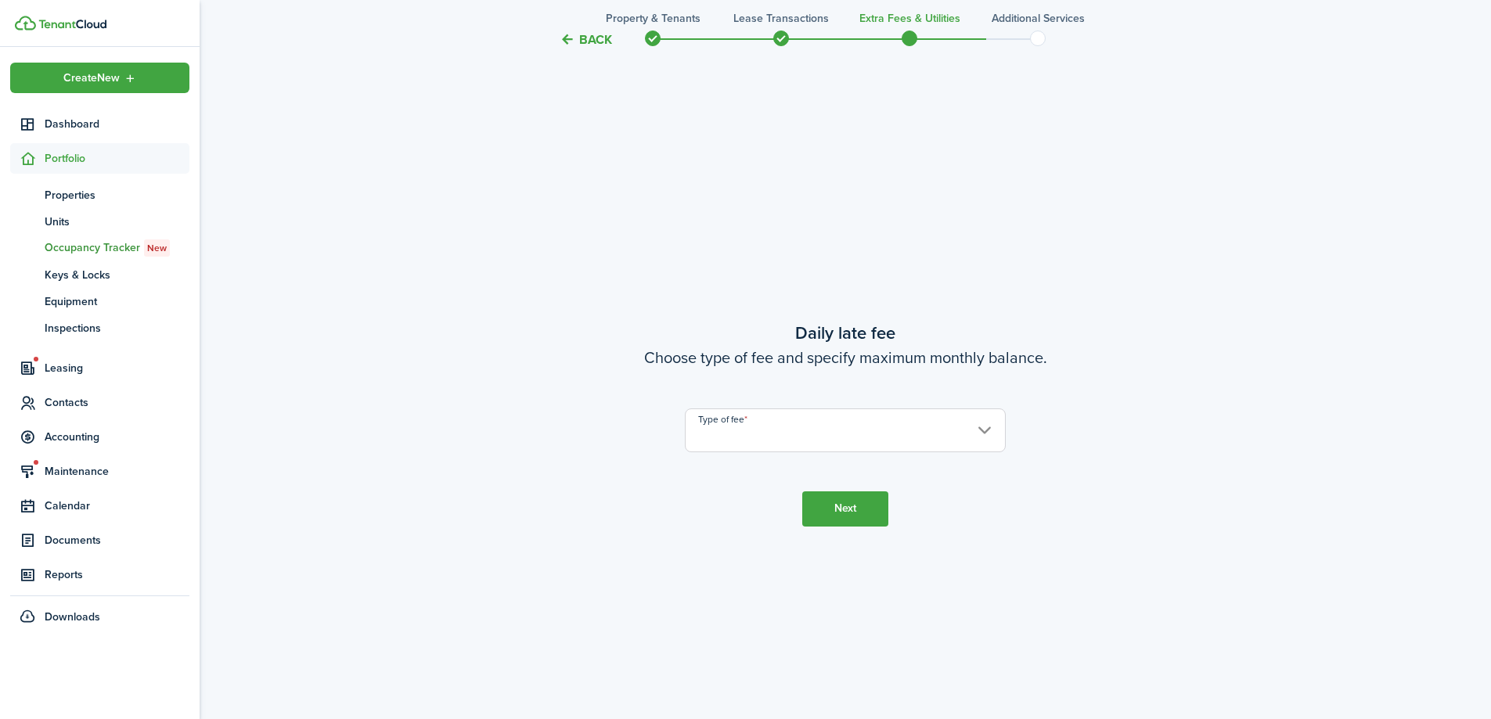
scroll to position [2053, 0]
click at [892, 431] on input "Type of fee" at bounding box center [845, 429] width 321 height 44
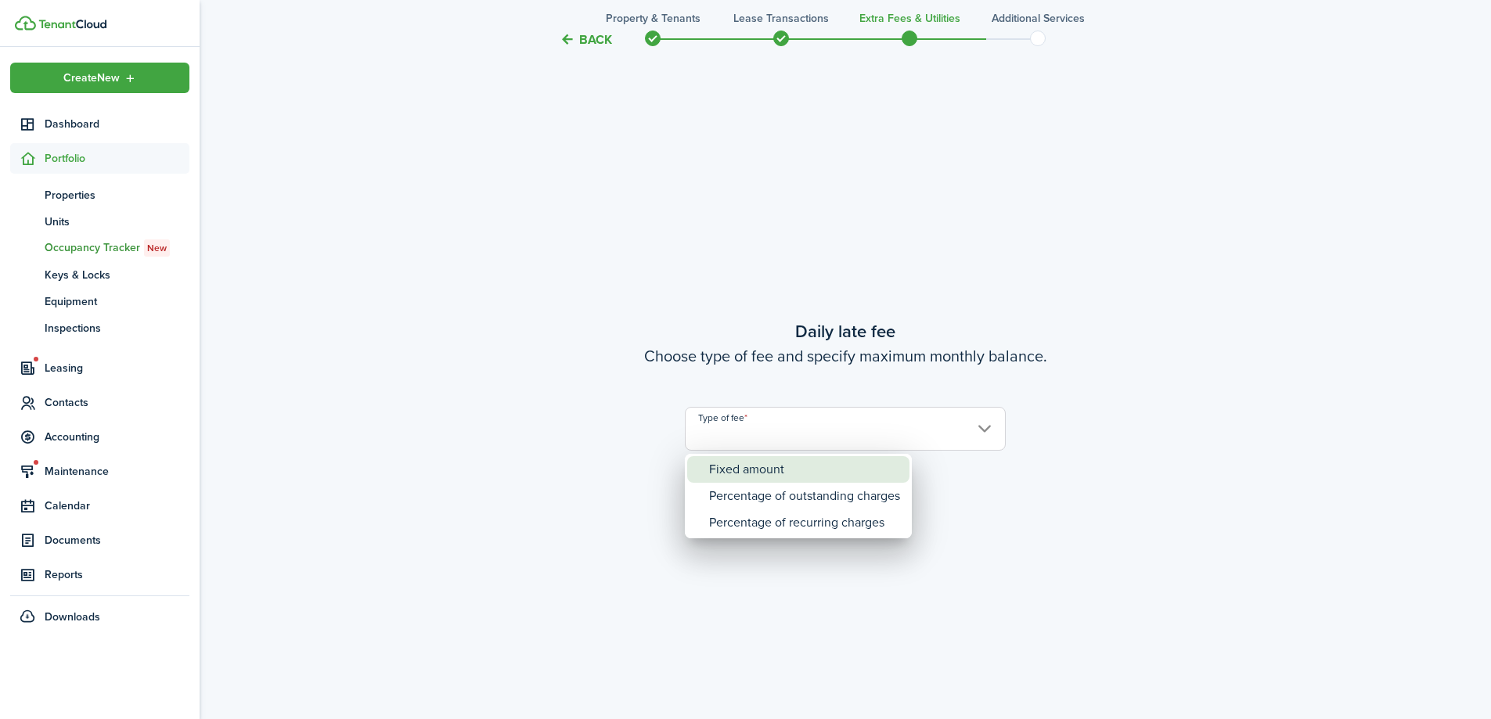
click at [874, 475] on div "Fixed amount" at bounding box center [804, 469] width 191 height 27
type input "Fixed amount"
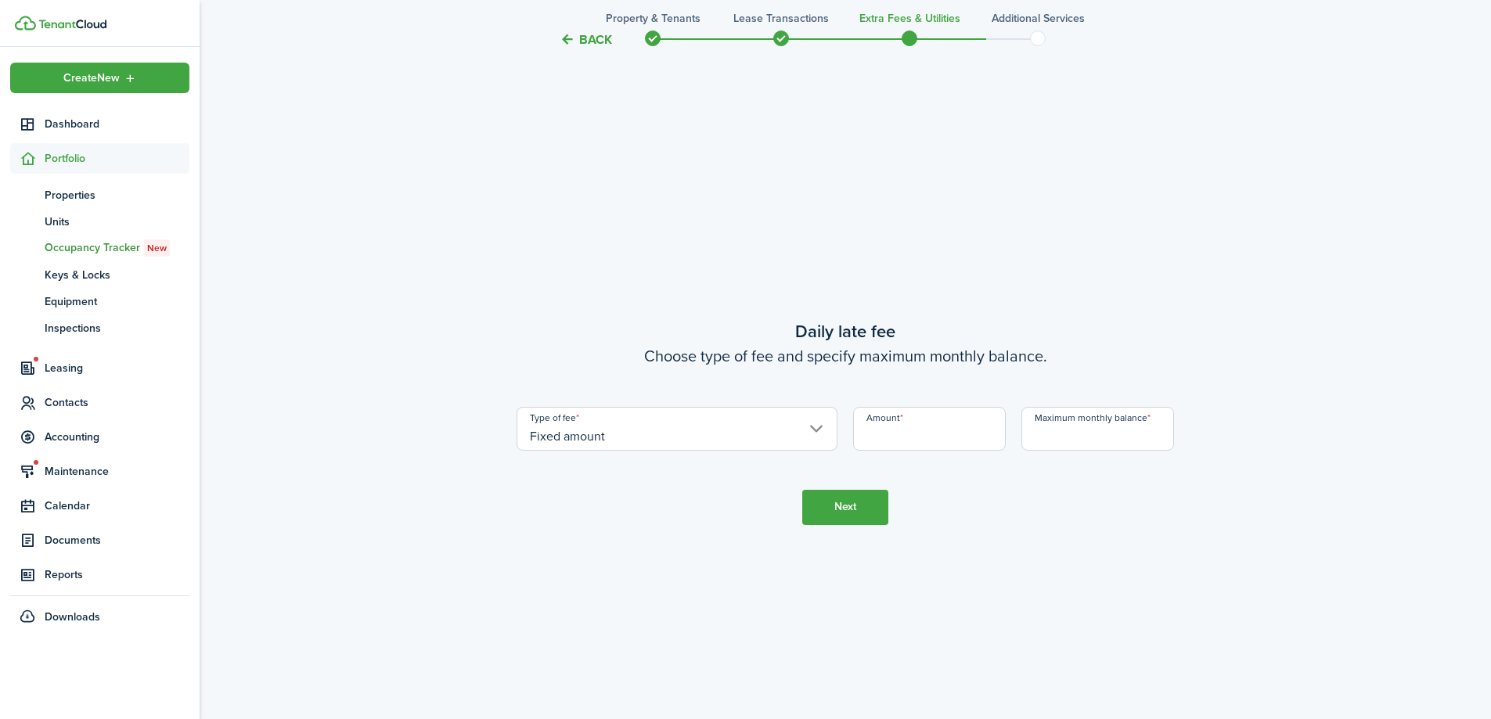
click at [928, 436] on input "Amount" at bounding box center [929, 429] width 153 height 44
type input "$5.00"
click at [1080, 450] on input "Maximum monthly balance" at bounding box center [1097, 429] width 153 height 44
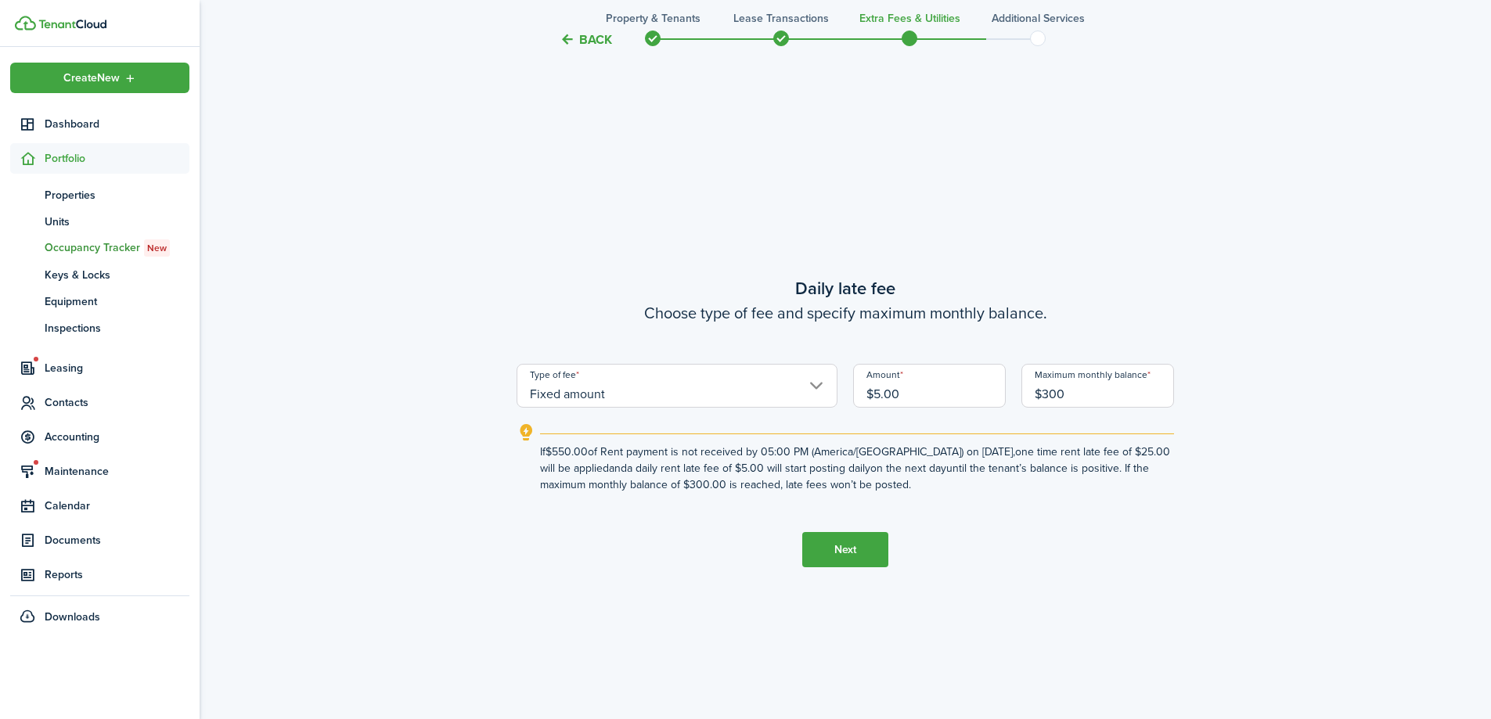
type input "$300.00"
click at [836, 539] on button "Next" at bounding box center [845, 549] width 86 height 35
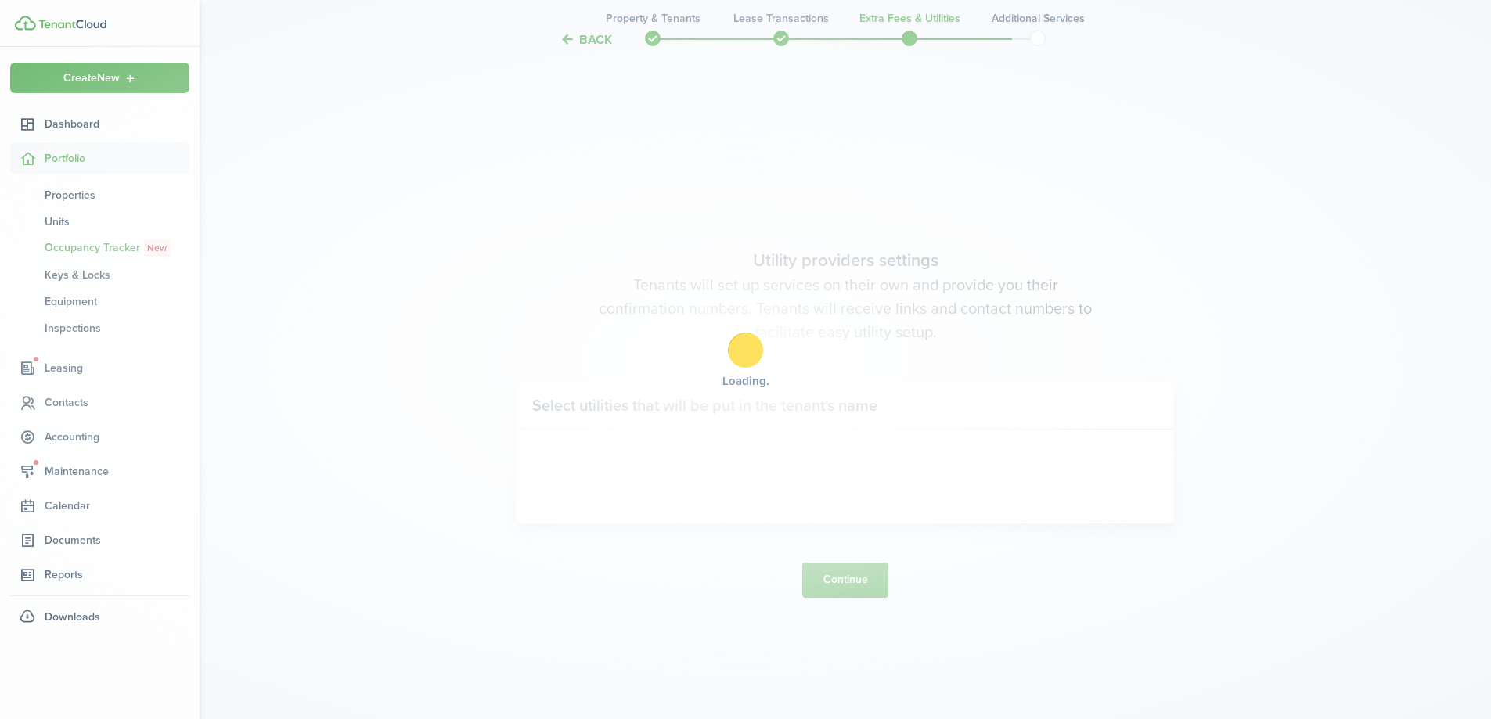
scroll to position [2773, 0]
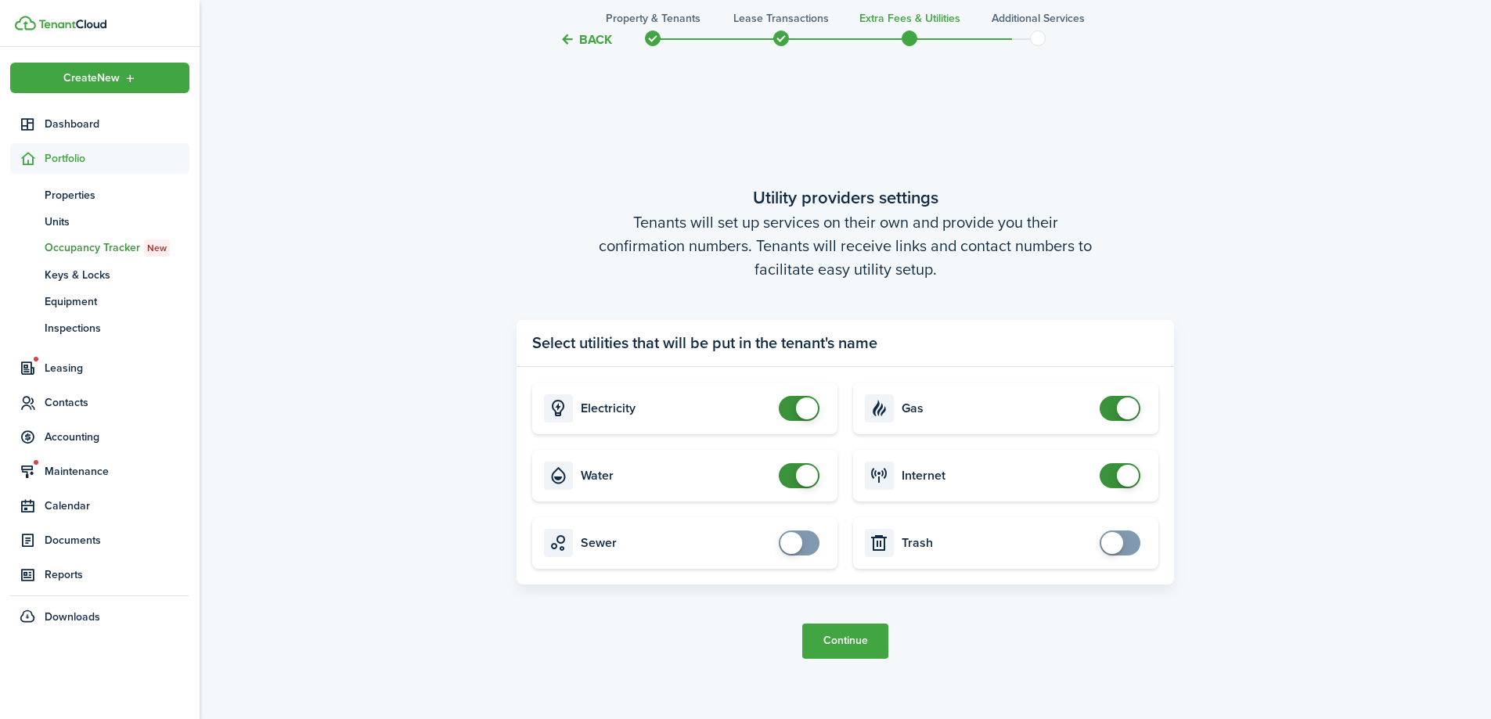
checkbox input "false"
click at [1122, 415] on span at bounding box center [1128, 409] width 22 height 22
click at [820, 542] on input "checkbox" at bounding box center [802, 543] width 47 height 25
checkbox input "true"
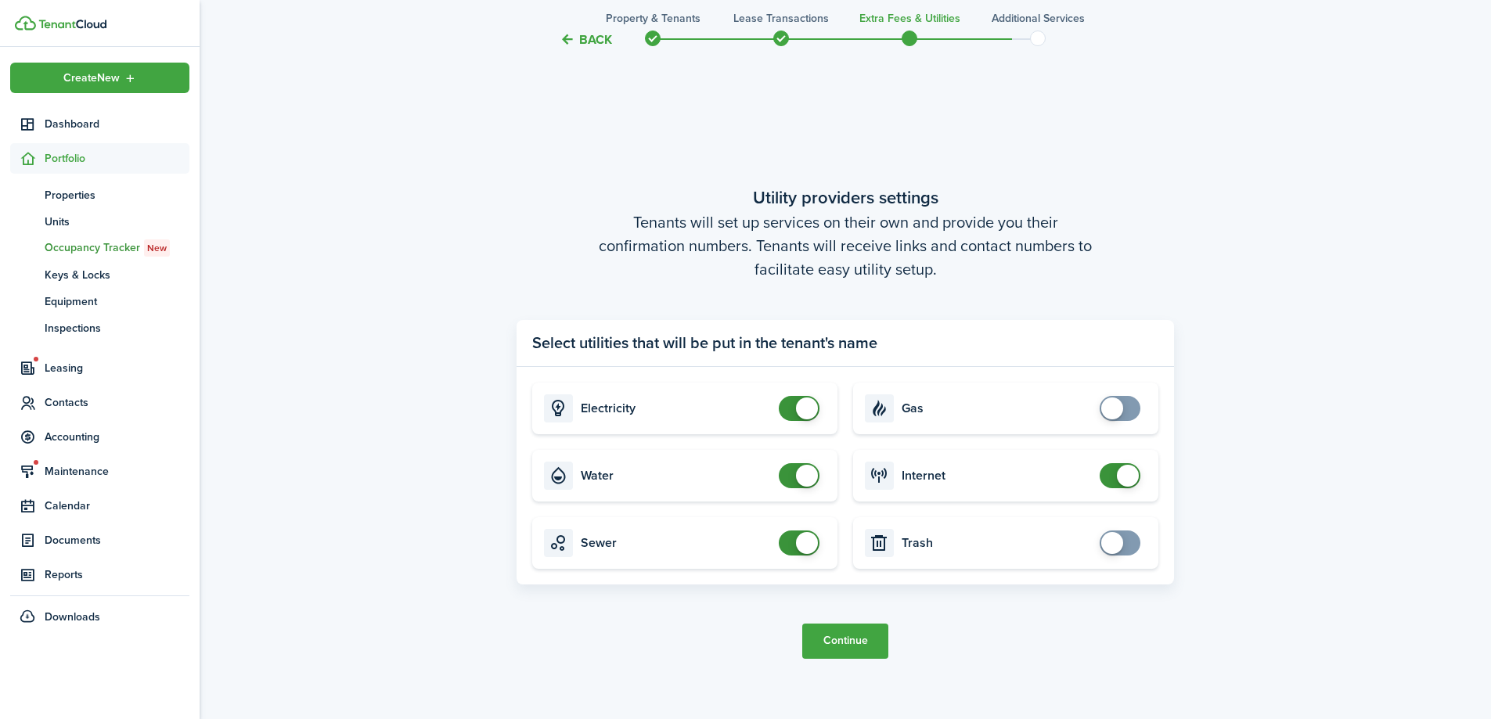
click at [1128, 544] on span at bounding box center [1120, 543] width 16 height 25
click at [845, 649] on button "Continue" at bounding box center [845, 641] width 86 height 35
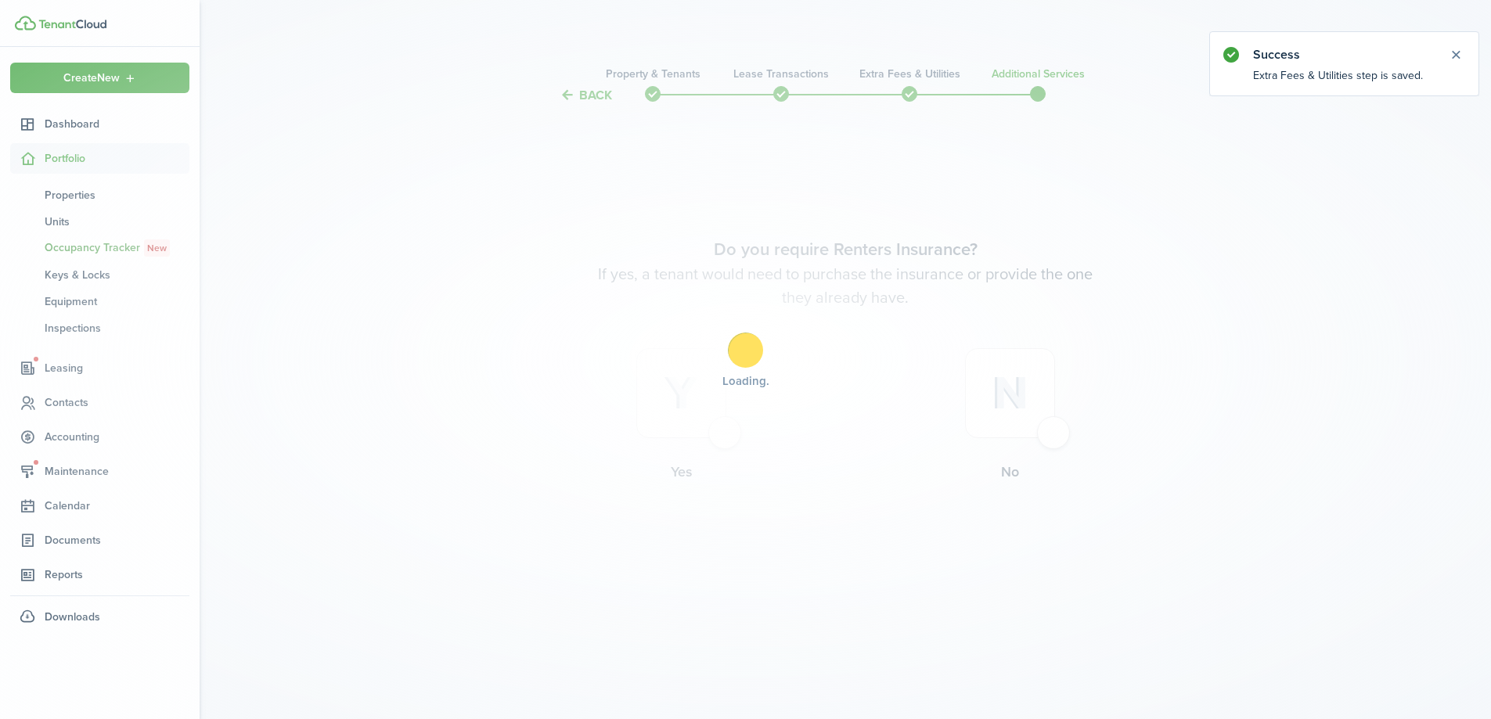
scroll to position [0, 0]
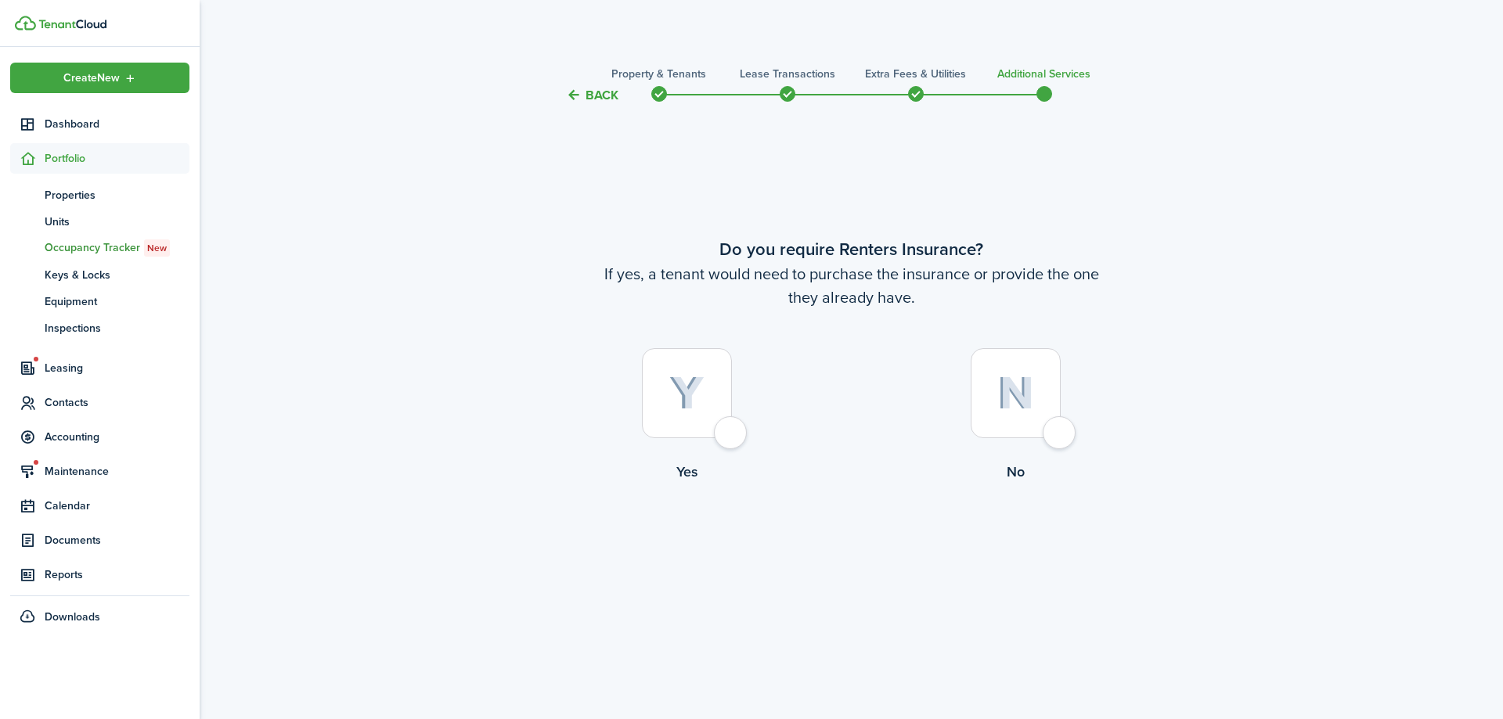
click at [1059, 438] on div at bounding box center [1016, 393] width 90 height 90
radio input "true"
click at [874, 540] on button "Complete move in" at bounding box center [851, 547] width 115 height 35
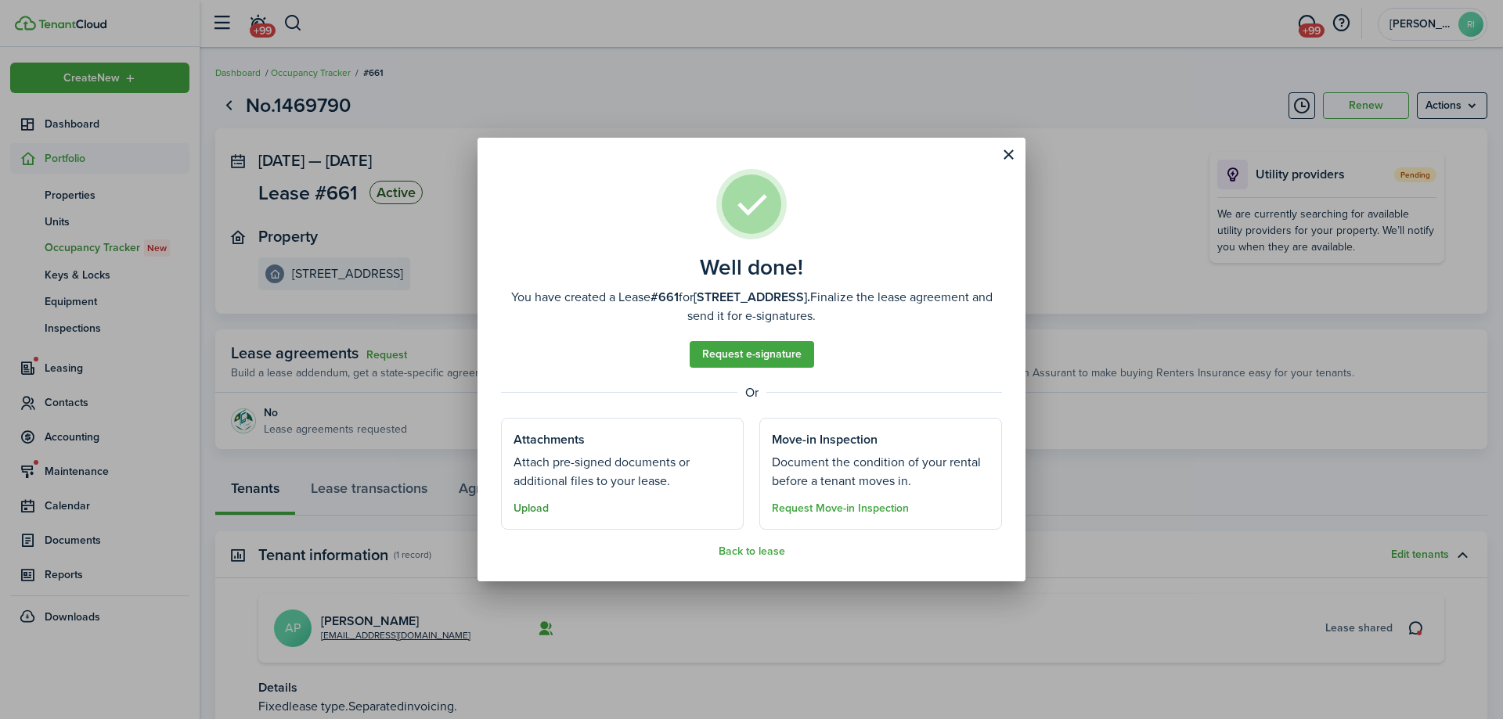
click at [536, 508] on button "Upload" at bounding box center [530, 509] width 35 height 13
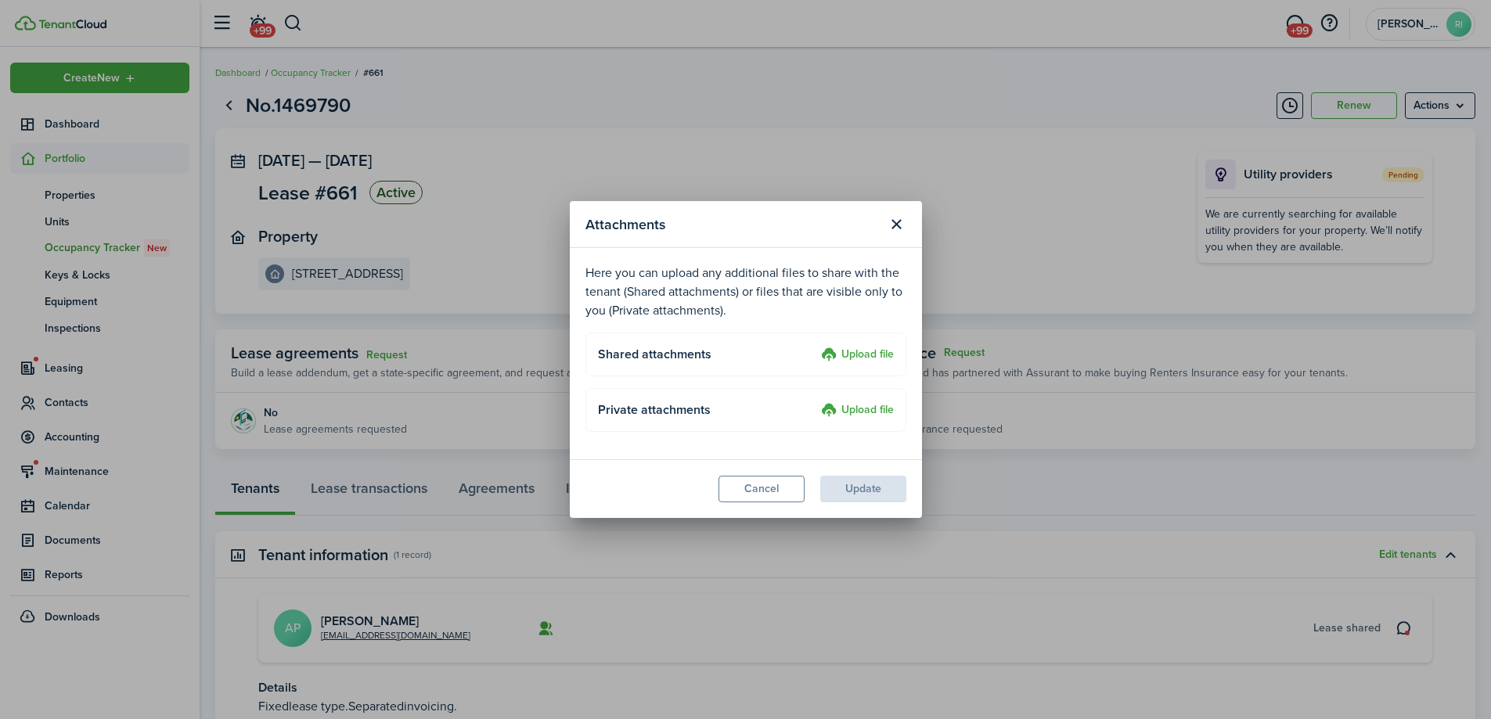
click at [824, 362] on label "Upload file" at bounding box center [857, 355] width 73 height 19
click at [816, 346] on input "Upload file" at bounding box center [816, 346] width 0 height 0
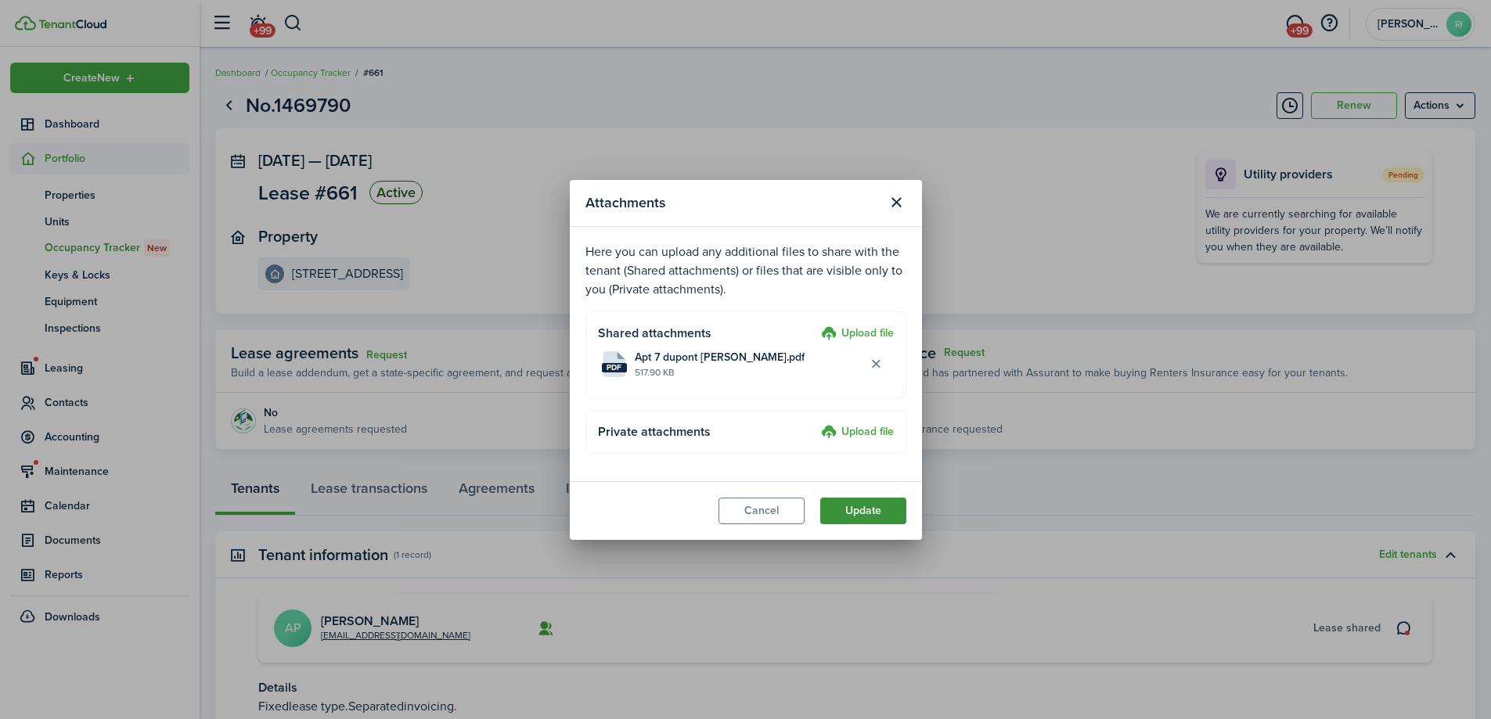
click at [867, 508] on button "Update" at bounding box center [863, 511] width 86 height 27
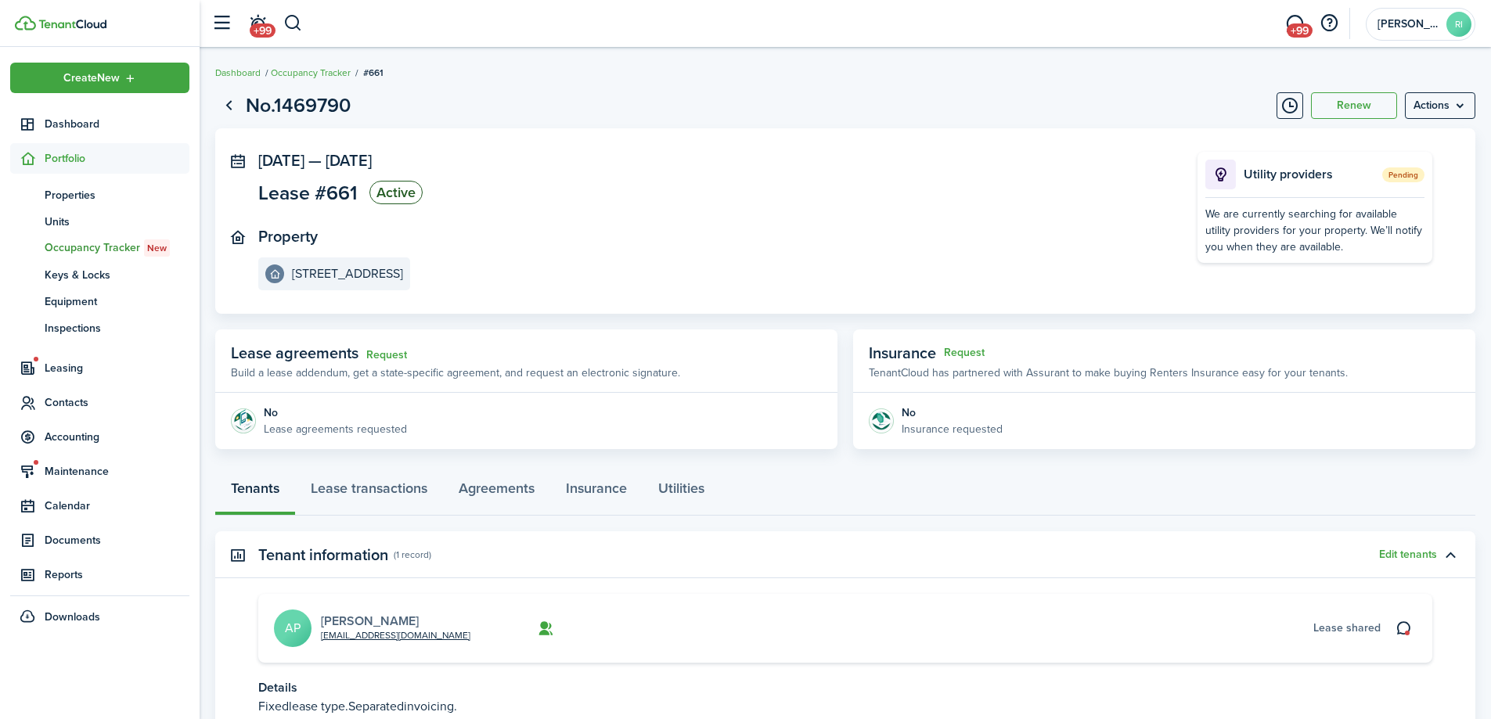
click at [344, 618] on link "[PERSON_NAME]" at bounding box center [370, 621] width 98 height 18
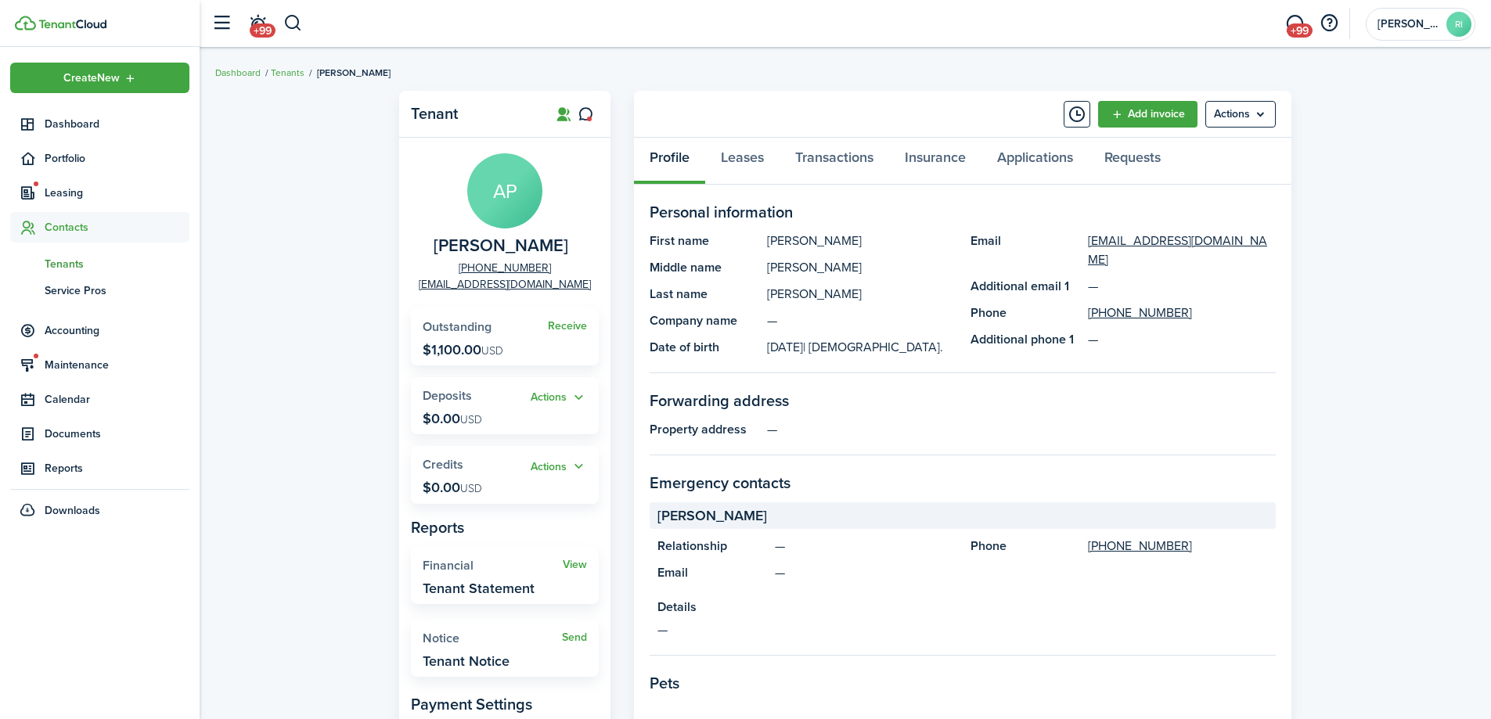
click at [280, 459] on div "Tenant AP [PERSON_NAME] [PHONE_NUMBER] [EMAIL_ADDRESS][DOMAIN_NAME] Receive Out…" at bounding box center [846, 600] width 1292 height 1034
click at [580, 320] on link "Receive" at bounding box center [567, 326] width 39 height 13
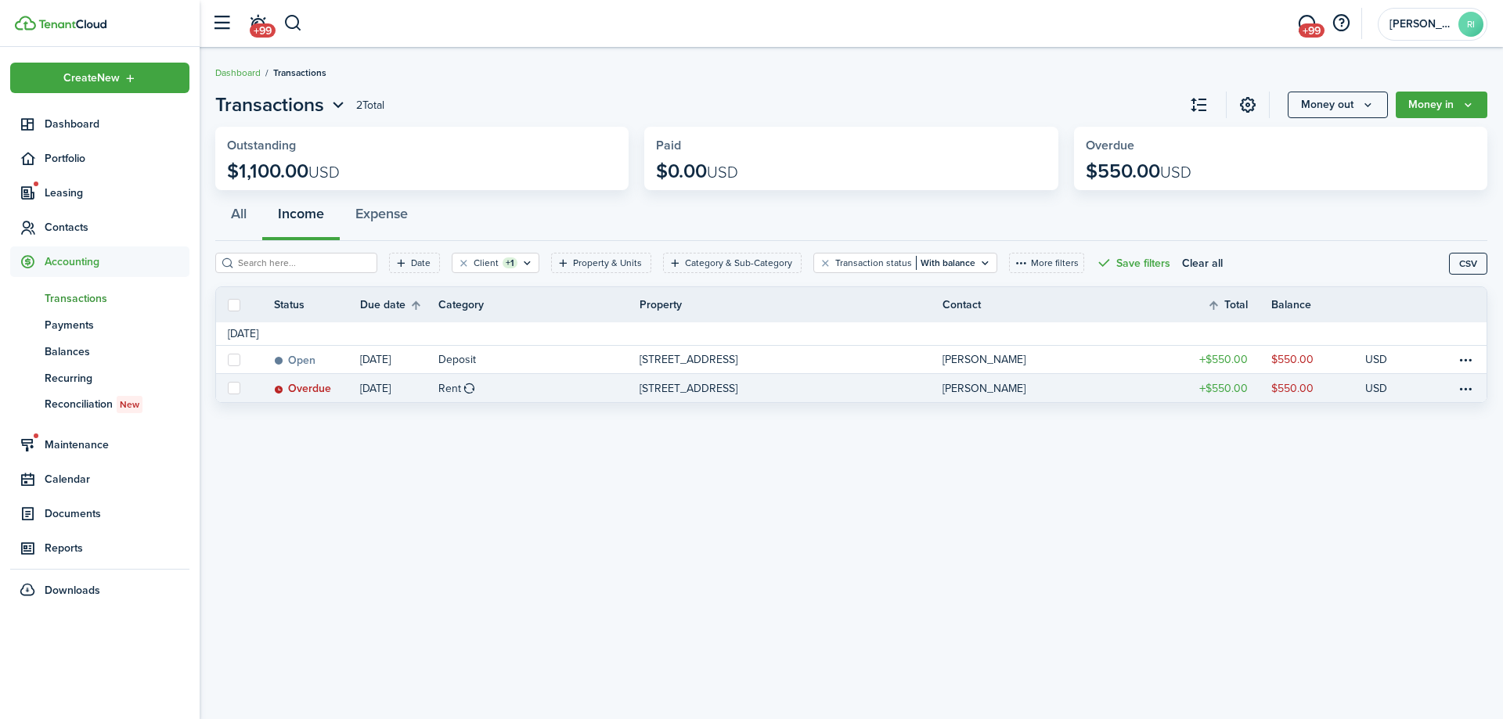
click at [555, 387] on link "Rent" at bounding box center [538, 388] width 201 height 28
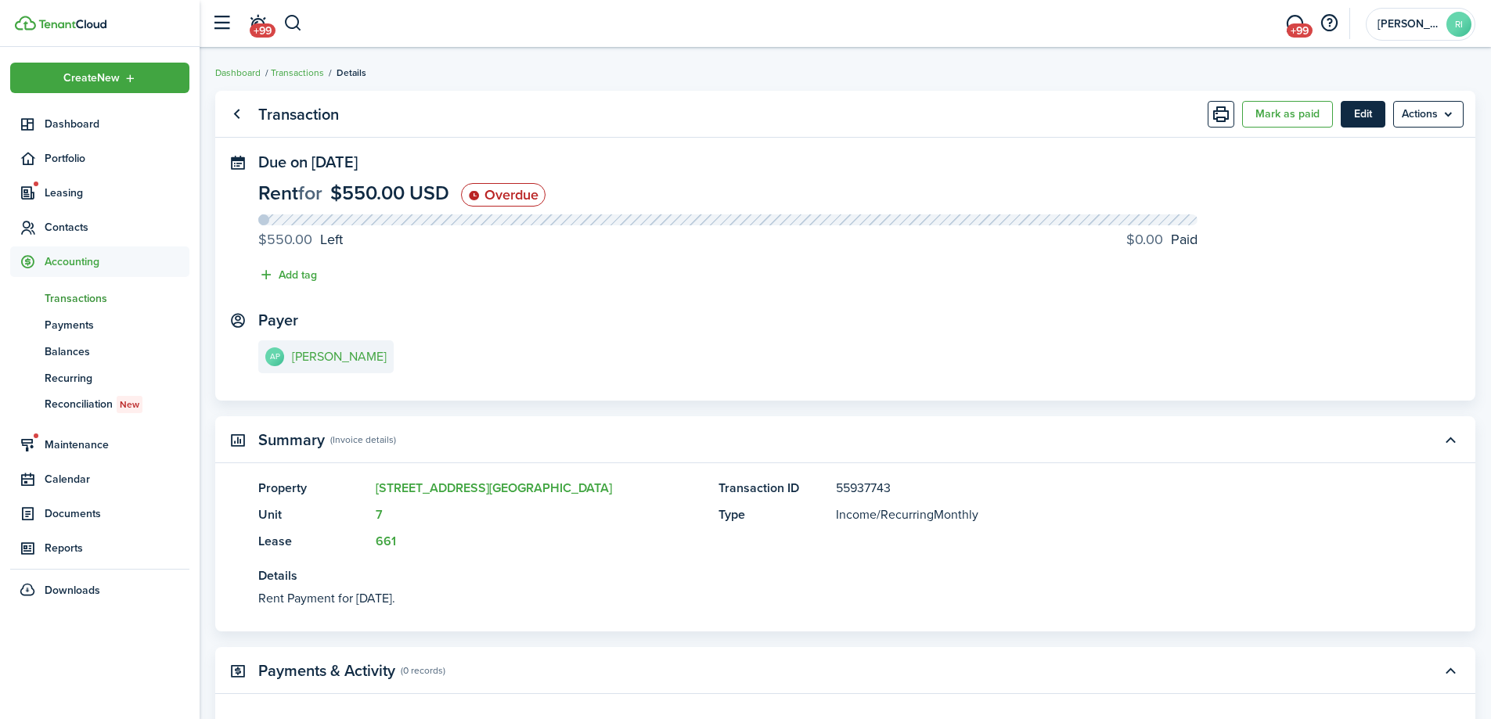
click at [1351, 120] on button "Edit" at bounding box center [1363, 114] width 45 height 27
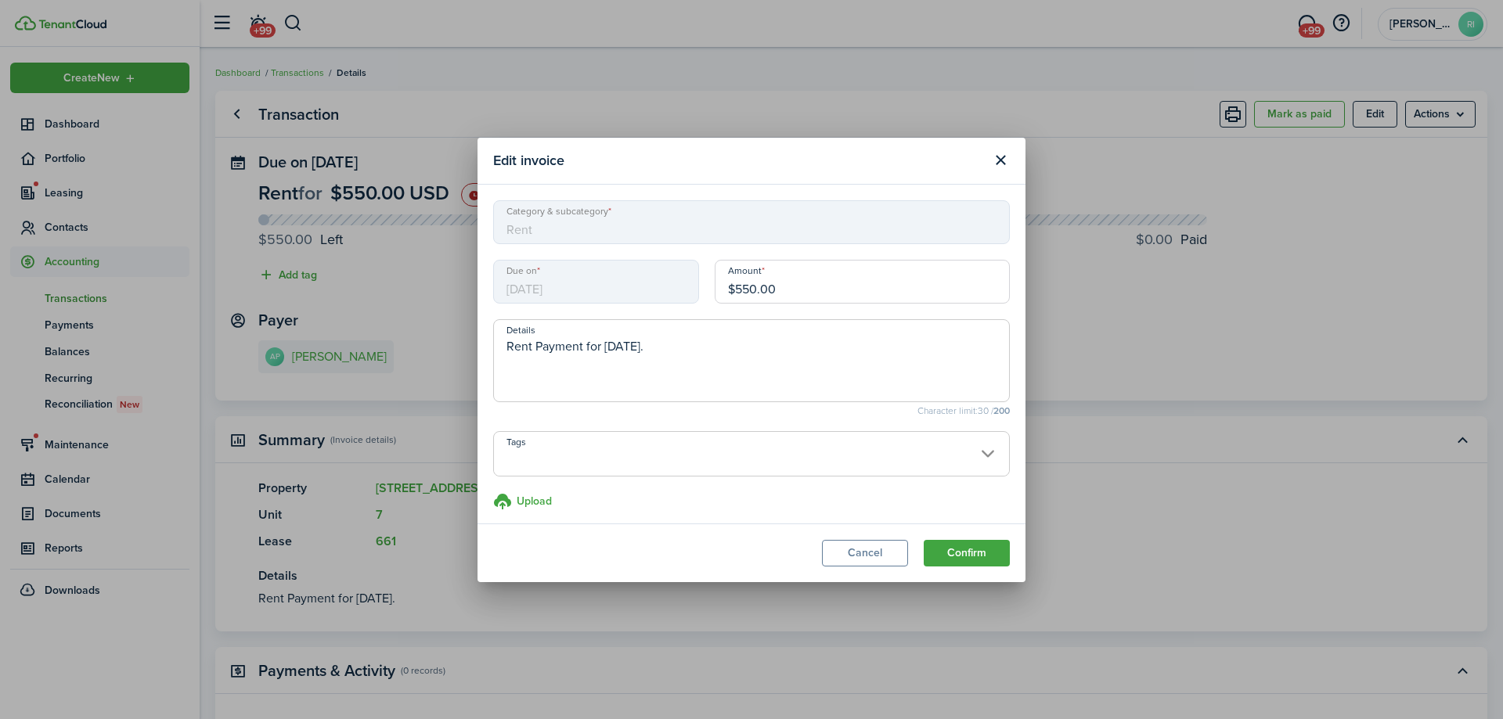
click at [508, 344] on textarea "Rent Payment for [DATE]." at bounding box center [751, 365] width 515 height 56
type textarea "Prorated Rent Payment for [DATE]."
drag, startPoint x: 801, startPoint y: 287, endPoint x: 729, endPoint y: 286, distance: 72.0
click at [729, 286] on input "$550.00" at bounding box center [862, 282] width 295 height 44
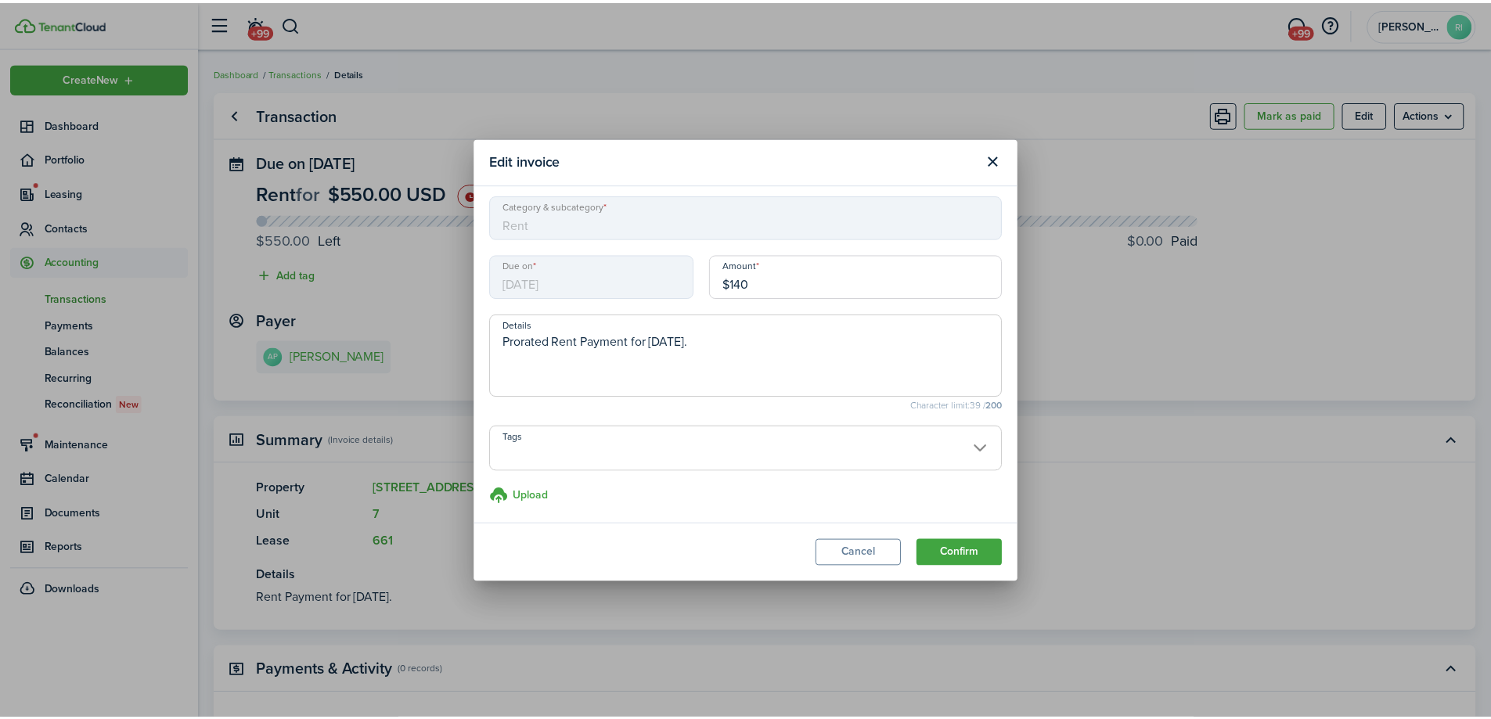
scroll to position [7, 0]
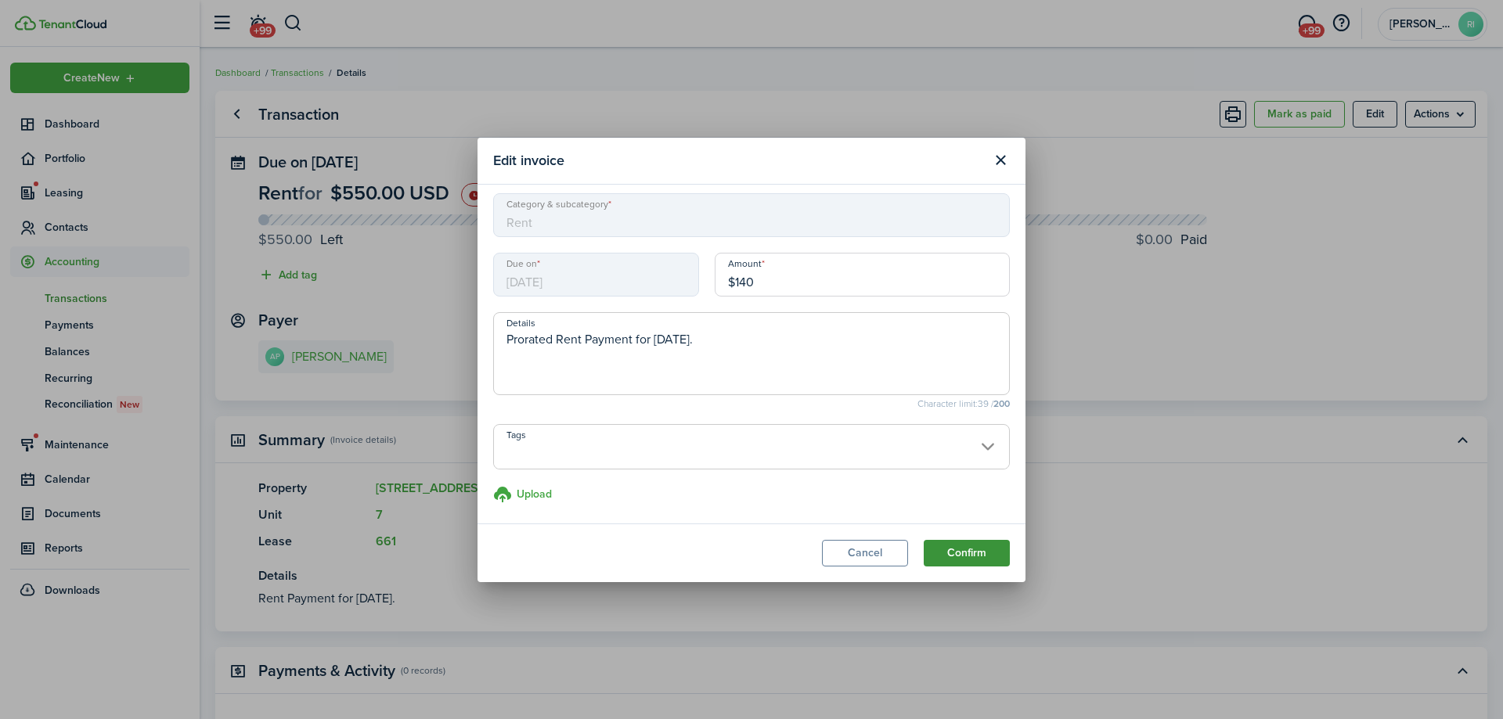
type input "$140.00"
click at [954, 549] on button "Confirm" at bounding box center [967, 553] width 86 height 27
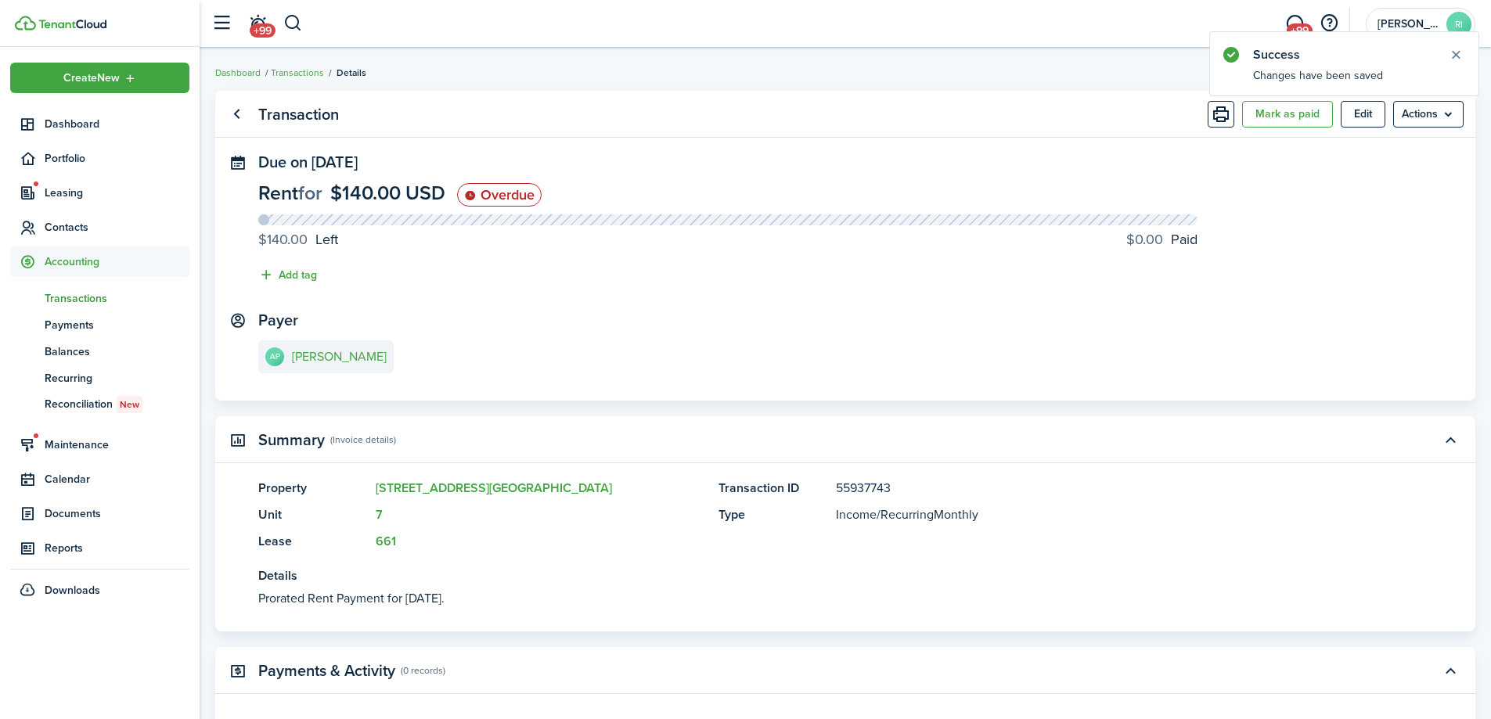
click at [613, 298] on panel-main-body "Due on [DATE] Rent for $140.00 USD Overdue $140.00 Left $0.00 Paid Add tag Paye…" at bounding box center [845, 276] width 1260 height 247
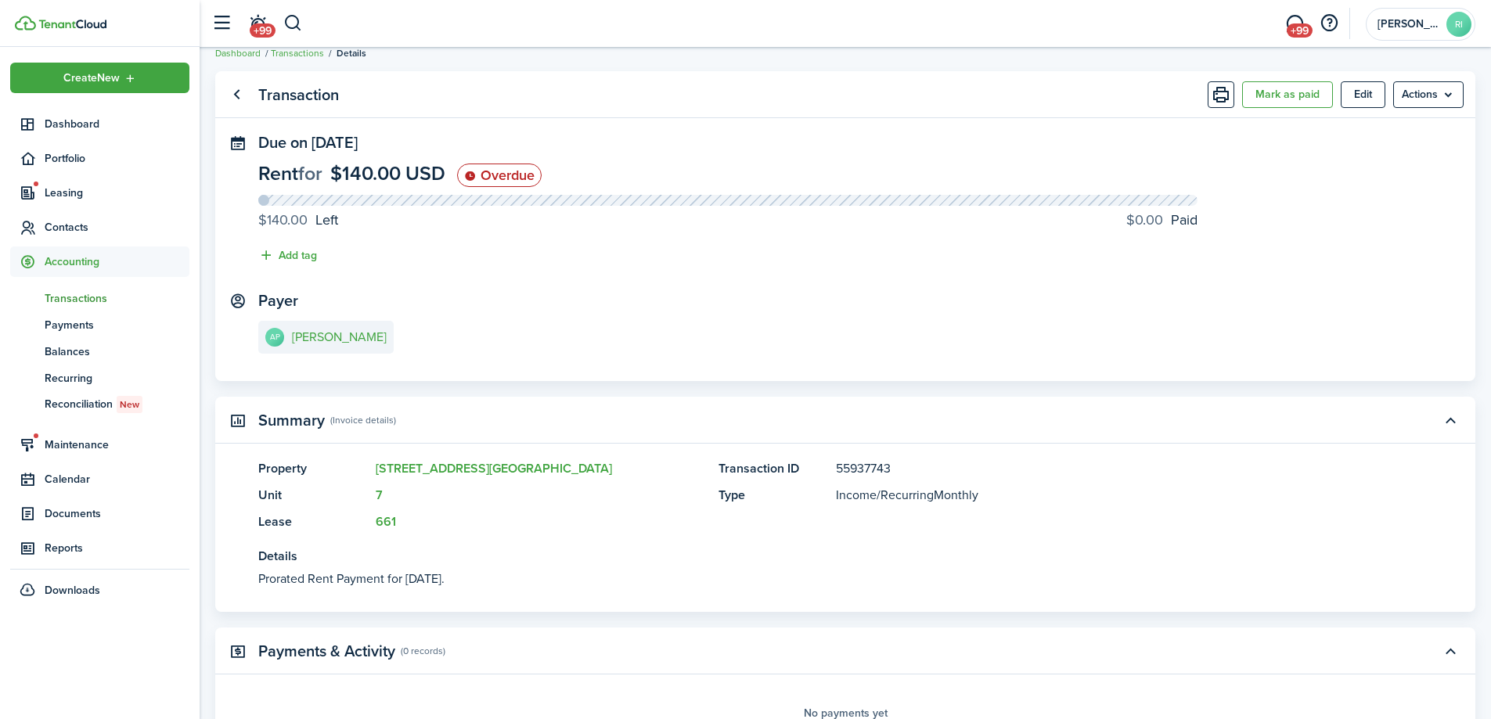
scroll to position [0, 0]
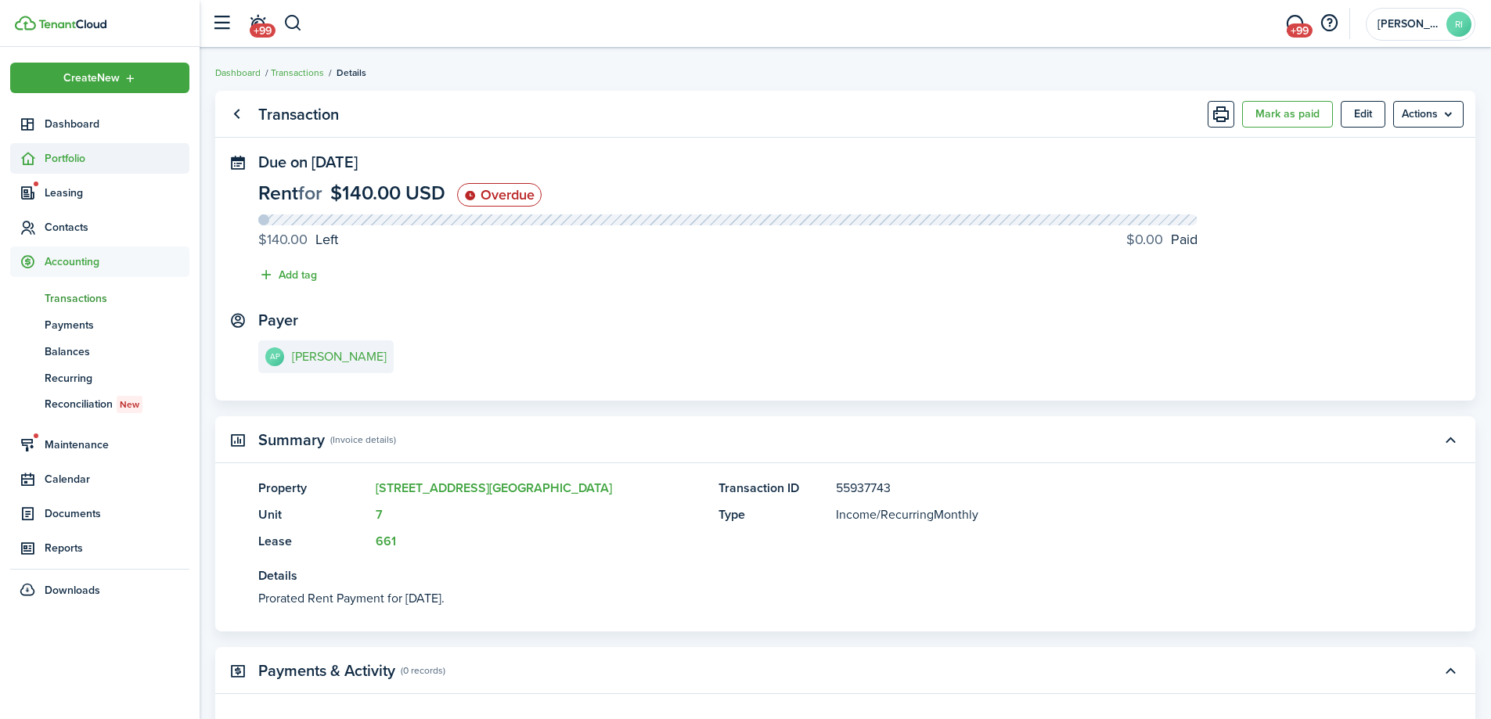
click at [69, 153] on span "Portfolio" at bounding box center [117, 158] width 145 height 16
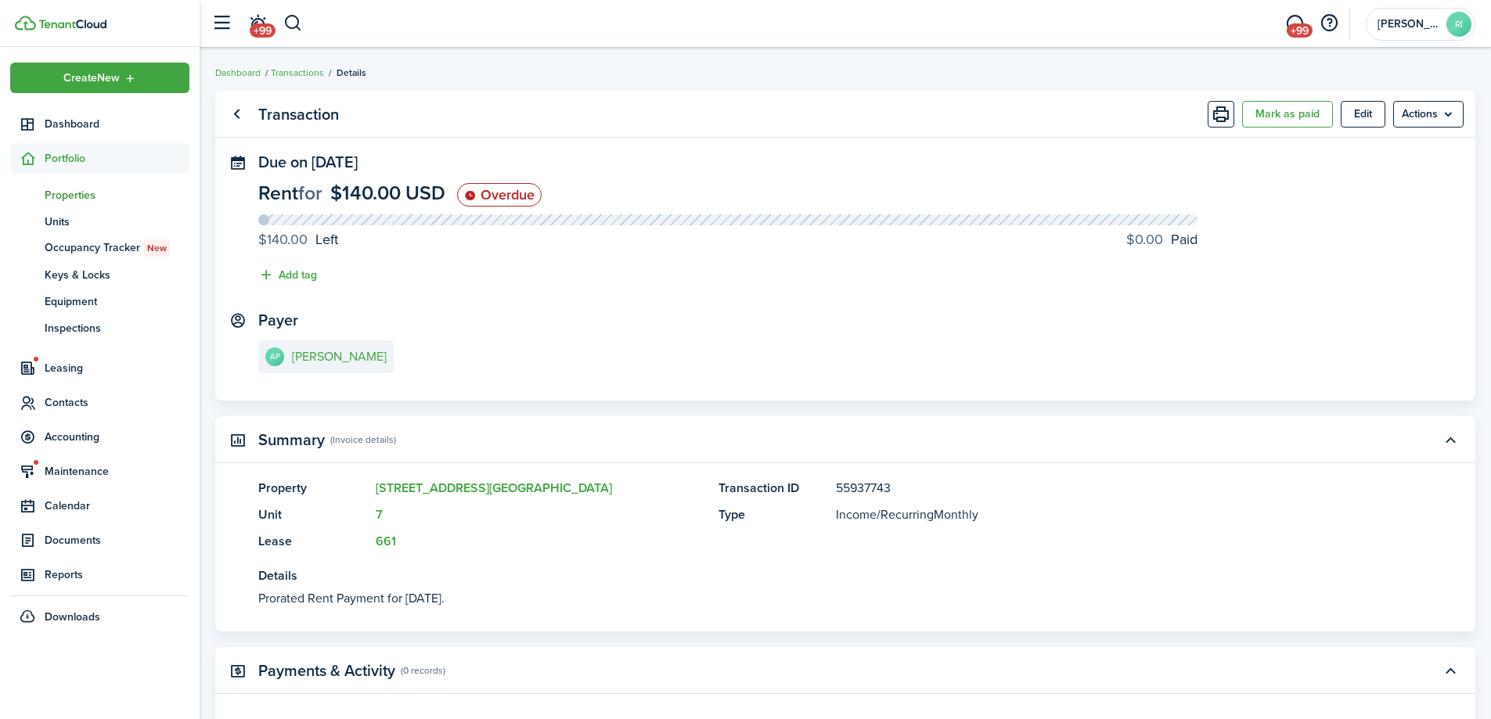
click at [80, 193] on span "Properties" at bounding box center [117, 195] width 145 height 16
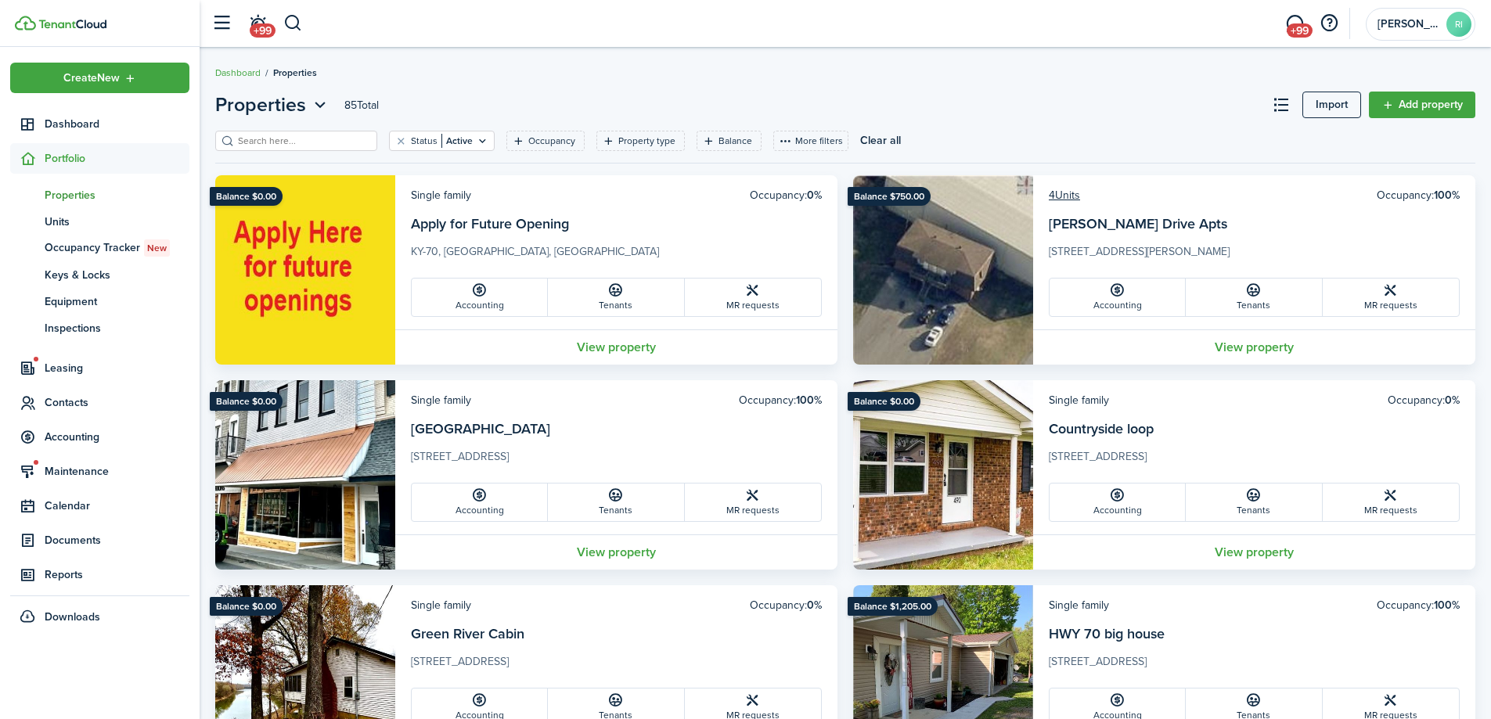
click at [334, 144] on input "search" at bounding box center [303, 141] width 138 height 15
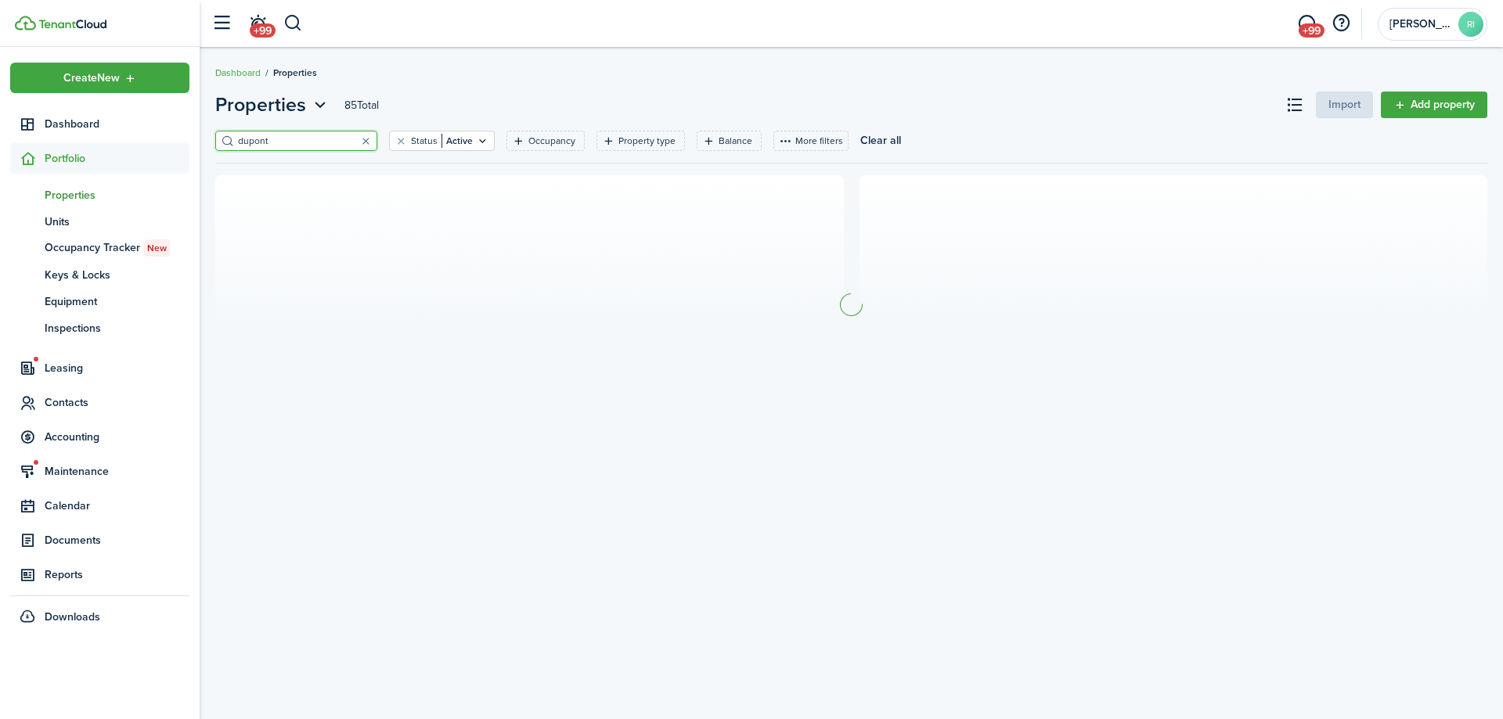
type input "dupont"
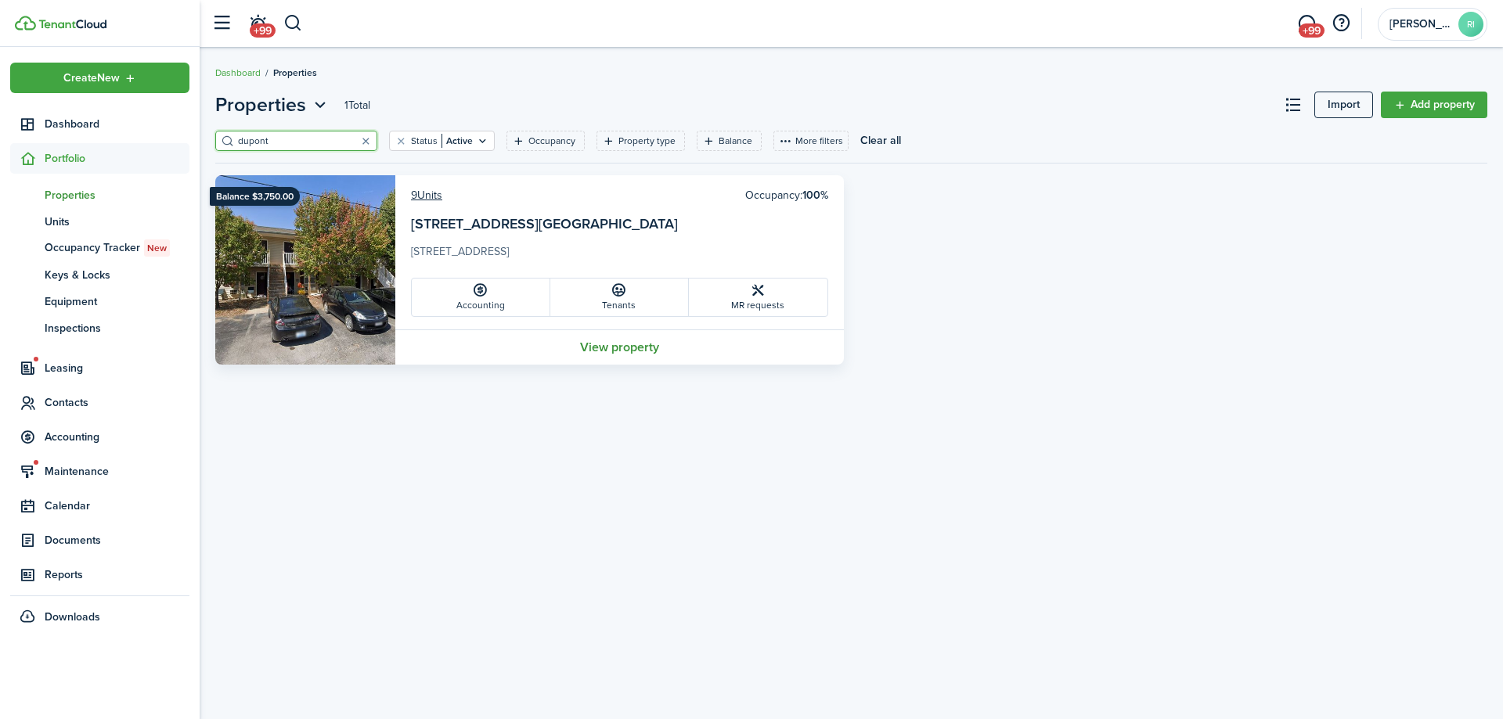
click at [631, 355] on link "View property" at bounding box center [619, 347] width 449 height 35
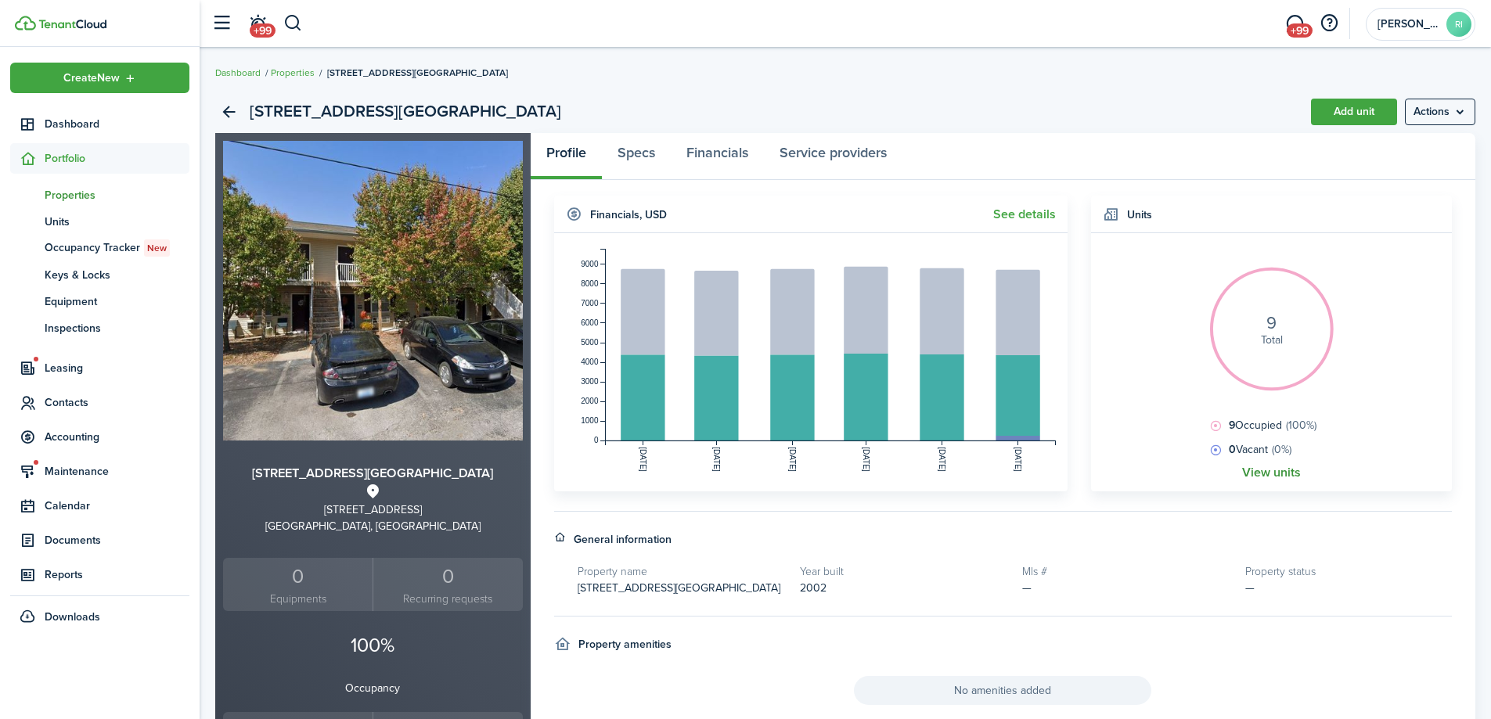
click at [1278, 477] on link "View units" at bounding box center [1271, 473] width 59 height 14
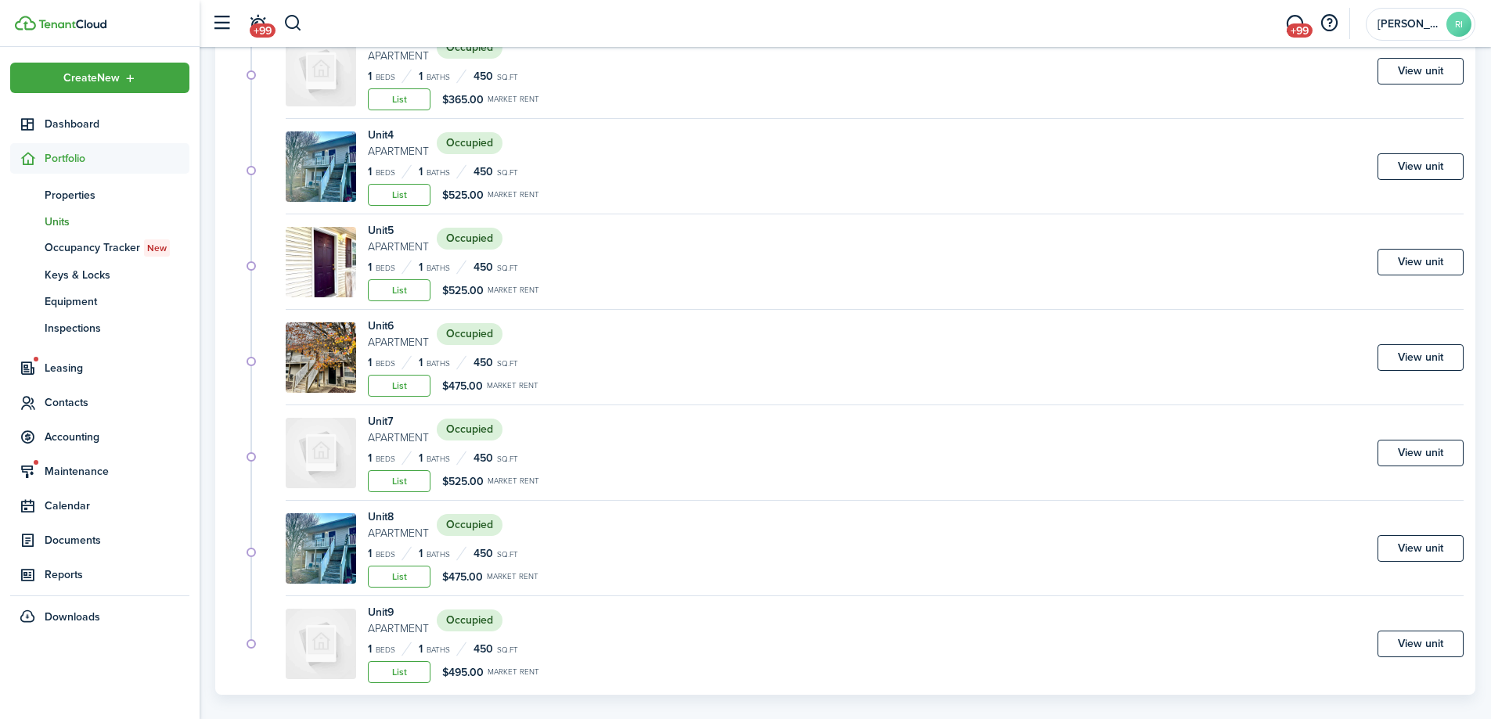
scroll to position [451, 0]
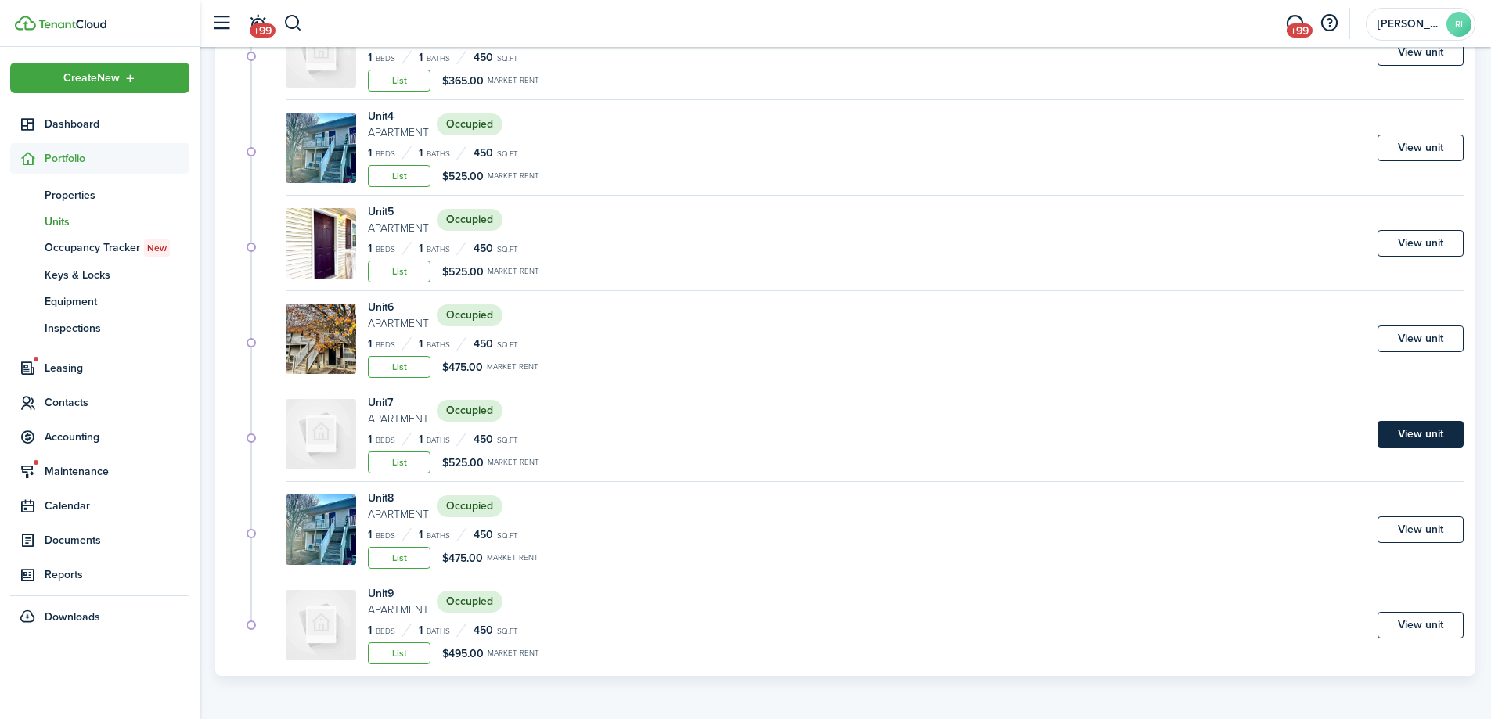
click at [1453, 437] on link "View unit" at bounding box center [1421, 434] width 86 height 27
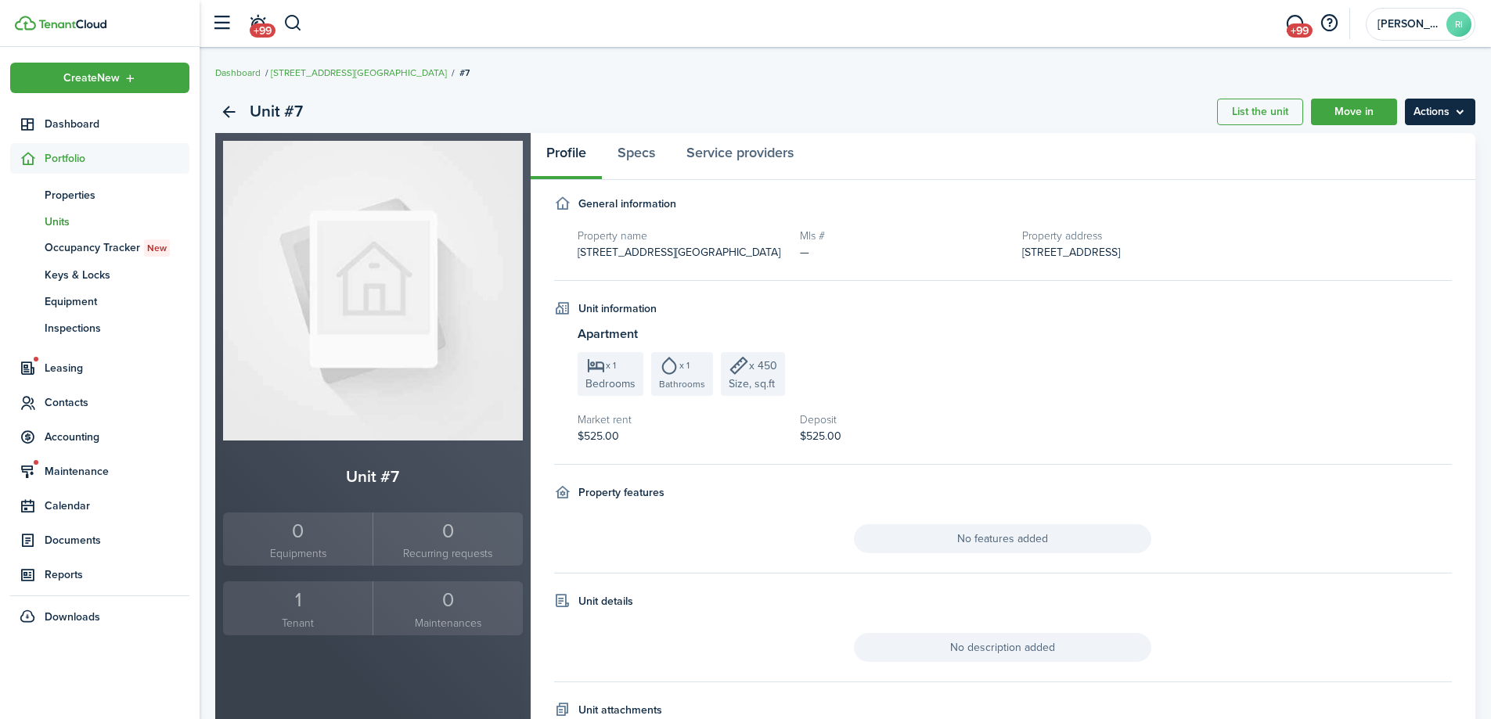
click at [1423, 114] on menu-btn "Actions" at bounding box center [1440, 112] width 70 height 27
click at [1393, 142] on link "Edit unit" at bounding box center [1407, 146] width 137 height 27
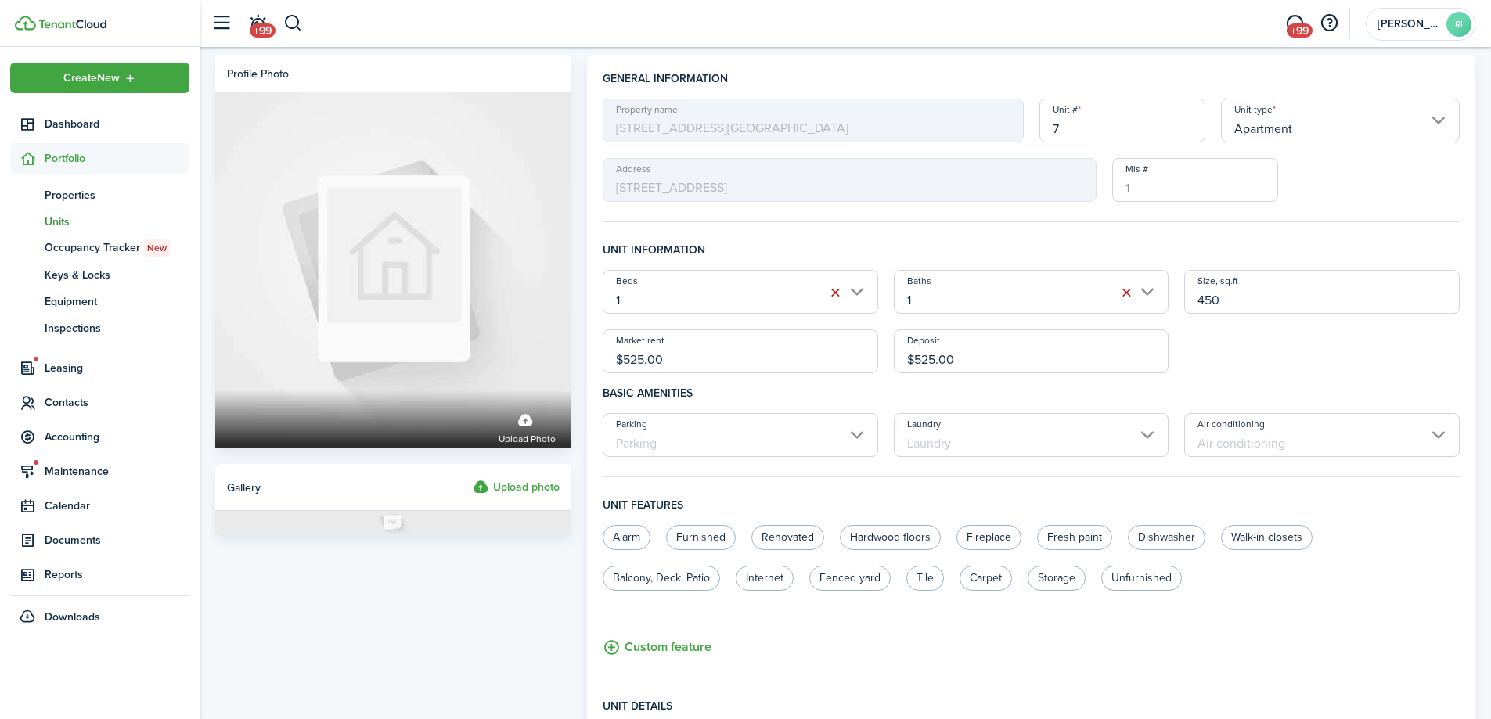
drag, startPoint x: 679, startPoint y: 361, endPoint x: 628, endPoint y: 360, distance: 51.7
click at [628, 360] on input "$525.00" at bounding box center [741, 352] width 276 height 44
type input "$550.00"
drag, startPoint x: 1021, startPoint y: 365, endPoint x: 922, endPoint y: 357, distance: 98.9
click at [922, 357] on input "$525.00" at bounding box center [1032, 352] width 276 height 44
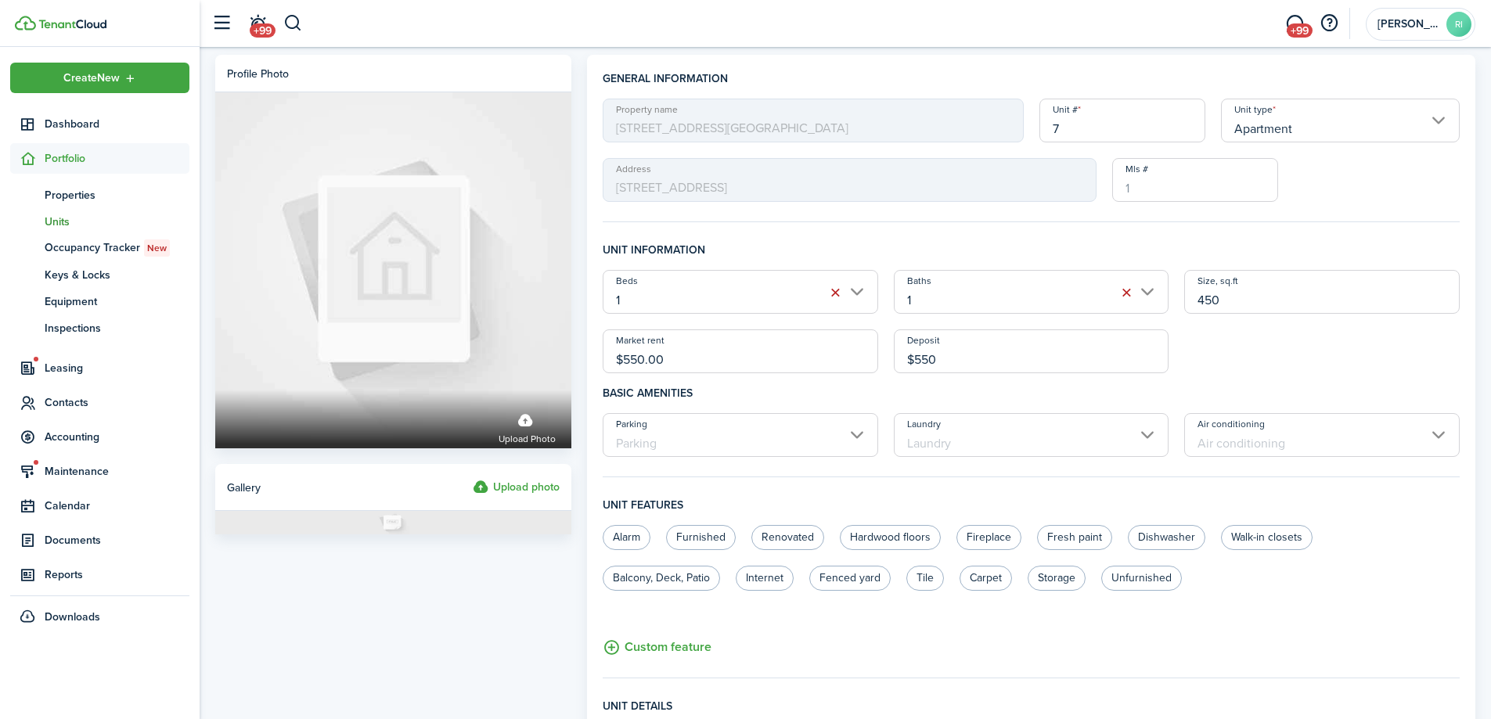
scroll to position [445, 0]
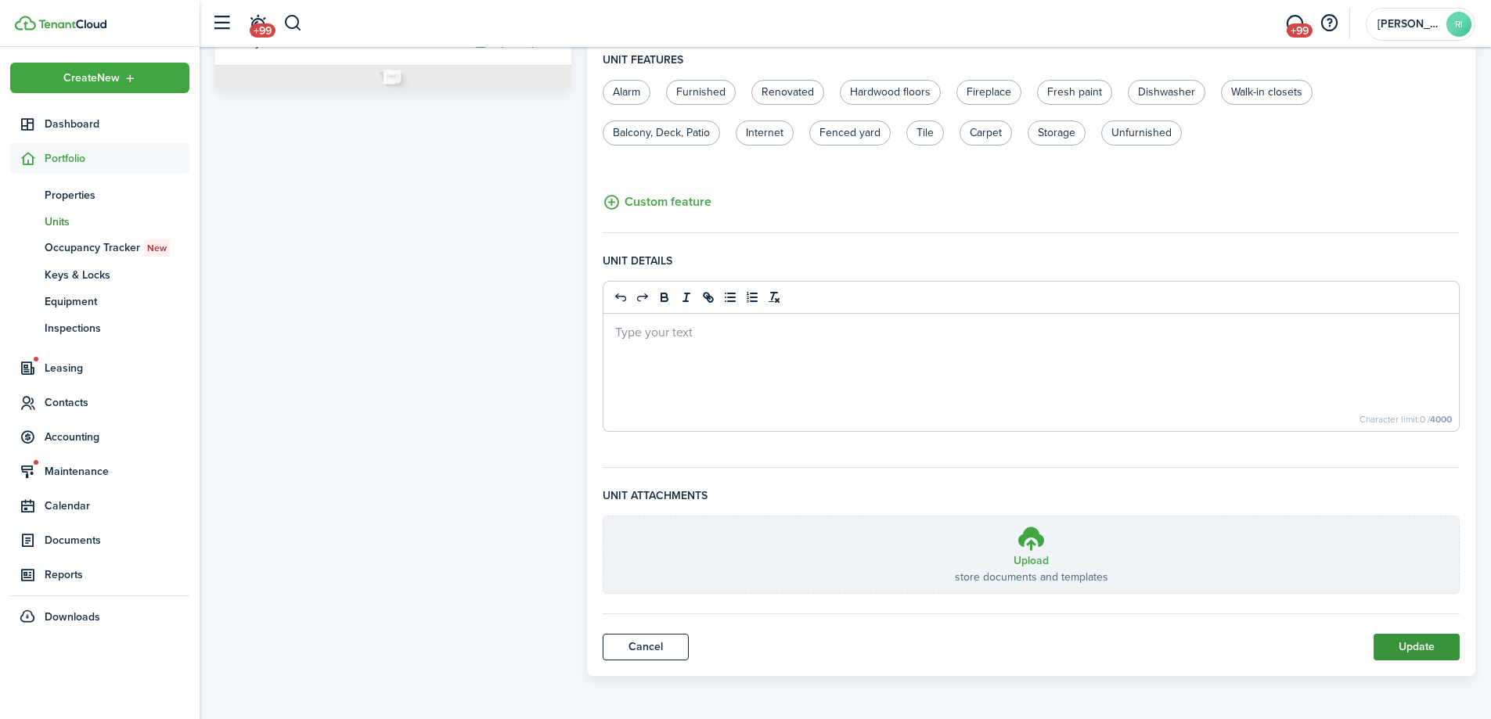
type input "$550.00"
click at [1407, 654] on button "Update" at bounding box center [1417, 647] width 86 height 27
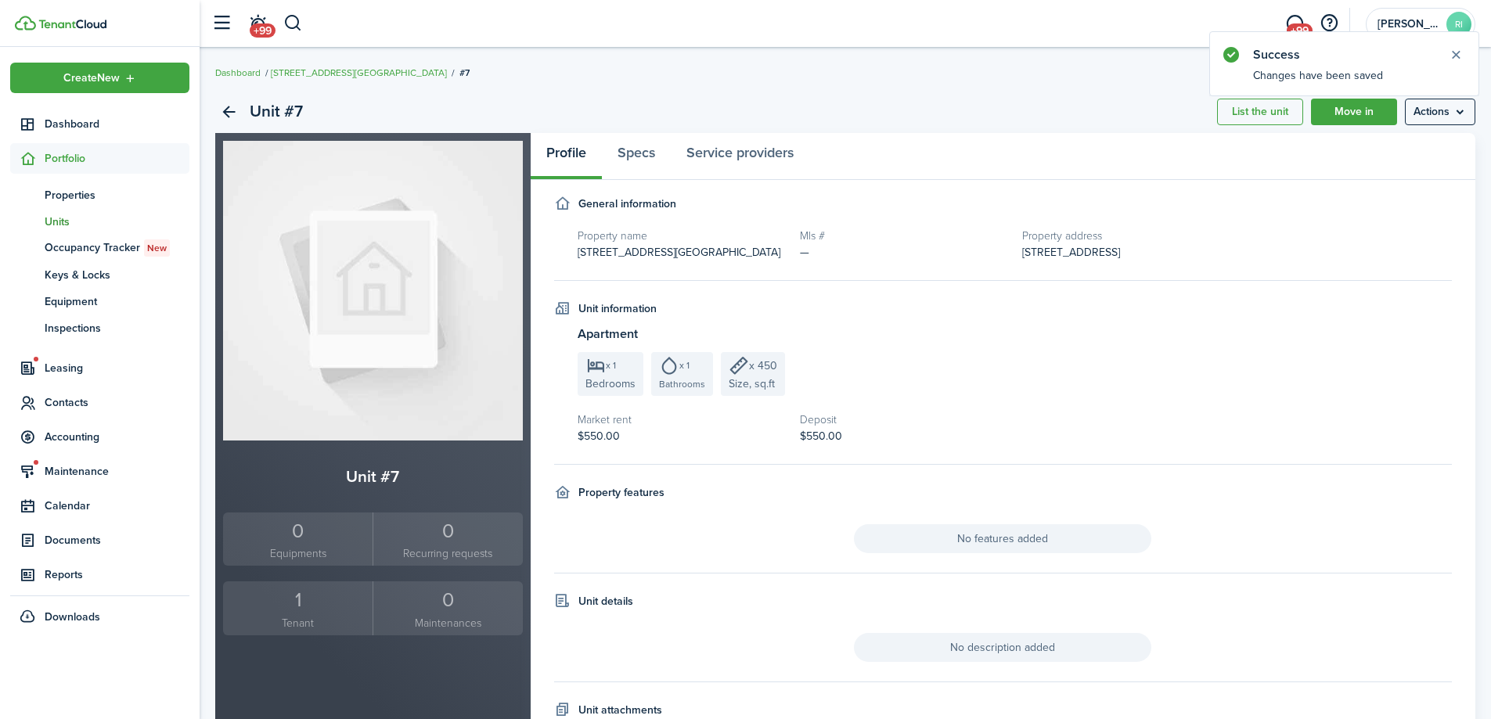
click at [298, 602] on div "1" at bounding box center [298, 600] width 142 height 30
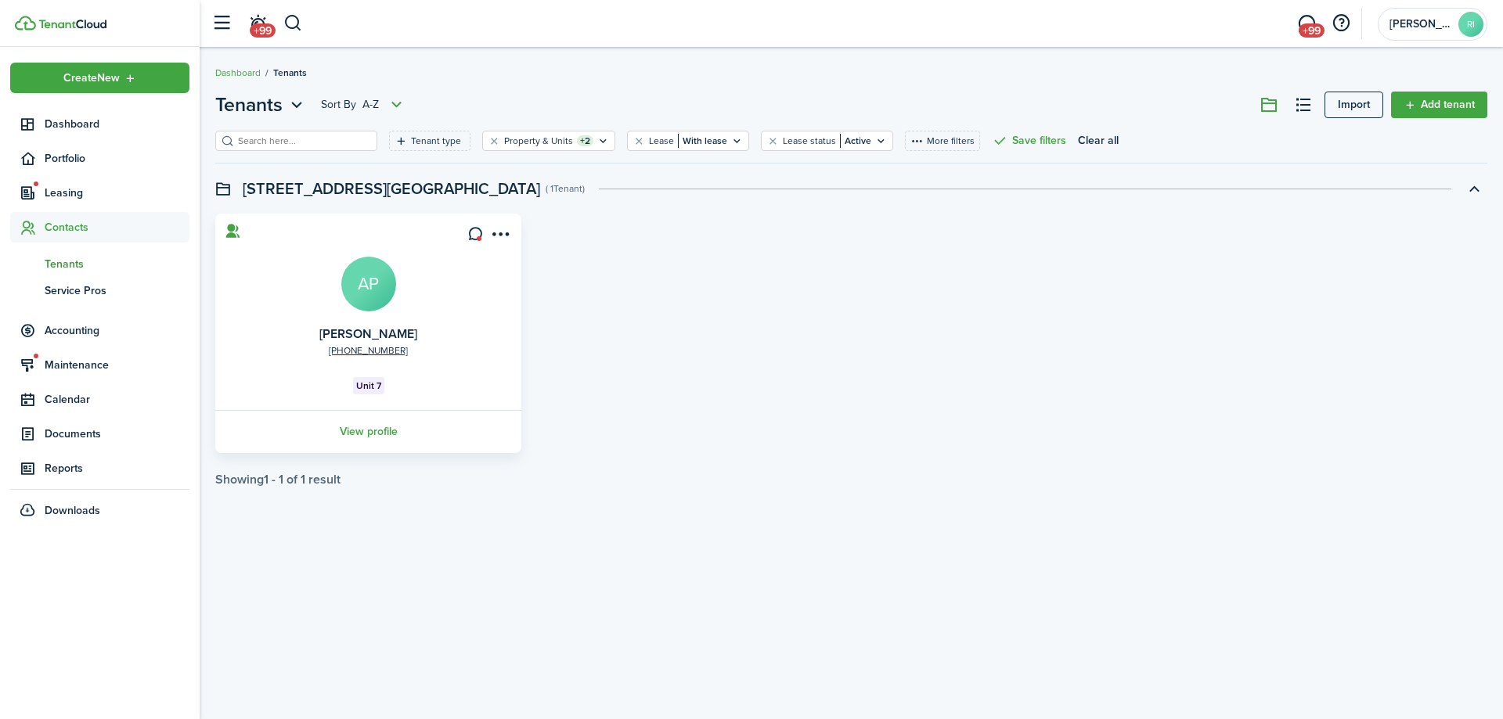
click at [380, 430] on link "View profile" at bounding box center [368, 431] width 311 height 43
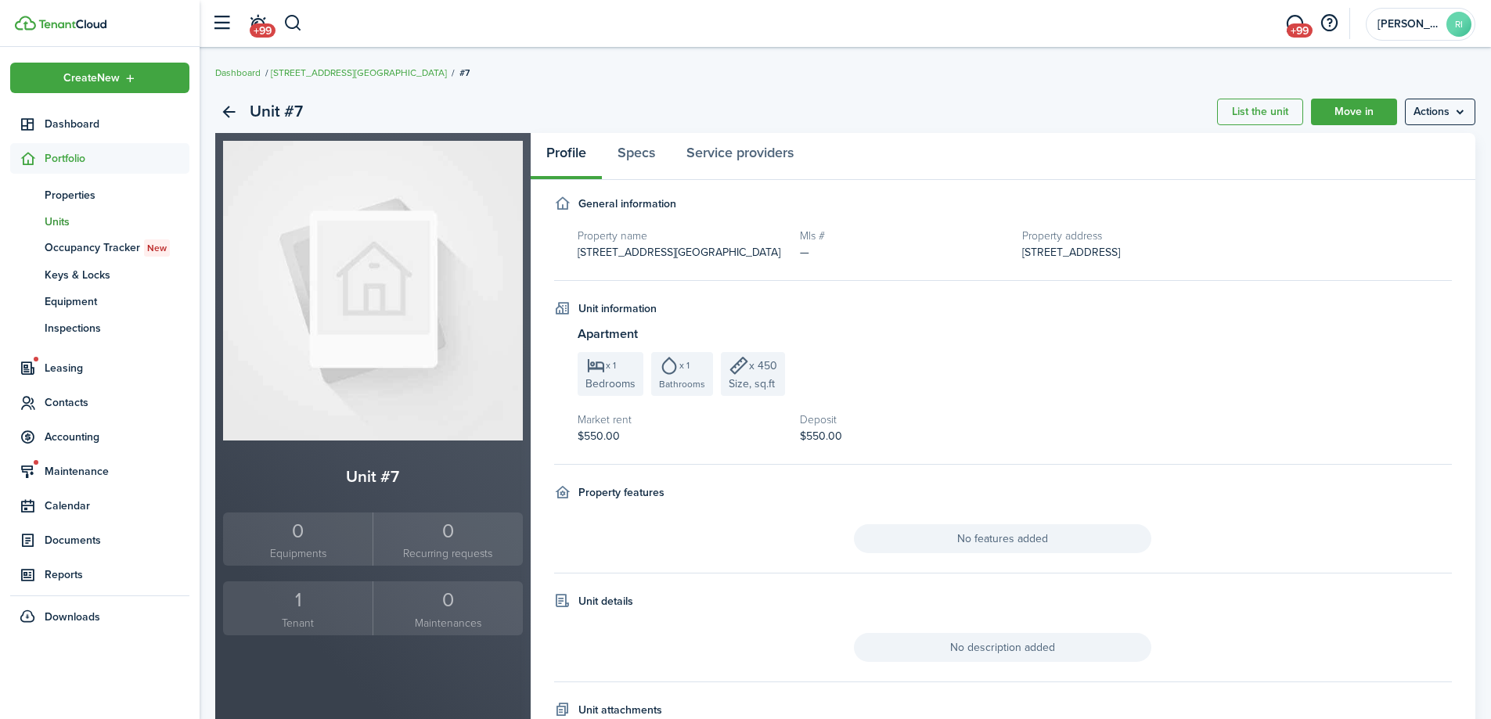
click at [1334, 380] on div "x 1 Bedrooms x 1 Bathrooms x 450 Size, sq.ft" at bounding box center [1015, 374] width 875 height 44
